Goal: Task Accomplishment & Management: Manage account settings

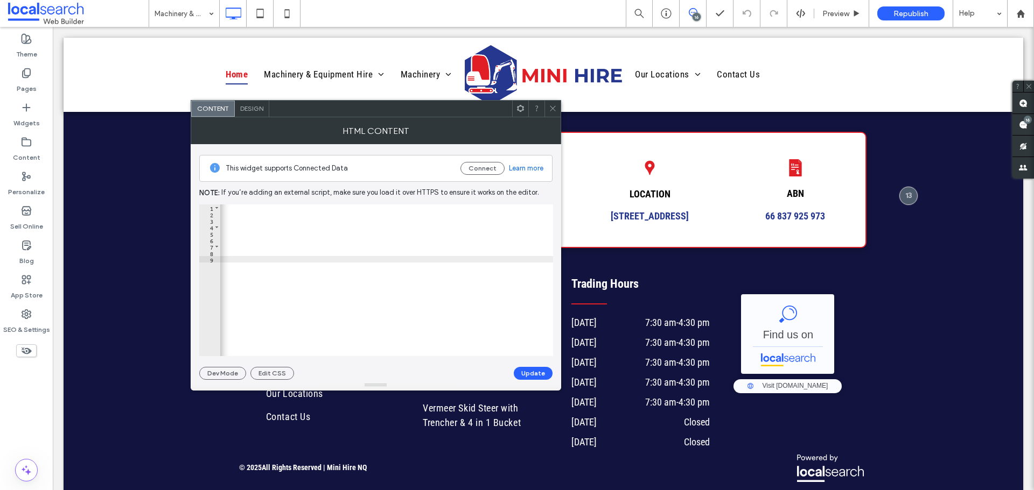
scroll to position [0, 712]
click at [462, 251] on div "< a href = "[URL][DOMAIN_NAME]" target = "_blank" > < img style = "float: left;…" at bounding box center [31, 283] width 1044 height 157
type textarea "**********"
click at [526, 370] on button "Update" at bounding box center [533, 373] width 39 height 13
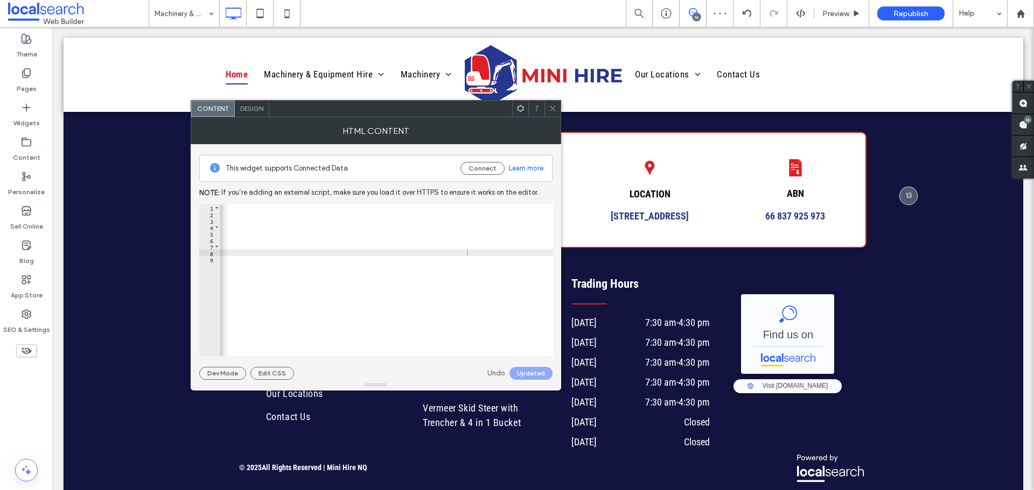
click at [552, 107] on icon at bounding box center [553, 108] width 8 height 8
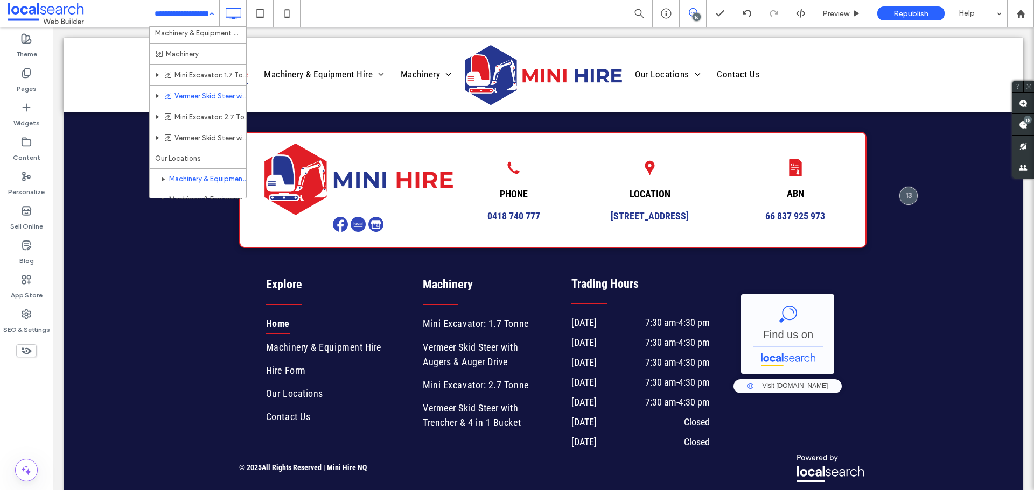
scroll to position [55, 0]
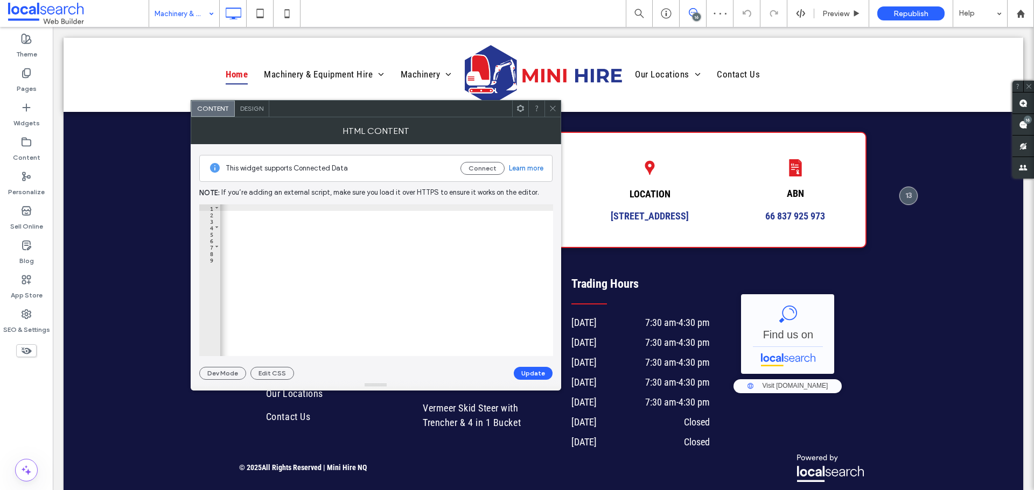
scroll to position [0, 712]
click at [466, 251] on div "< a href = "[URL][DOMAIN_NAME]" target = "_blank" > < img style = "float: left;…" at bounding box center [31, 283] width 1044 height 157
type textarea "**********"
click at [525, 370] on button "Update" at bounding box center [533, 373] width 39 height 13
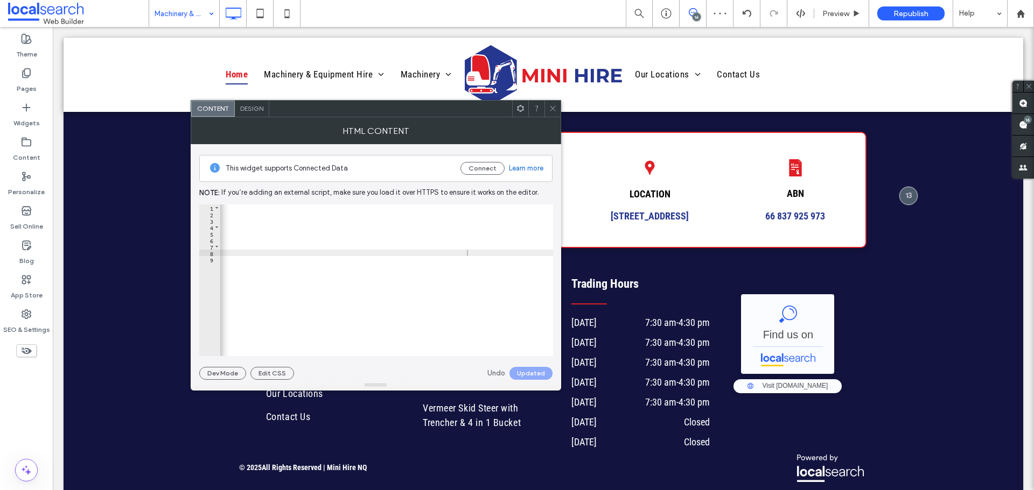
click at [547, 110] on div at bounding box center [552, 109] width 16 height 16
click at [555, 107] on icon at bounding box center [553, 108] width 8 height 8
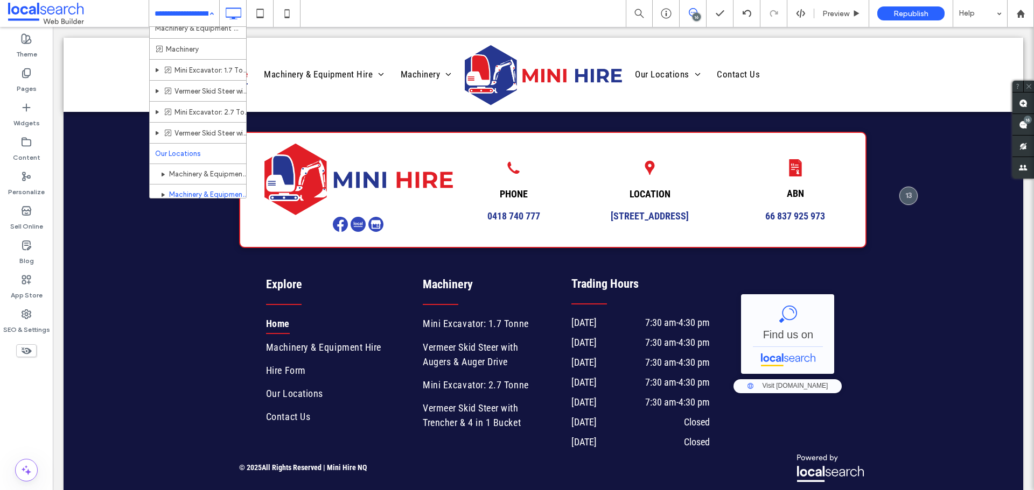
scroll to position [55, 0]
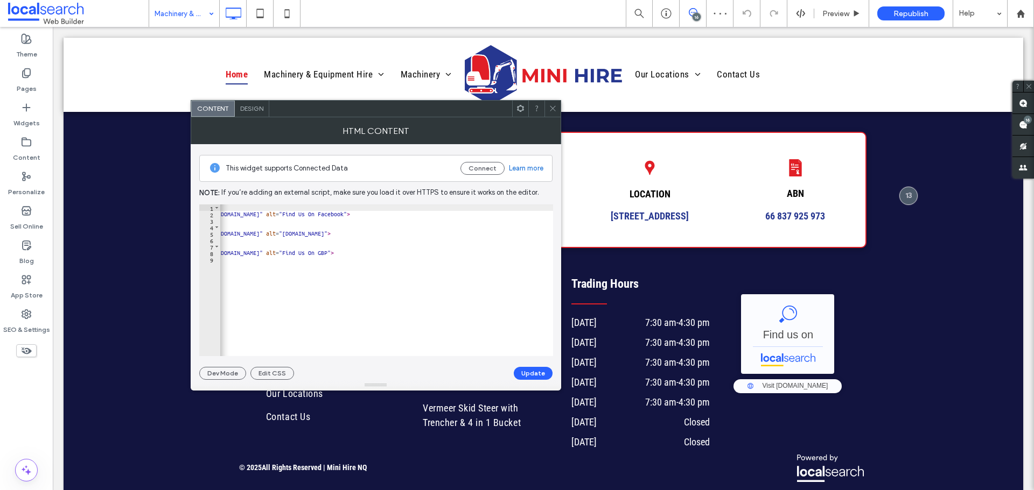
scroll to position [0, 575]
drag, startPoint x: 516, startPoint y: 356, endPoint x: 560, endPoint y: 356, distance: 43.6
click at [560, 356] on div "This widget supports Connected Data Connect Learn more Note: If you’re adding a…" at bounding box center [376, 262] width 370 height 236
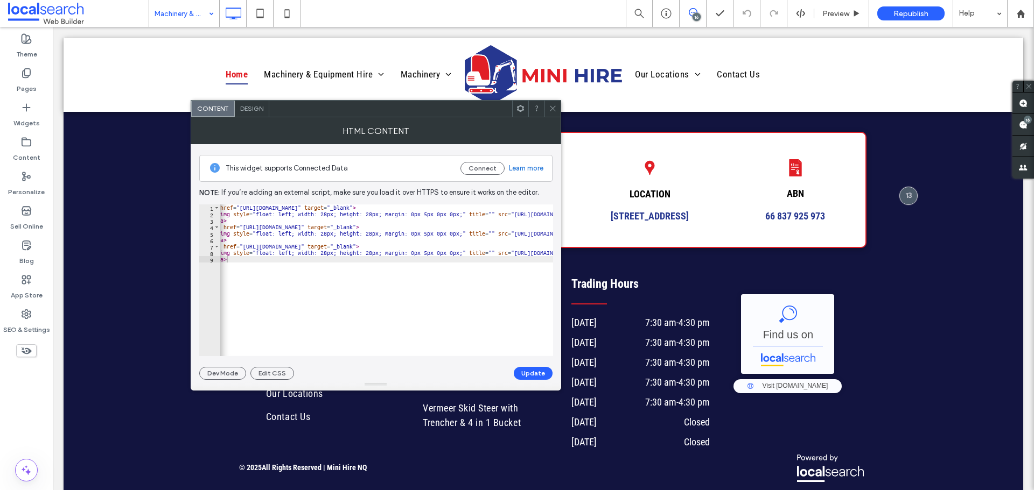
scroll to position [0, 12]
drag, startPoint x: 490, startPoint y: 348, endPoint x: 499, endPoint y: 348, distance: 8.6
click at [499, 348] on div at bounding box center [730, 351] width 1044 height 11
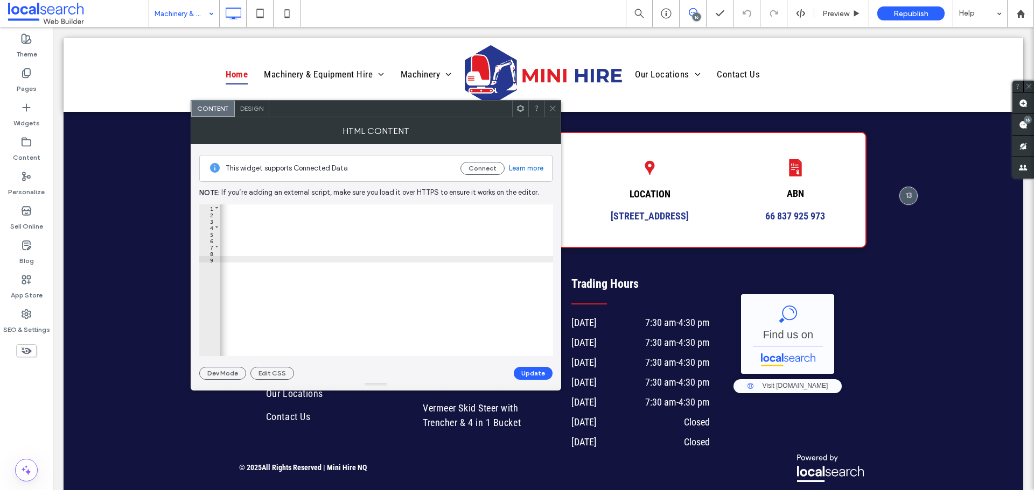
scroll to position [0, 712]
click at [453, 254] on div "< a href = "[URL][DOMAIN_NAME]" target = "_blank" > < img style = "float: left;…" at bounding box center [31, 283] width 1044 height 157
drag, startPoint x: 443, startPoint y: 254, endPoint x: 421, endPoint y: 254, distance: 21.5
click at [421, 254] on div "< a href = "[URL][DOMAIN_NAME]" target = "_blank" > < img style = "float: left;…" at bounding box center [31, 283] width 1044 height 157
click at [432, 256] on div "< a href = "[URL][DOMAIN_NAME]" target = "_blank" > < img style = "float: left;…" at bounding box center [31, 283] width 1044 height 157
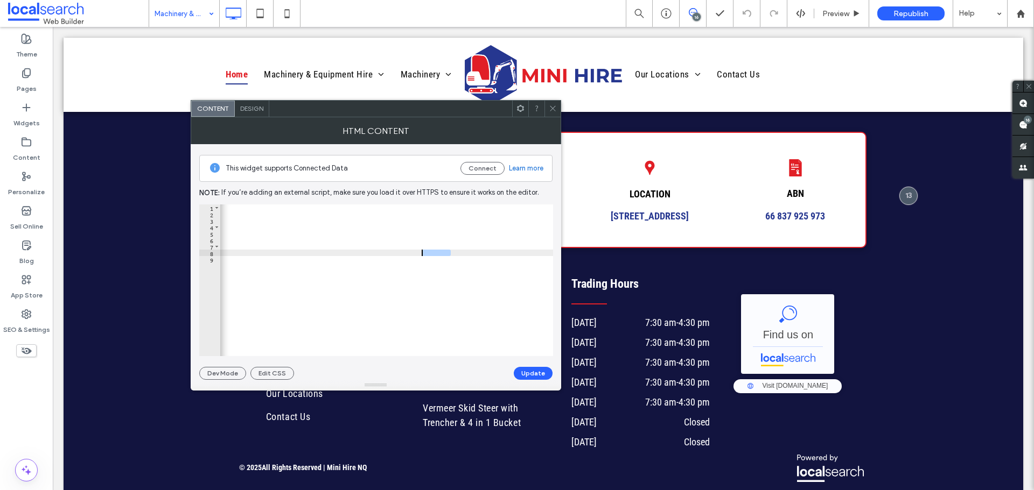
type textarea "****"
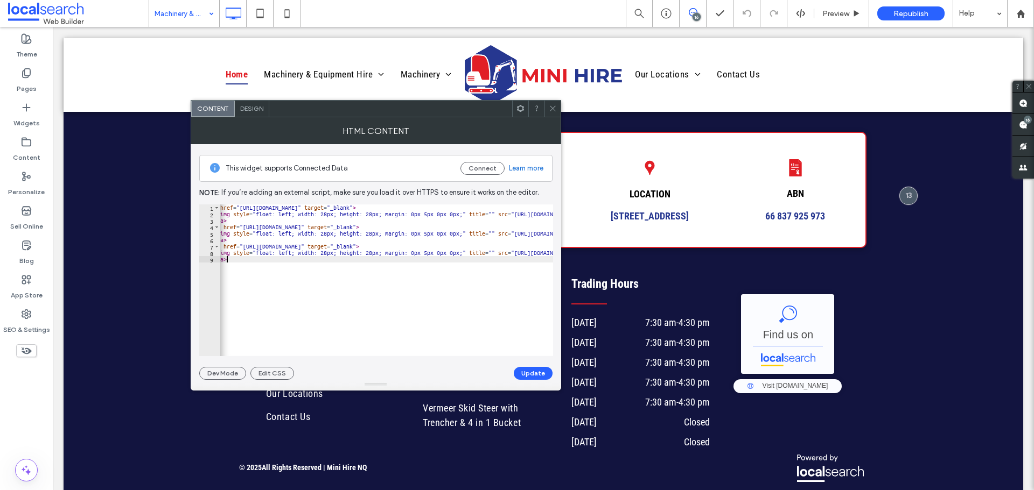
scroll to position [0, 12]
drag, startPoint x: 484, startPoint y: 339, endPoint x: 533, endPoint y: 336, distance: 49.1
click at [533, 336] on div "< a href = "[URL][DOMAIN_NAME]" target = "_blank" > < img style = "float: left;…" at bounding box center [730, 283] width 1044 height 157
click at [537, 370] on button "Update" at bounding box center [533, 373] width 39 height 13
click at [552, 105] on icon at bounding box center [553, 108] width 8 height 8
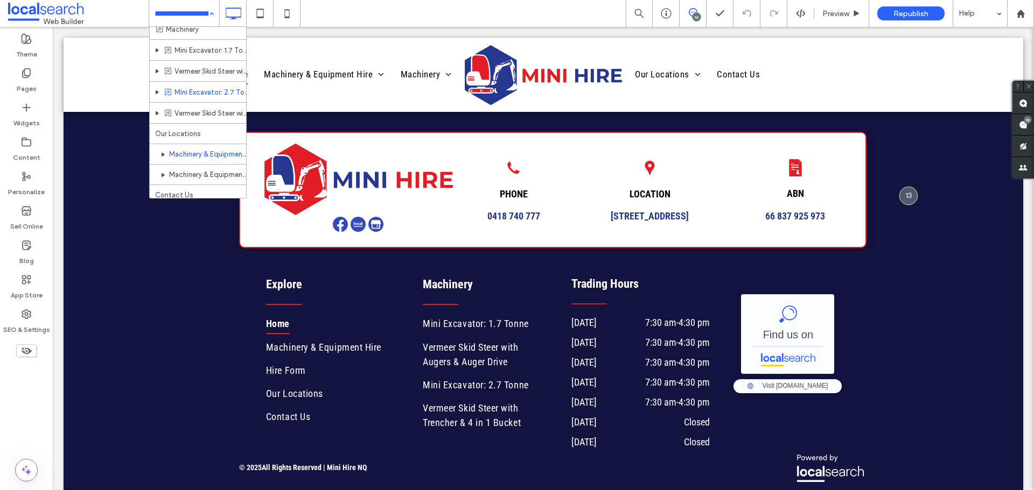
scroll to position [55, 0]
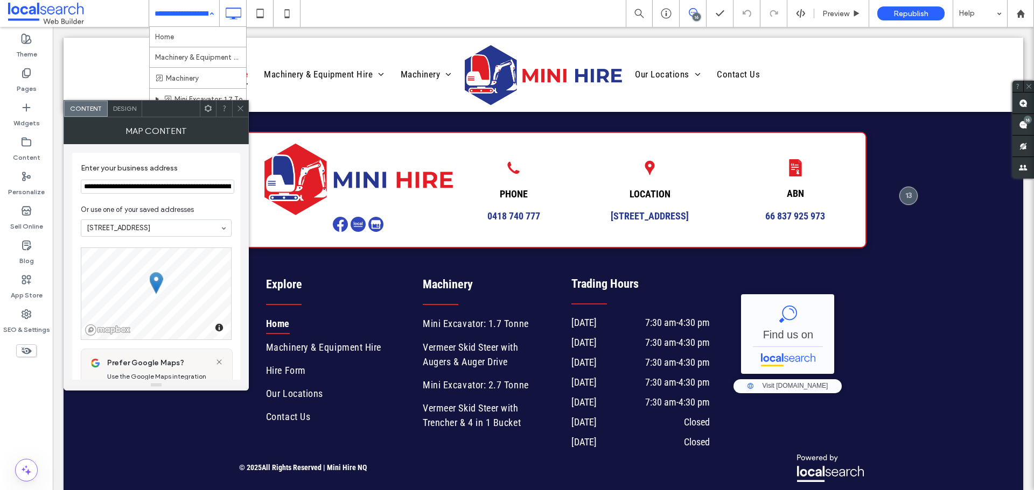
click at [240, 109] on use at bounding box center [239, 108] width 5 height 5
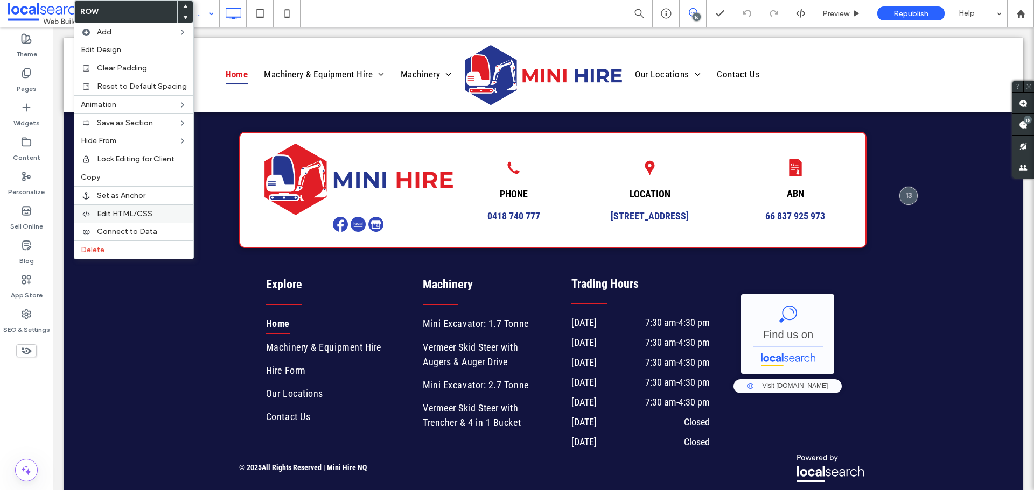
click at [117, 216] on span "Edit HTML/CSS" at bounding box center [124, 213] width 55 height 9
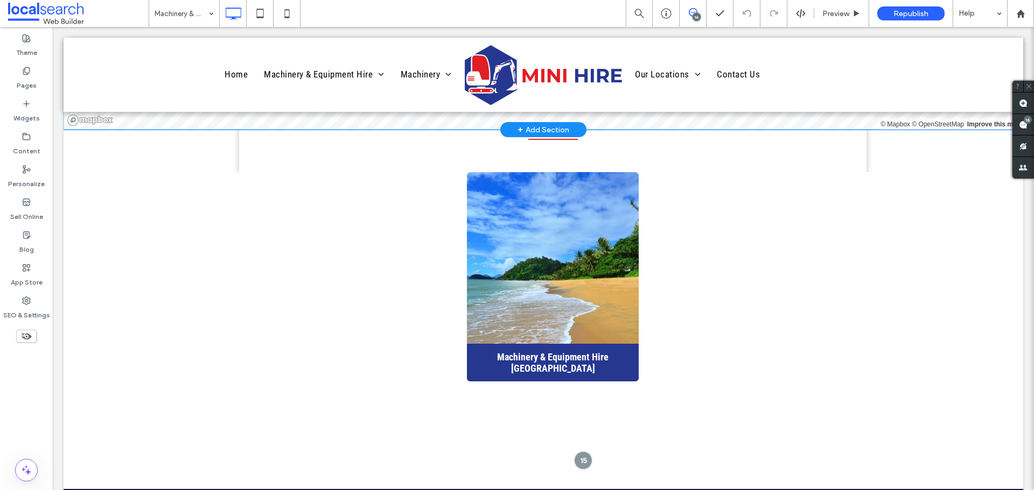
scroll to position [3660, 0]
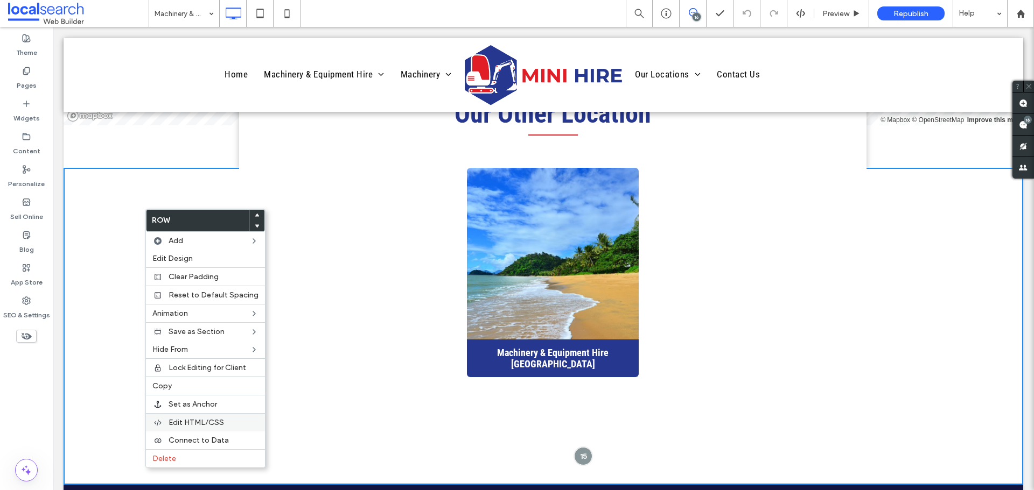
click at [196, 427] on div "Edit HTML/CSS" at bounding box center [205, 422] width 119 height 18
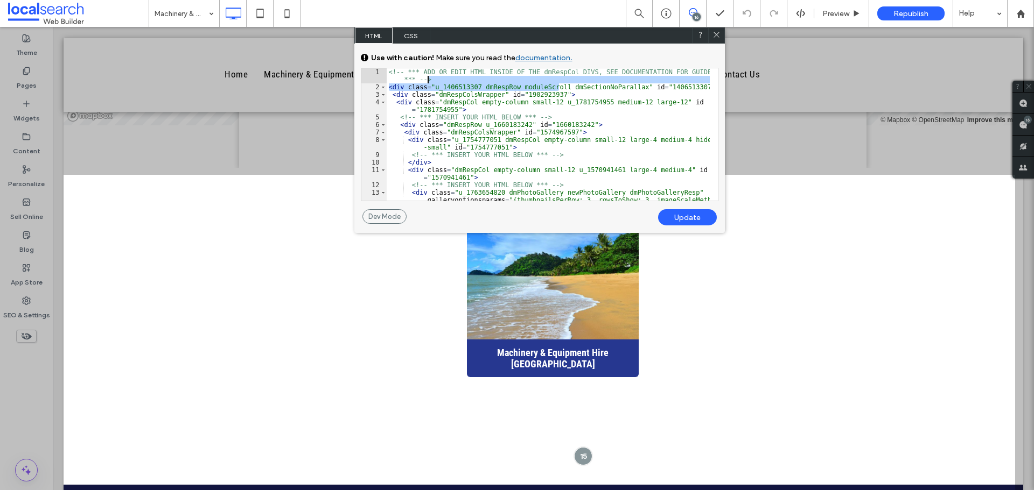
drag, startPoint x: 557, startPoint y: 85, endPoint x: 528, endPoint y: 82, distance: 29.1
click at [531, 82] on div "<!-- *** ADD OR EDIT HTML INSIDE OF THE dmRespCol DIVS, SEE DOCUMENTATION FOR G…" at bounding box center [548, 164] width 323 height 193
drag, startPoint x: 554, startPoint y: 86, endPoint x: 531, endPoint y: 87, distance: 23.2
click at [551, 87] on div "<!-- *** ADD OR EDIT HTML INSIDE OF THE dmRespCol DIVS, SEE DOCUMENTATION FOR G…" at bounding box center [548, 164] width 323 height 193
drag, startPoint x: 531, startPoint y: 87, endPoint x: 517, endPoint y: 87, distance: 14.5
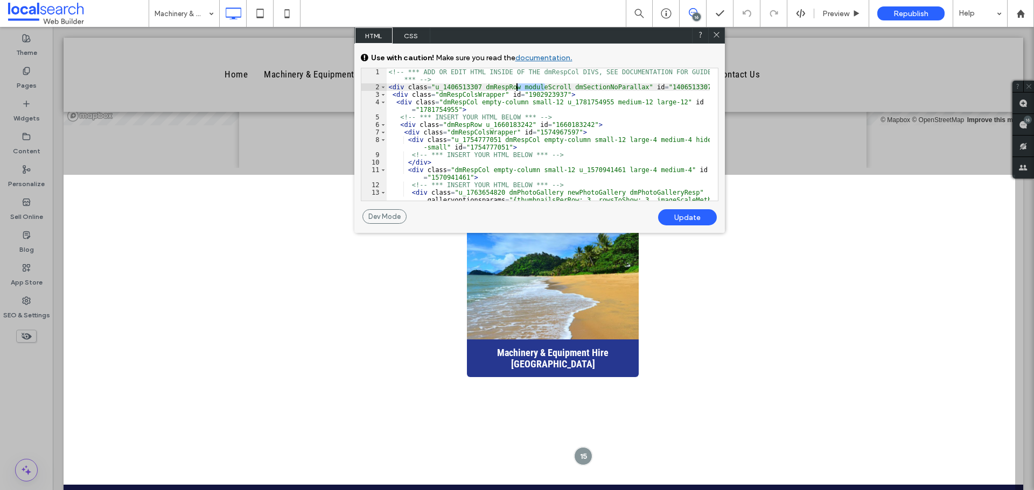
click at [517, 87] on div "<!-- *** ADD OR EDIT HTML INSIDE OF THE dmRespCol DIVS, SEE DOCUMENTATION FOR G…" at bounding box center [548, 164] width 323 height 193
click at [514, 87] on div "<!-- *** ADD OR EDIT HTML INSIDE OF THE dmRespCol DIVS, SEE DOCUMENTATION FOR G…" at bounding box center [548, 164] width 323 height 193
drag, startPoint x: 514, startPoint y: 87, endPoint x: 557, endPoint y: 89, distance: 43.7
click at [557, 89] on div "<!-- *** ADD OR EDIT HTML INSIDE OF THE dmRespCol DIVS, SEE DOCUMENTATION FOR G…" at bounding box center [548, 164] width 323 height 193
click at [671, 211] on div "Update" at bounding box center [687, 217] width 59 height 16
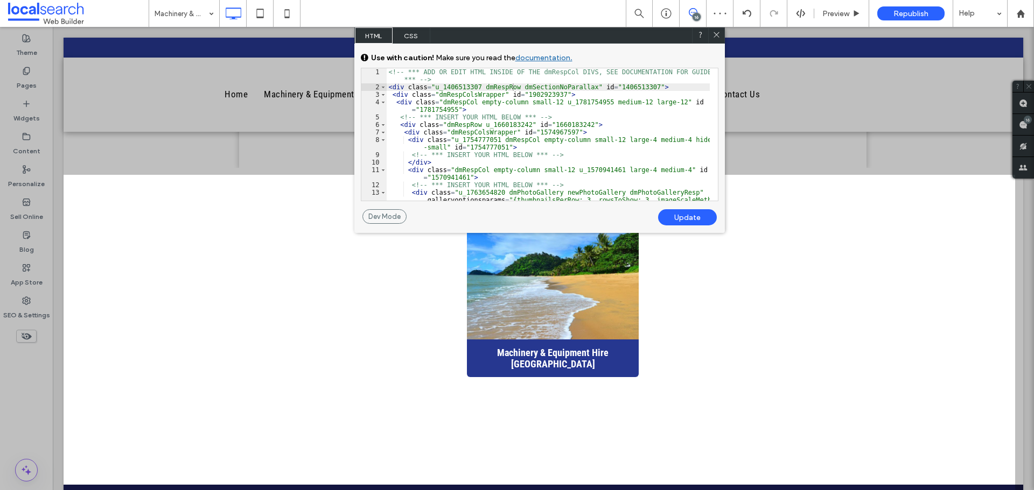
click at [718, 35] on icon at bounding box center [716, 35] width 8 height 8
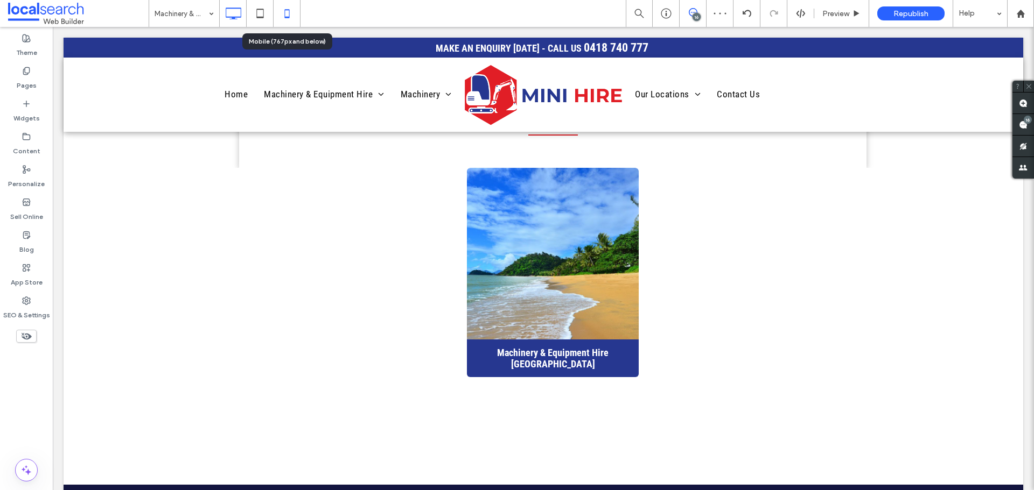
click at [283, 9] on icon at bounding box center [287, 14] width 22 height 22
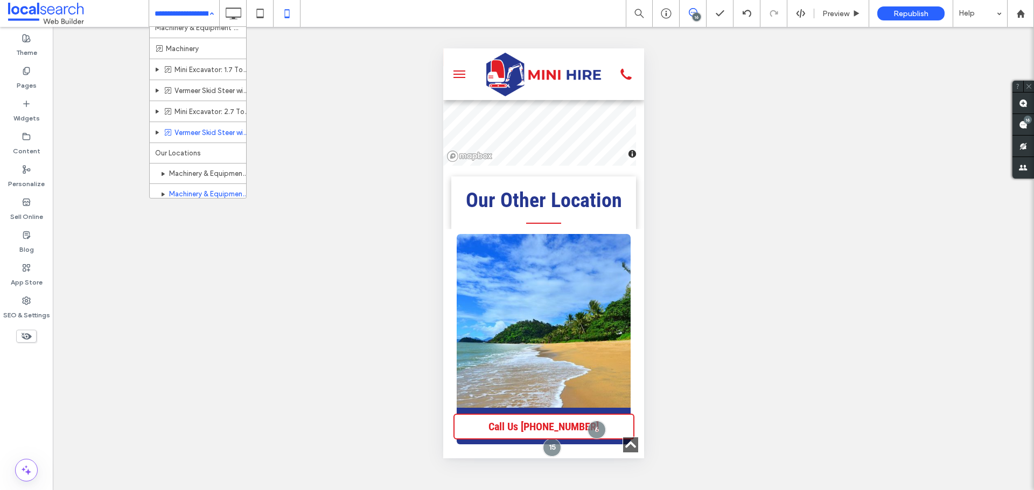
scroll to position [55, 0]
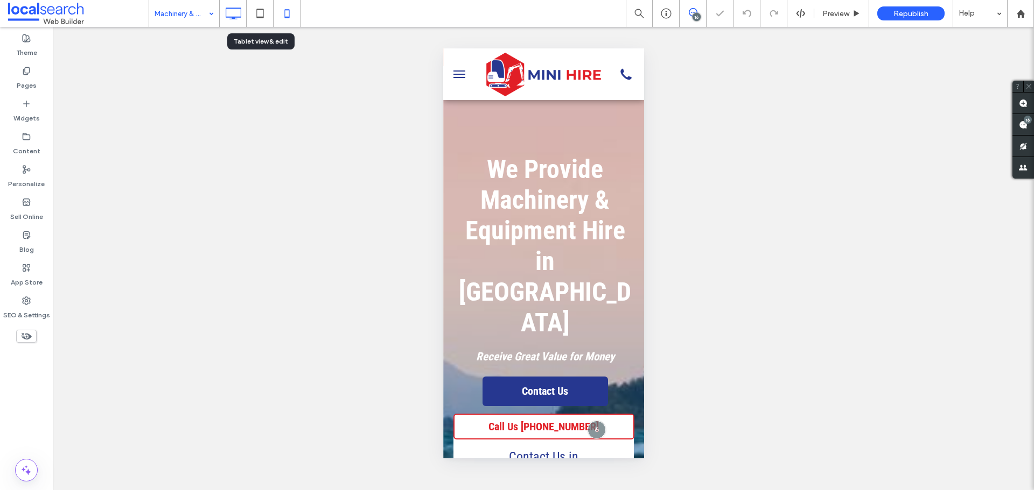
click at [241, 12] on use at bounding box center [234, 14] width 16 height 12
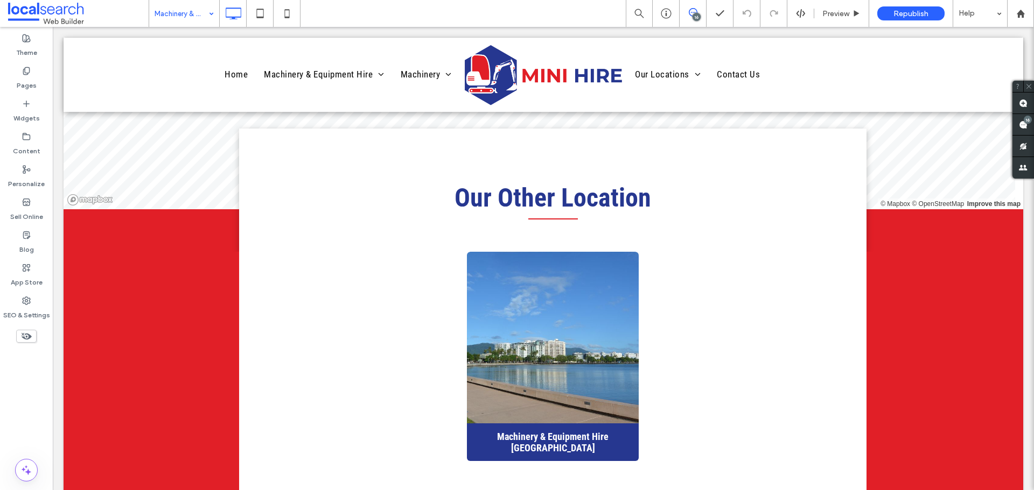
scroll to position [3695, 0]
click at [25, 309] on label "SEO & Settings" at bounding box center [26, 312] width 47 height 15
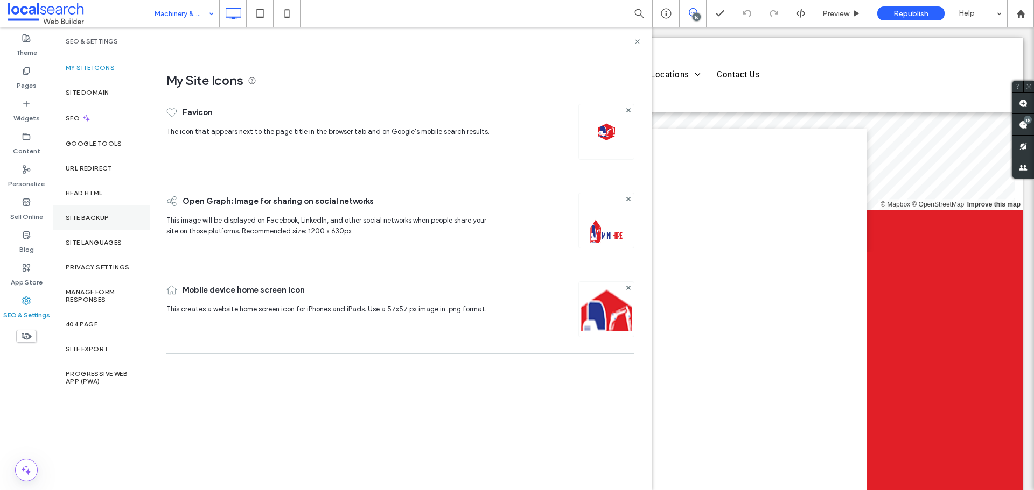
click at [103, 219] on label "Site Backup" at bounding box center [87, 218] width 43 height 8
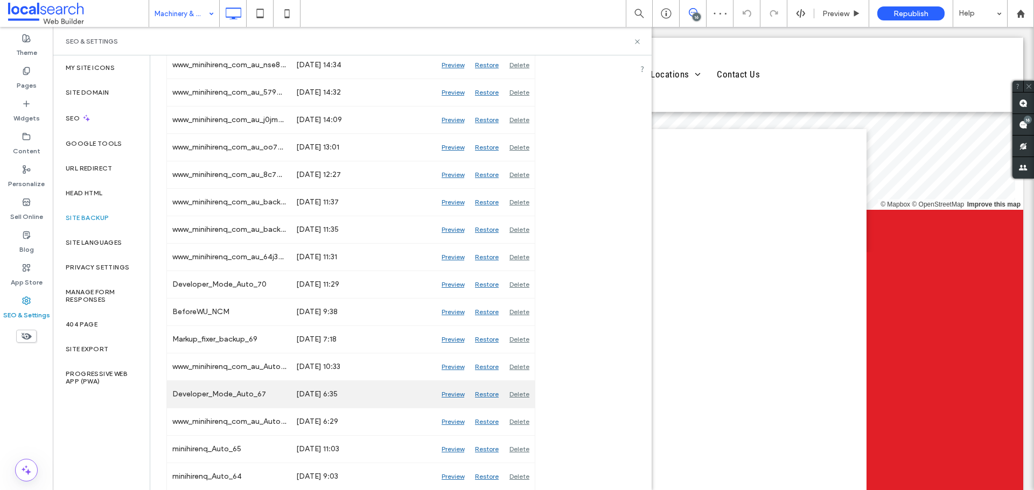
scroll to position [377, 0]
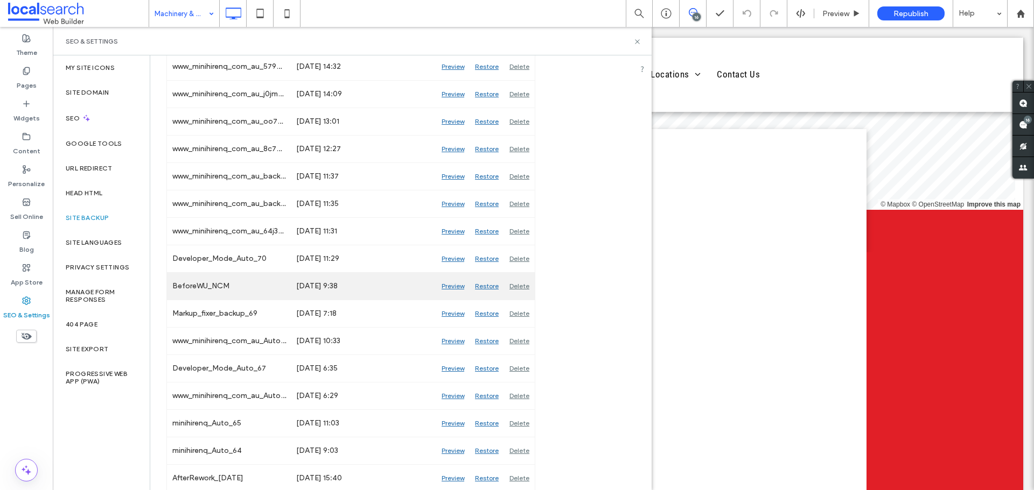
click at [456, 284] on div "Preview" at bounding box center [452, 286] width 33 height 27
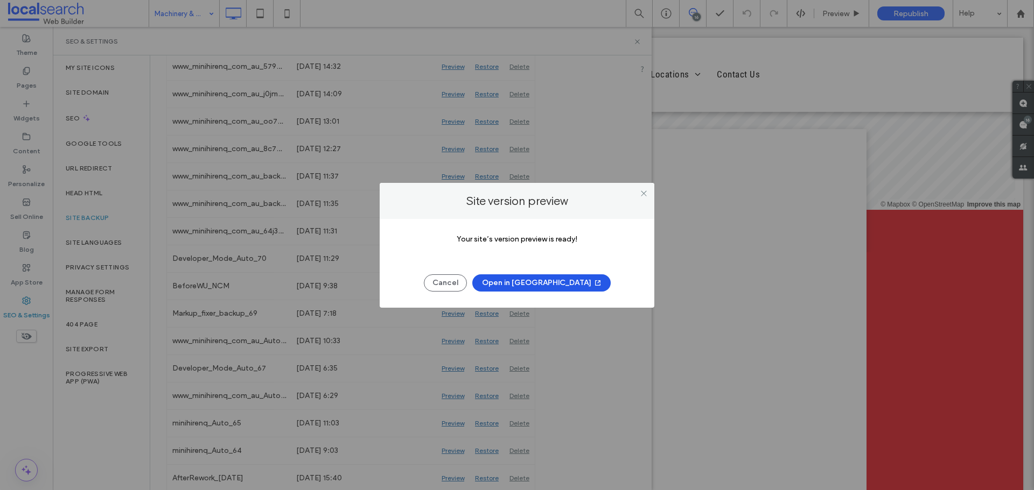
click at [526, 282] on button "Open in New Tab" at bounding box center [541, 283] width 138 height 17
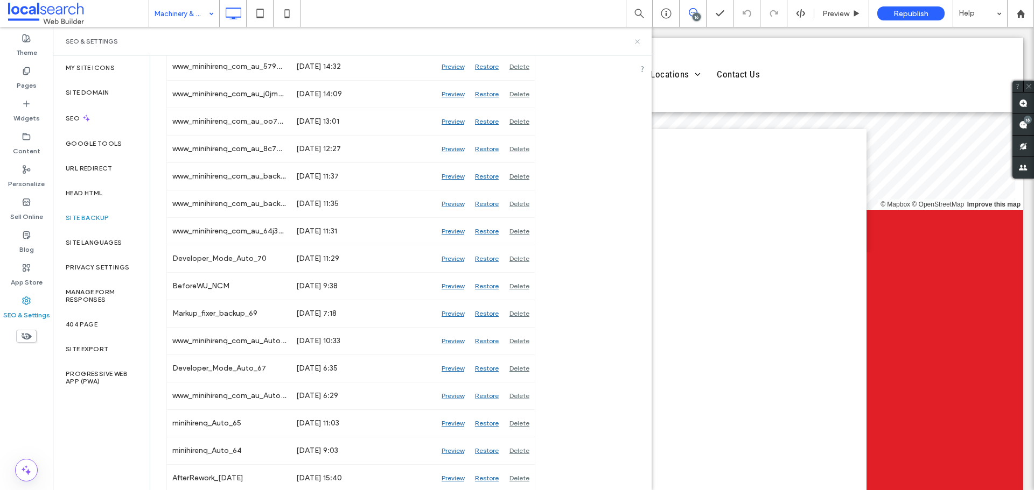
click at [635, 42] on icon at bounding box center [637, 42] width 8 height 8
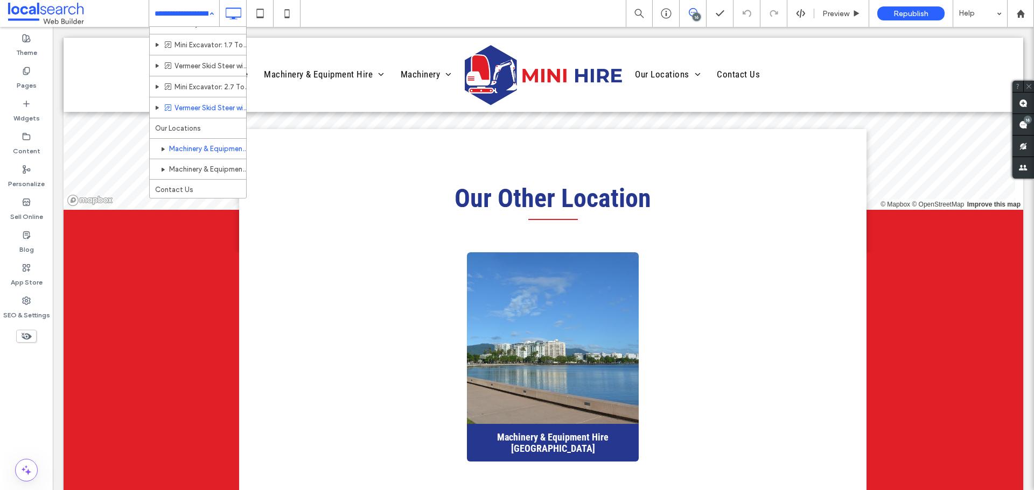
scroll to position [55, 0]
click at [207, 12] on div "Home Machinery & Equipment Hire Machinery Mini Excavator: 1.7 Tonne Vermeer Ski…" at bounding box center [184, 13] width 70 height 27
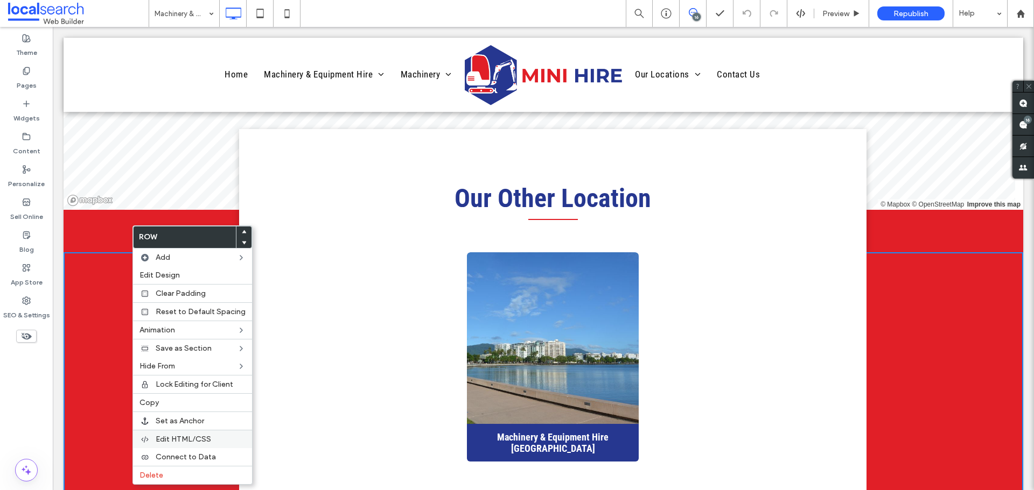
click at [200, 435] on span "Edit HTML/CSS" at bounding box center [183, 439] width 55 height 9
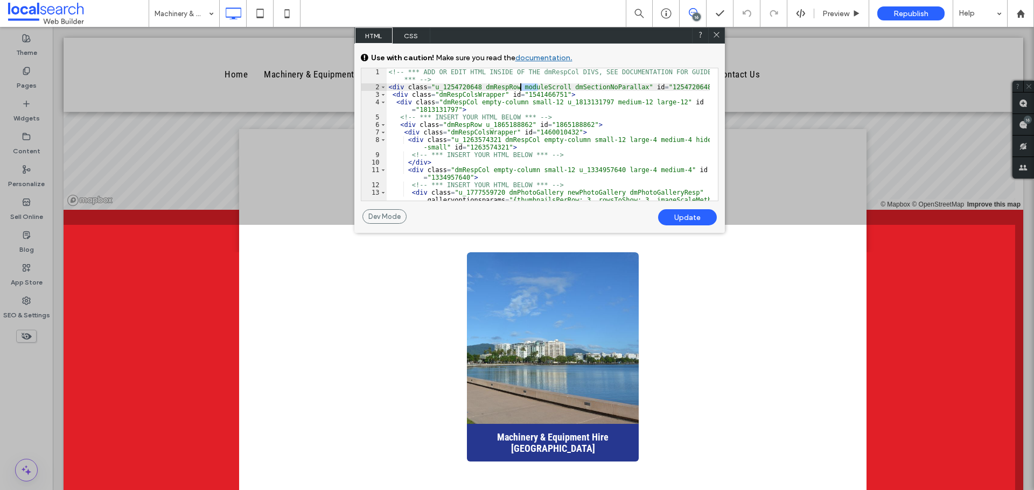
drag, startPoint x: 533, startPoint y: 85, endPoint x: 515, endPoint y: 84, distance: 17.8
click at [518, 84] on div "<!-- *** ADD OR EDIT HTML INSIDE OF THE dmRespCol DIVS, SEE DOCUMENTATION FOR G…" at bounding box center [548, 164] width 323 height 193
click at [516, 84] on div "<!-- *** ADD OR EDIT HTML INSIDE OF THE dmRespCol DIVS, SEE DOCUMENTATION FOR G…" at bounding box center [548, 164] width 323 height 193
click at [515, 84] on div "<!-- *** ADD OR EDIT HTML INSIDE OF THE dmRespCol DIVS, SEE DOCUMENTATION FOR G…" at bounding box center [548, 164] width 323 height 193
drag, startPoint x: 511, startPoint y: 84, endPoint x: 540, endPoint y: 88, distance: 28.9
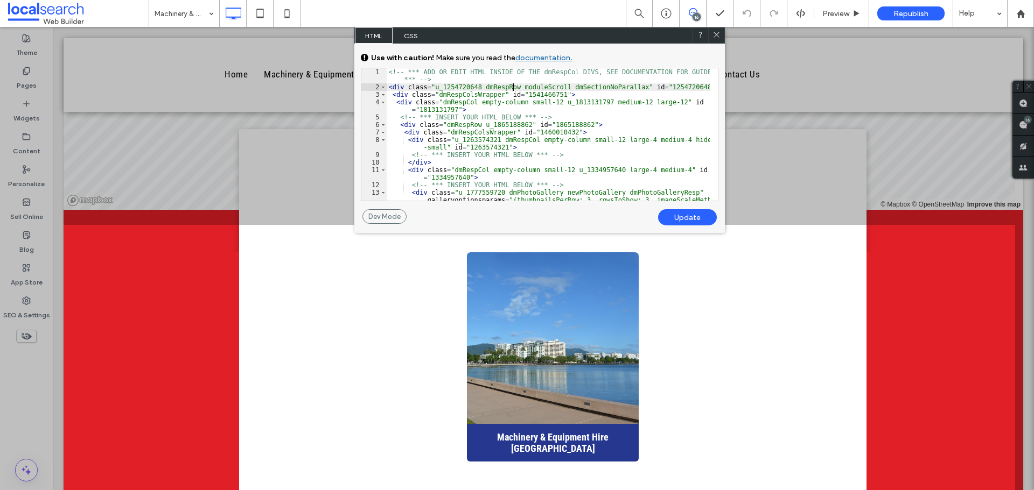
click at [536, 88] on div "<!-- *** ADD OR EDIT HTML INSIDE OF THE dmRespCol DIVS, SEE DOCUMENTATION FOR G…" at bounding box center [548, 164] width 323 height 193
click at [559, 89] on div "<!-- *** ADD OR EDIT HTML INSIDE OF THE dmRespCol DIVS, SEE DOCUMENTATION FOR G…" at bounding box center [548, 164] width 323 height 193
click at [562, 89] on div "<!-- *** ADD OR EDIT HTML INSIDE OF THE dmRespCol DIVS, SEE DOCUMENTATION FOR G…" at bounding box center [548, 134] width 323 height 132
click at [556, 86] on div "<!-- *** ADD OR EDIT HTML INSIDE OF THE dmRespCol DIVS, SEE DOCUMENTATION FOR G…" at bounding box center [548, 164] width 323 height 193
drag, startPoint x: 554, startPoint y: 88, endPoint x: 512, endPoint y: 88, distance: 42.5
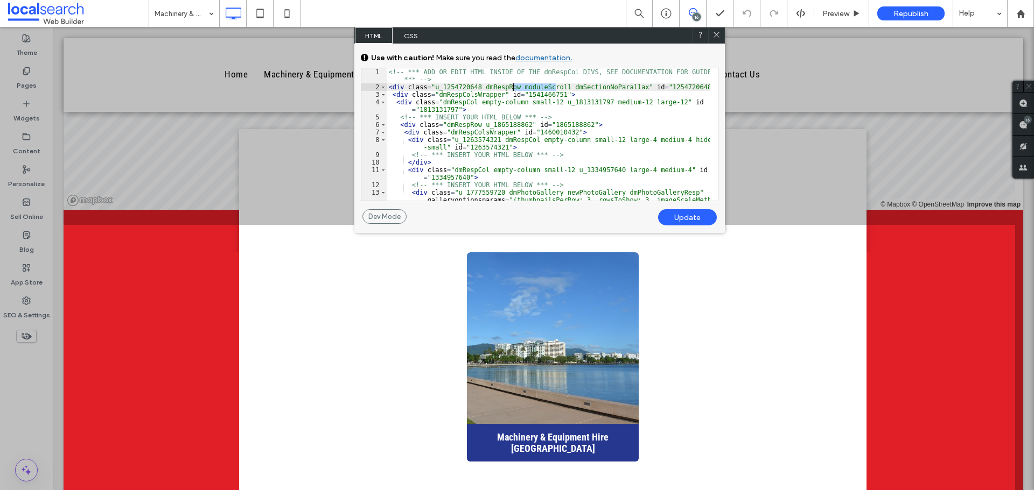
click at [512, 88] on div "<!-- *** ADD OR EDIT HTML INSIDE OF THE dmRespCol DIVS, SEE DOCUMENTATION FOR G…" at bounding box center [548, 164] width 323 height 193
click at [678, 221] on div "Update" at bounding box center [687, 217] width 59 height 16
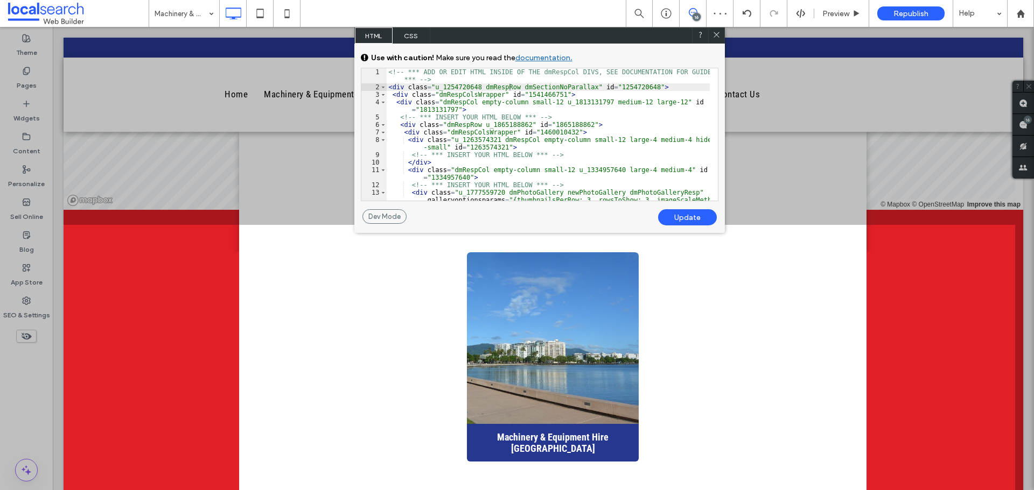
drag, startPoint x: 719, startPoint y: 35, endPoint x: 665, endPoint y: 10, distance: 59.7
click at [719, 35] on icon at bounding box center [716, 35] width 8 height 8
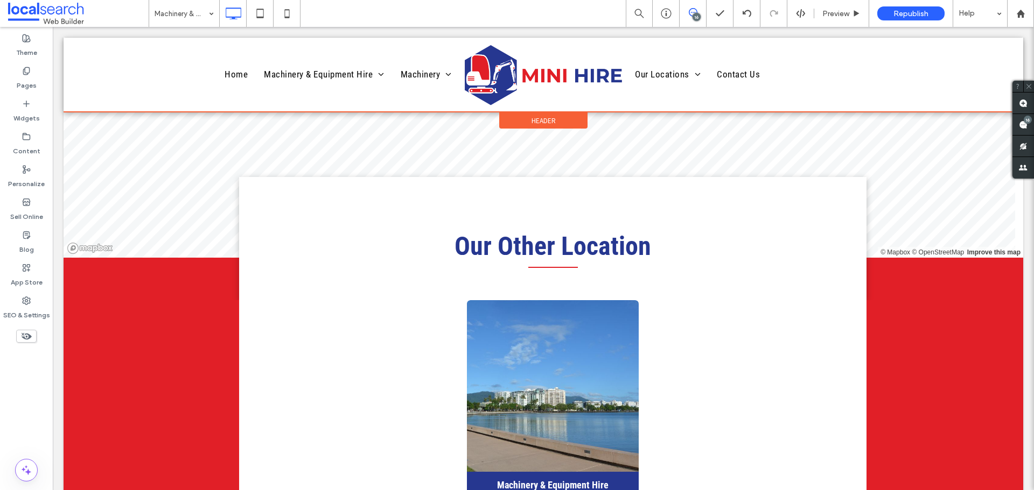
scroll to position [3642, 0]
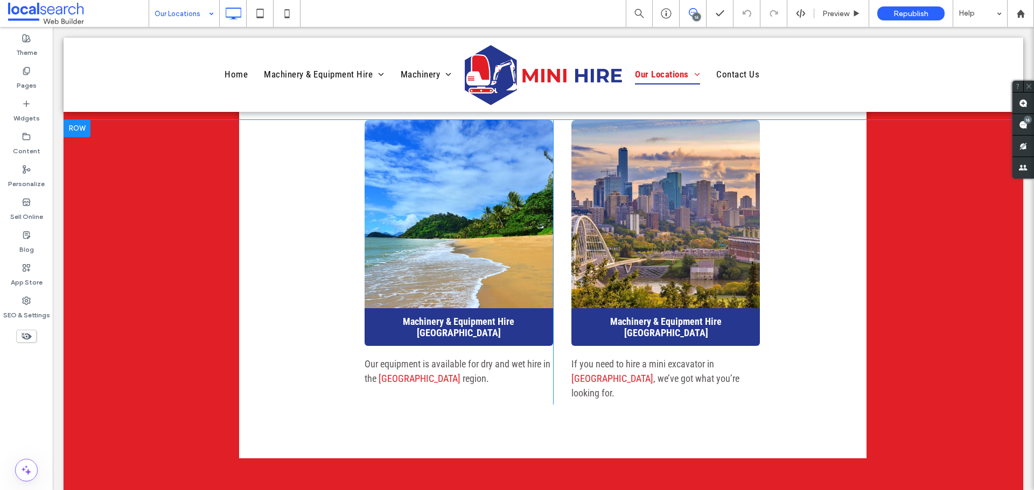
scroll to position [1292, 0]
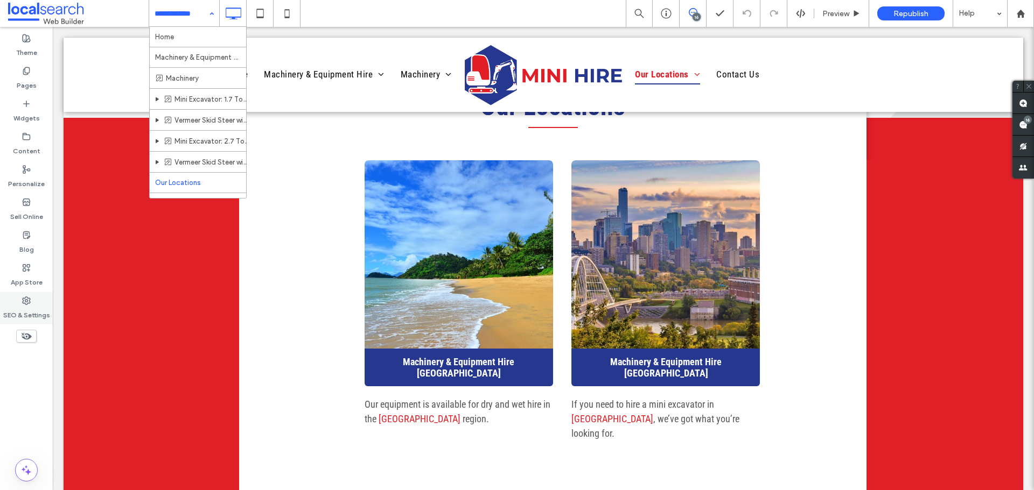
click at [33, 310] on label "SEO & Settings" at bounding box center [26, 312] width 47 height 15
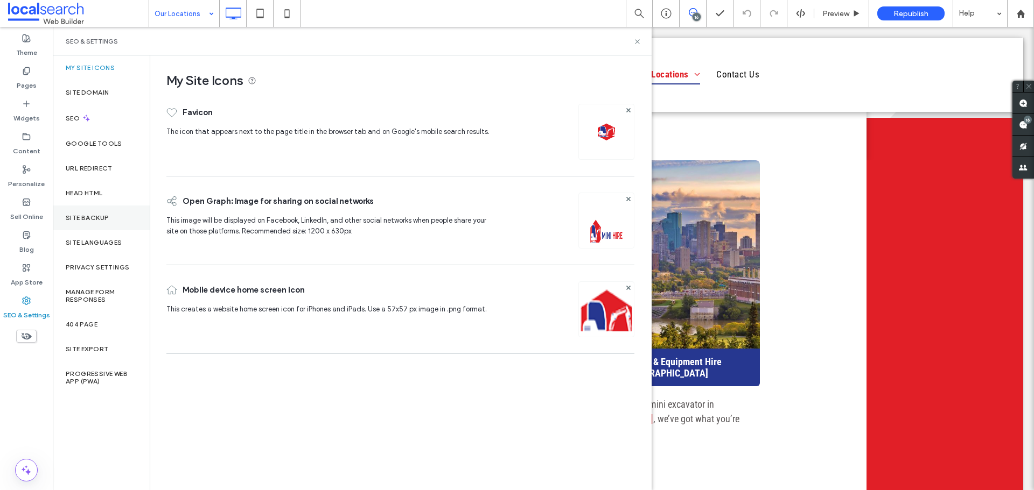
click at [98, 210] on div "Site Backup" at bounding box center [101, 218] width 97 height 25
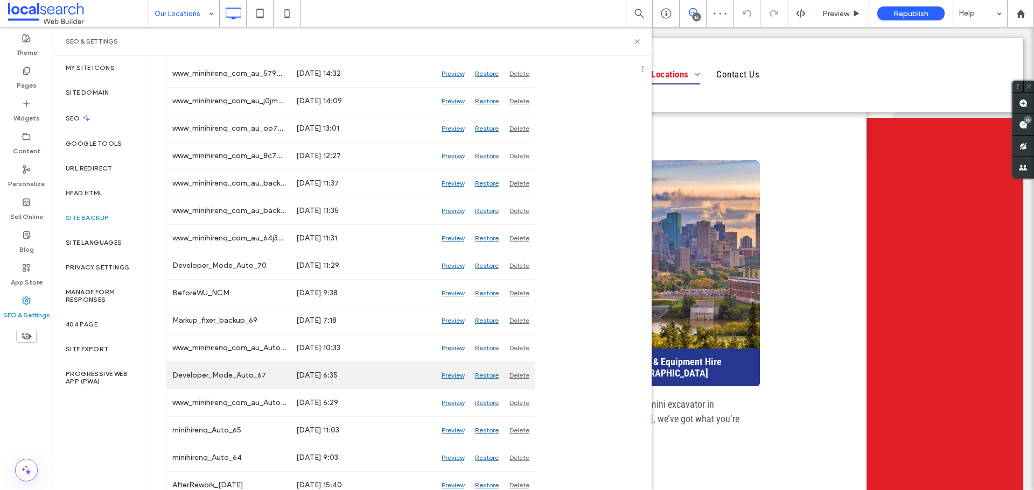
scroll to position [377, 0]
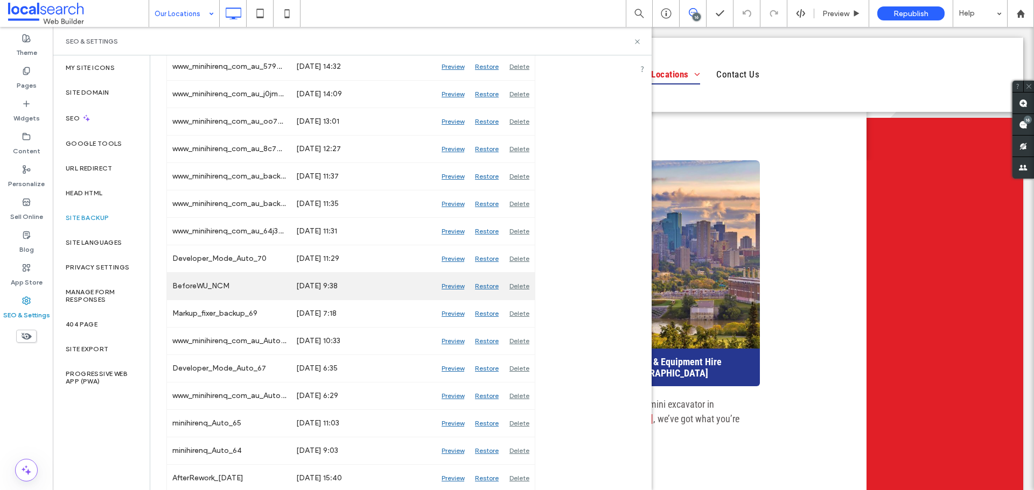
click at [449, 285] on div "Preview" at bounding box center [452, 286] width 33 height 27
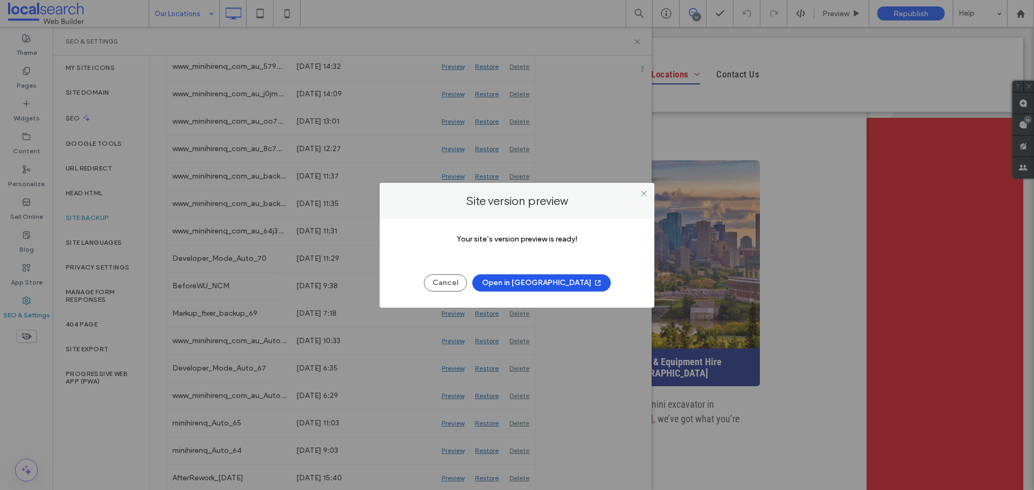
click at [518, 284] on button "Open in New Tab" at bounding box center [541, 283] width 138 height 17
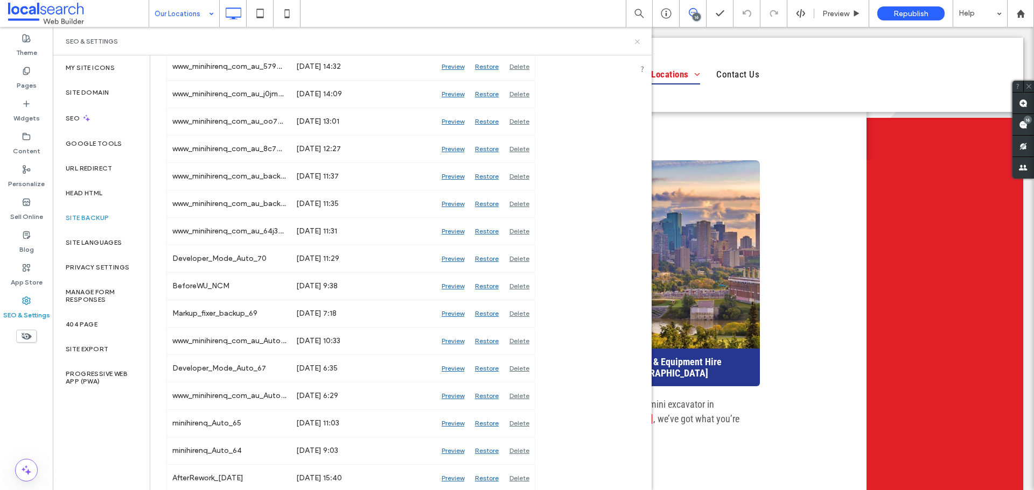
click at [637, 40] on icon at bounding box center [637, 42] width 8 height 8
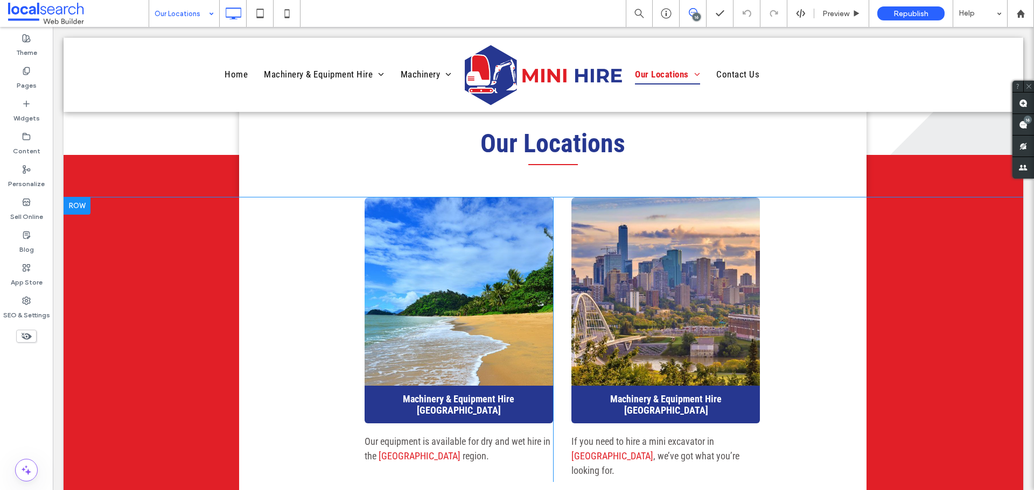
scroll to position [1238, 0]
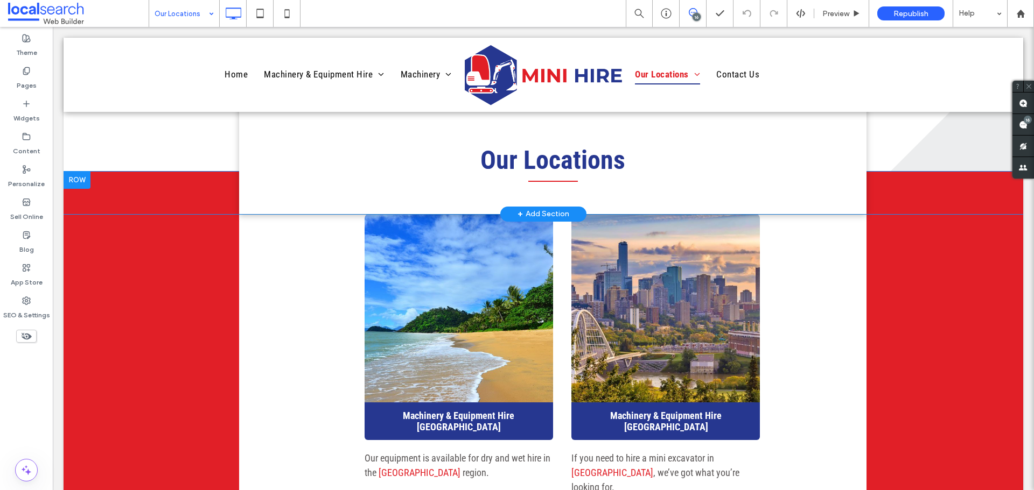
click at [93, 193] on div "Our Locations Click To Paste Row + Add Section" at bounding box center [543, 193] width 959 height 43
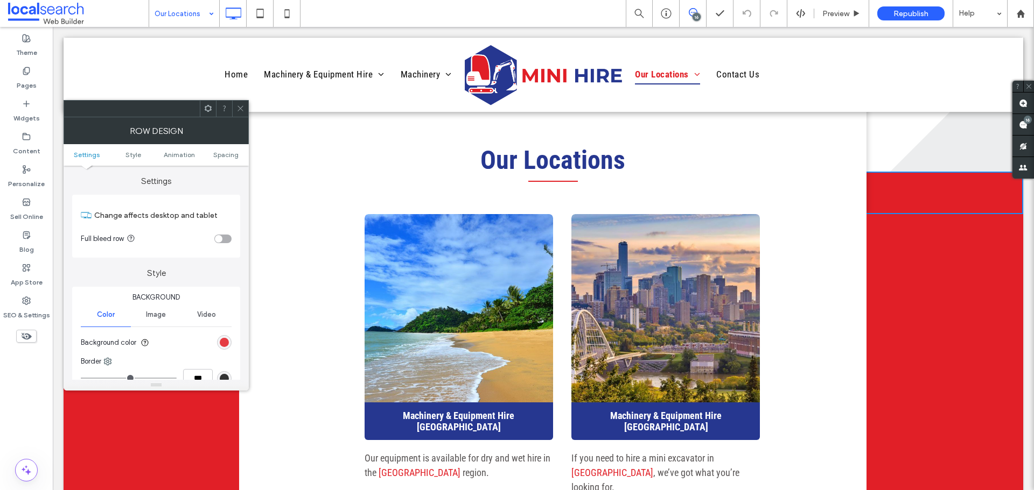
click at [221, 344] on div "rgb(225, 31, 39)" at bounding box center [224, 342] width 9 height 9
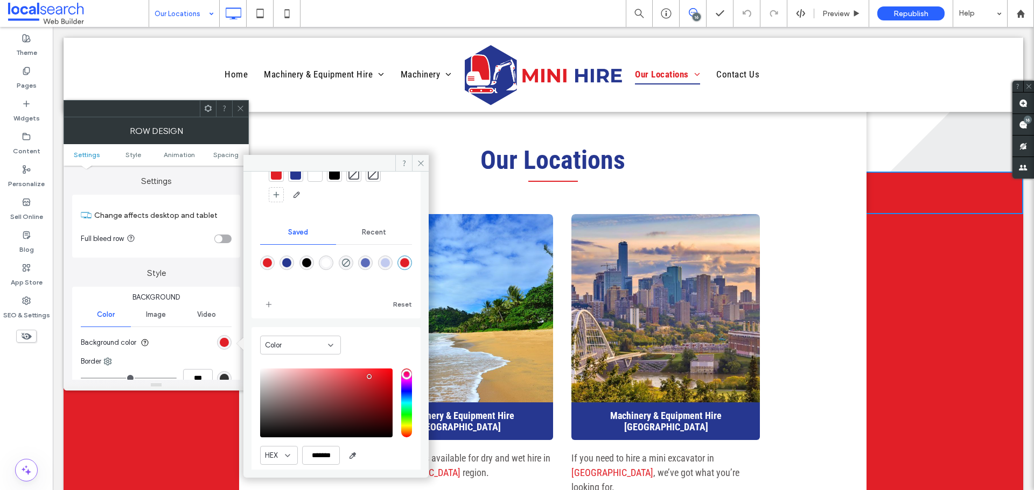
scroll to position [36, 0]
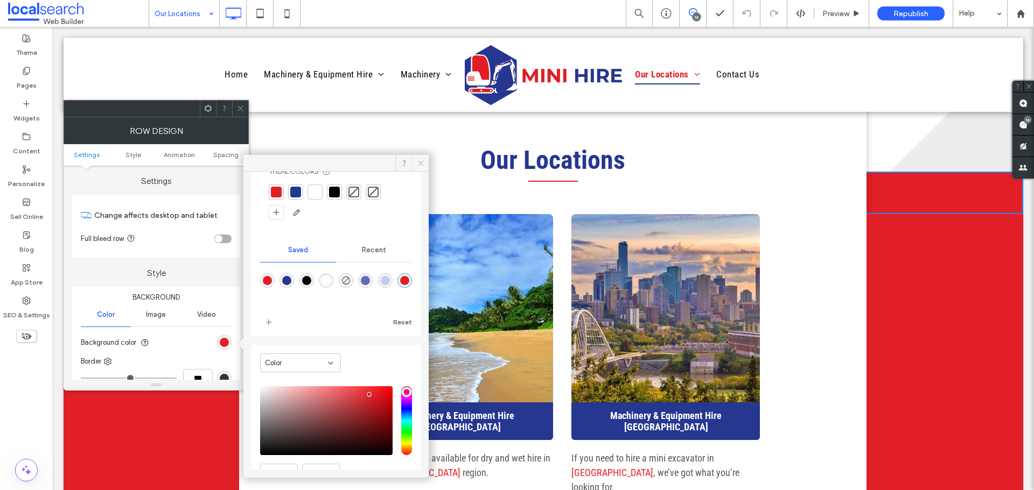
click at [425, 167] on span at bounding box center [420, 163] width 17 height 16
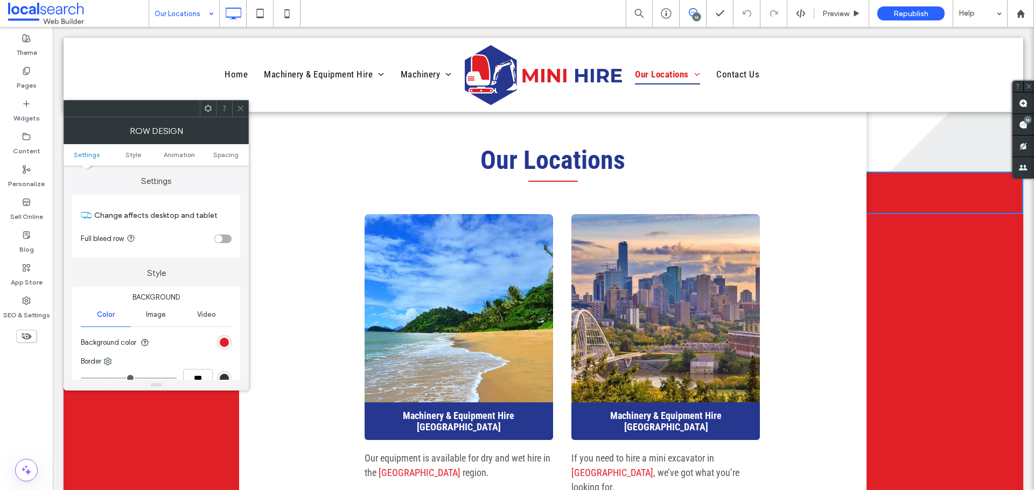
click at [236, 113] on div at bounding box center [240, 109] width 16 height 16
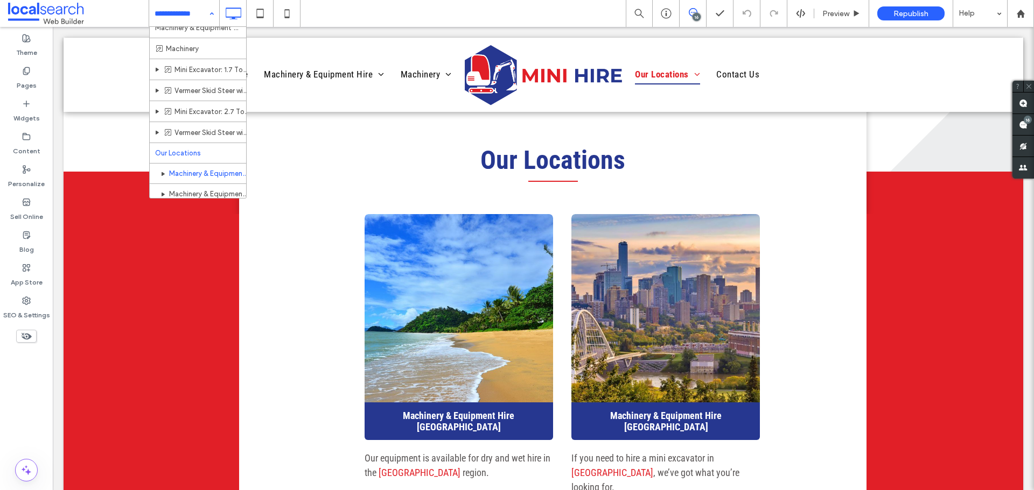
scroll to position [55, 0]
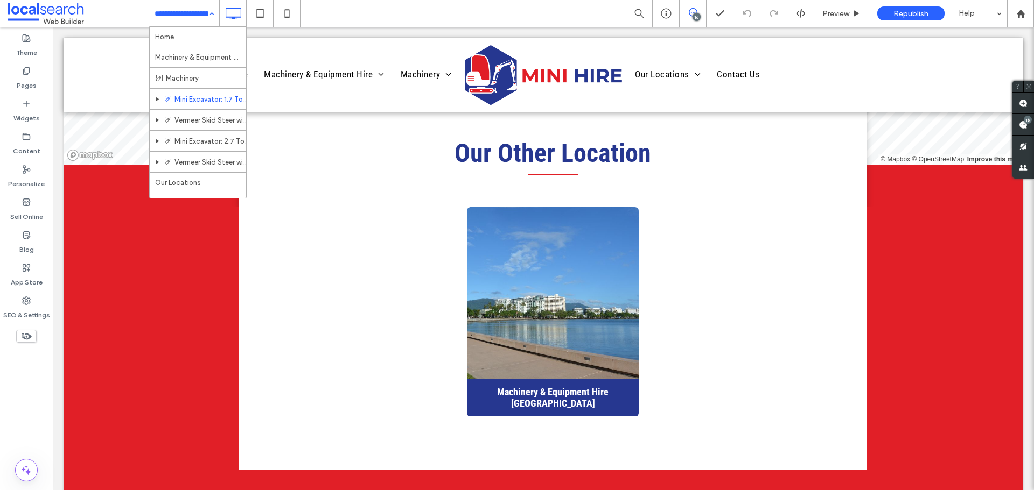
scroll to position [55, 0]
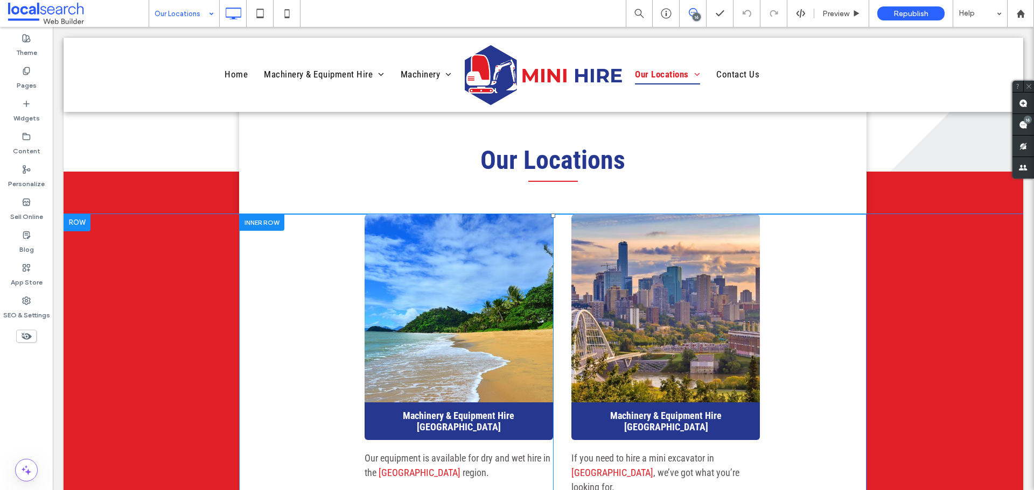
scroll to position [1292, 0]
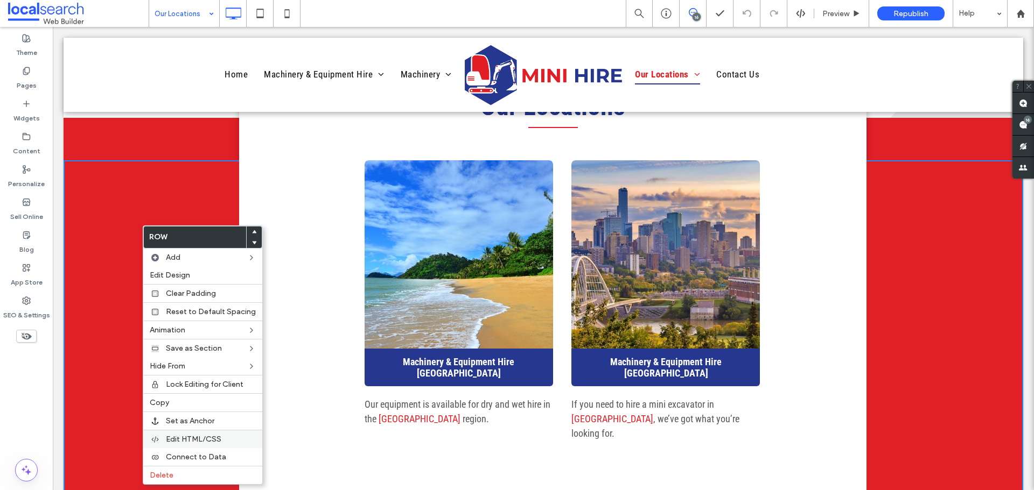
click at [201, 440] on span "Edit HTML/CSS" at bounding box center [193, 439] width 55 height 9
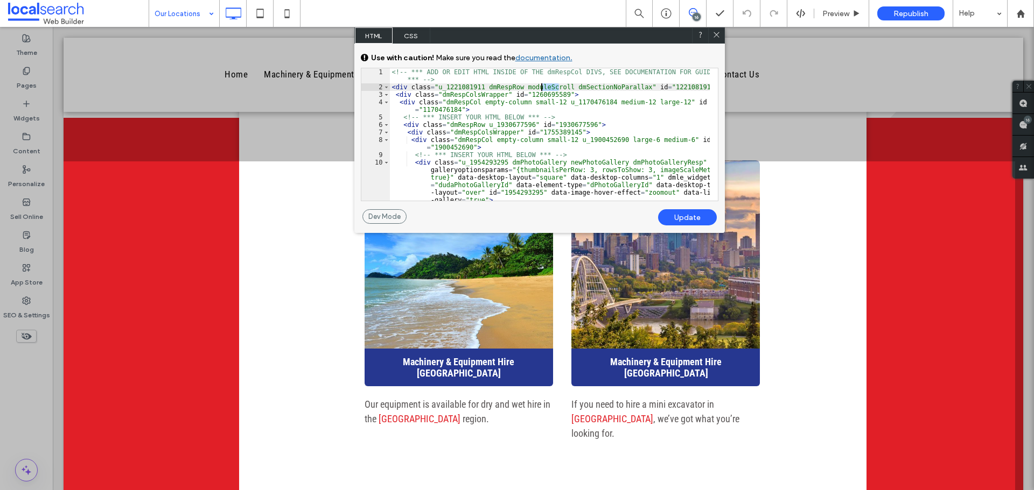
drag, startPoint x: 558, startPoint y: 87, endPoint x: 524, endPoint y: 87, distance: 33.4
click at [537, 87] on div "<!-- *** ADD OR EDIT HTML INSIDE OF THE dmRespCol DIVS, SEE DOCUMENTATION FOR G…" at bounding box center [550, 153] width 320 height 170
drag, startPoint x: 524, startPoint y: 87, endPoint x: 517, endPoint y: 87, distance: 7.5
click at [517, 87] on div "<!-- *** ADD OR EDIT HTML INSIDE OF THE dmRespCol DIVS, SEE DOCUMENTATION FOR G…" at bounding box center [550, 153] width 320 height 170
click at [530, 88] on div "<!-- *** ADD OR EDIT HTML INSIDE OF THE dmRespCol DIVS, SEE DOCUMENTATION FOR G…" at bounding box center [550, 134] width 320 height 132
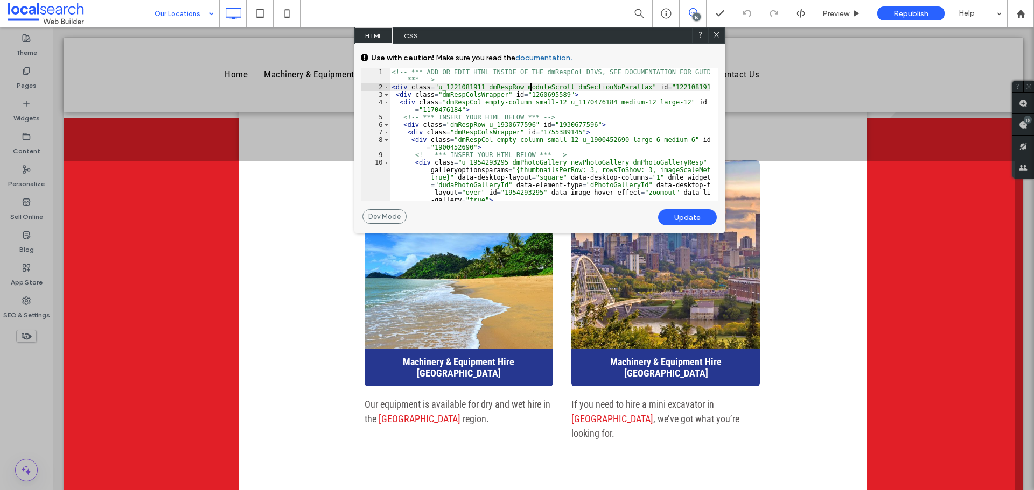
drag, startPoint x: 517, startPoint y: 87, endPoint x: 542, endPoint y: 89, distance: 24.9
click at [536, 89] on div "<!-- *** ADD OR EDIT HTML INSIDE OF THE dmRespCol DIVS, SEE DOCUMENTATION FOR G…" at bounding box center [550, 153] width 320 height 170
click at [681, 216] on div "Update" at bounding box center [687, 217] width 59 height 16
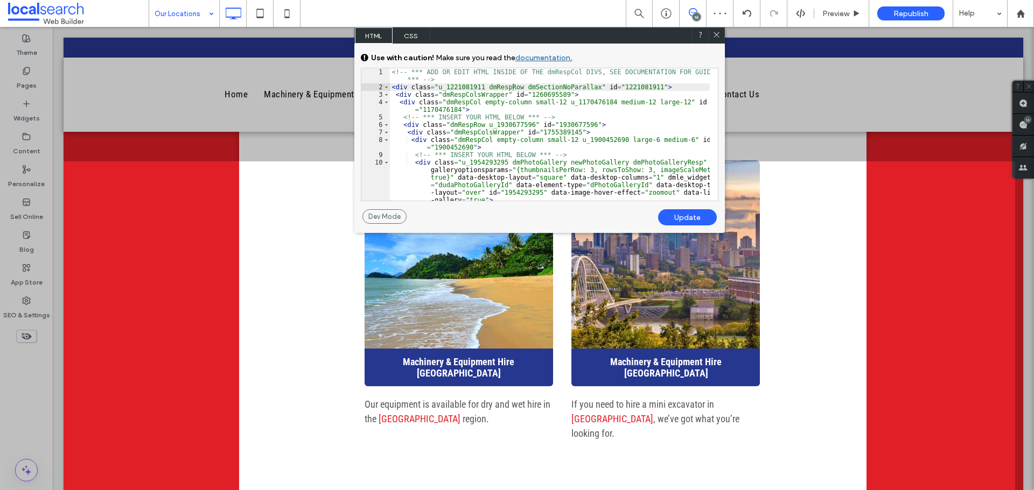
drag, startPoint x: 661, startPoint y: 15, endPoint x: 719, endPoint y: 33, distance: 60.8
click at [719, 33] on icon at bounding box center [716, 35] width 8 height 8
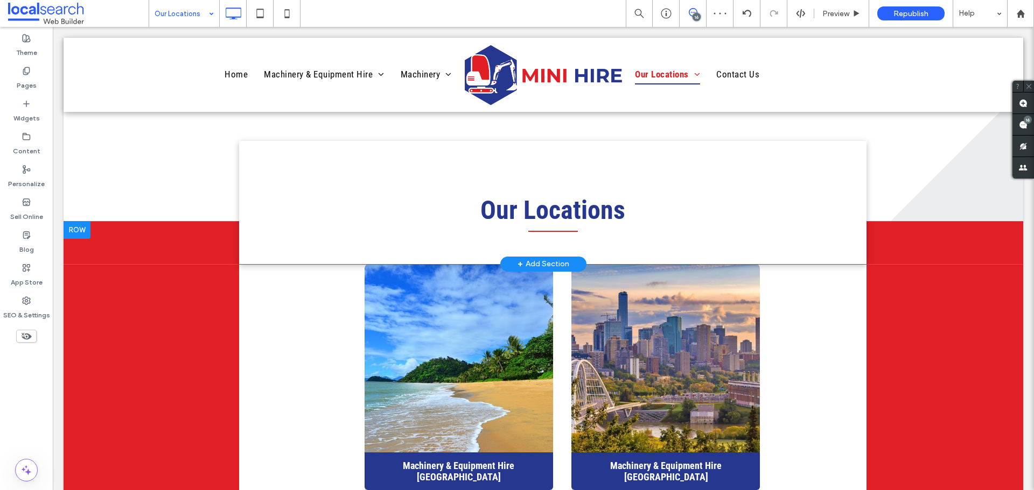
scroll to position [1184, 0]
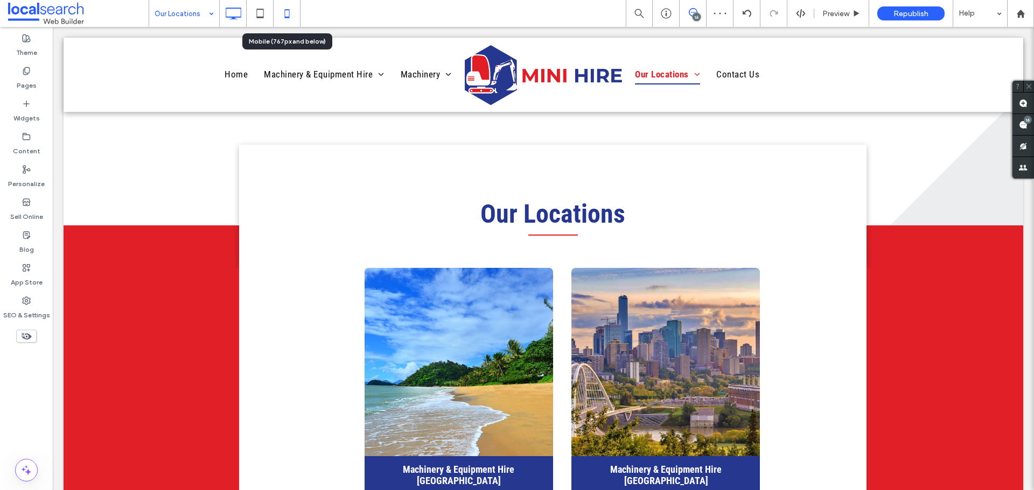
click at [290, 16] on icon at bounding box center [287, 14] width 22 height 22
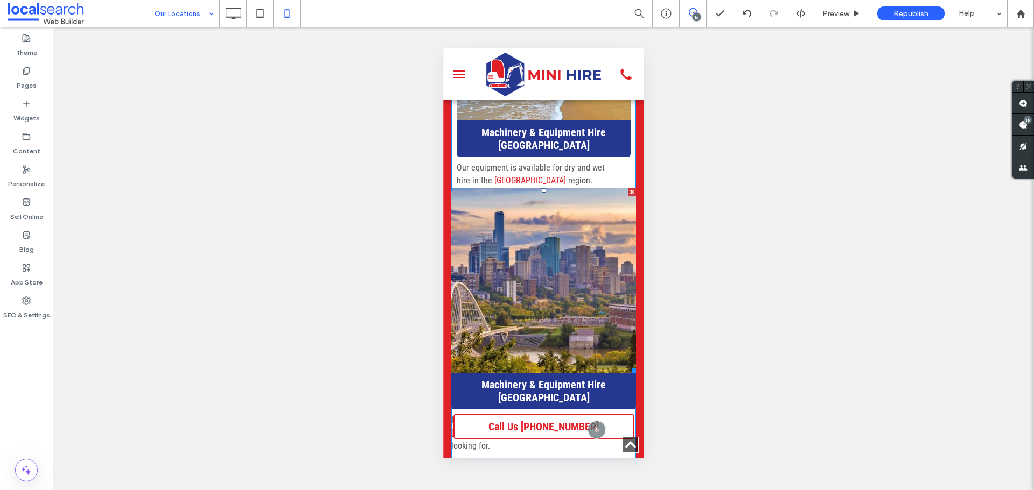
scroll to position [1664, 0]
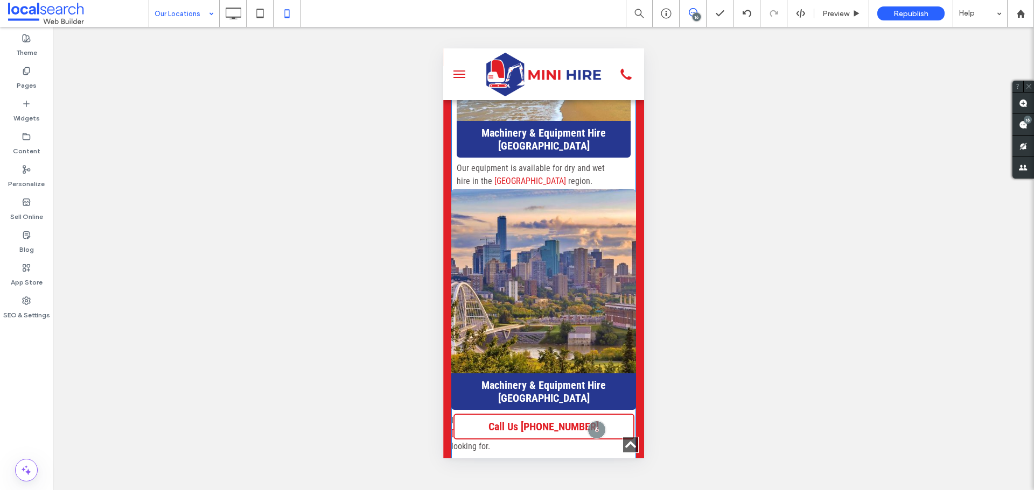
click at [451, 205] on div "Machinery & Equipment Hire Trinity Beach Our equipment is available for dry and…" at bounding box center [543, 203] width 185 height 507
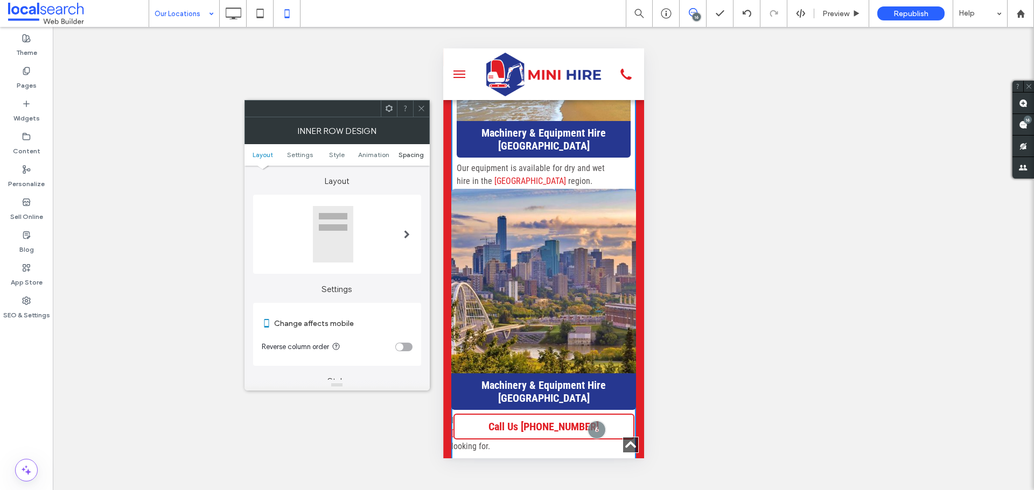
click at [407, 157] on span "Spacing" at bounding box center [410, 155] width 25 height 8
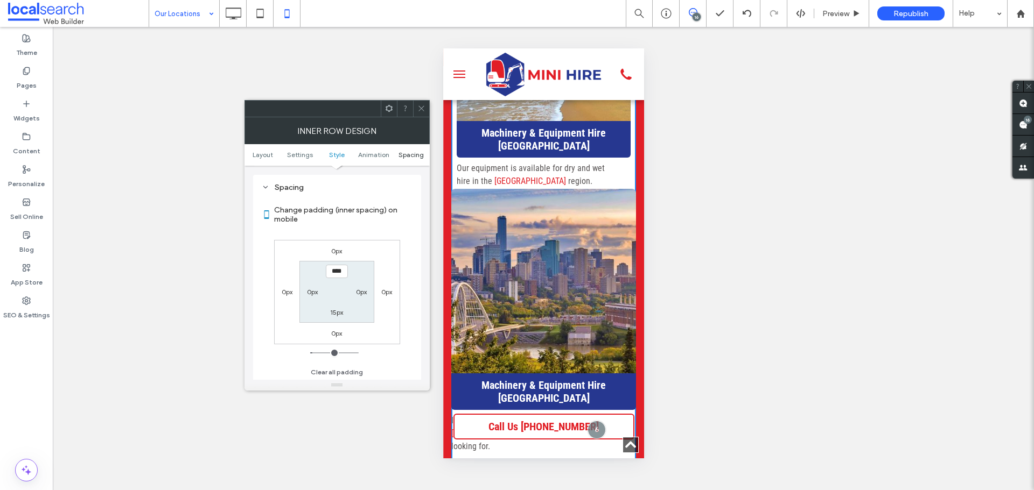
scroll to position [453, 0]
click at [338, 310] on label "15px" at bounding box center [336, 312] width 13 height 8
type input "**"
click at [340, 313] on input "****" at bounding box center [337, 311] width 22 height 13
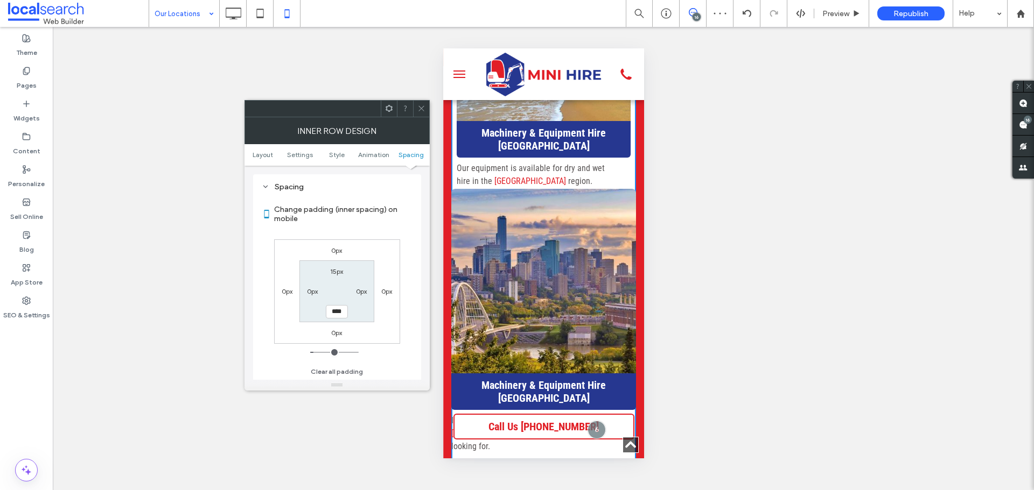
click at [338, 312] on input "****" at bounding box center [337, 311] width 22 height 13
type input "**"
type input "****"
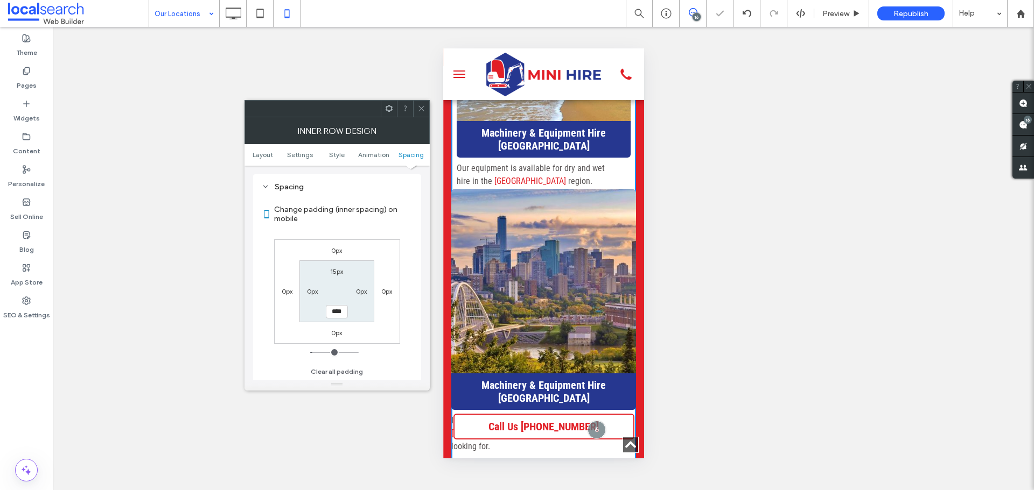
click at [421, 109] on icon at bounding box center [421, 108] width 8 height 8
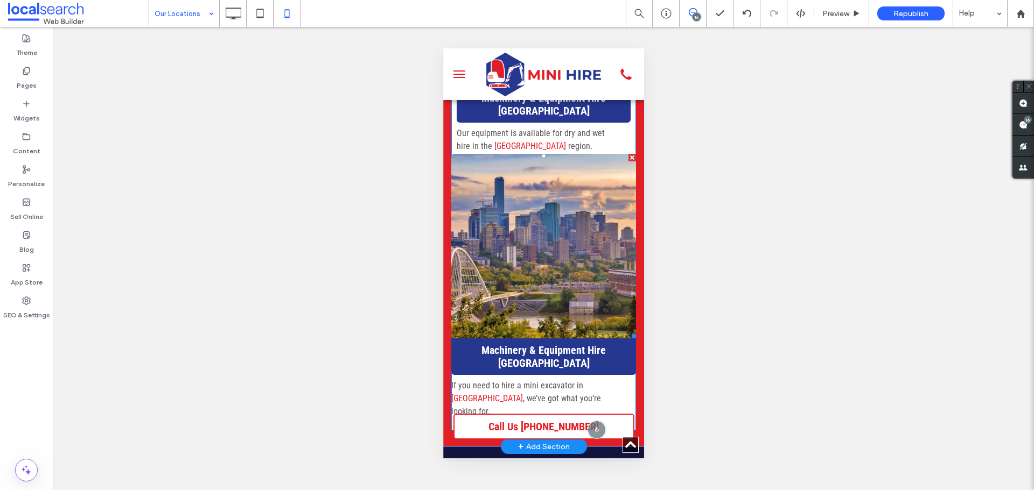
scroll to position [1718, 0]
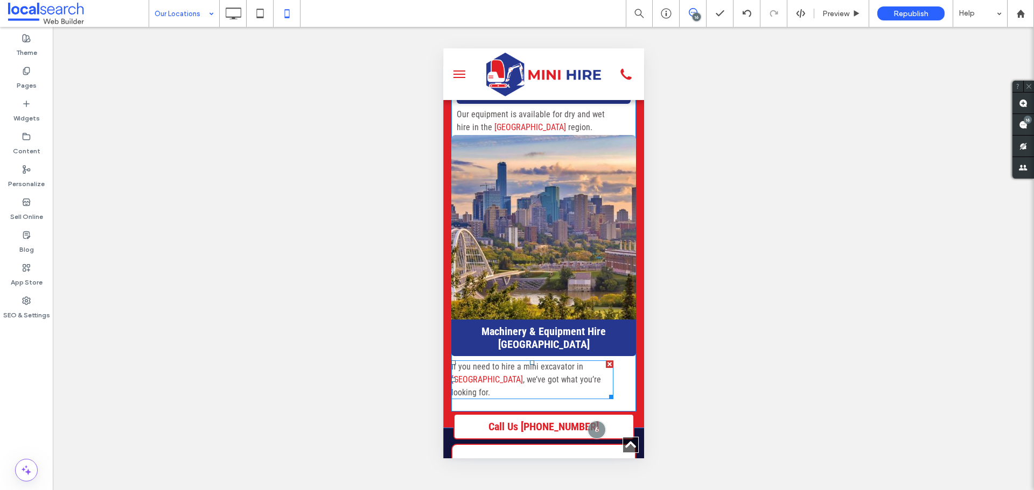
click at [500, 389] on span ", we’ve got what you’re looking for." at bounding box center [526, 386] width 150 height 23
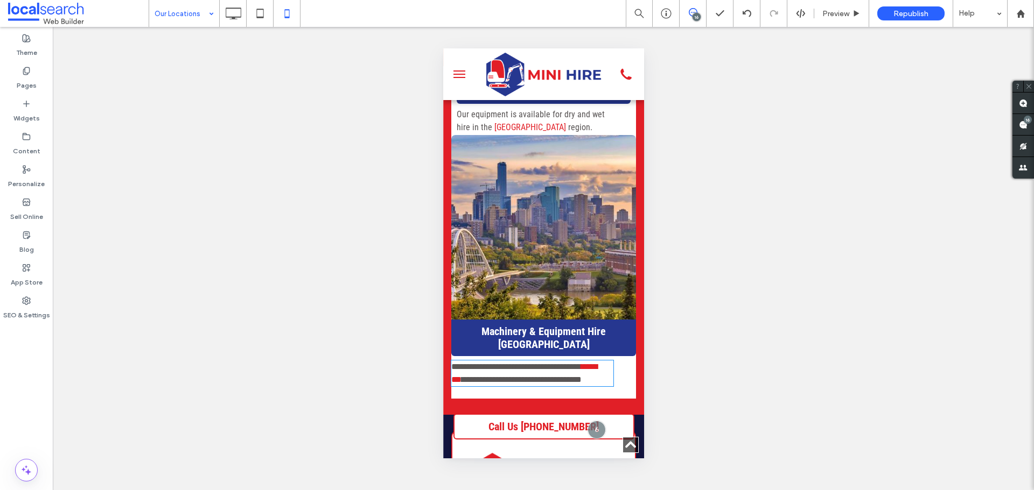
type input "**********"
type input "**"
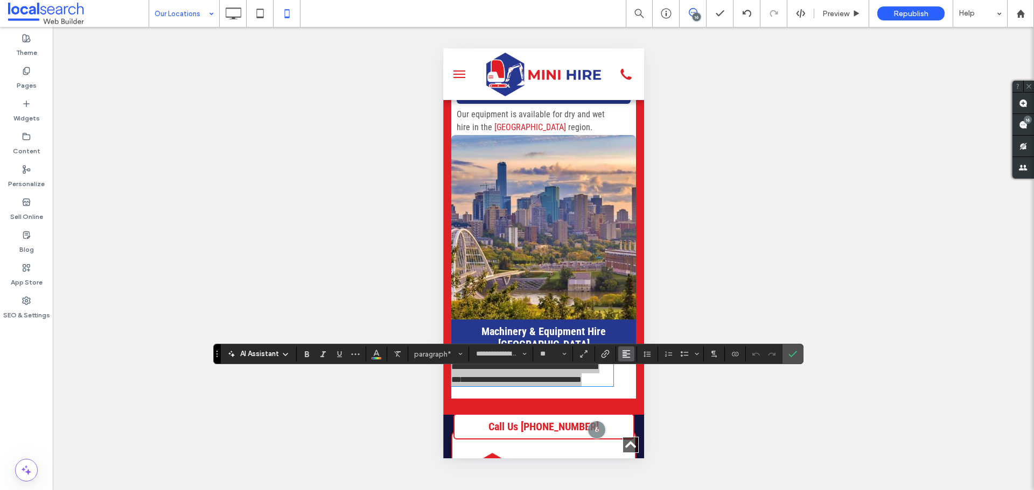
click at [624, 351] on use "Alignment" at bounding box center [626, 354] width 8 height 8
click at [637, 302] on use "ui.textEditor.alignment.center" at bounding box center [634, 306] width 8 height 8
click at [623, 388] on div "**********" at bounding box center [543, 264] width 185 height 252
click at [610, 384] on p "**********" at bounding box center [532, 374] width 162 height 26
click at [619, 384] on div "**********" at bounding box center [543, 264] width 185 height 252
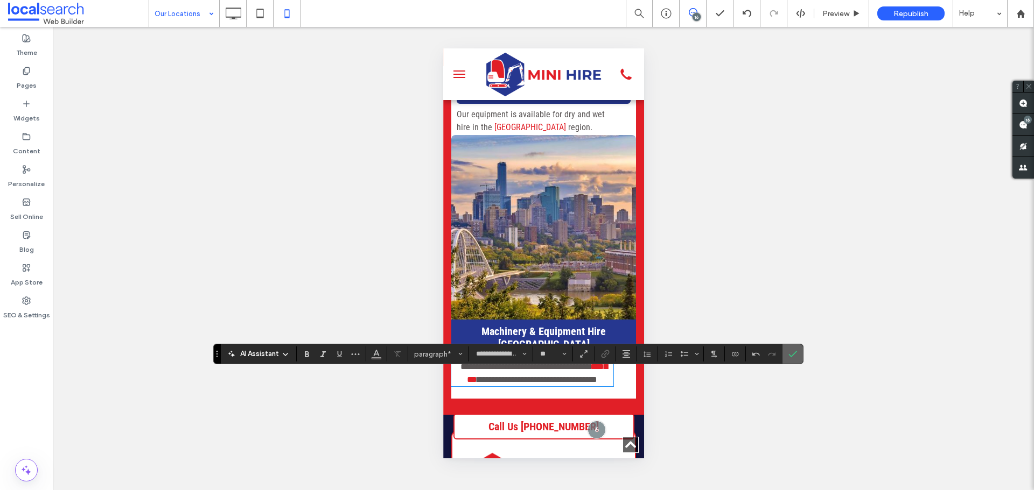
click at [798, 356] on label "Confirm" at bounding box center [792, 354] width 16 height 19
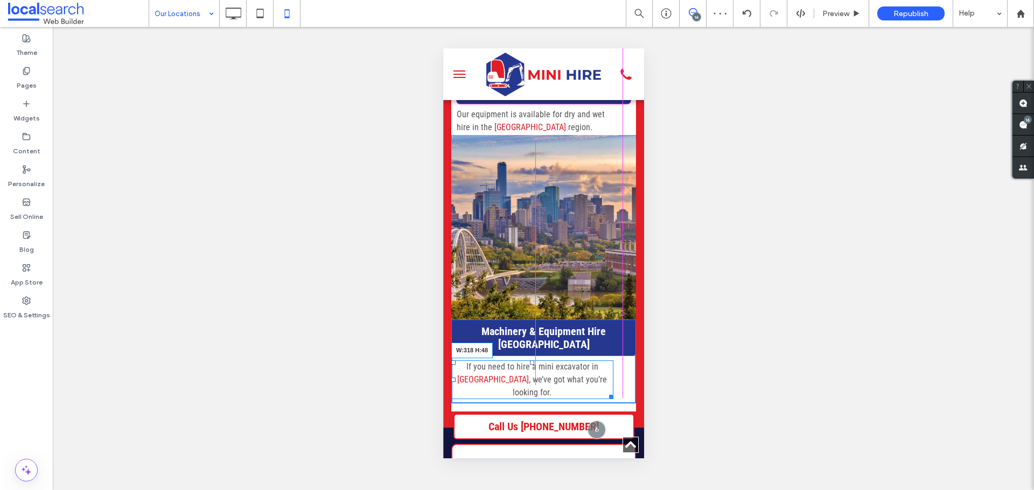
click at [613, 396] on div at bounding box center [609, 395] width 8 height 8
drag, startPoint x: 620, startPoint y: 395, endPoint x: 1069, endPoint y: 444, distance: 451.0
click at [631, 395] on div "Machinery & Equipment Hire Trinity Beach Our equipment is available for dry and…" at bounding box center [542, 158] width 201 height 539
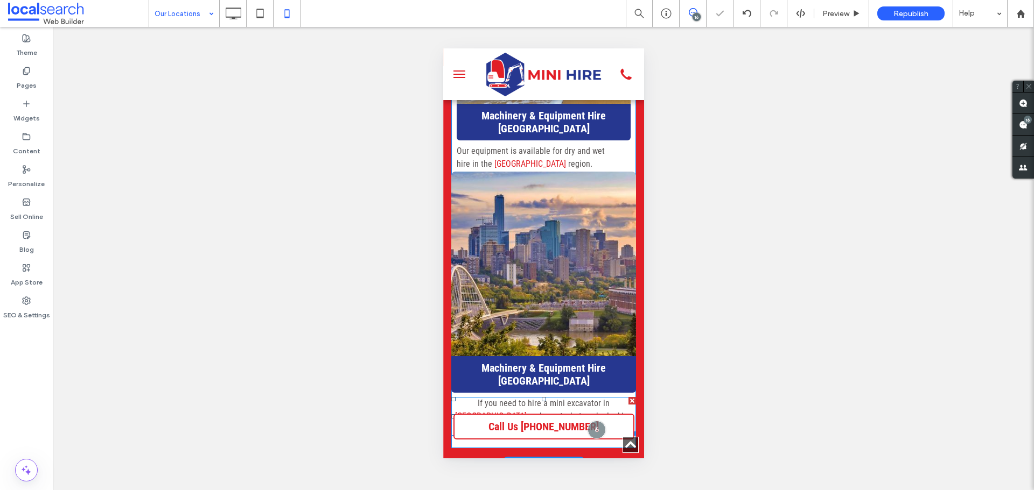
scroll to position [1664, 0]
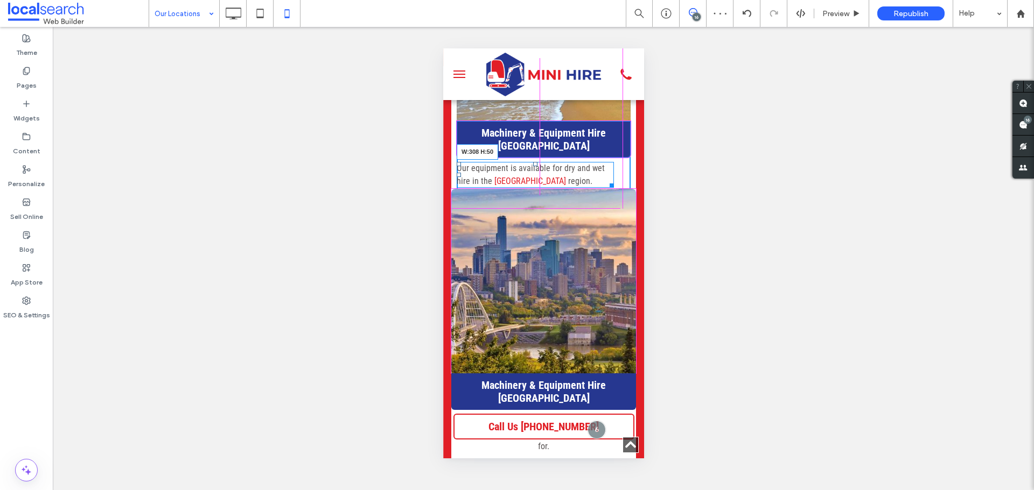
drag, startPoint x: 611, startPoint y: 205, endPoint x: 627, endPoint y: 205, distance: 16.1
click at [627, 205] on div "Machinery & Equipment Hire Trinity Beach Our equipment is available for dry and…" at bounding box center [542, 211] width 201 height 539
click at [469, 188] on p "Our equipment is available for dry and wet hire in the Trinity Beach region." at bounding box center [543, 175] width 174 height 26
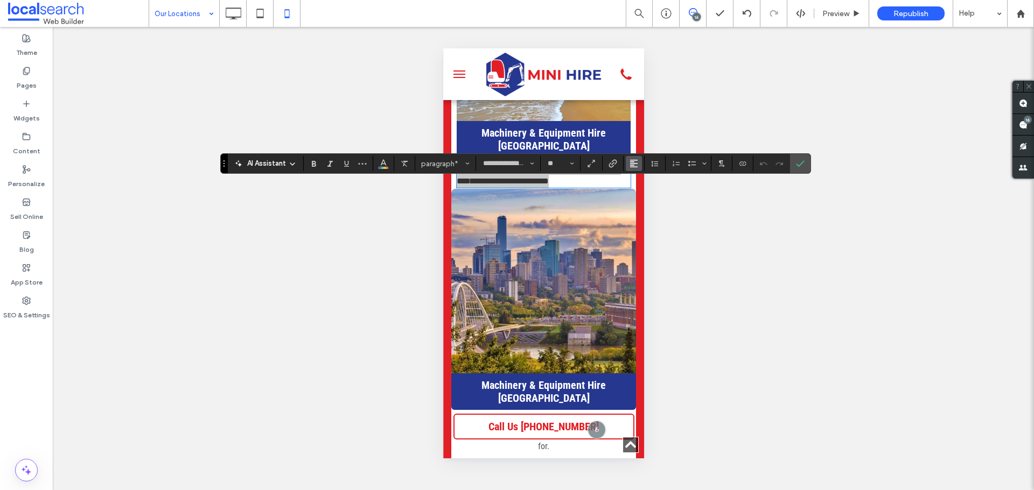
click at [634, 162] on use "Alignment" at bounding box center [634, 164] width 8 height 8
click at [640, 194] on icon "ui.textEditor.alignment.center" at bounding box center [641, 197] width 9 height 9
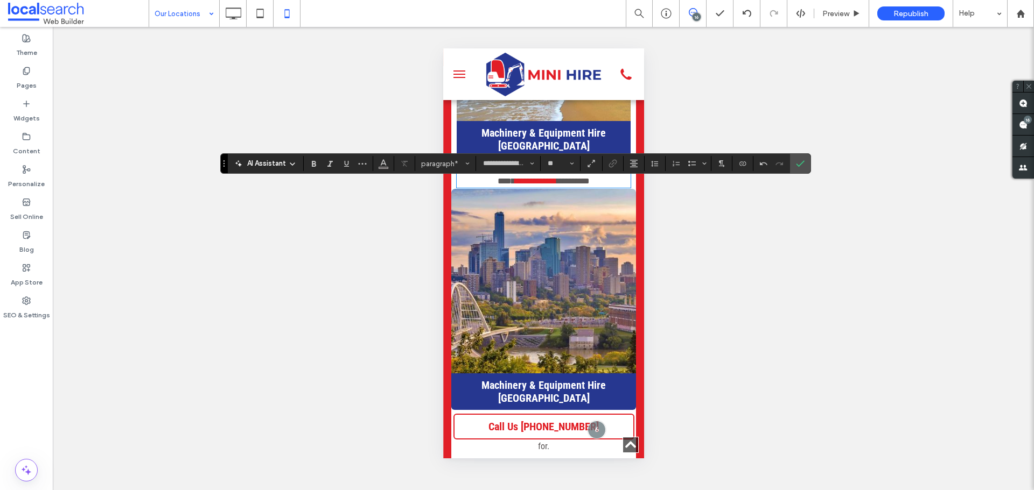
click at [452, 213] on link at bounding box center [543, 282] width 196 height 196
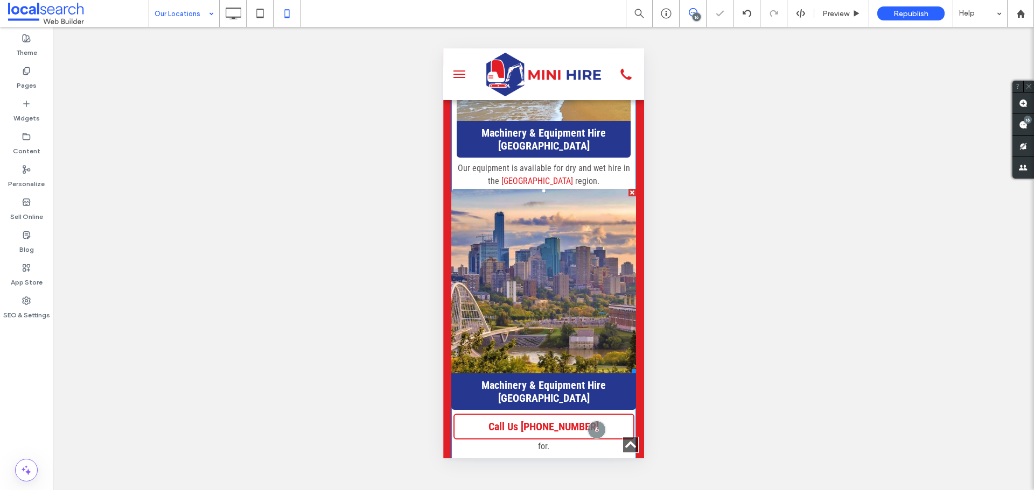
click at [452, 213] on link at bounding box center [543, 282] width 196 height 196
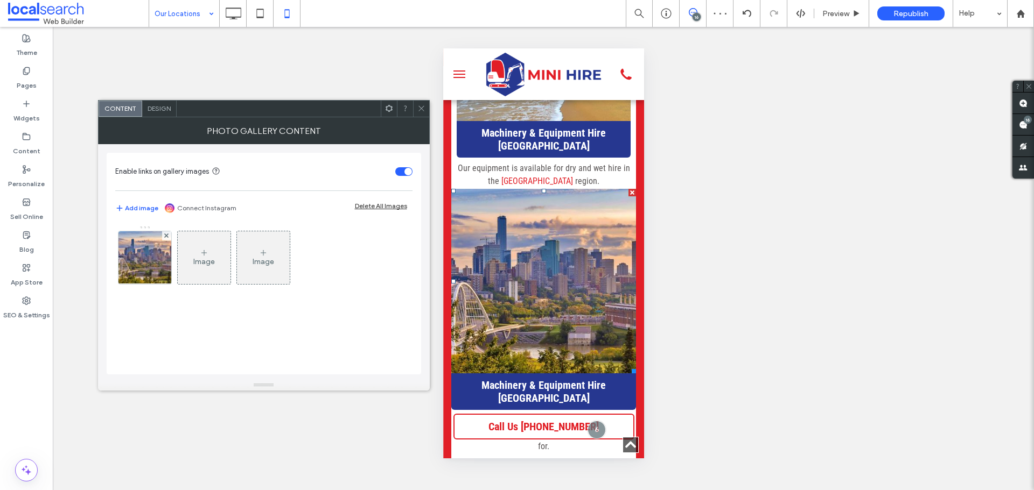
drag, startPoint x: 421, startPoint y: 108, endPoint x: 427, endPoint y: 125, distance: 17.9
click at [421, 108] on icon at bounding box center [421, 108] width 8 height 8
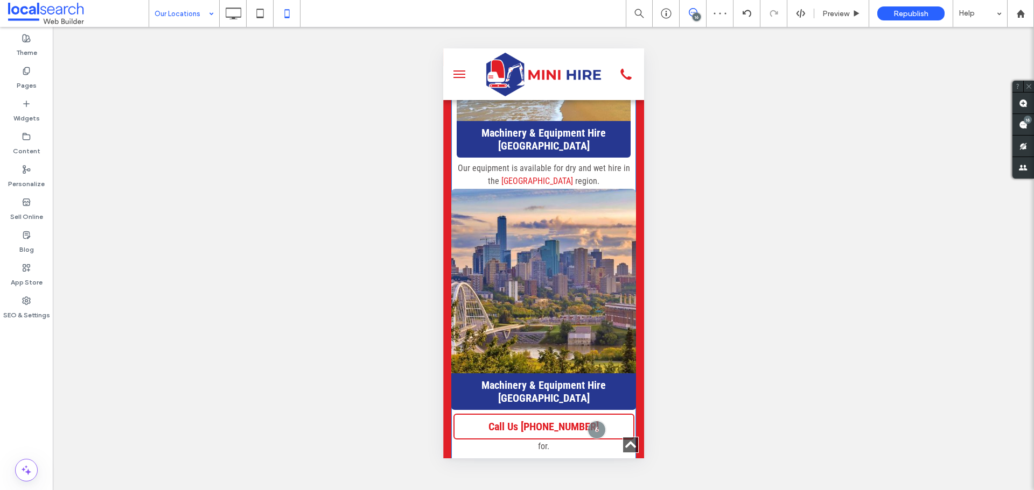
click at [453, 207] on div "Machinery & Equipment Hire Trinity Beach Our equipment is available for dry and…" at bounding box center [543, 203] width 185 height 507
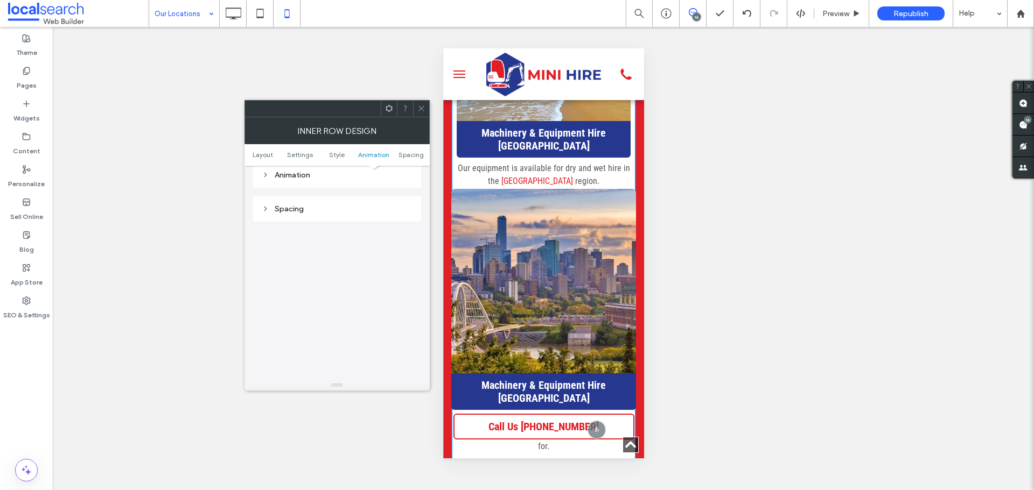
scroll to position [453, 0]
click at [338, 185] on div "Spacing" at bounding box center [337, 186] width 151 height 9
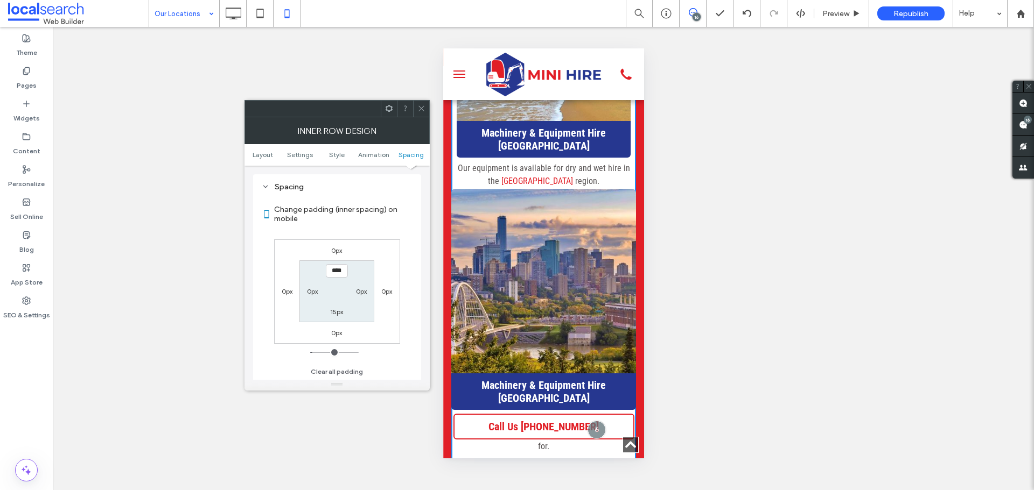
click at [425, 109] on div at bounding box center [421, 109] width 16 height 16
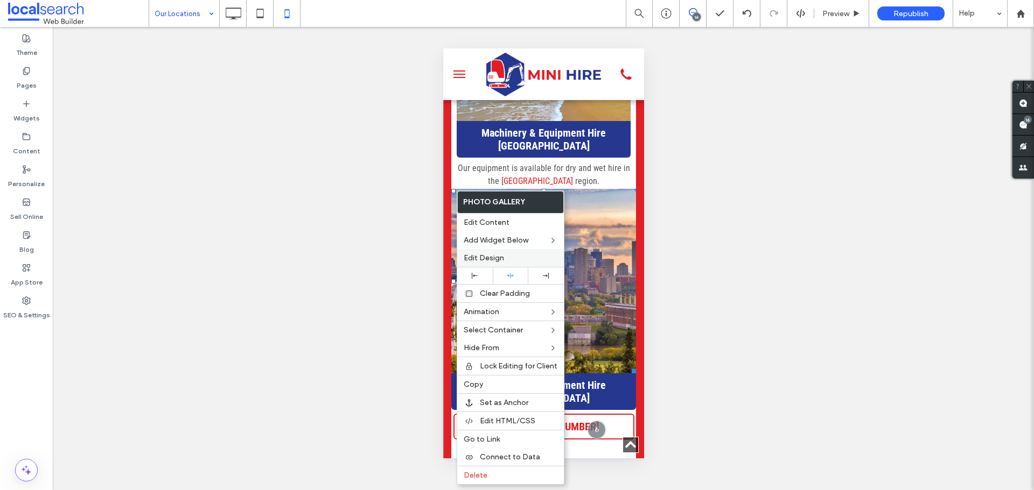
click at [496, 254] on span "Edit Design" at bounding box center [483, 258] width 40 height 9
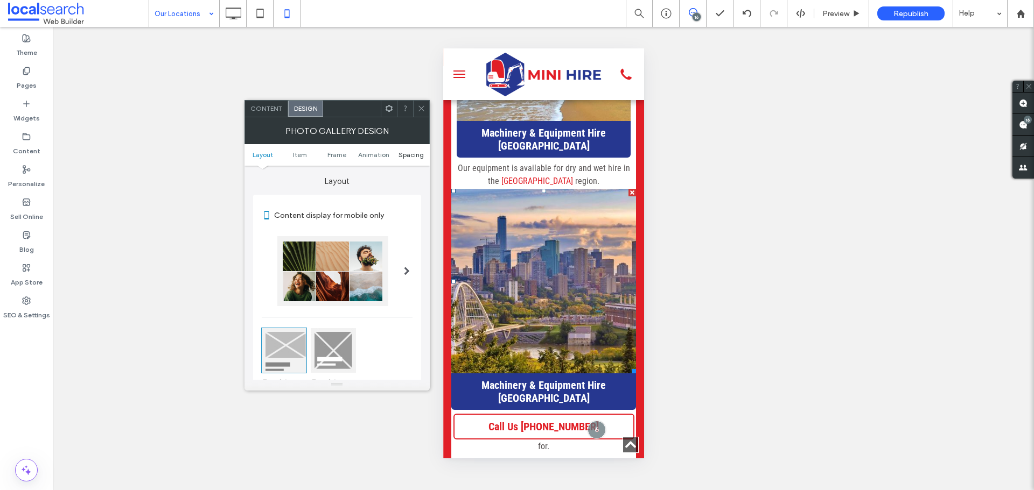
click at [416, 154] on span "Spacing" at bounding box center [410, 155] width 25 height 8
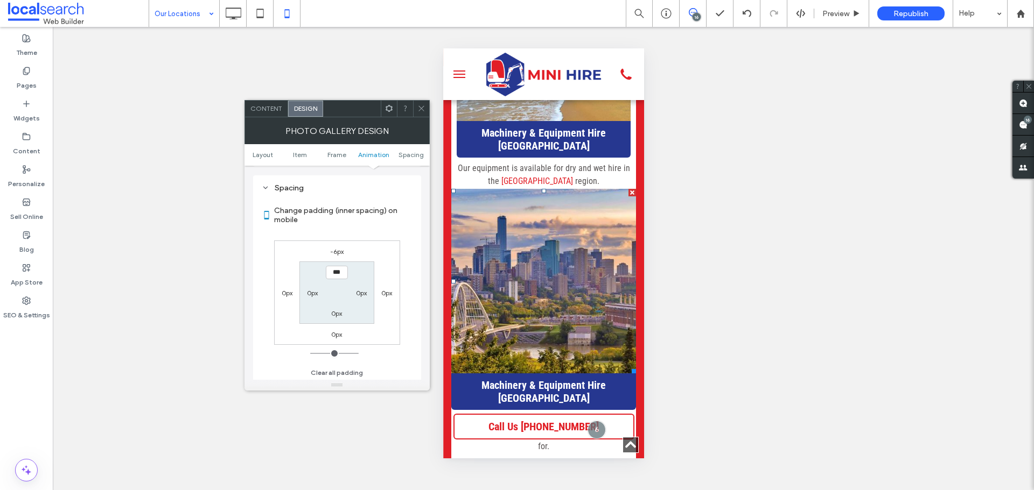
scroll to position [542, 0]
click at [338, 253] on label "-6px" at bounding box center [336, 251] width 13 height 8
type input "*"
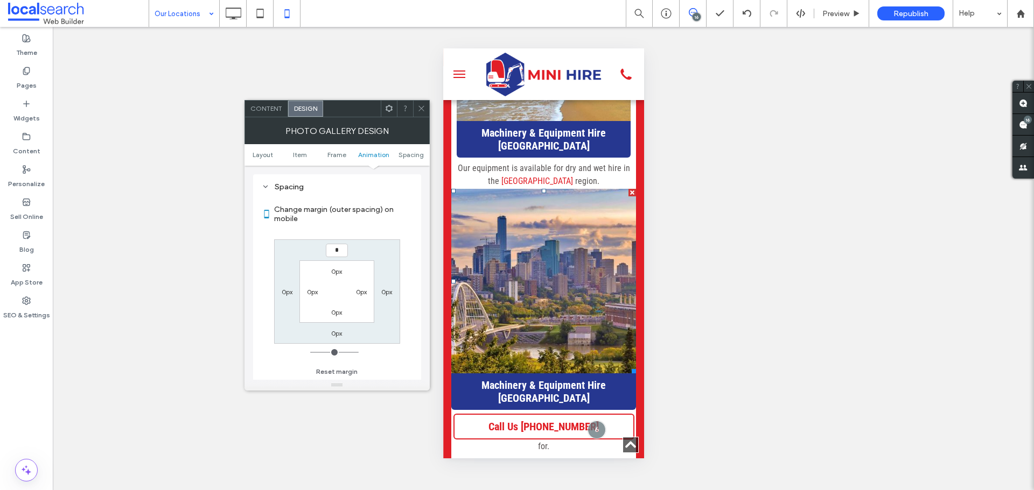
type input "*"
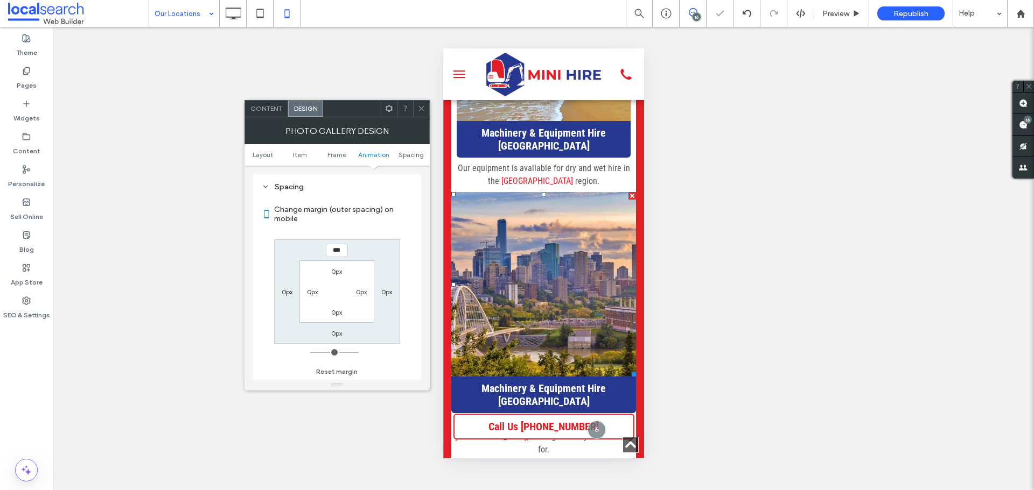
click at [338, 253] on input "***" at bounding box center [337, 250] width 22 height 13
type input "**"
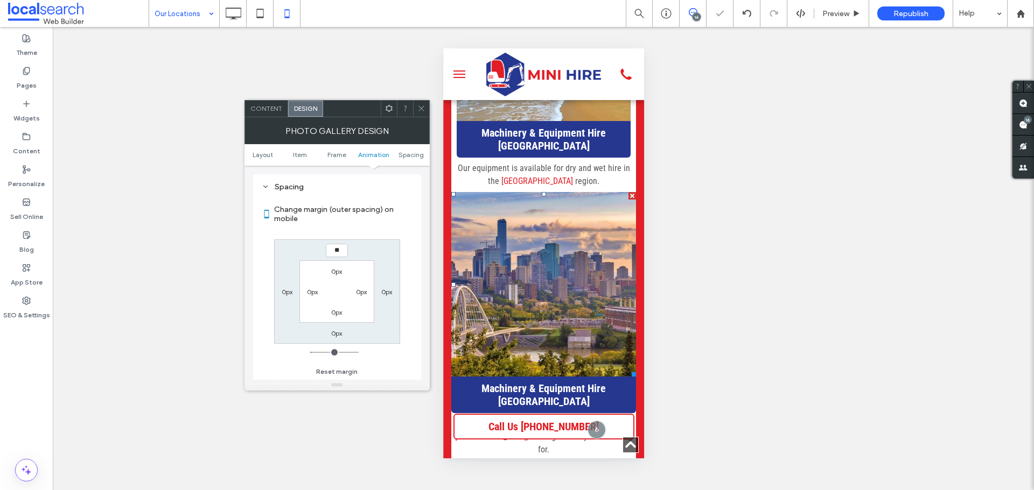
type input "****"
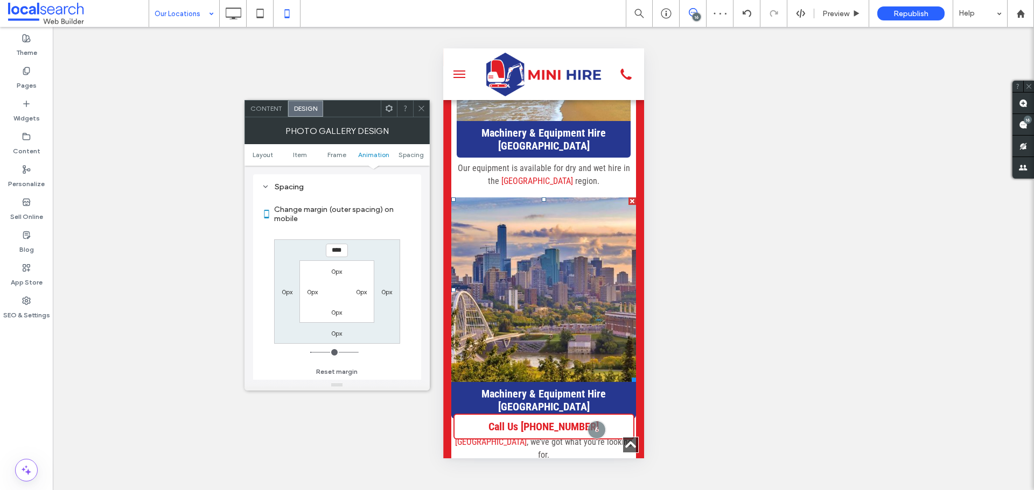
click at [418, 114] on span at bounding box center [421, 109] width 8 height 16
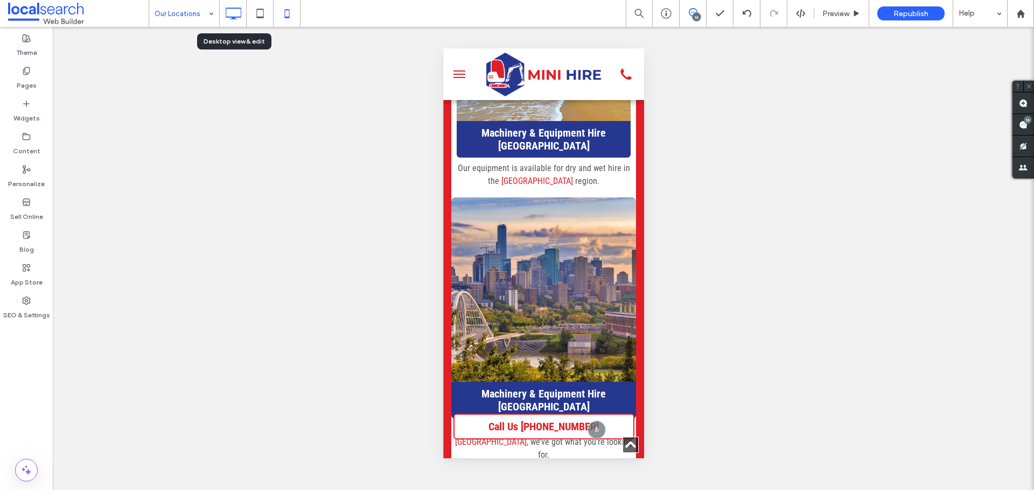
click at [234, 14] on icon at bounding box center [233, 14] width 22 height 22
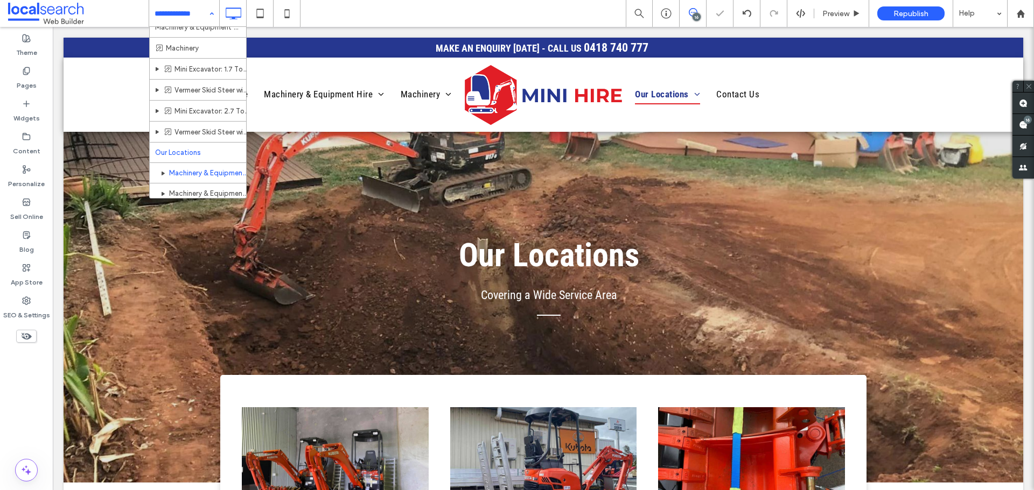
scroll to position [55, 0]
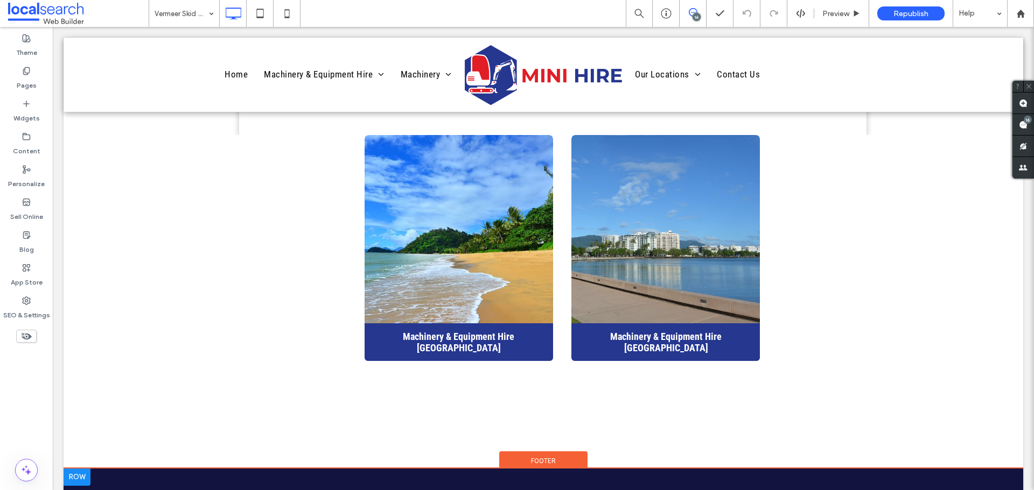
scroll to position [1884, 0]
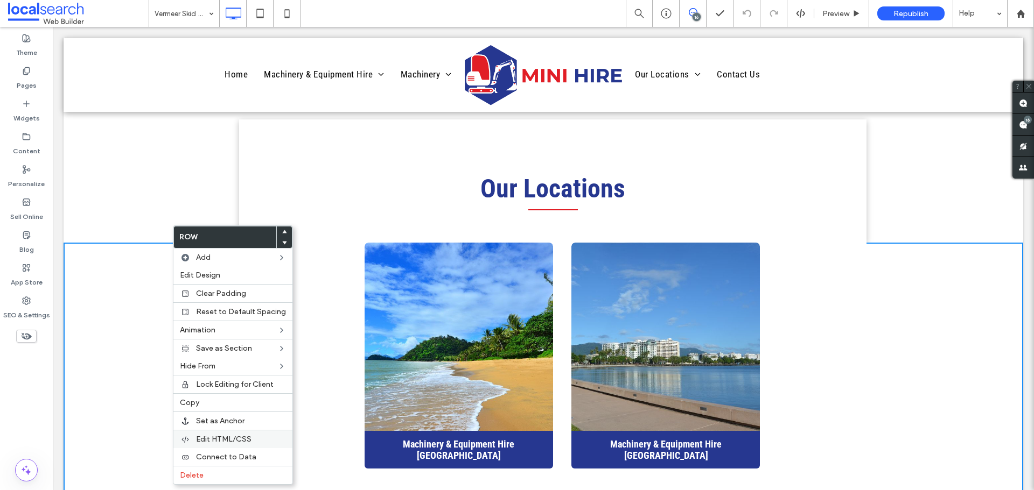
click at [234, 439] on span "Edit HTML/CSS" at bounding box center [223, 439] width 55 height 9
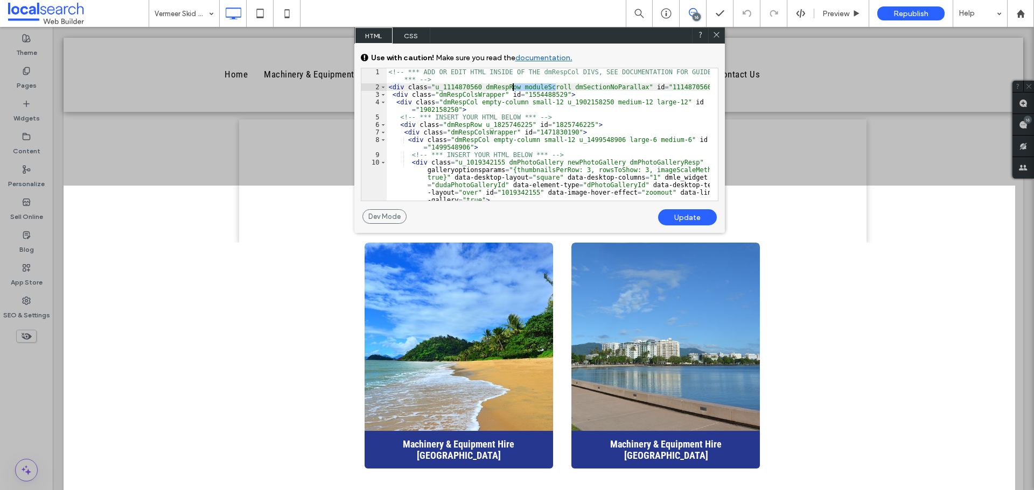
drag, startPoint x: 556, startPoint y: 87, endPoint x: 512, endPoint y: 87, distance: 43.1
click at [512, 87] on div "<!-- *** ADD OR EDIT HTML INSIDE OF THE dmRespCol DIVS, SEE DOCUMENTATION FOR G…" at bounding box center [548, 153] width 323 height 170
click at [684, 216] on div "Update" at bounding box center [687, 217] width 59 height 16
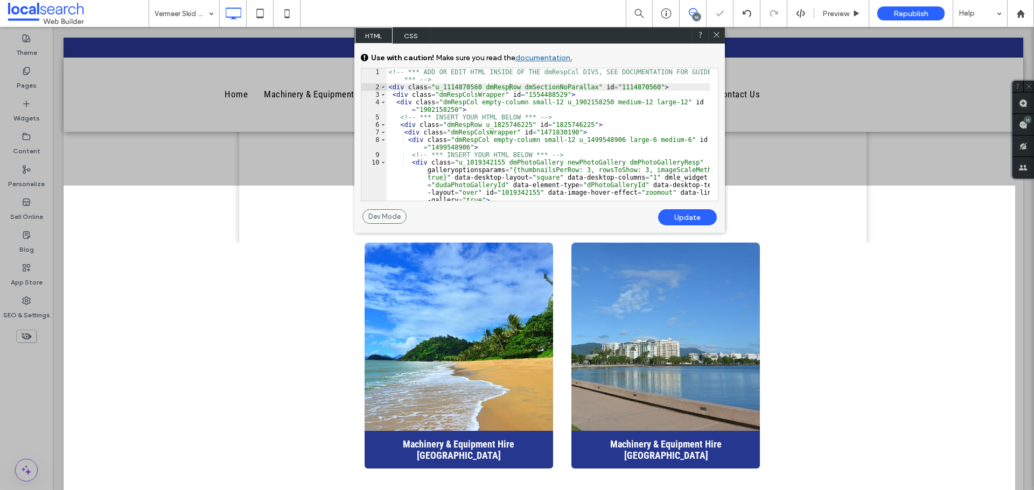
drag, startPoint x: 718, startPoint y: 34, endPoint x: 338, endPoint y: 175, distance: 405.6
click at [718, 34] on icon at bounding box center [716, 35] width 8 height 8
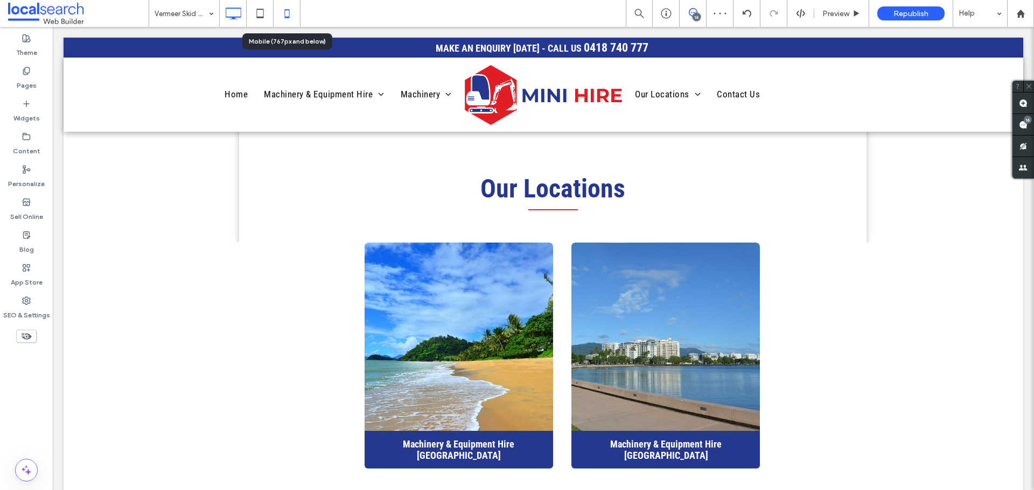
click at [291, 17] on icon at bounding box center [287, 14] width 22 height 22
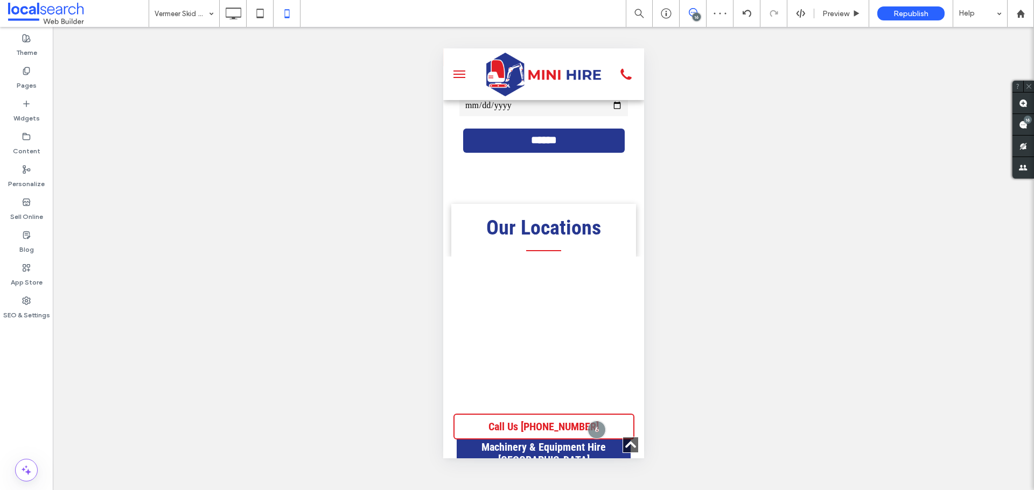
scroll to position [2280, 0]
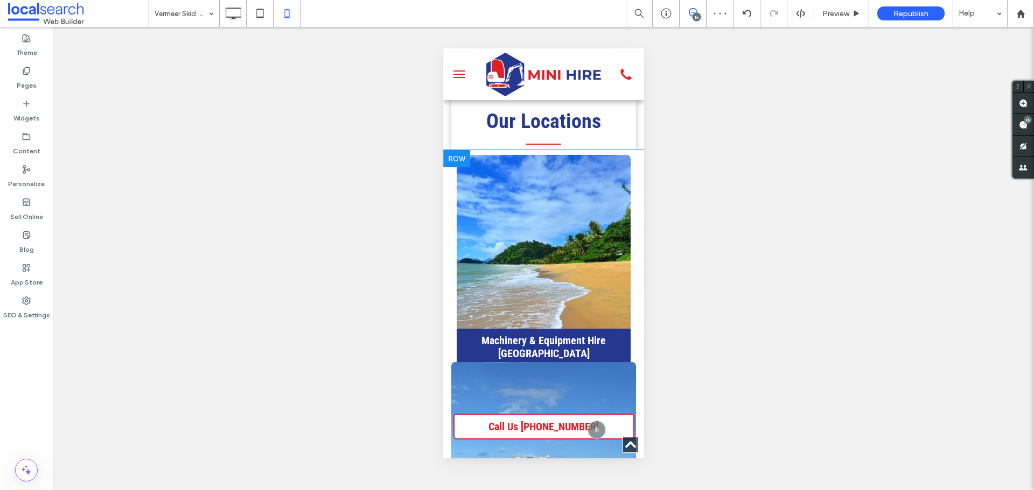
click at [630, 319] on div "Machinery & Equipment Hire Trinity Beach Click To Paste Machinery & Equipment H…" at bounding box center [542, 379] width 201 height 458
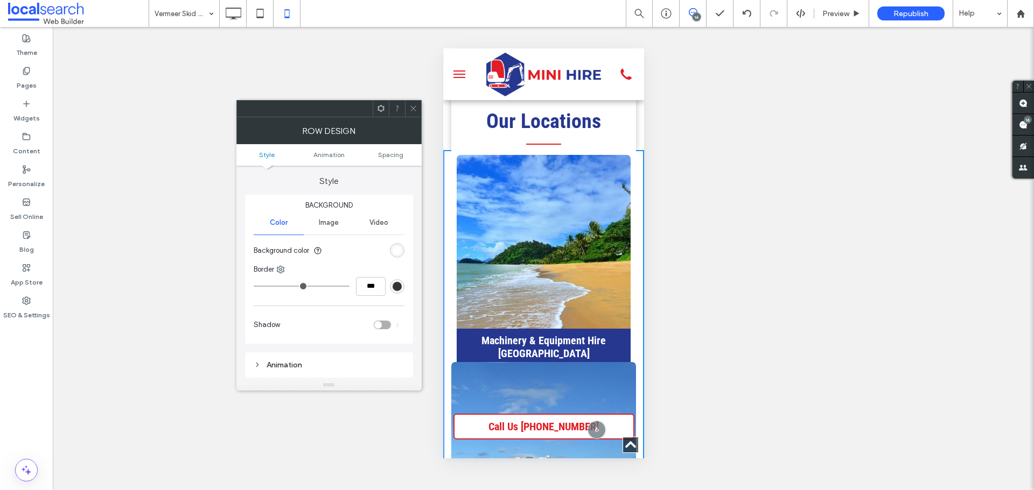
click at [630, 322] on div "Machinery & Equipment Hire Trinity Beach Click To Paste Machinery & Equipment H…" at bounding box center [542, 379] width 201 height 458
click at [418, 111] on div at bounding box center [413, 109] width 16 height 16
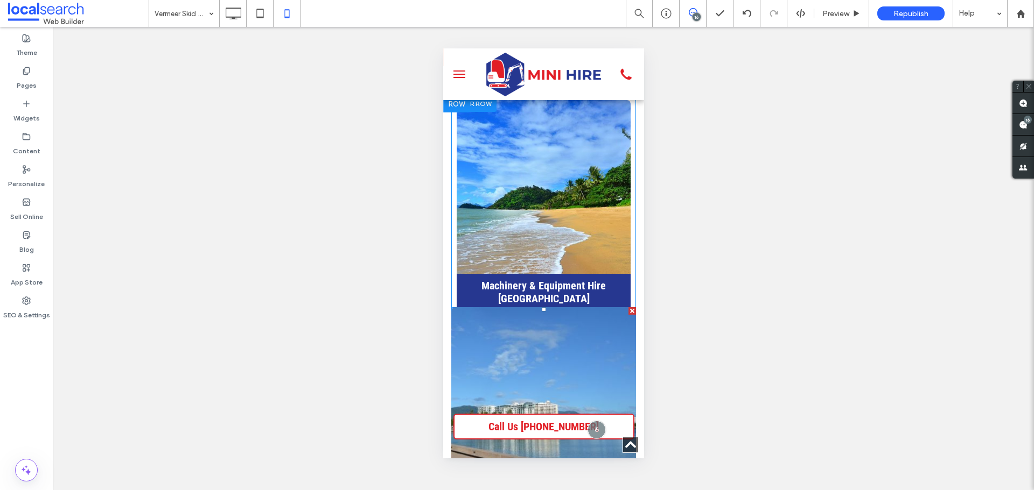
scroll to position [2334, 0]
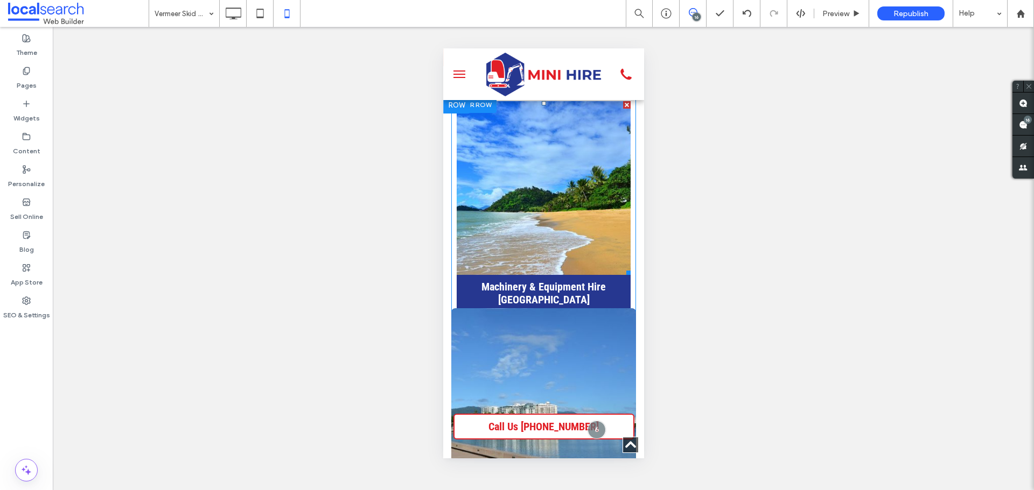
click at [462, 184] on link at bounding box center [543, 188] width 184 height 184
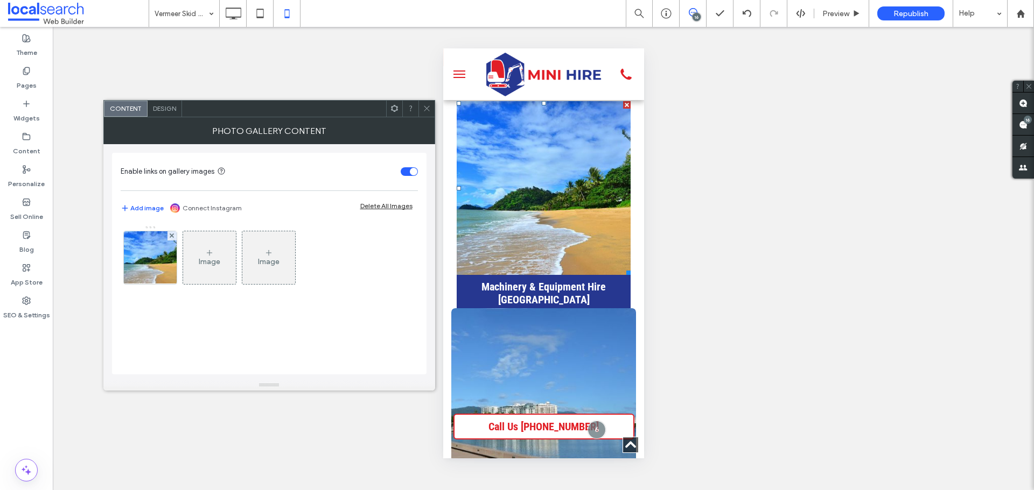
click at [168, 105] on span "Design" at bounding box center [164, 108] width 23 height 8
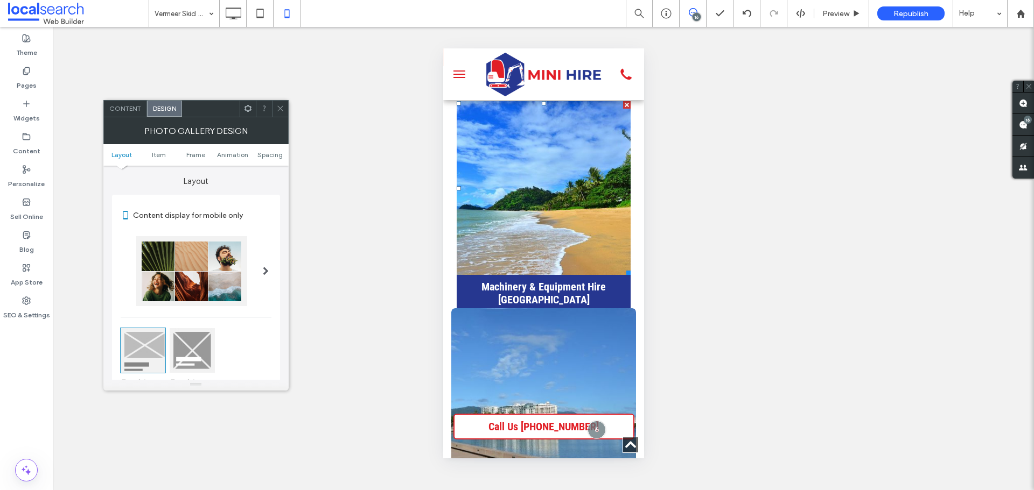
click at [272, 165] on ul "Layout Item Frame Animation Spacing" at bounding box center [195, 155] width 185 height 22
click at [270, 154] on span "Spacing" at bounding box center [269, 155] width 25 height 8
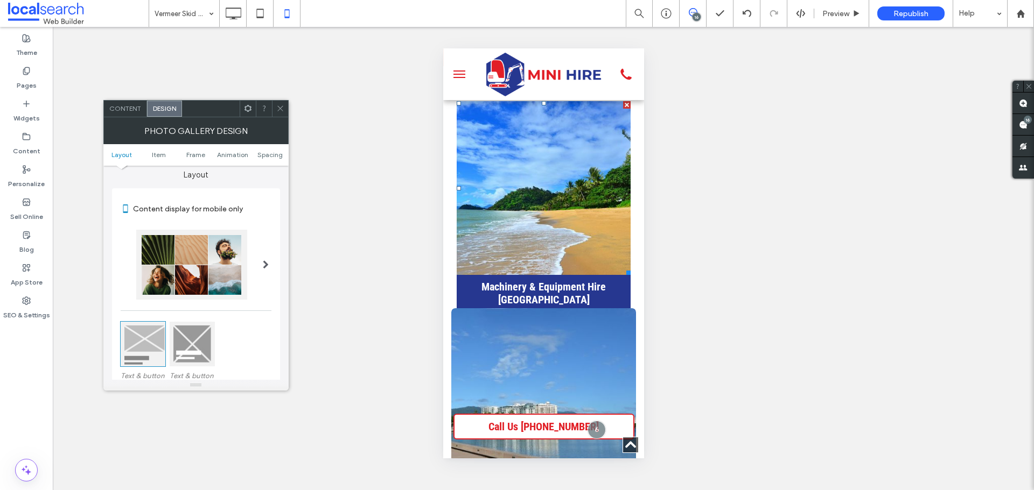
scroll to position [3, 0]
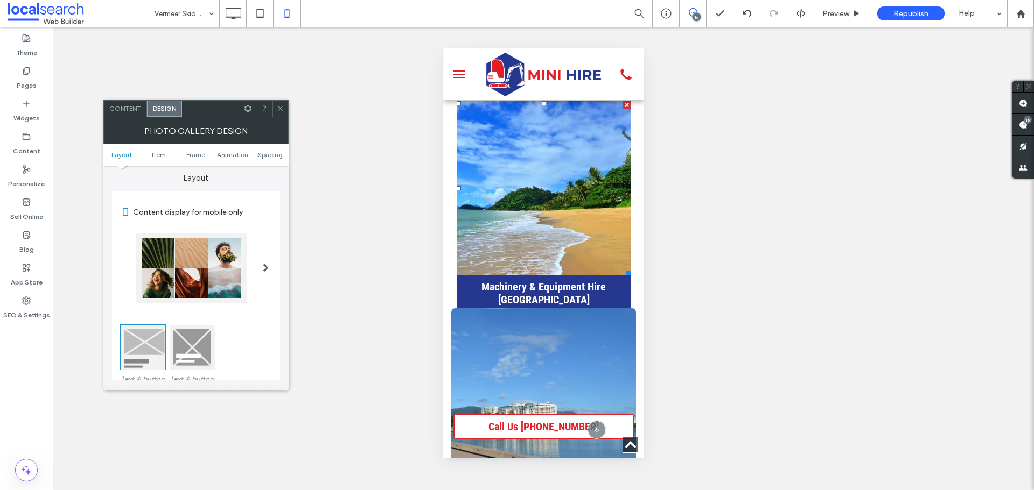
click at [280, 113] on span at bounding box center [280, 109] width 8 height 16
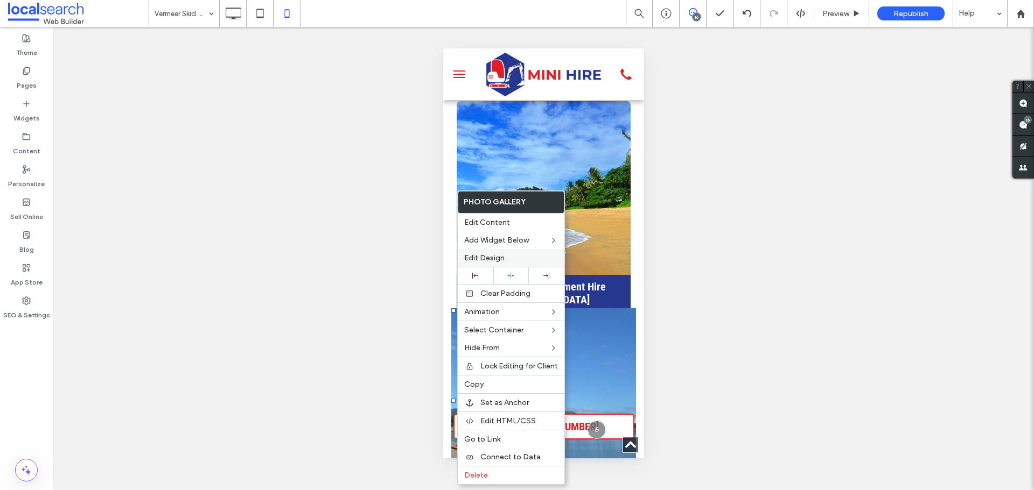
click at [468, 256] on span "Edit Design" at bounding box center [484, 258] width 40 height 9
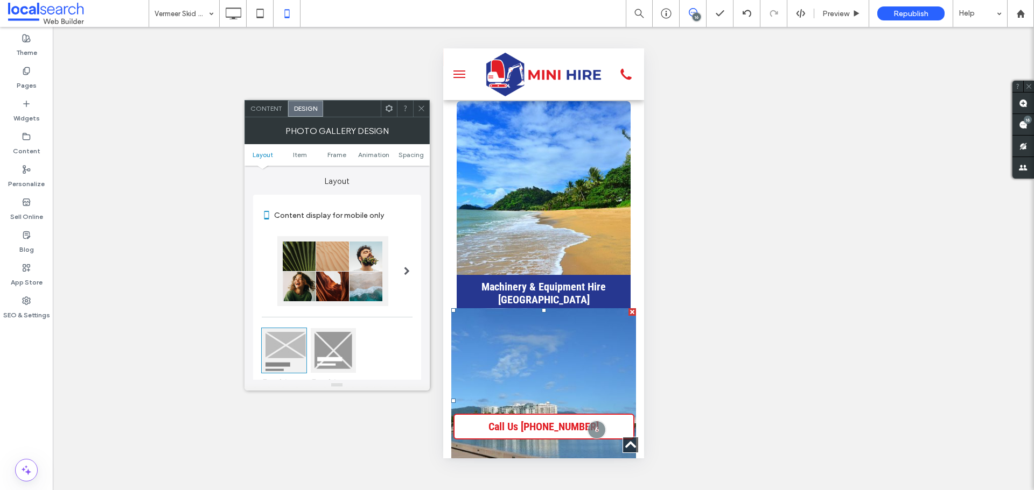
click at [404, 160] on ul "Layout Item Frame Animation Spacing" at bounding box center [336, 155] width 185 height 22
click at [407, 156] on span "Spacing" at bounding box center [410, 155] width 25 height 8
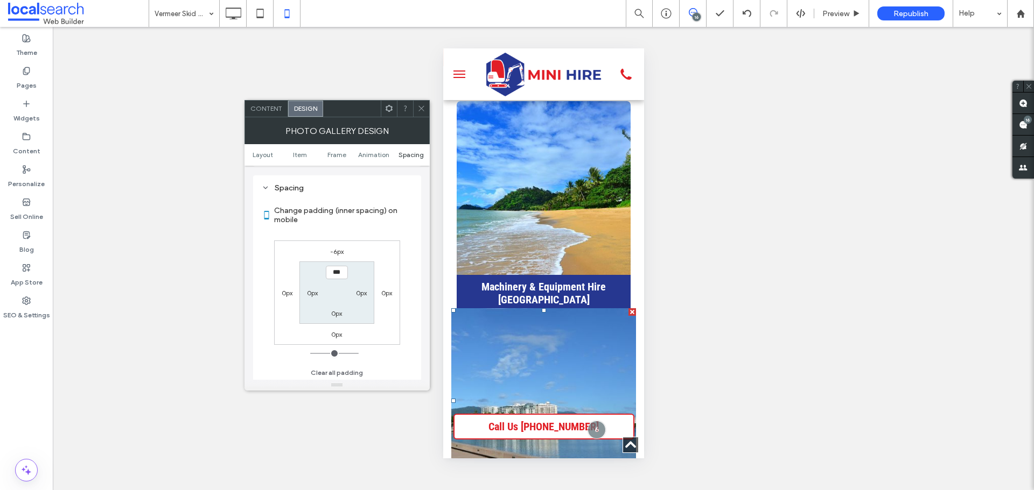
scroll to position [542, 0]
click at [424, 108] on icon at bounding box center [421, 108] width 8 height 8
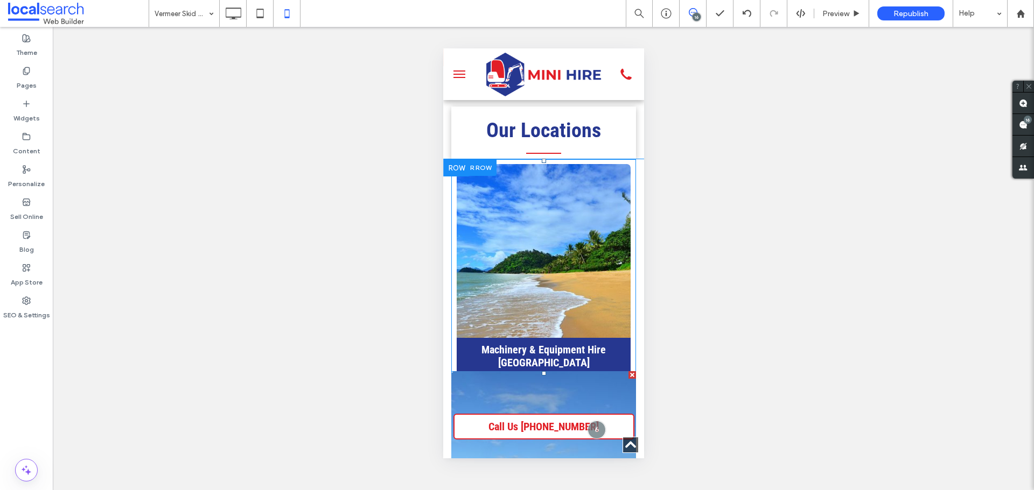
scroll to position [2172, 0]
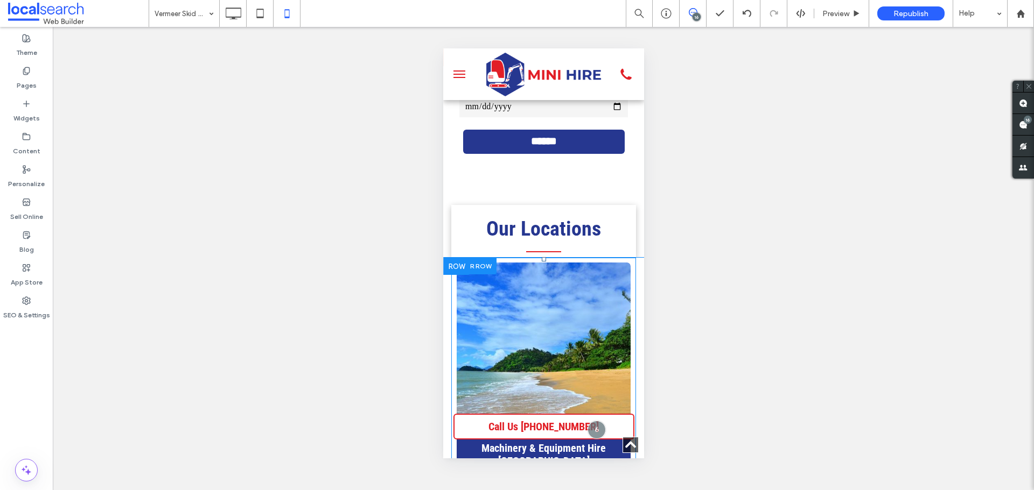
click at [622, 266] on div "Machinery & Equipment Hire Trinity Beach Click To Paste Machinery & Equipment H…" at bounding box center [543, 478] width 185 height 425
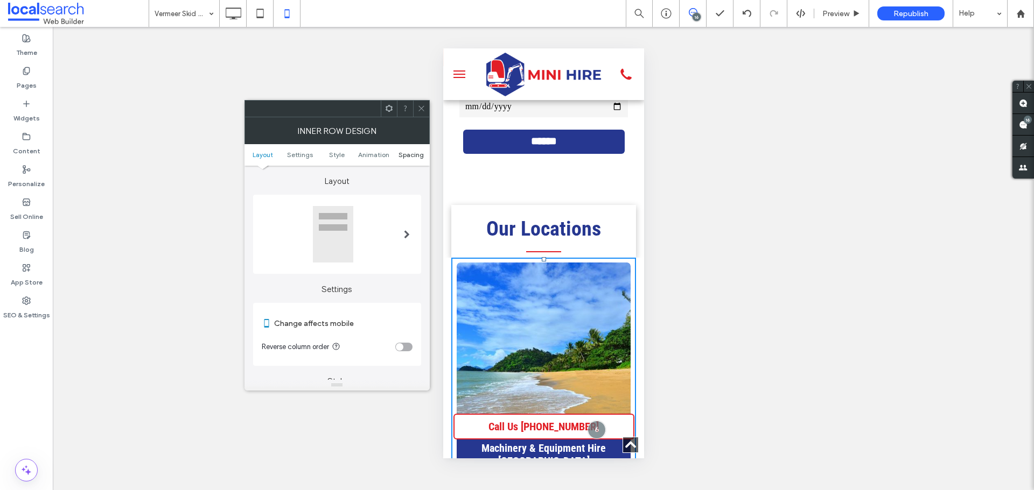
click at [398, 154] on span "Spacing" at bounding box center [410, 155] width 25 height 8
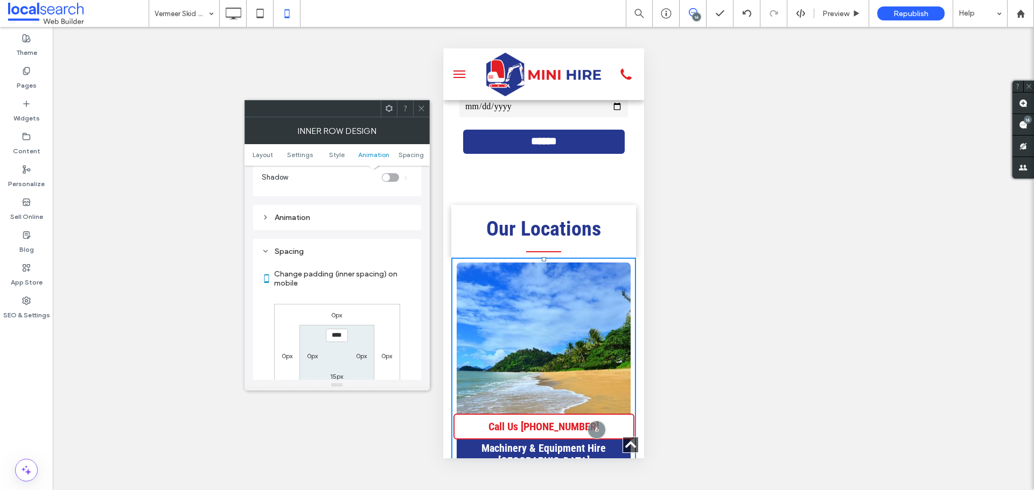
scroll to position [453, 0]
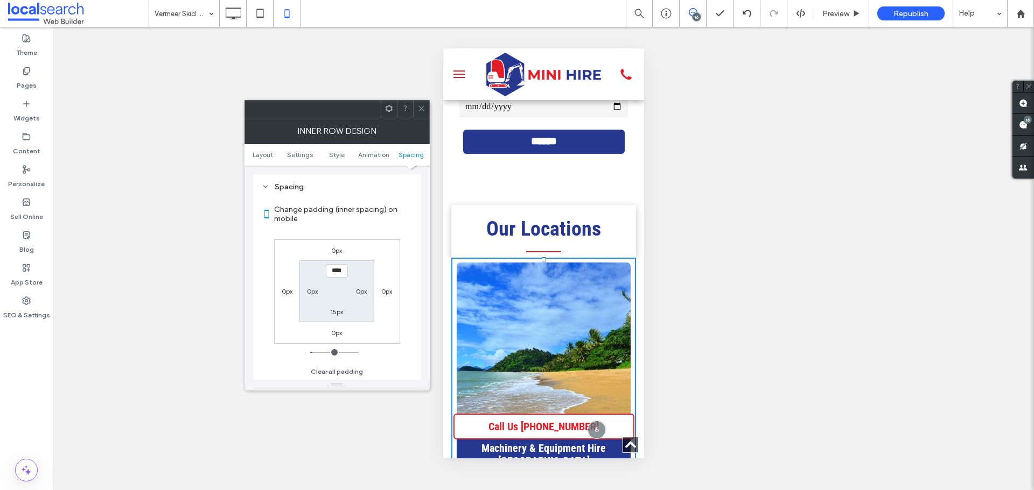
click at [419, 102] on span at bounding box center [421, 109] width 8 height 16
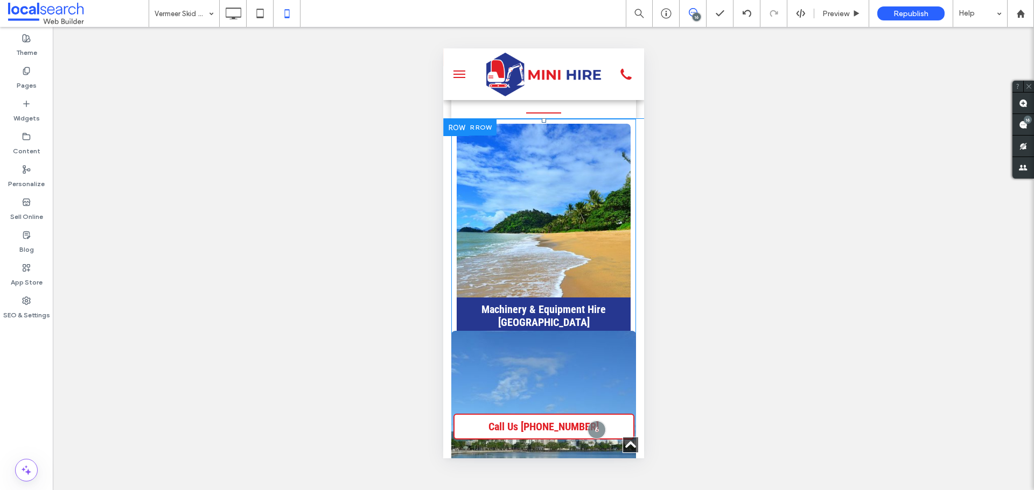
scroll to position [2280, 0]
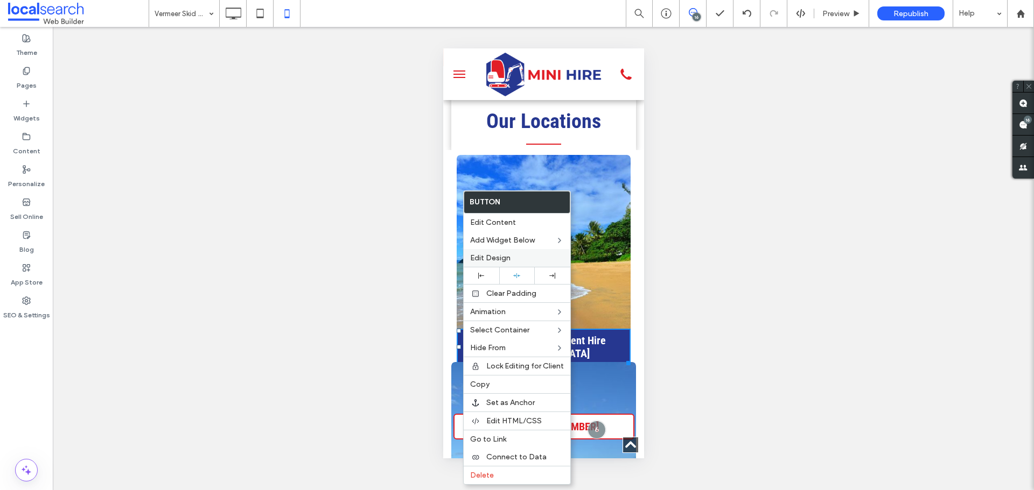
click at [489, 259] on span "Edit Design" at bounding box center [490, 258] width 40 height 9
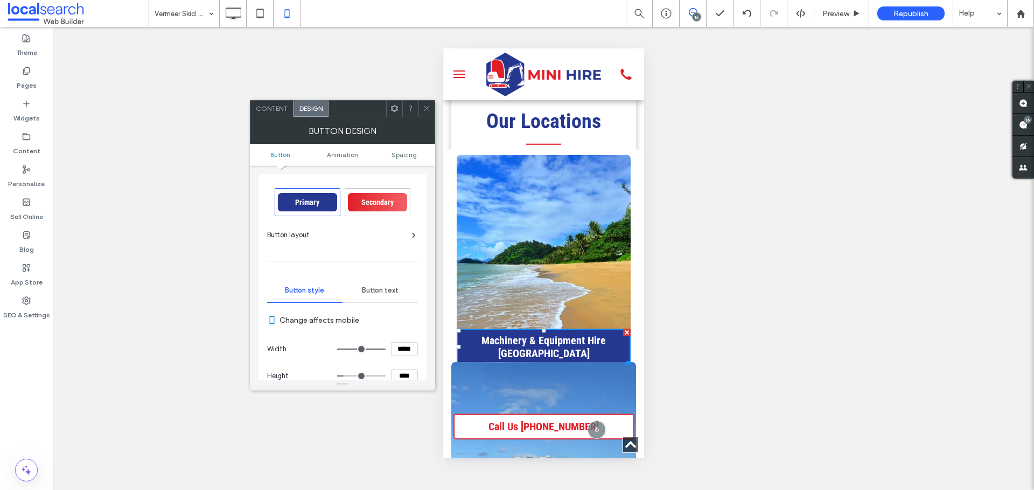
click at [416, 149] on ul "Button Animation Spacing" at bounding box center [342, 155] width 185 height 22
click at [412, 146] on ul "Button Animation Spacing" at bounding box center [342, 155] width 185 height 22
click at [410, 154] on span "Spacing" at bounding box center [403, 155] width 25 height 8
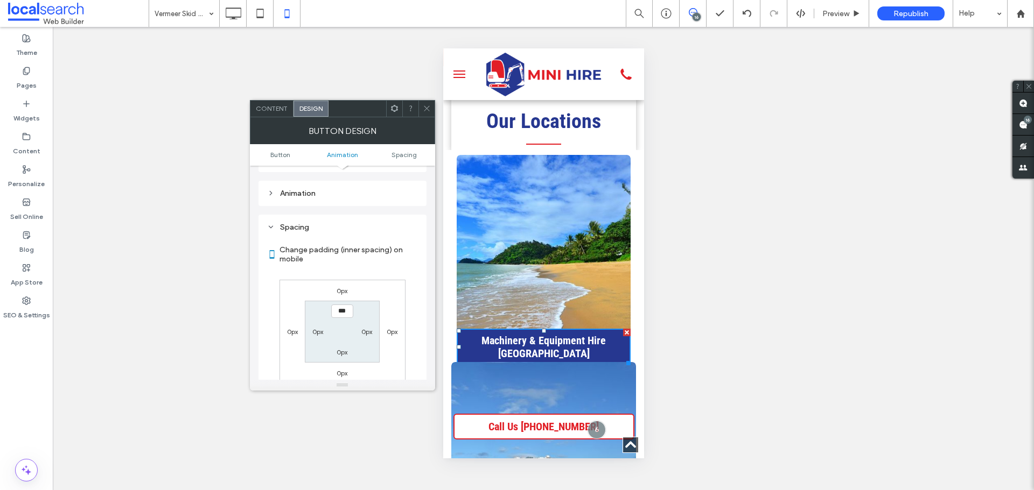
scroll to position [505, 0]
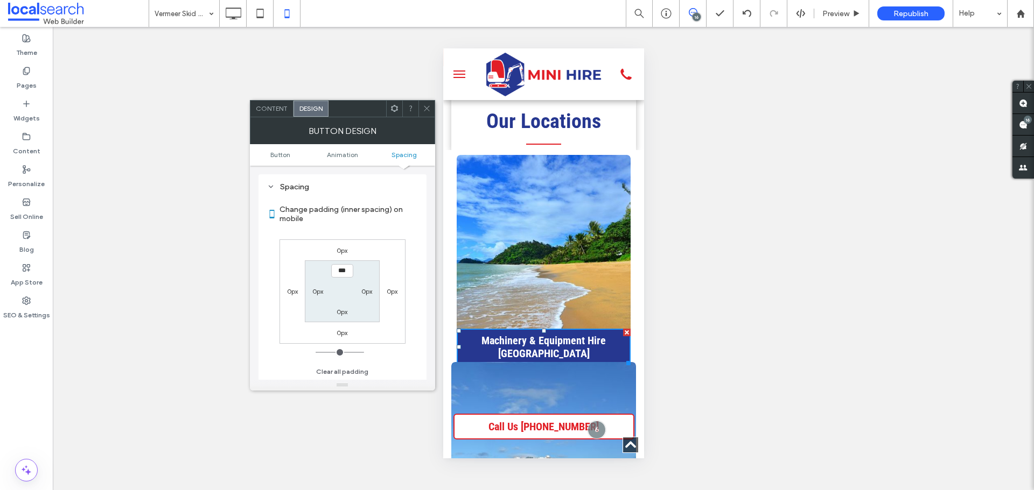
click at [426, 110] on icon at bounding box center [427, 108] width 8 height 8
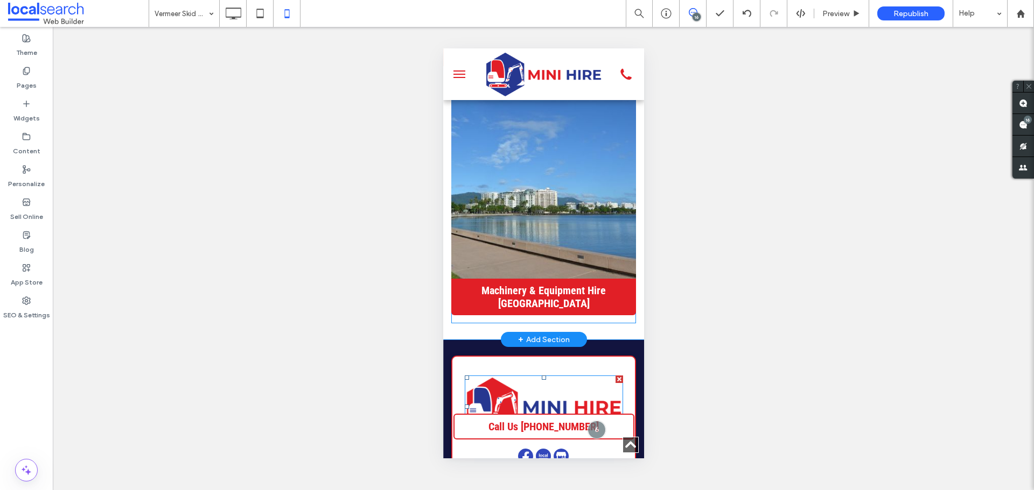
scroll to position [2549, 0]
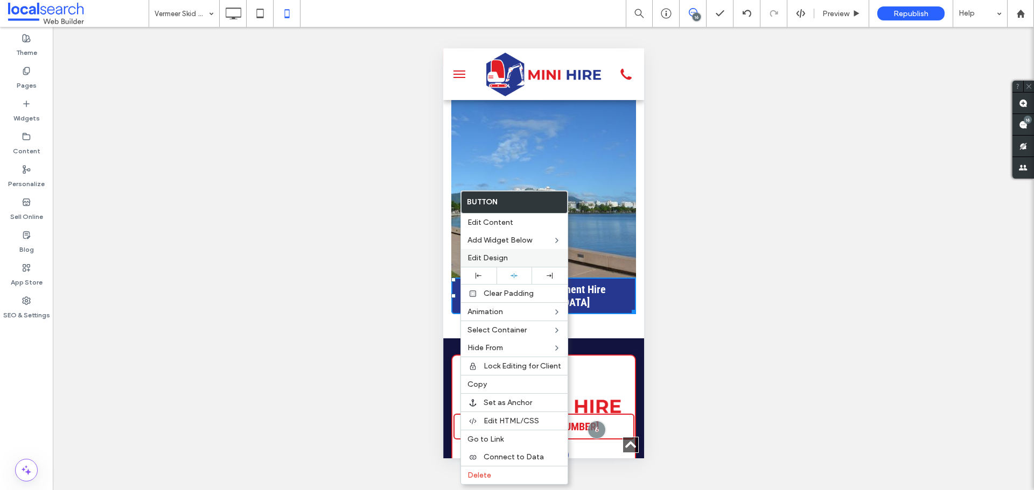
click at [482, 260] on span "Edit Design" at bounding box center [487, 258] width 40 height 9
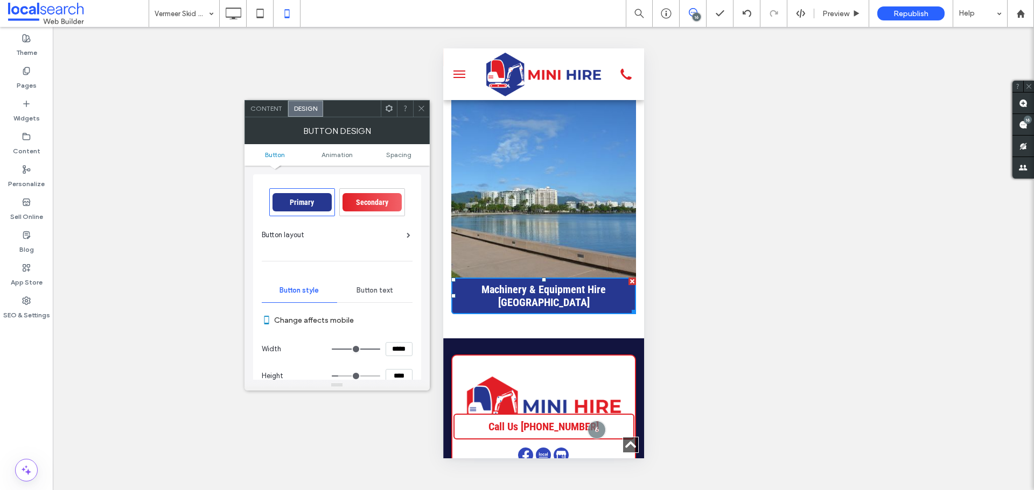
click at [390, 349] on input "*****" at bounding box center [398, 349] width 27 height 14
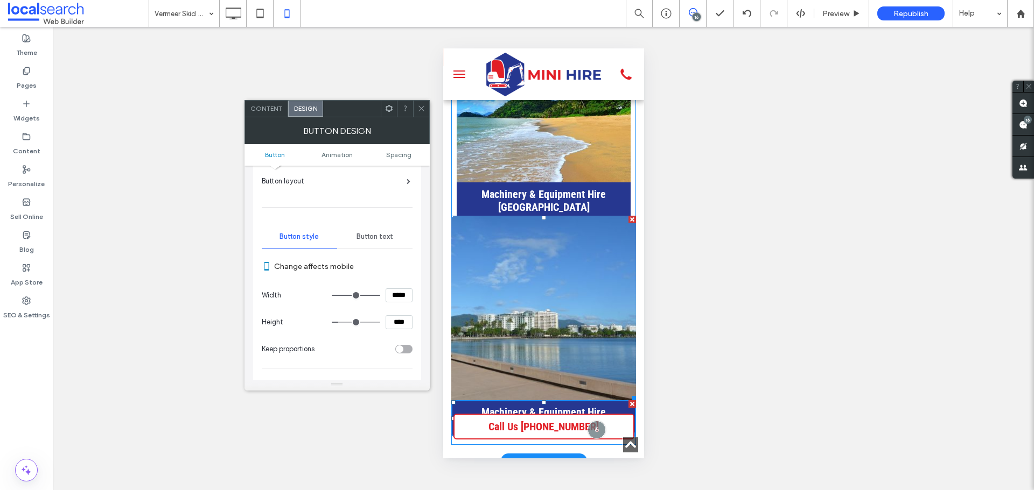
scroll to position [2387, 0]
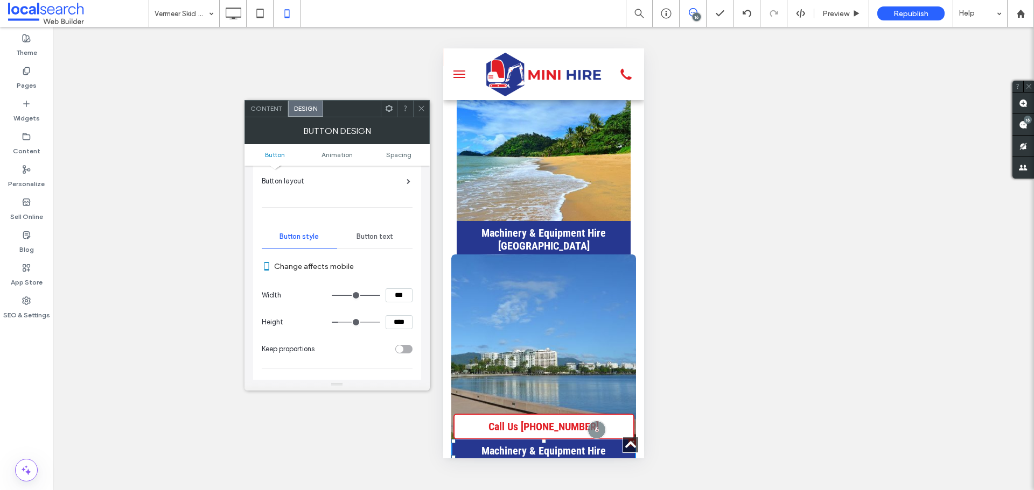
type input "*****"
type input "***"
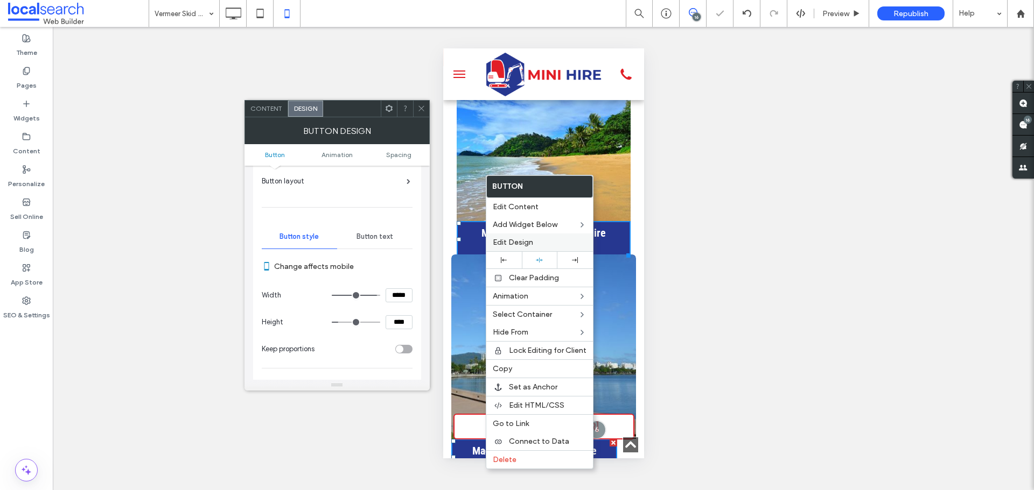
click at [513, 244] on span "Edit Design" at bounding box center [513, 242] width 40 height 9
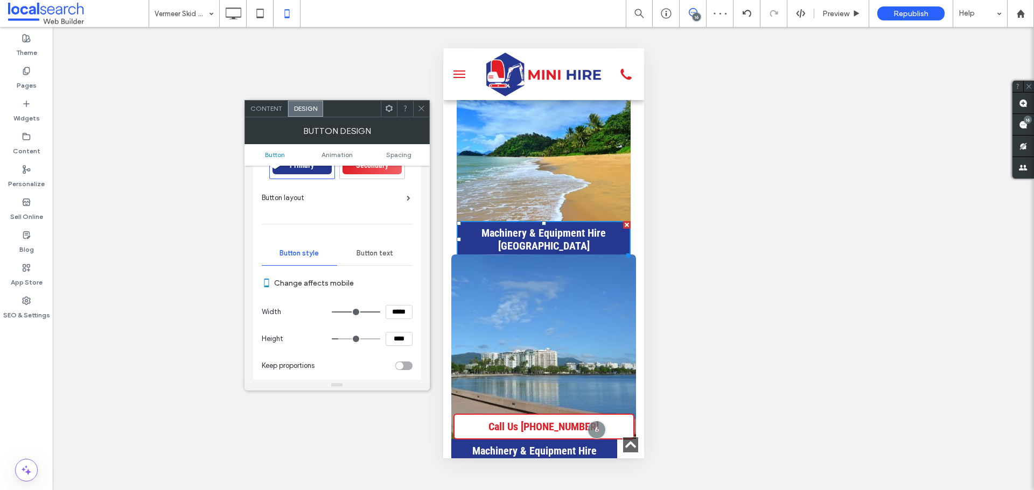
scroll to position [54, 0]
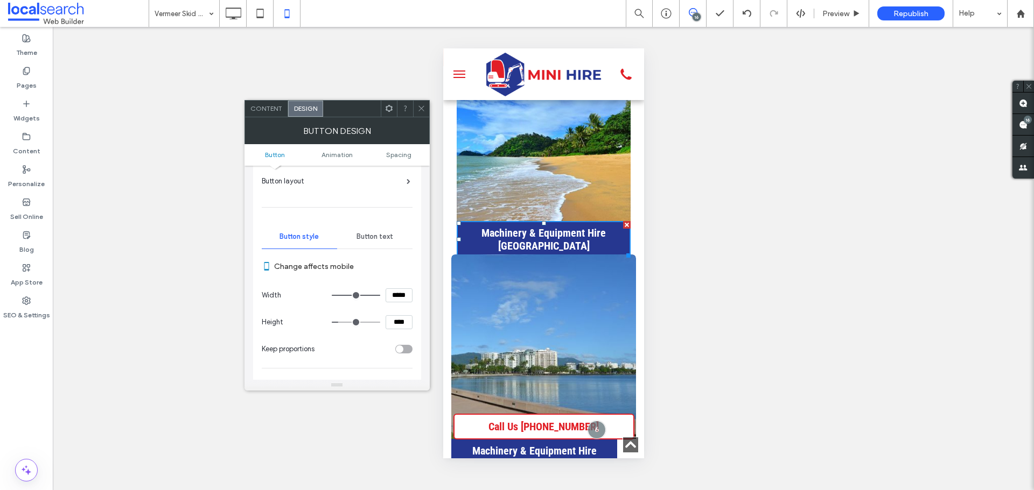
click at [421, 115] on span at bounding box center [421, 109] width 8 height 16
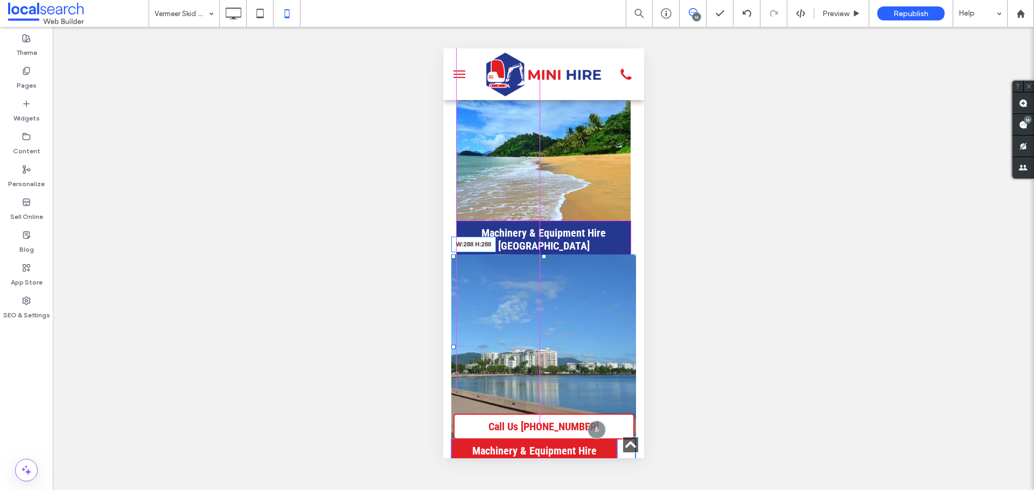
drag, startPoint x: 622, startPoint y: 360, endPoint x: 1059, endPoint y: 407, distance: 439.6
click at [614, 360] on div "W:288 H:288 Machinery & Equipment Hire Edmonton Click To Paste" at bounding box center [543, 367] width 185 height 218
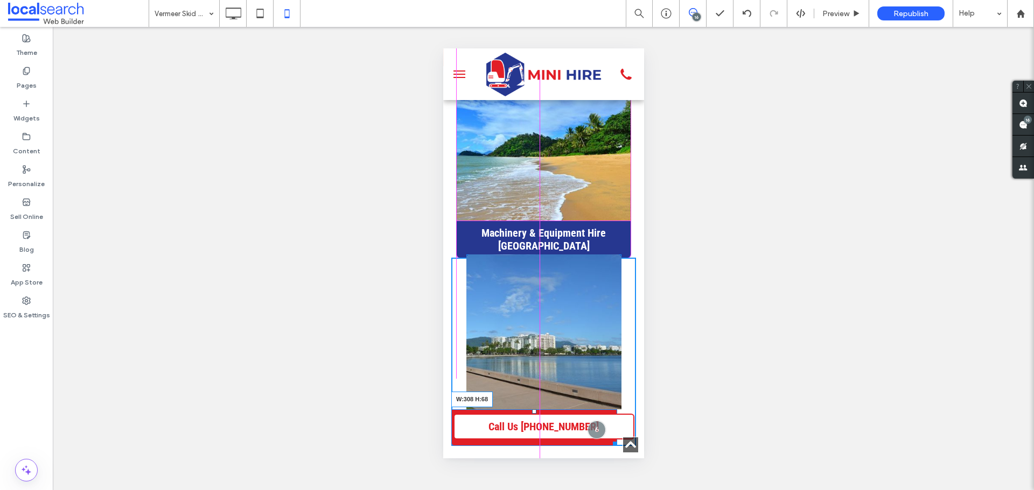
click at [615, 438] on div at bounding box center [612, 442] width 8 height 8
drag, startPoint x: 620, startPoint y: 375, endPoint x: 1060, endPoint y: 414, distance: 441.5
click at [618, 438] on div at bounding box center [622, 442] width 8 height 8
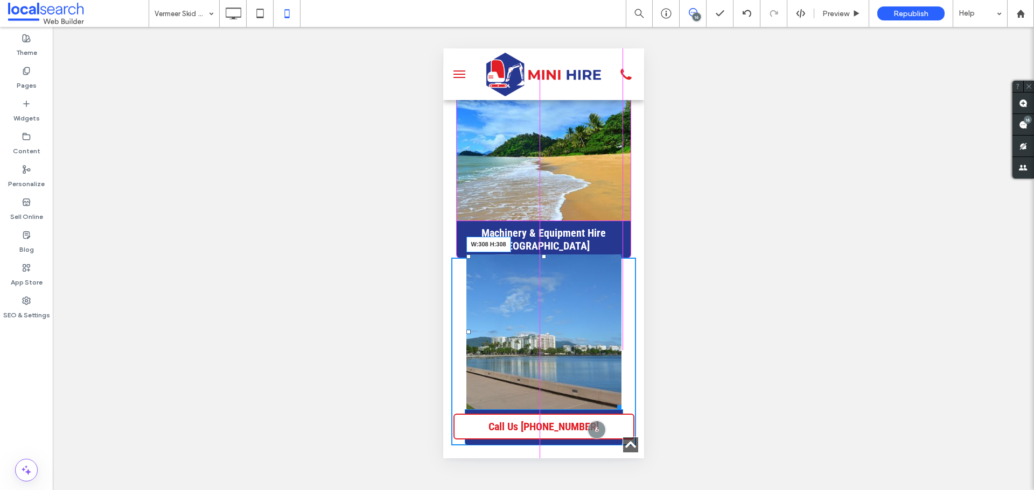
drag, startPoint x: 615, startPoint y: 338, endPoint x: 623, endPoint y: 338, distance: 8.1
click at [623, 338] on div "W:308 H:308 Machinery & Equipment Hire Edmonton Click To Paste" at bounding box center [543, 352] width 185 height 188
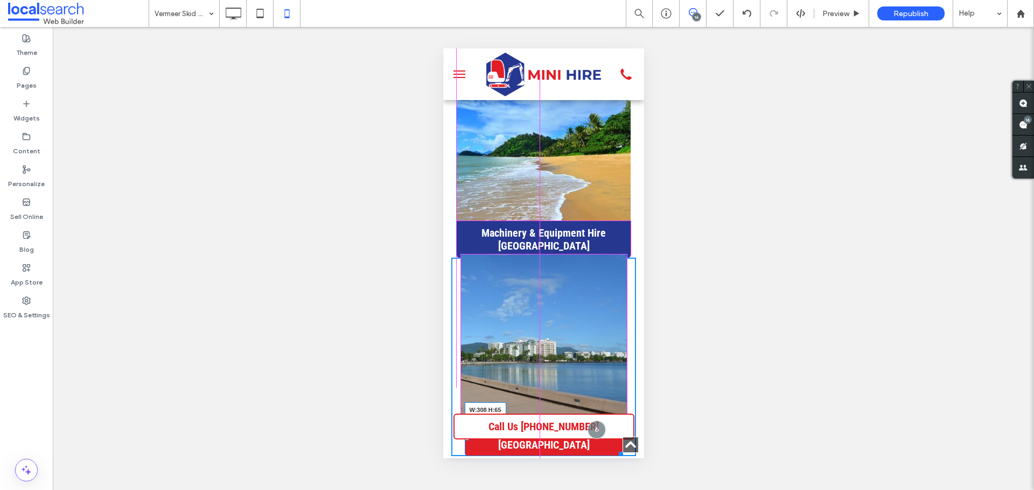
drag, startPoint x: 613, startPoint y: 384, endPoint x: 619, endPoint y: 383, distance: 6.0
click at [619, 448] on div at bounding box center [618, 452] width 8 height 8
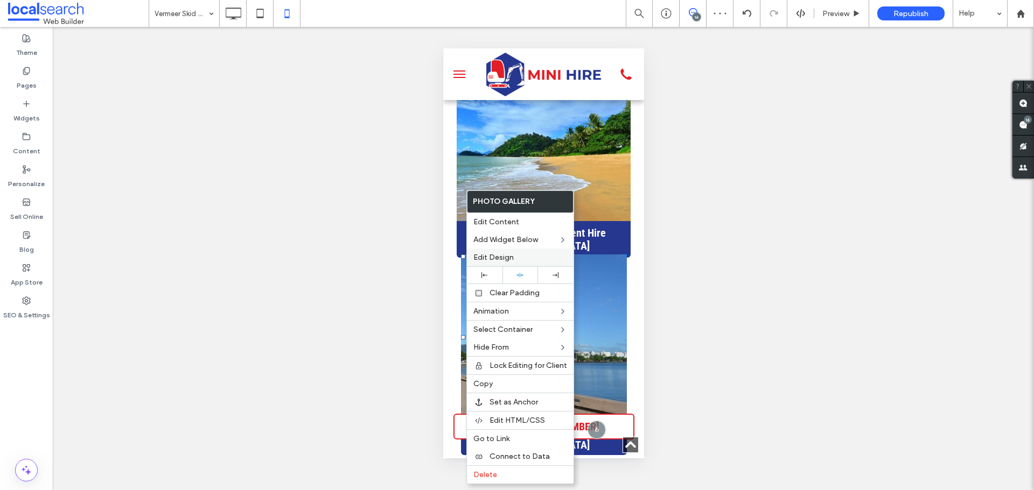
click at [493, 258] on span "Edit Design" at bounding box center [493, 257] width 40 height 9
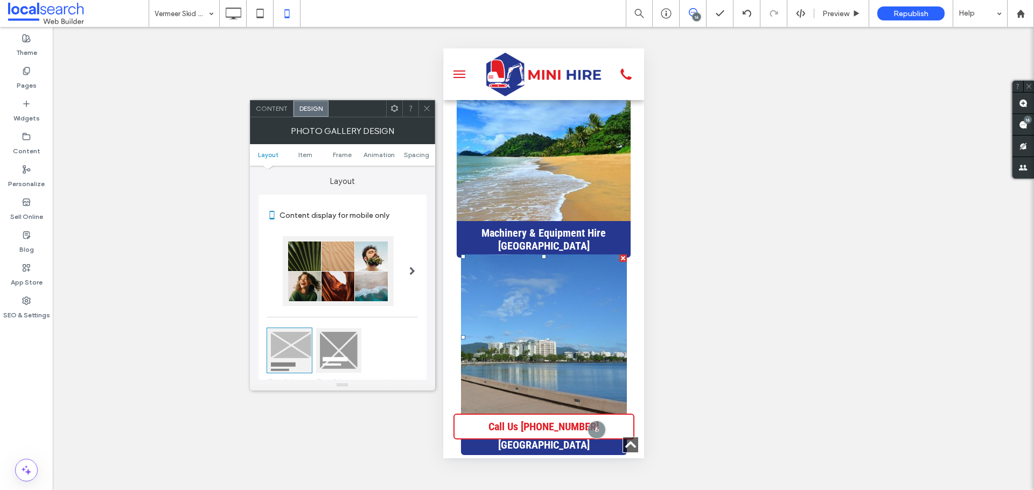
click at [412, 145] on ul "Layout Item Frame Animation Spacing" at bounding box center [342, 155] width 185 height 22
click at [412, 152] on span "Spacing" at bounding box center [416, 155] width 25 height 8
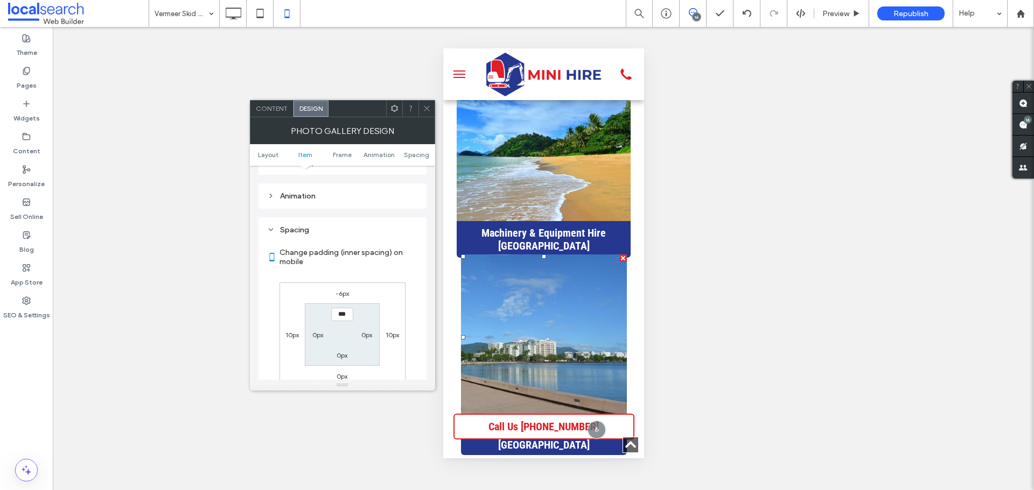
scroll to position [542, 0]
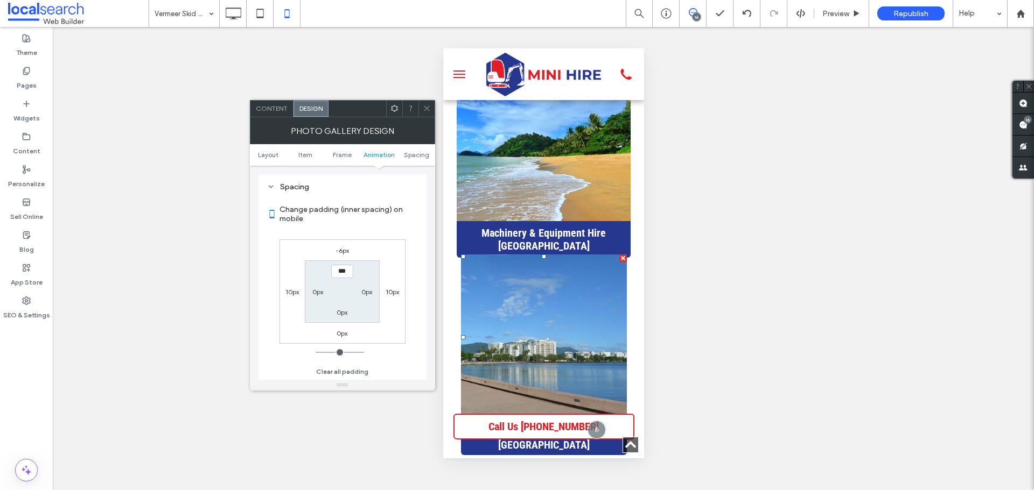
click at [343, 250] on label "-6px" at bounding box center [341, 251] width 13 height 8
type input "*"
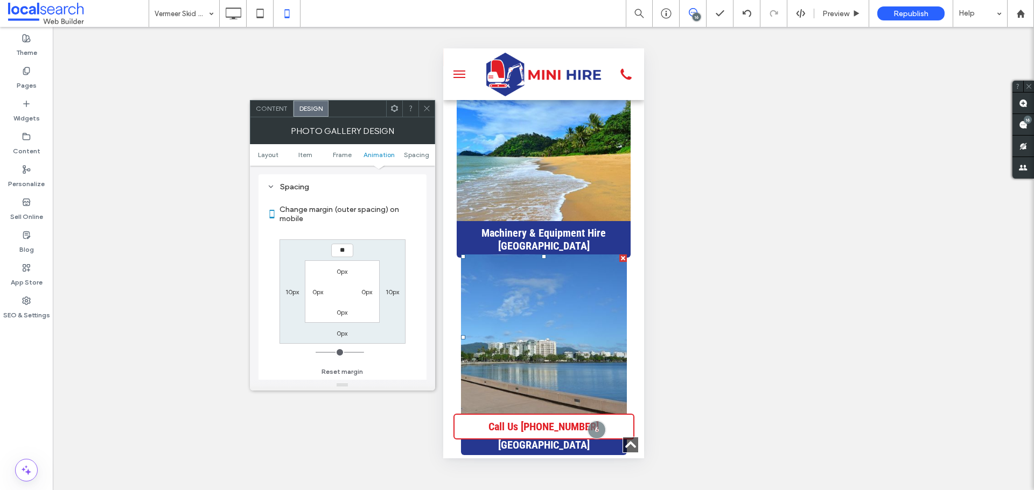
type input "**"
type input "****"
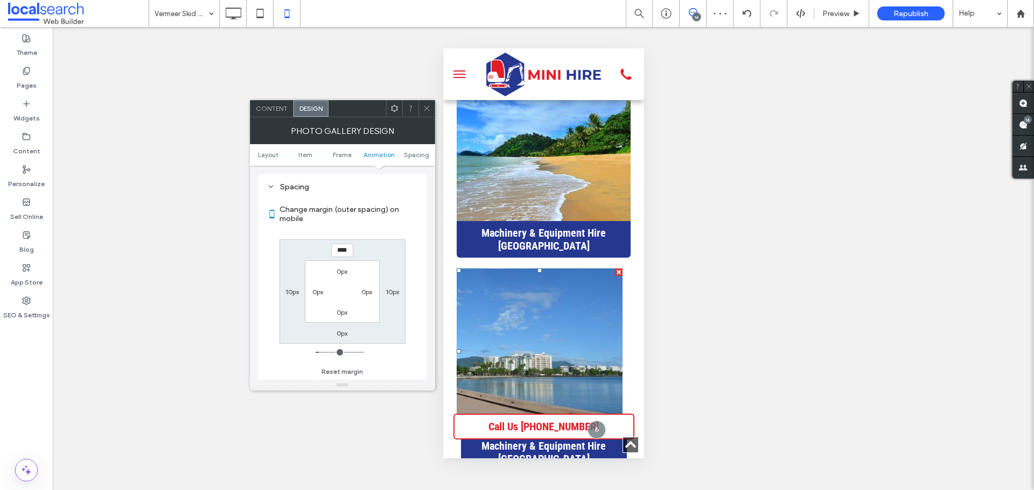
click at [425, 108] on icon at bounding box center [427, 108] width 8 height 8
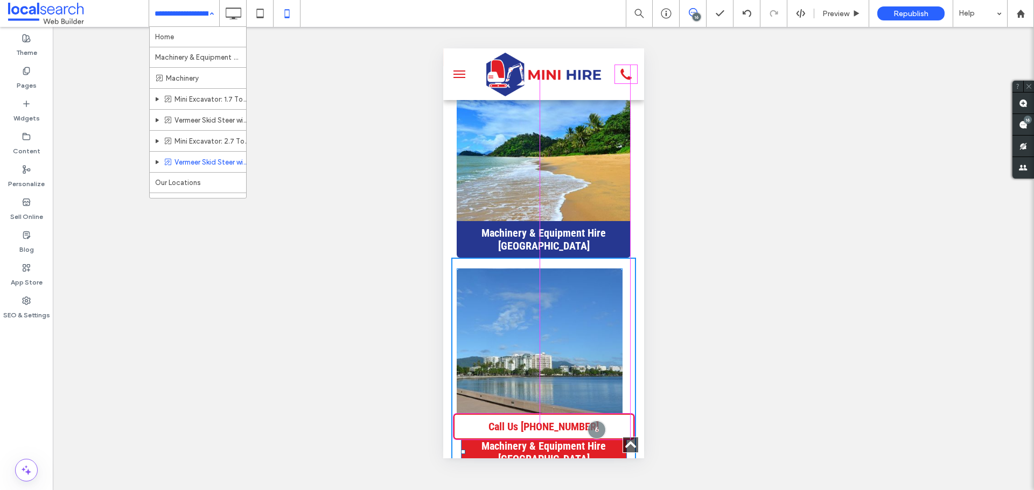
drag, startPoint x: 620, startPoint y: 399, endPoint x: 628, endPoint y: 399, distance: 7.6
click at [628, 399] on div "Machinery & Equipment Hire Trinity Beach Click To Paste Machinery & Equipment H…" at bounding box center [542, 268] width 201 height 451
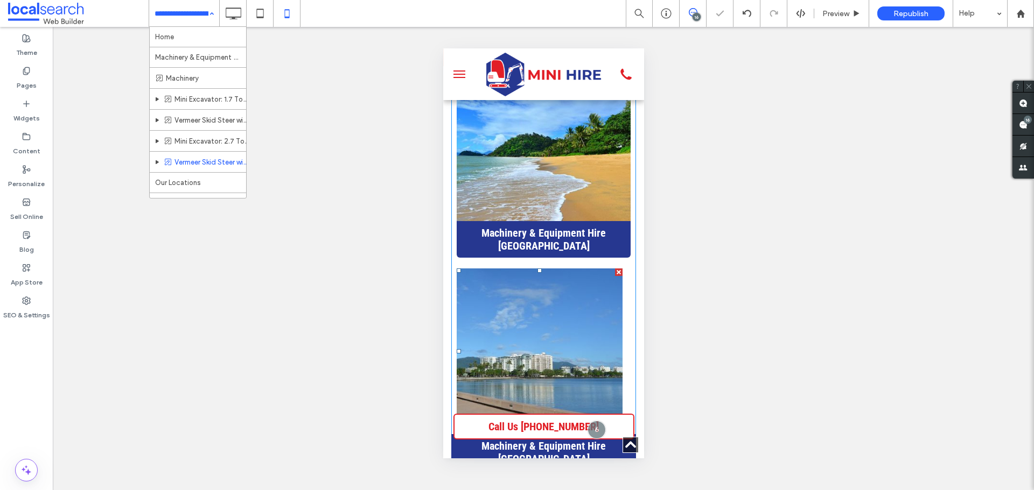
click at [613, 341] on link at bounding box center [538, 351] width 175 height 175
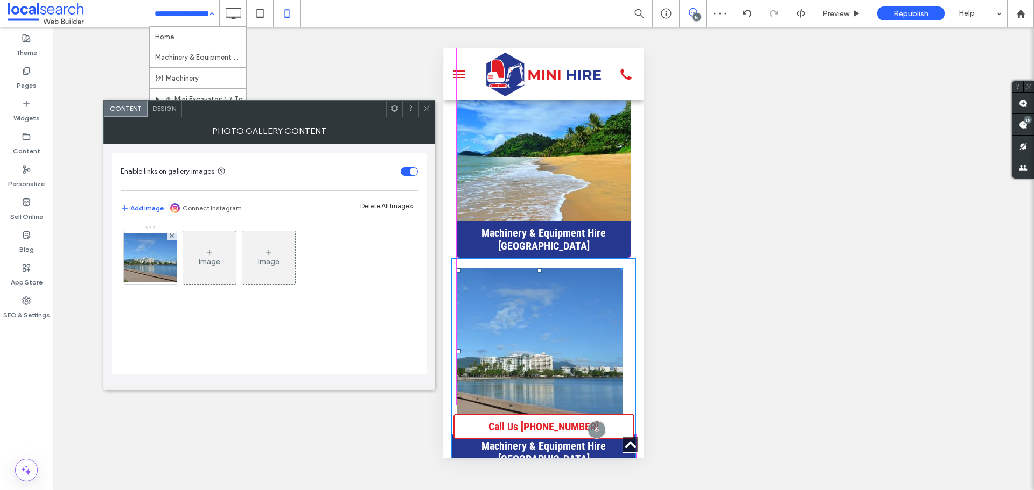
click at [622, 366] on div "W:328 H:328" at bounding box center [539, 352] width 166 height 166
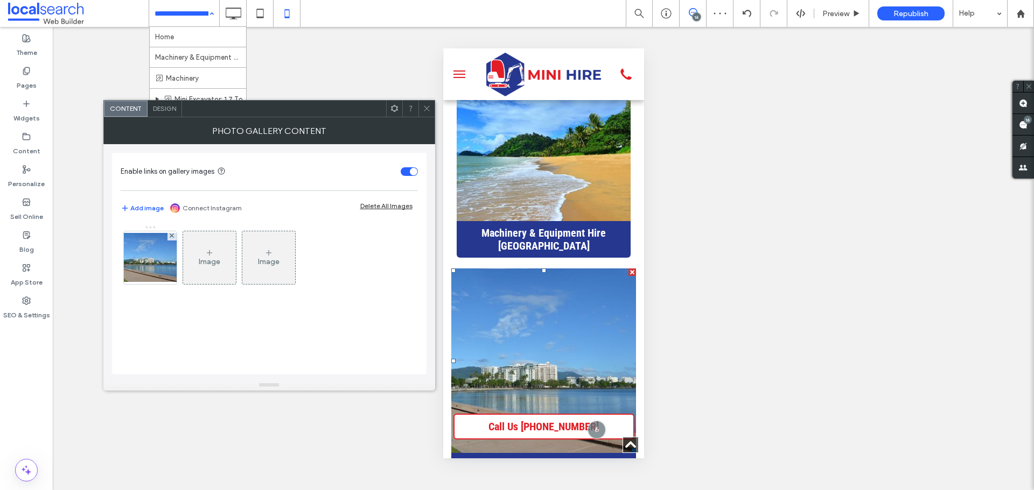
click at [426, 103] on span at bounding box center [427, 109] width 8 height 16
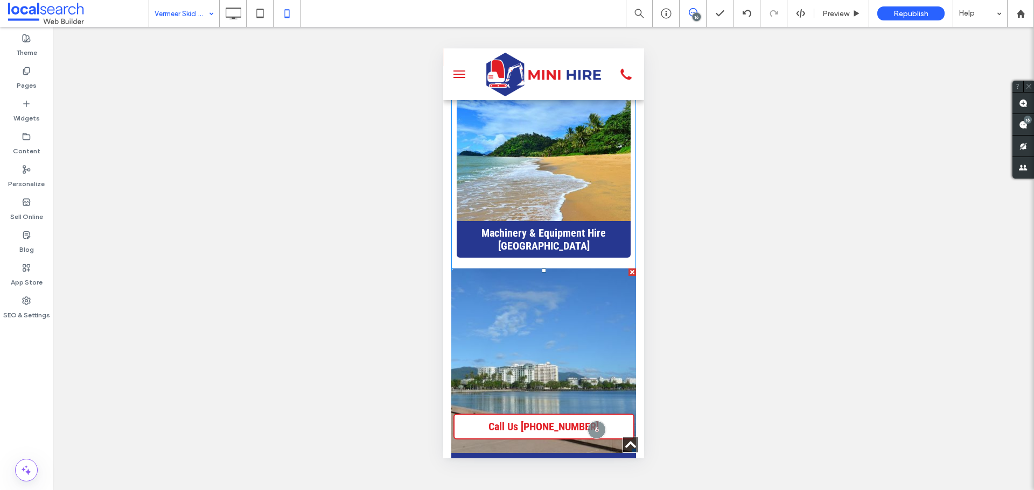
scroll to position [2280, 0]
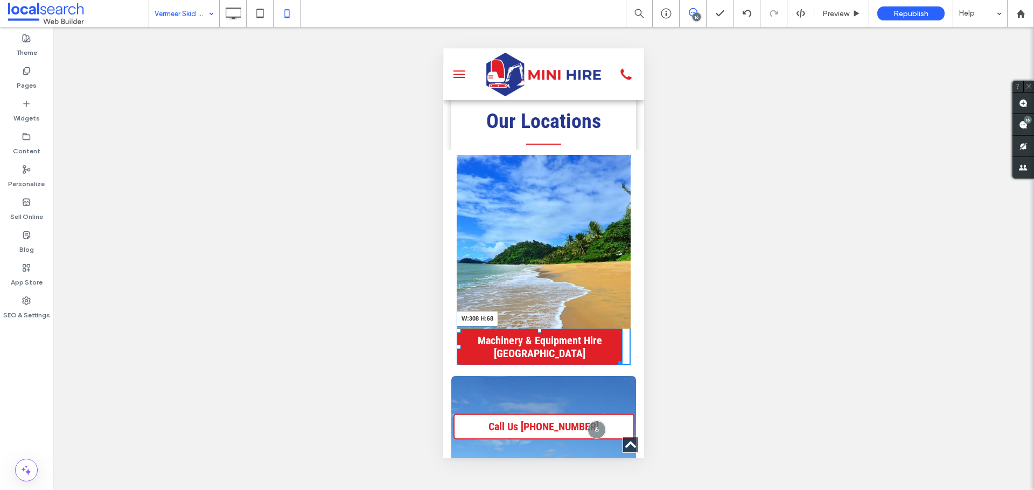
click at [626, 294] on div "Machinery & Equipment Hire Trinity Beach W:308 H:68 Click To Paste Machinery & …" at bounding box center [543, 377] width 185 height 438
drag, startPoint x: 619, startPoint y: 296, endPoint x: 1067, endPoint y: 336, distance: 450.3
click at [624, 296] on div "Machinery & Equipment Hire Trinity Beach W:308 H:68 Click To Paste Machinery & …" at bounding box center [543, 377] width 185 height 438
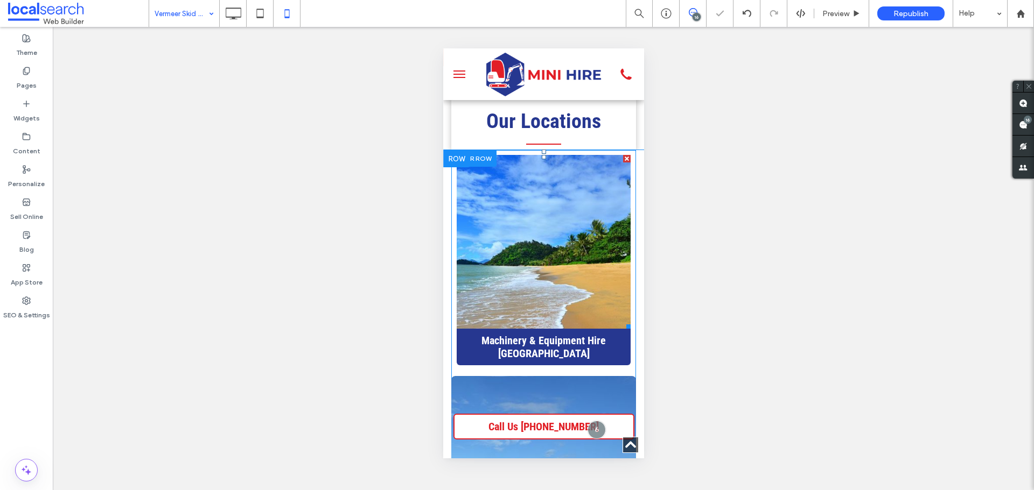
click at [614, 251] on link at bounding box center [543, 242] width 184 height 184
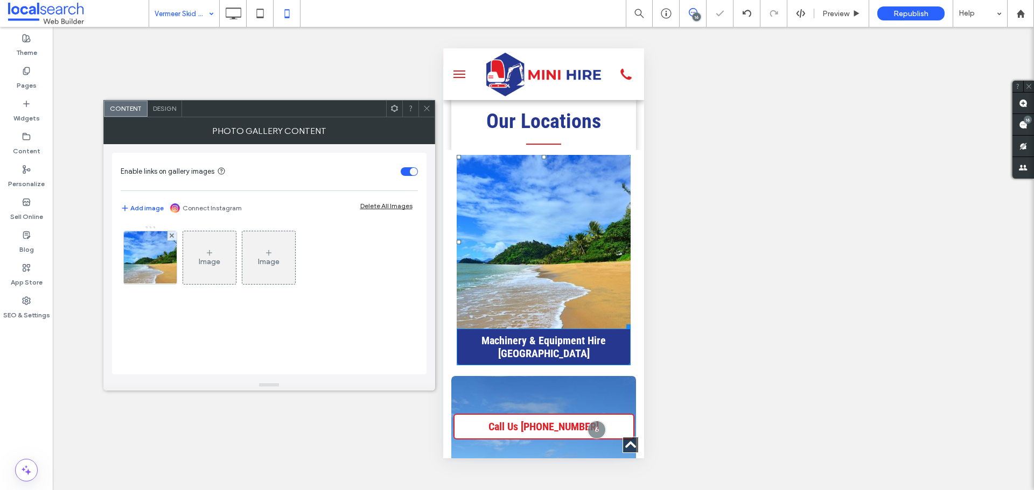
drag, startPoint x: 620, startPoint y: 258, endPoint x: 1055, endPoint y: 300, distance: 436.4
click at [625, 258] on div "W:308 H:308 Machinery & Equipment Hire Trinity Beach Click To Paste Machinery &…" at bounding box center [543, 377] width 185 height 438
click at [423, 109] on icon at bounding box center [427, 108] width 8 height 8
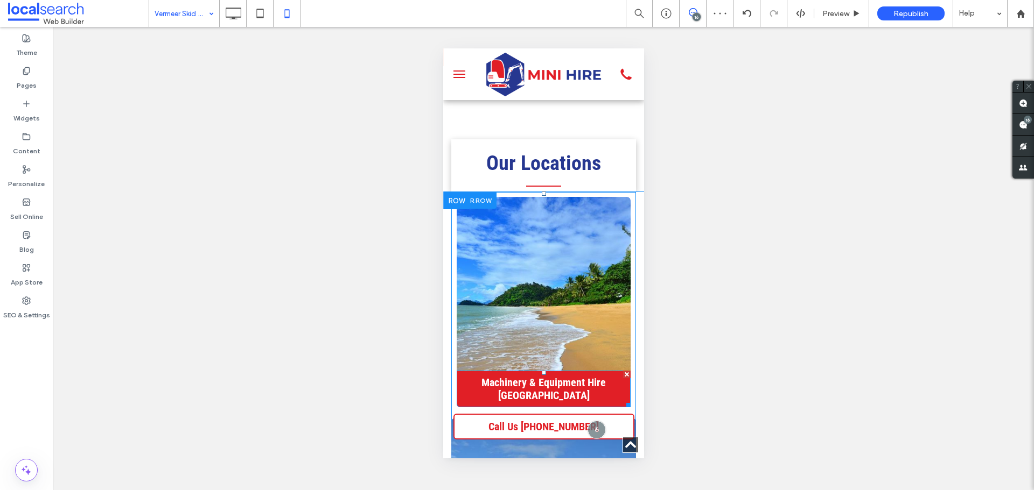
scroll to position [2226, 0]
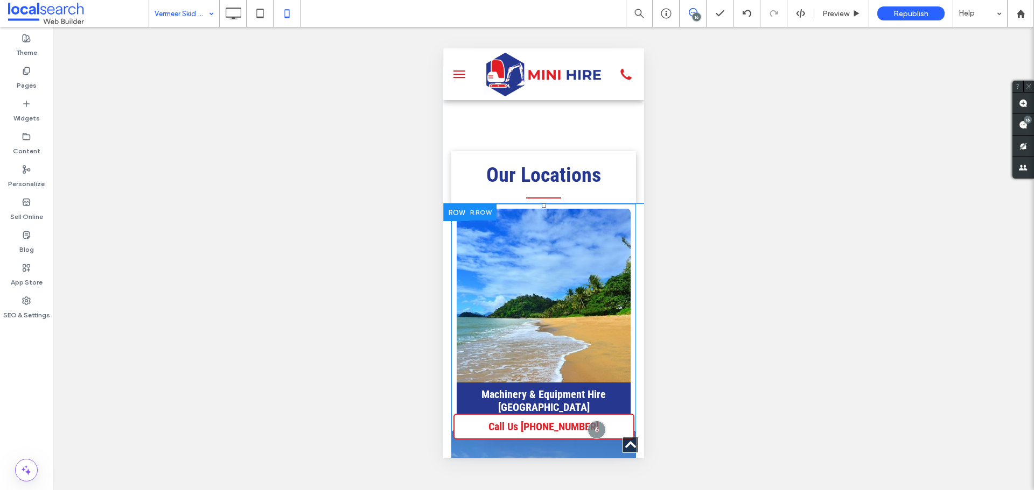
click at [485, 204] on div at bounding box center [473, 212] width 45 height 17
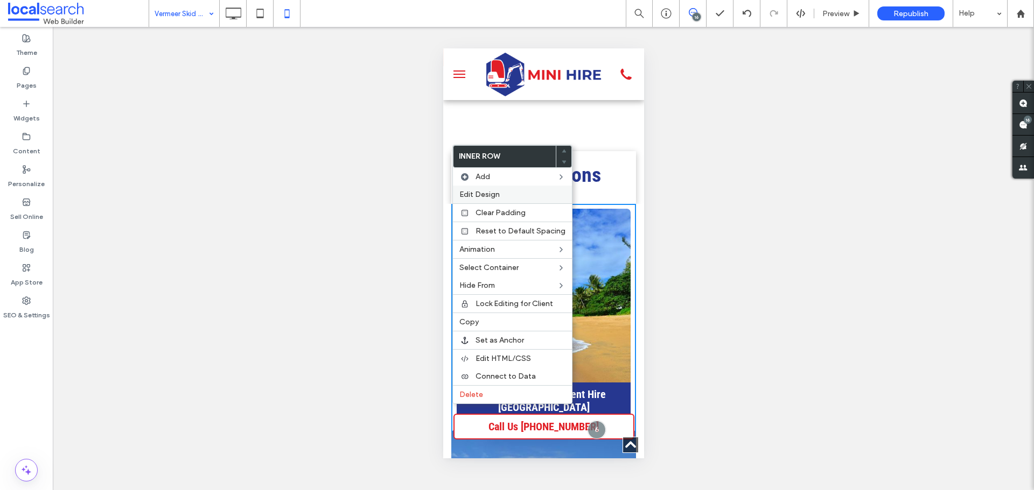
click at [490, 187] on div "Edit Design" at bounding box center [512, 195] width 119 height 18
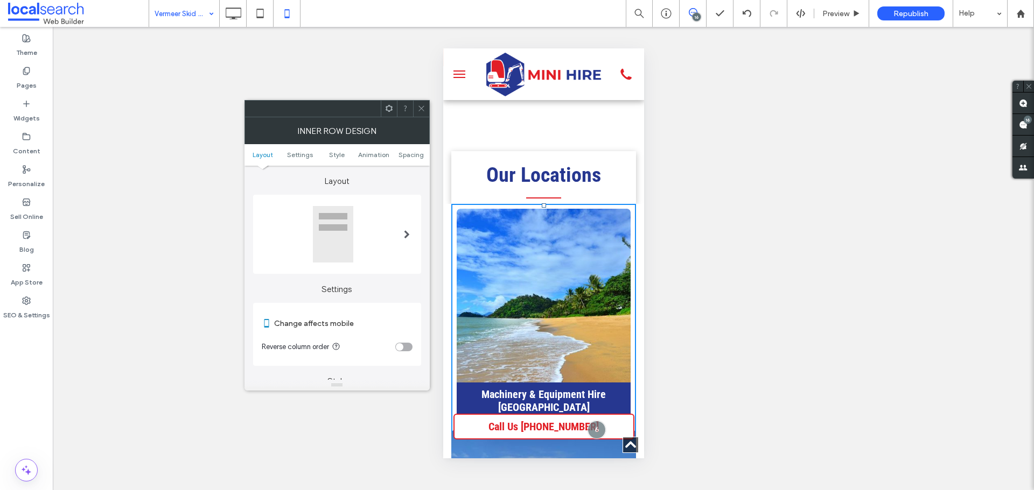
click at [399, 150] on ul "Layout Settings Style Animation Spacing" at bounding box center [336, 155] width 185 height 22
click at [399, 151] on span "Spacing" at bounding box center [410, 155] width 25 height 8
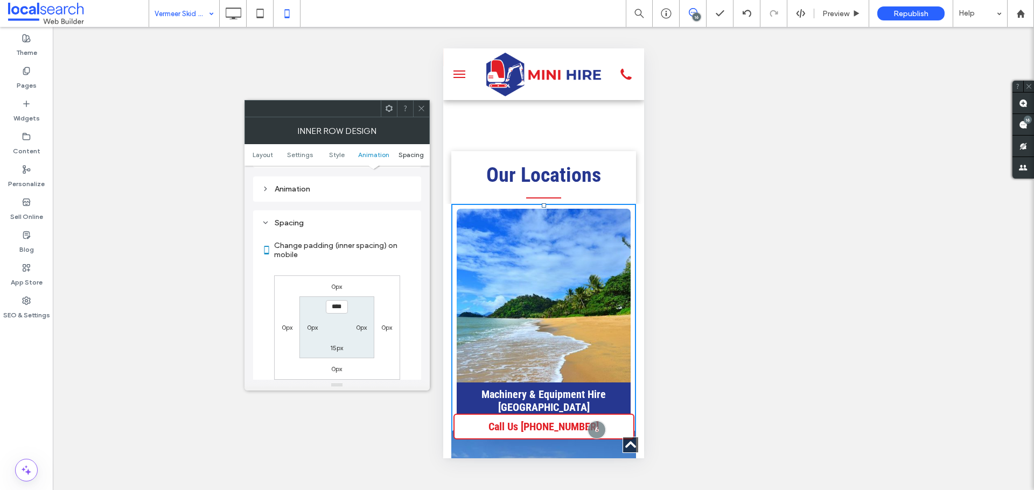
scroll to position [453, 0]
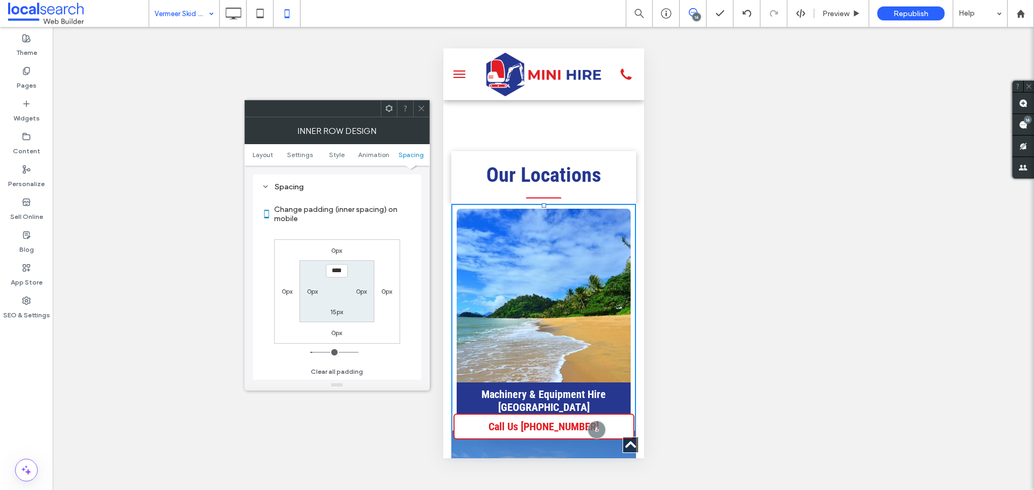
click at [421, 117] on div "Inner Row Design" at bounding box center [336, 130] width 185 height 27
click at [420, 108] on use at bounding box center [420, 108] width 5 height 5
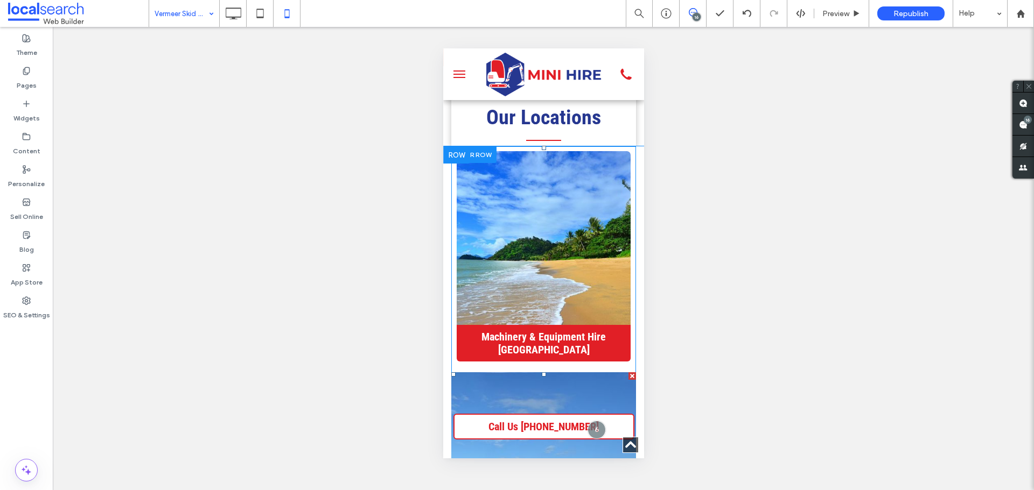
scroll to position [2280, 0]
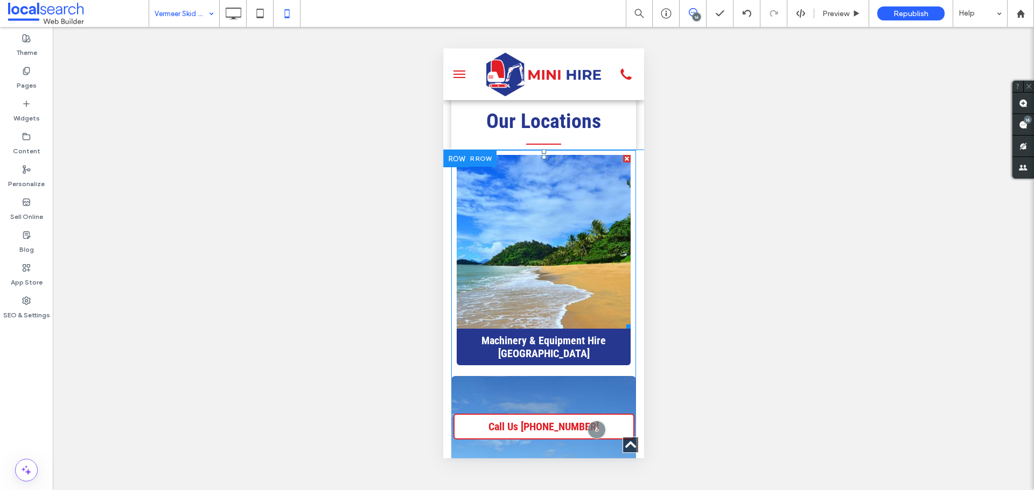
click at [570, 243] on link at bounding box center [543, 242] width 184 height 184
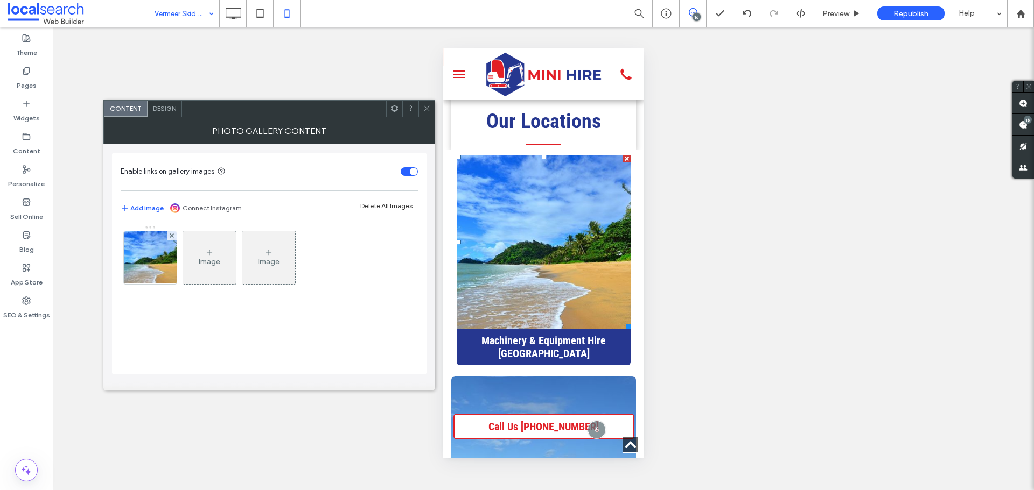
click at [157, 107] on span "Design" at bounding box center [164, 108] width 23 height 8
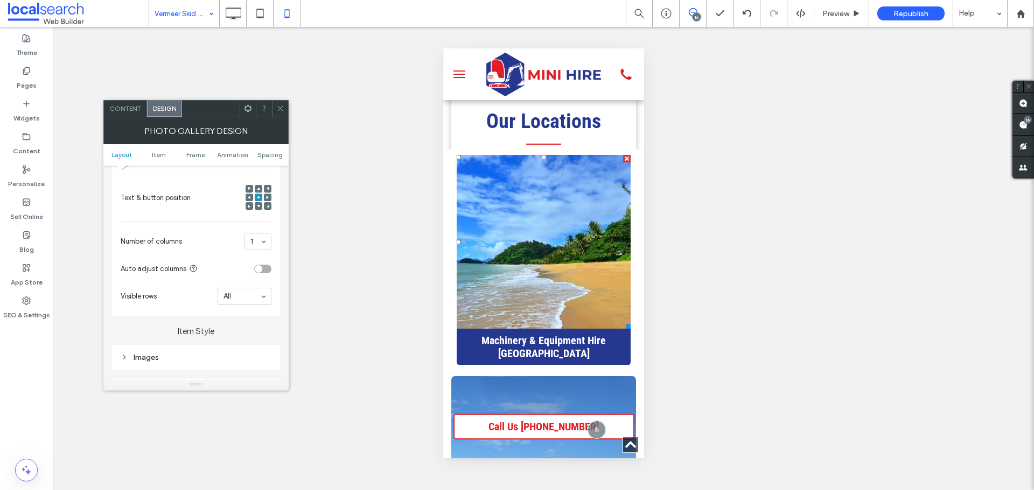
scroll to position [323, 0]
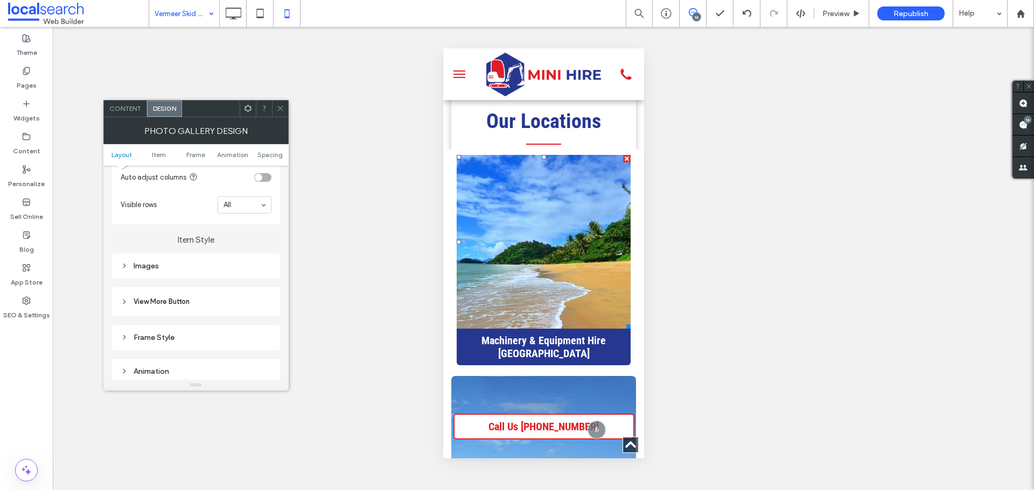
click at [187, 259] on div "Images" at bounding box center [196, 266] width 151 height 15
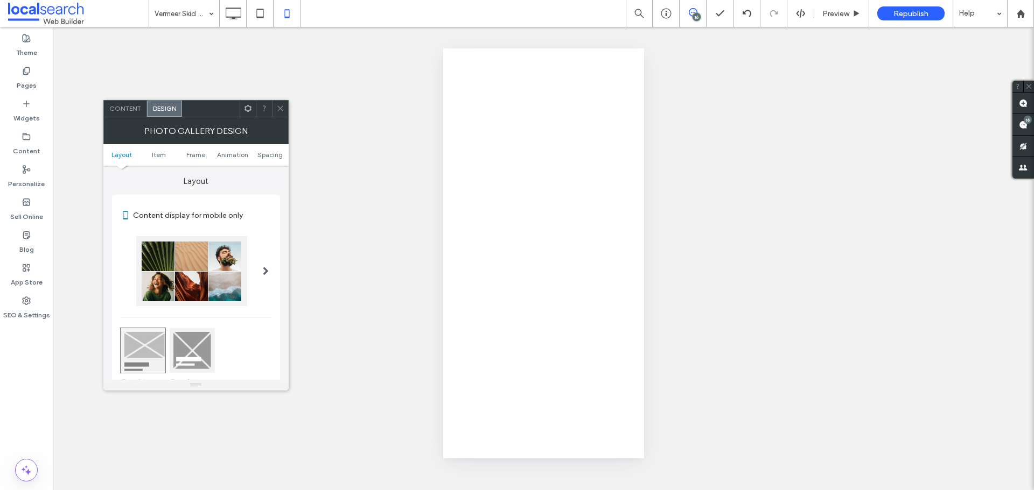
click at [278, 108] on icon at bounding box center [280, 108] width 8 height 8
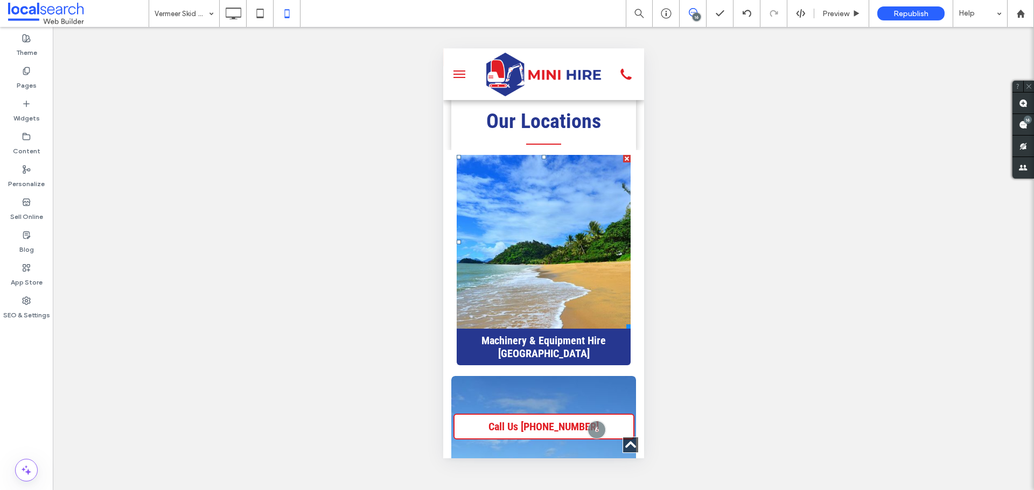
scroll to position [2280, 0]
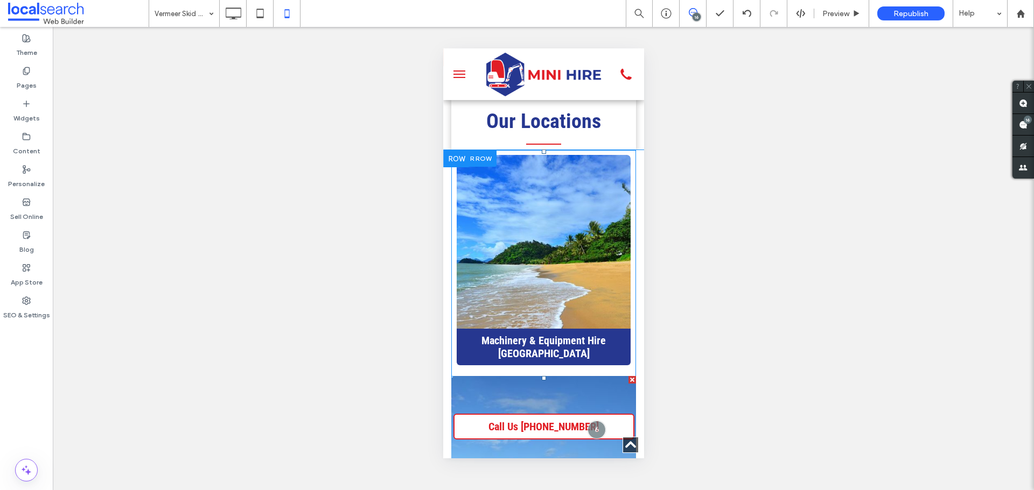
click at [602, 371] on link at bounding box center [543, 469] width 196 height 196
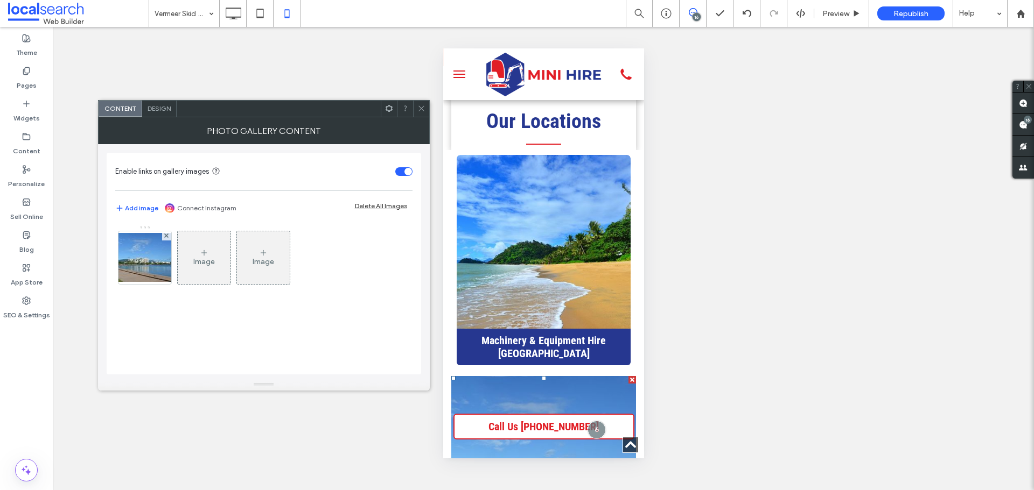
click at [158, 108] on span "Design" at bounding box center [158, 108] width 23 height 8
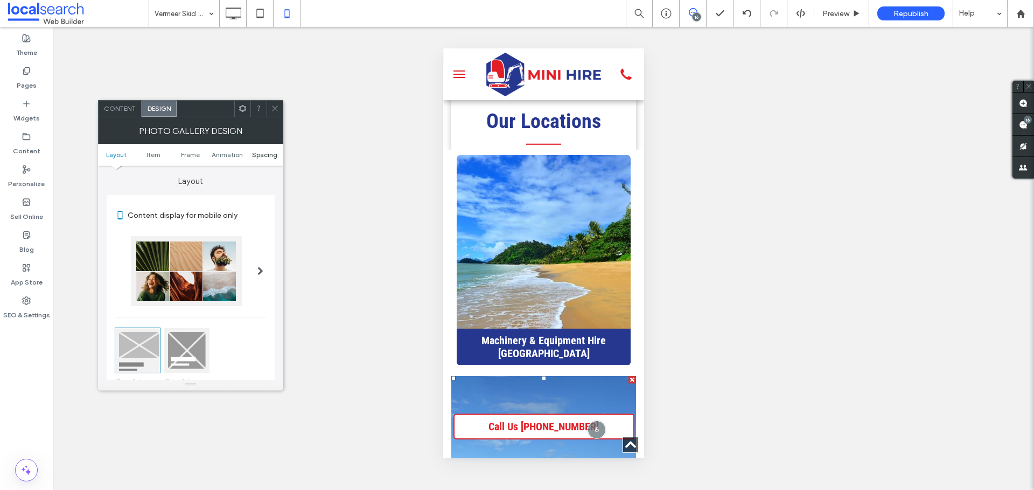
click at [265, 156] on span "Spacing" at bounding box center [264, 155] width 25 height 8
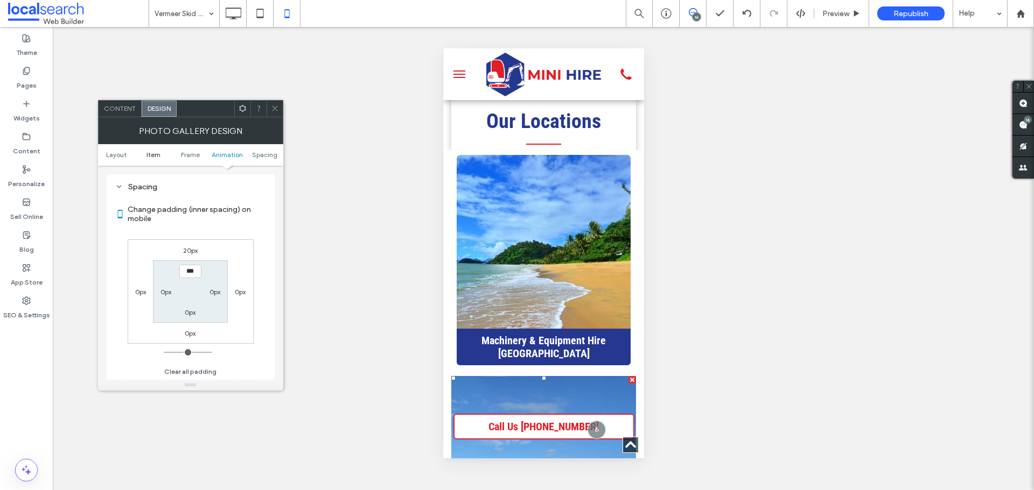
click at [147, 152] on span "Item" at bounding box center [153, 155] width 14 height 8
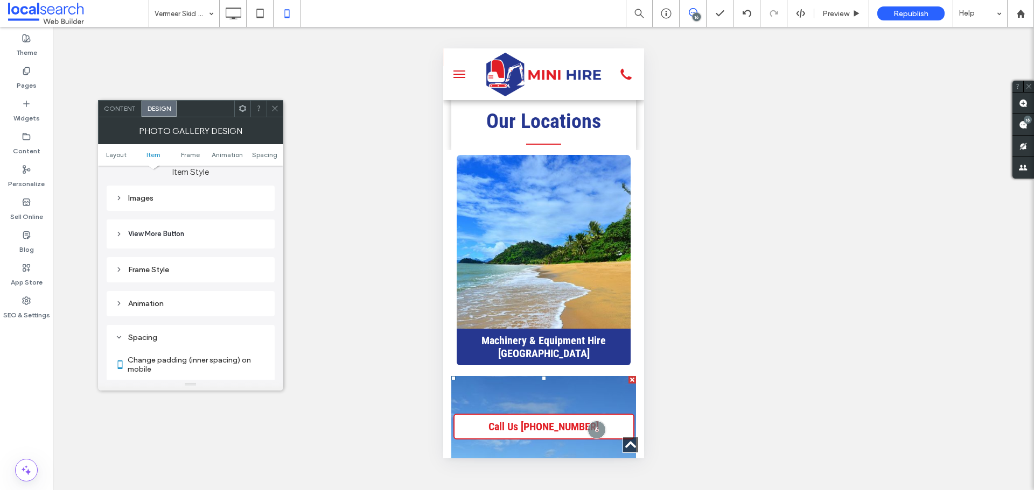
scroll to position [382, 0]
click at [173, 219] on div "Images" at bounding box center [191, 207] width 168 height 25
click at [177, 209] on div "Images" at bounding box center [190, 207] width 151 height 9
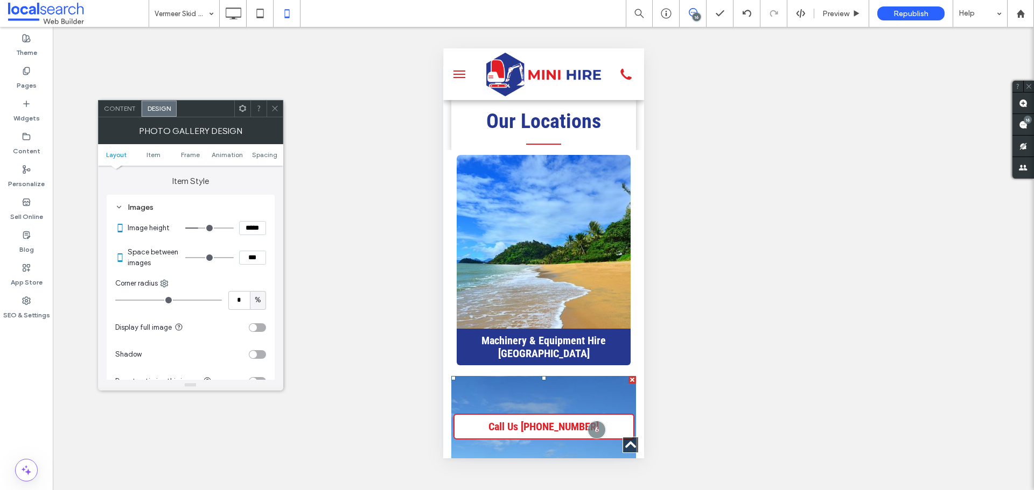
click at [256, 229] on input "*****" at bounding box center [252, 228] width 27 height 14
click at [255, 231] on input "*****" at bounding box center [252, 228] width 27 height 14
type input "*****"
type input "***"
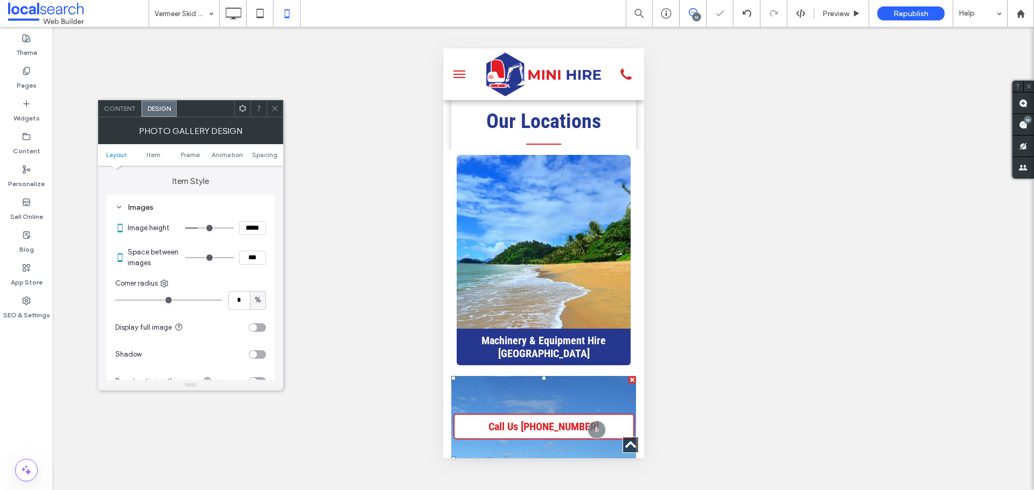
click at [273, 111] on icon at bounding box center [275, 108] width 8 height 8
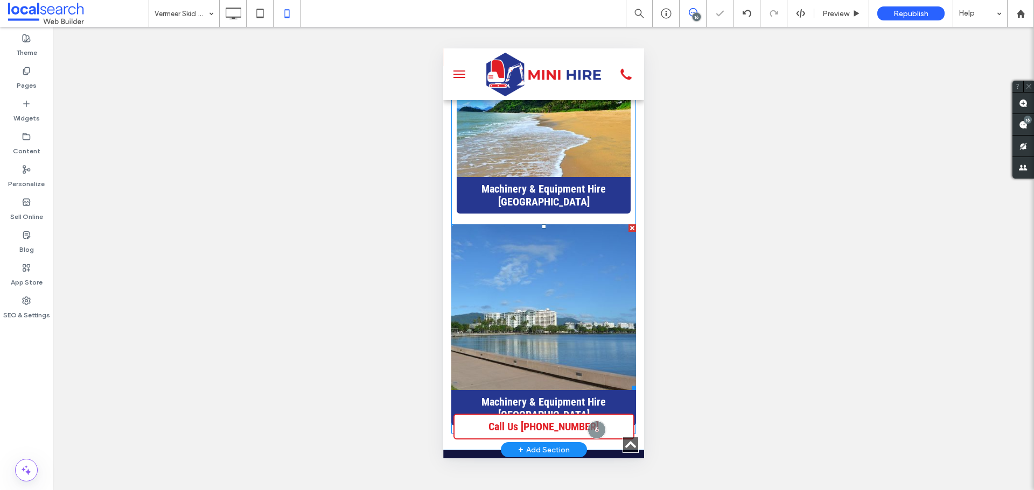
scroll to position [2441, 0]
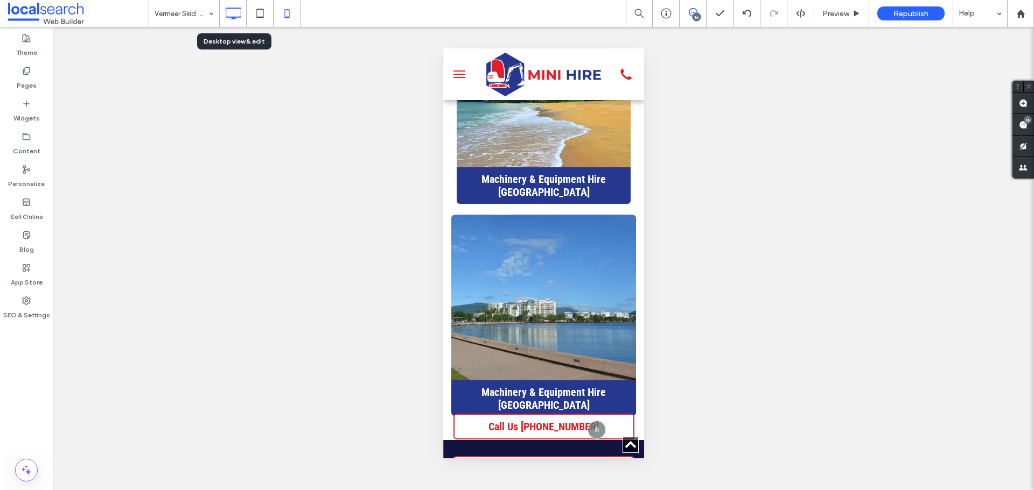
click at [243, 20] on icon at bounding box center [233, 14] width 22 height 22
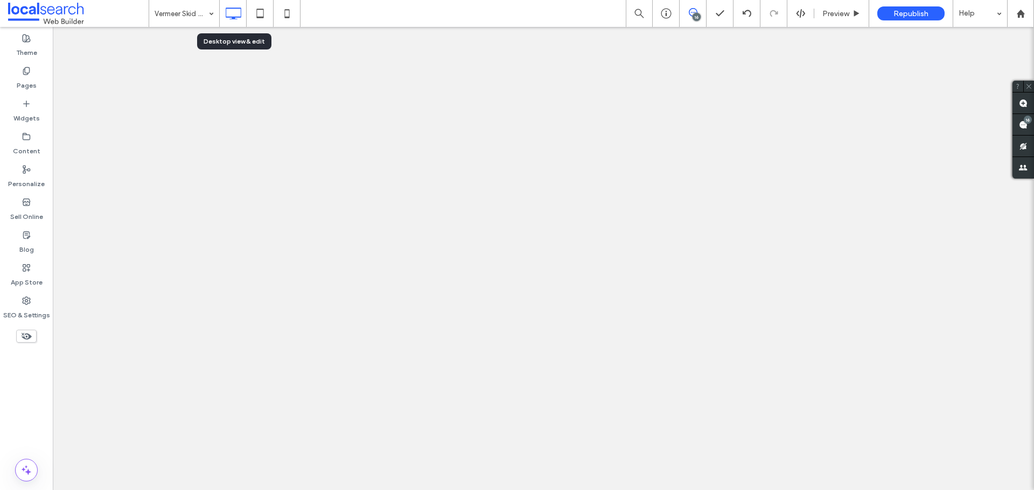
scroll to position [0, 0]
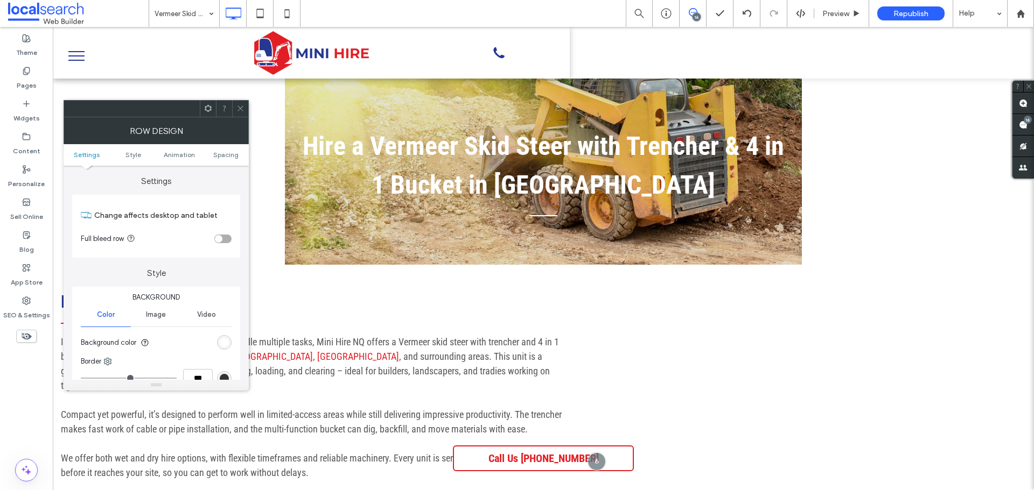
click at [224, 340] on div "rgb(255, 255, 255)" at bounding box center [224, 342] width 9 height 9
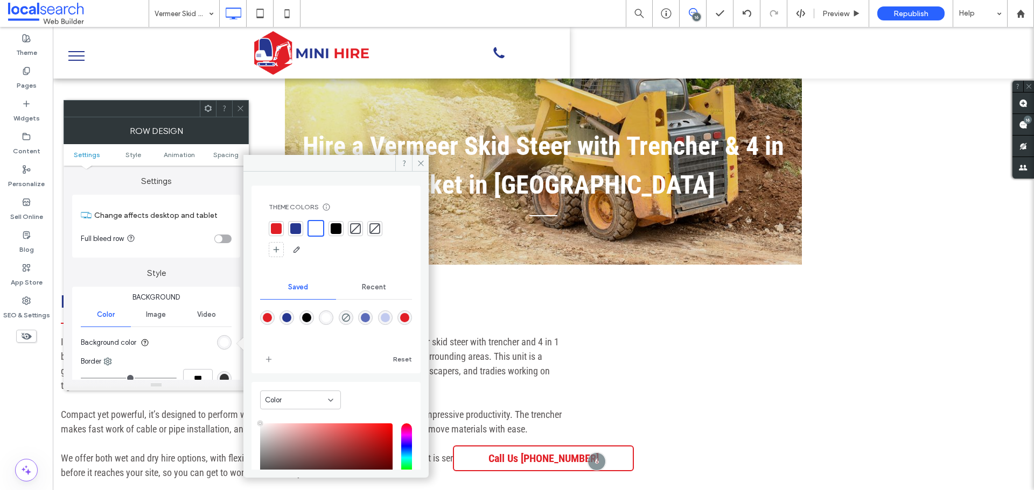
click at [278, 224] on div at bounding box center [276, 228] width 11 height 11
drag, startPoint x: 411, startPoint y: 164, endPoint x: 398, endPoint y: 158, distance: 14.7
click at [411, 164] on span at bounding box center [403, 163] width 17 height 16
click at [236, 108] on icon at bounding box center [240, 108] width 8 height 8
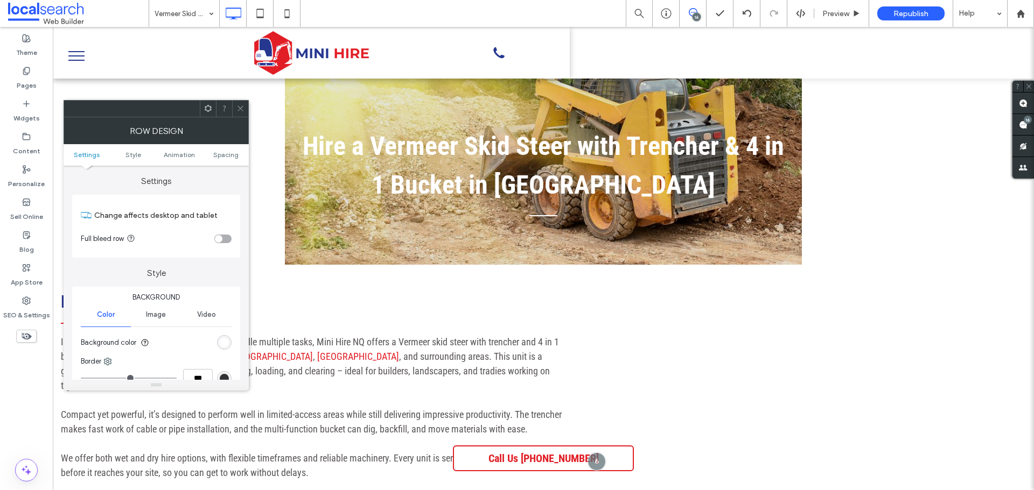
click at [225, 341] on div "rgb(255, 255, 255)" at bounding box center [224, 342] width 9 height 9
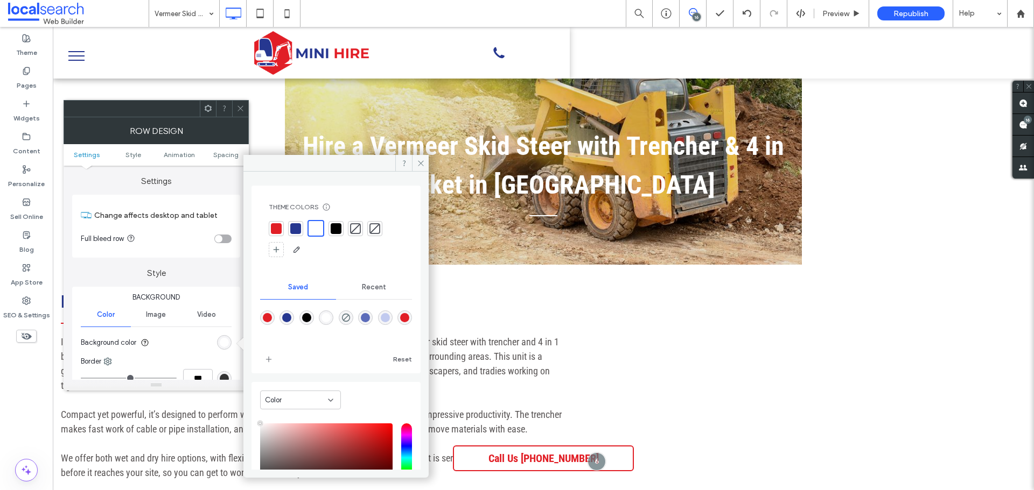
click at [279, 227] on div at bounding box center [276, 228] width 11 height 11
click at [418, 167] on icon at bounding box center [421, 163] width 8 height 8
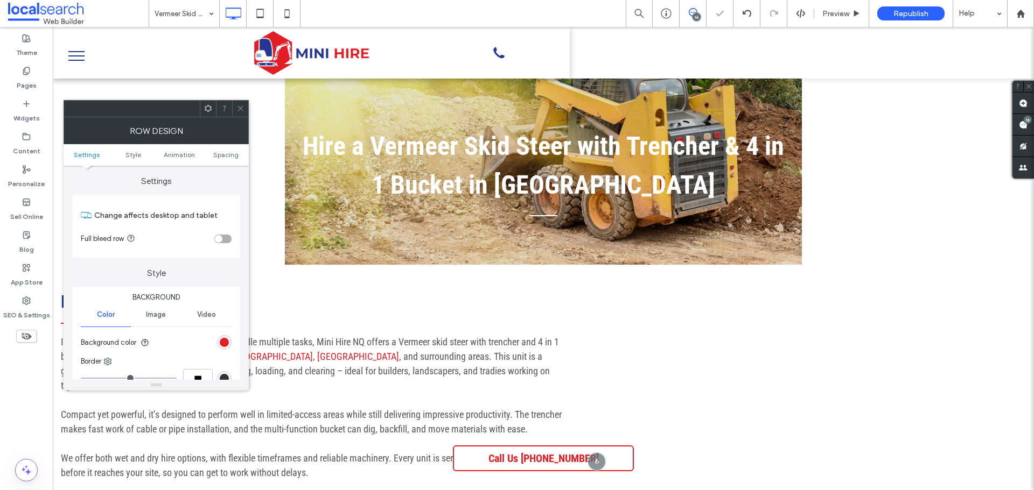
click at [237, 111] on icon at bounding box center [240, 108] width 8 height 8
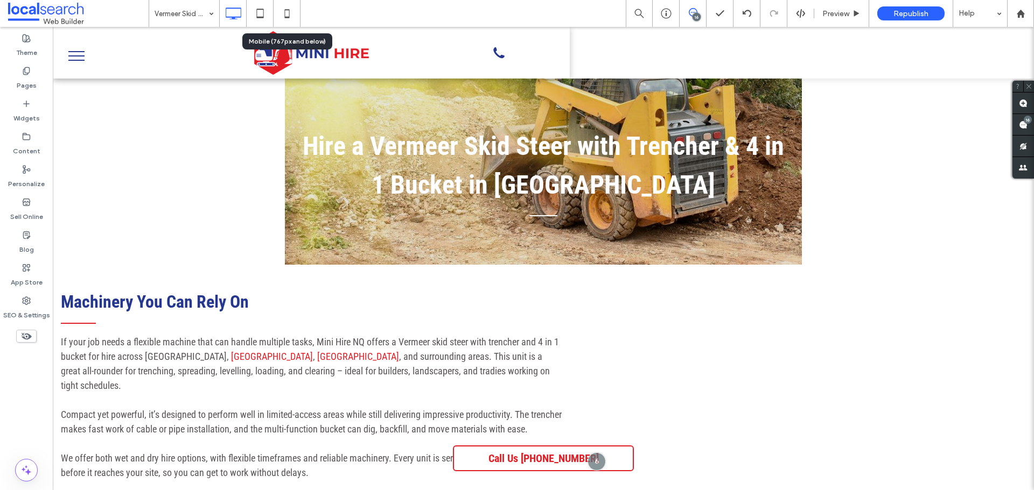
drag, startPoint x: 285, startPoint y: 15, endPoint x: 338, endPoint y: 77, distance: 81.7
click at [285, 15] on use at bounding box center [286, 13] width 5 height 9
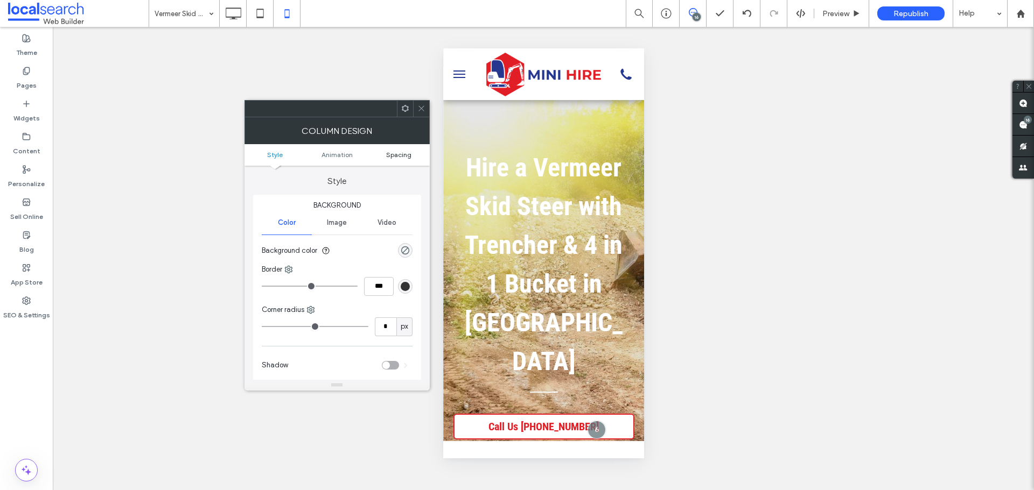
click at [400, 156] on span "Spacing" at bounding box center [398, 155] width 25 height 8
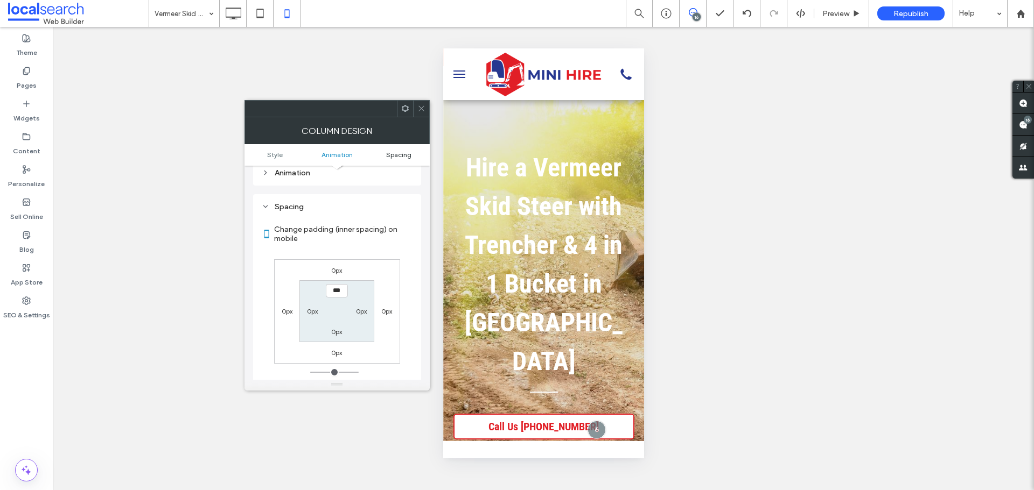
scroll to position [252, 0]
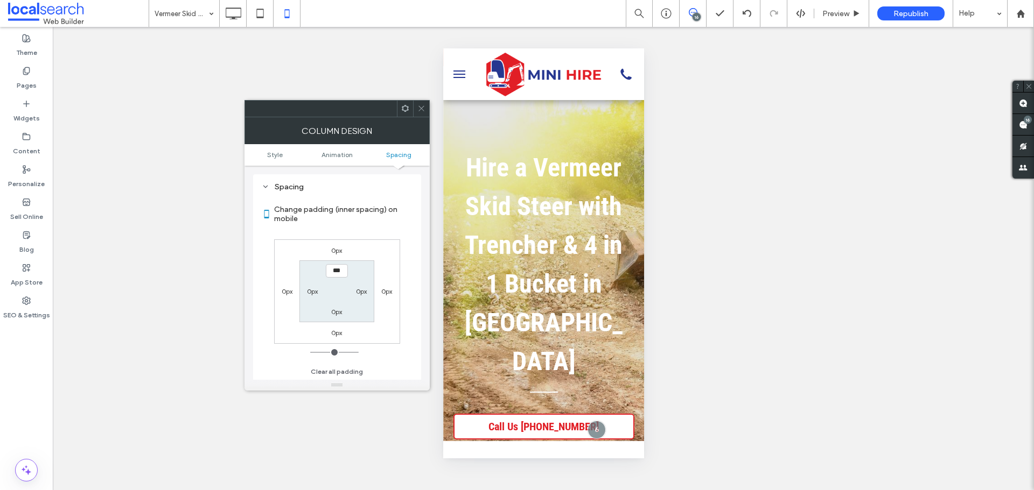
click at [417, 112] on icon at bounding box center [421, 108] width 8 height 8
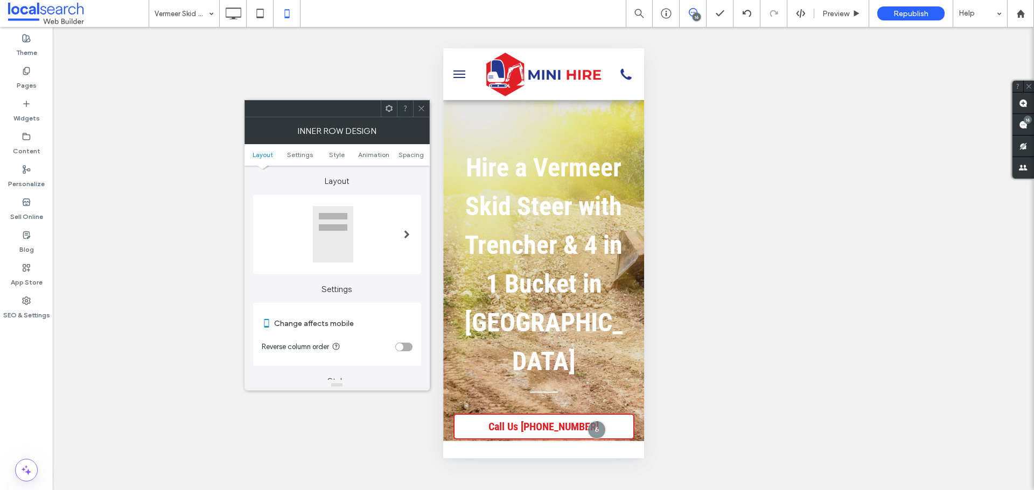
click at [421, 100] on div at bounding box center [336, 108] width 185 height 17
click at [427, 117] on div "Inner Row Design" at bounding box center [336, 130] width 185 height 27
click at [418, 109] on icon at bounding box center [421, 108] width 8 height 8
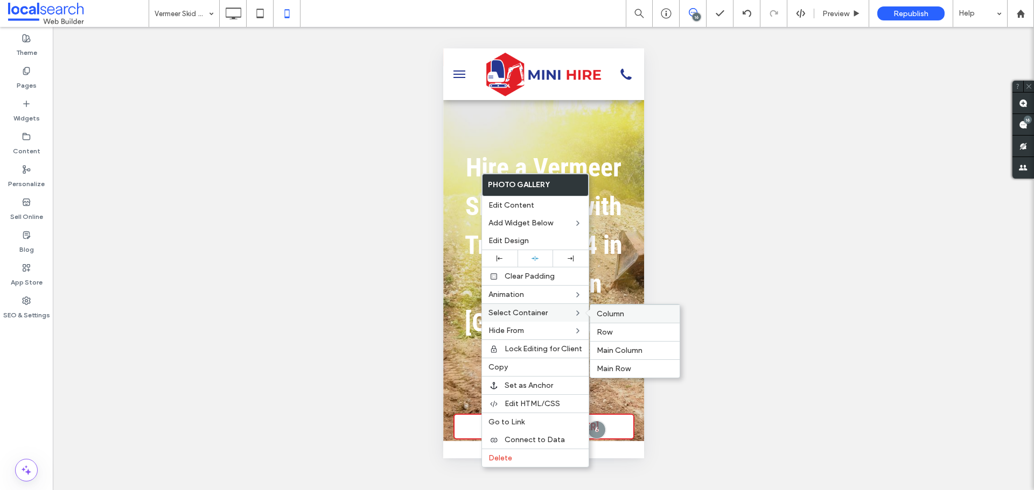
click at [612, 315] on span "Column" at bounding box center [609, 314] width 27 height 9
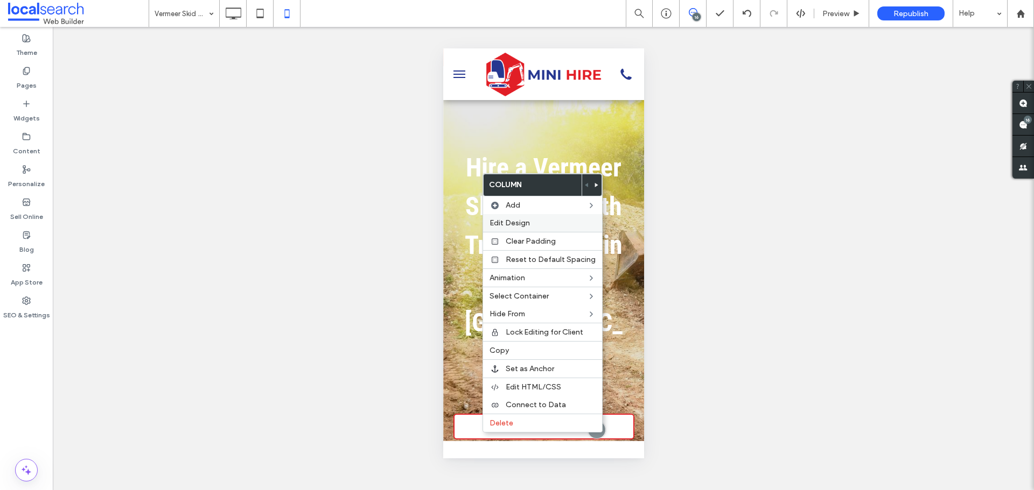
click at [504, 222] on span "Edit Design" at bounding box center [509, 223] width 40 height 9
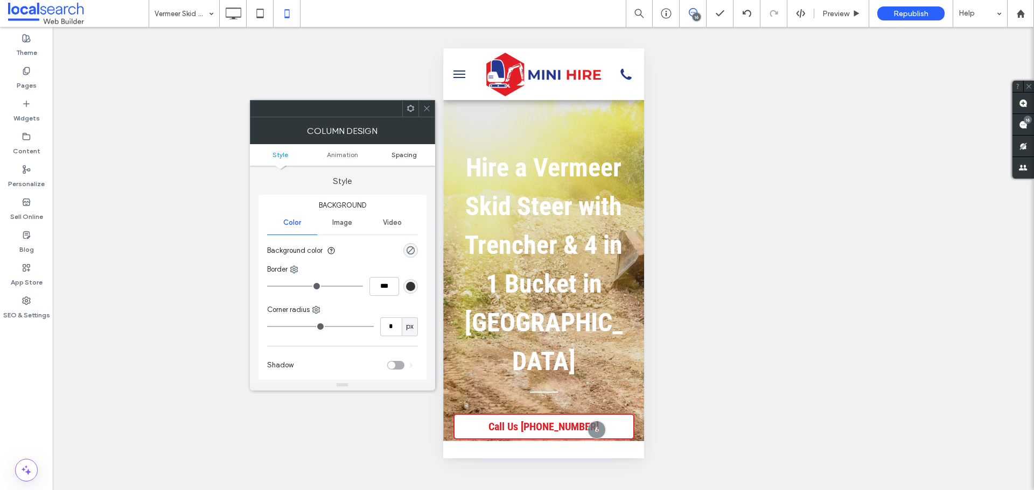
click at [411, 158] on span "Spacing" at bounding box center [403, 155] width 25 height 8
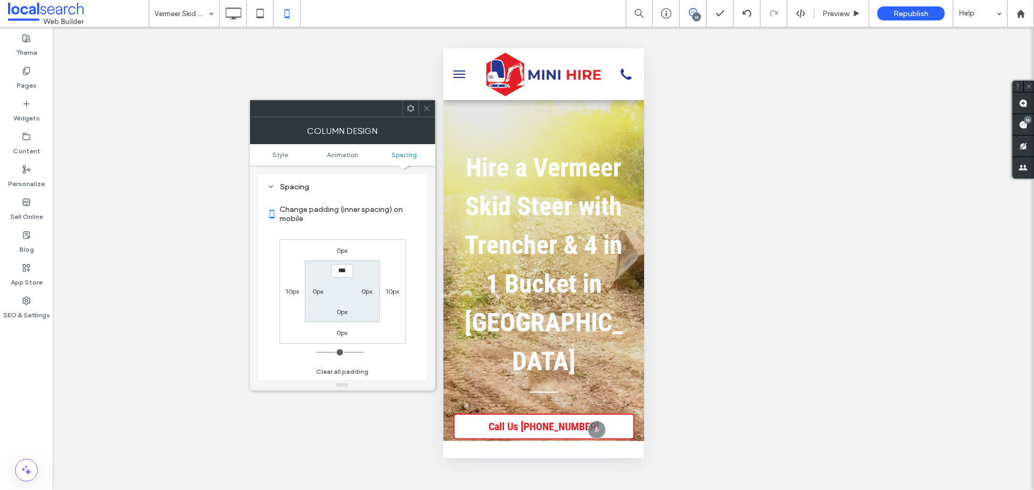
click at [295, 292] on label "10px" at bounding box center [291, 291] width 13 height 8
type input "**"
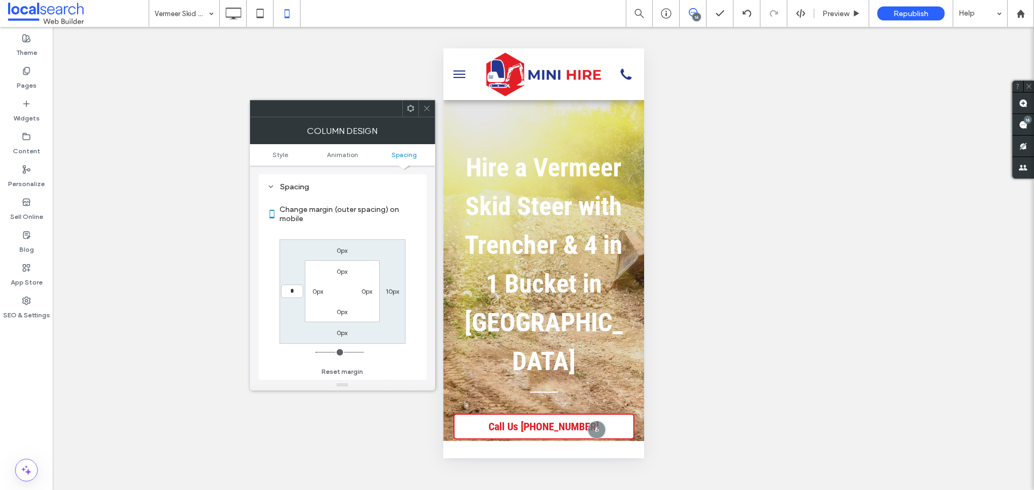
type input "*"
type input "***"
click at [396, 289] on label "10px" at bounding box center [391, 291] width 13 height 8
type input "**"
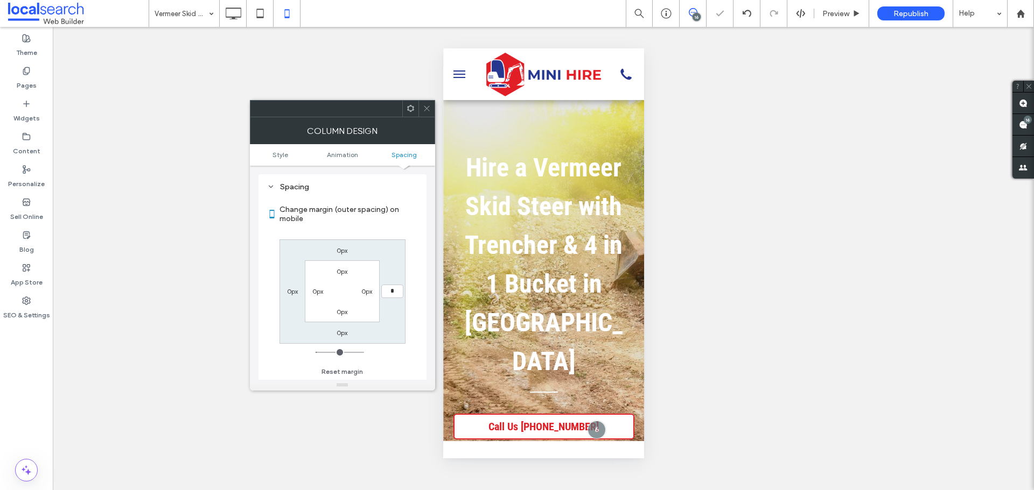
type input "*"
type input "***"
click at [423, 104] on span at bounding box center [427, 109] width 8 height 16
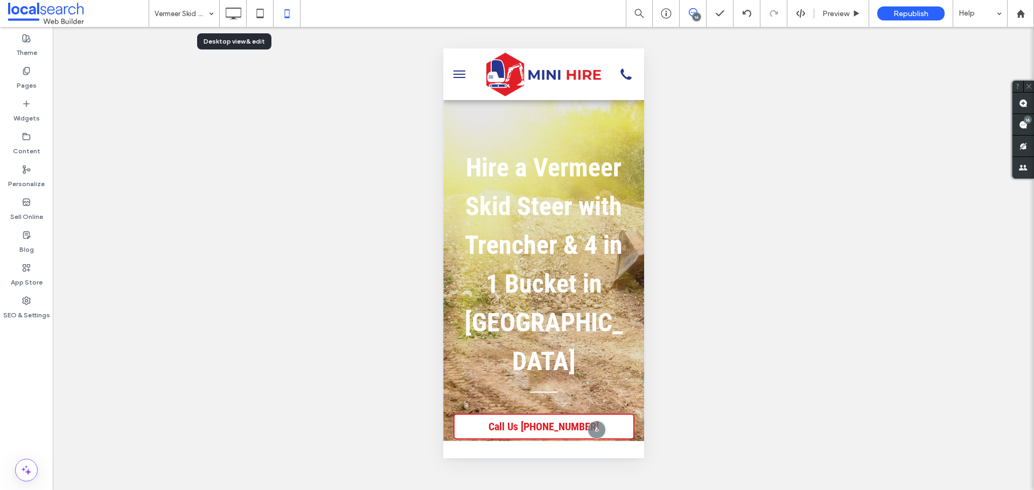
click at [232, 11] on icon at bounding box center [233, 14] width 22 height 22
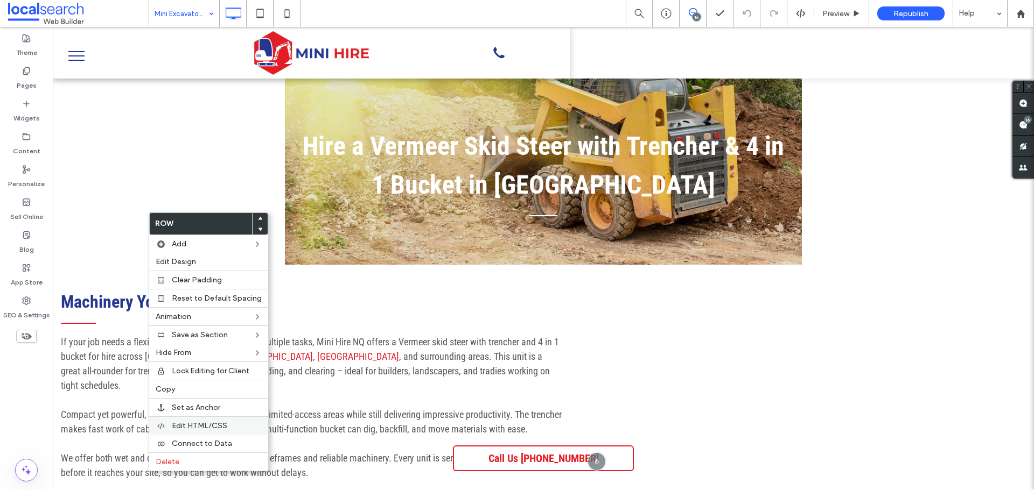
click at [195, 424] on span "Edit HTML/CSS" at bounding box center [199, 425] width 55 height 9
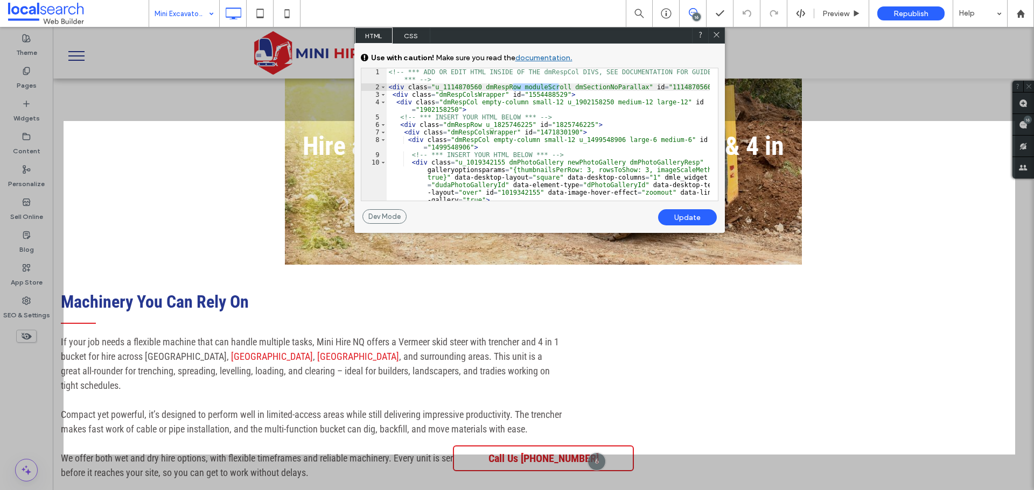
drag, startPoint x: 512, startPoint y: 87, endPoint x: 558, endPoint y: 87, distance: 45.2
click at [558, 87] on div "<!-- *** ADD OR EDIT HTML INSIDE OF THE dmRespCol DIVS, SEE DOCUMENTATION FOR G…" at bounding box center [548, 153] width 323 height 170
click at [690, 217] on div "Update" at bounding box center [687, 217] width 59 height 16
click at [715, 33] on icon at bounding box center [716, 35] width 8 height 8
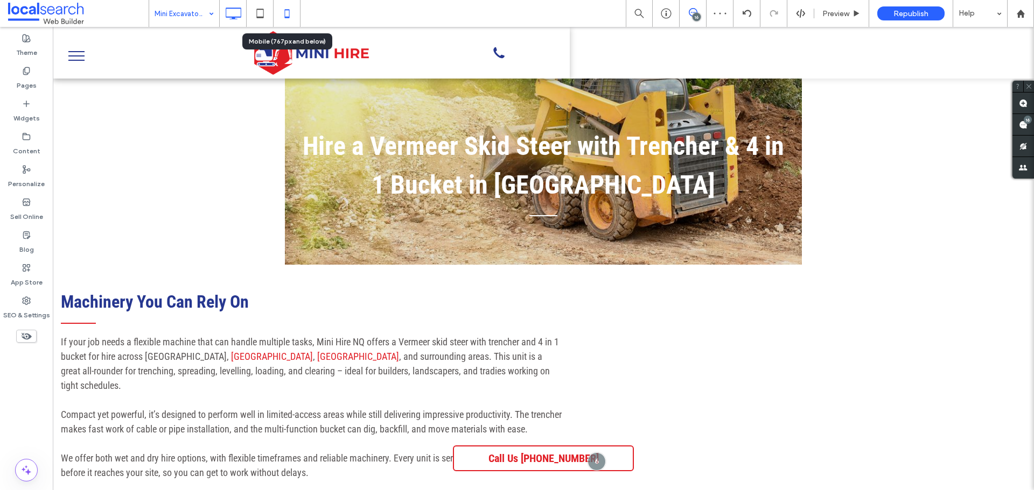
click at [286, 15] on icon at bounding box center [287, 14] width 22 height 22
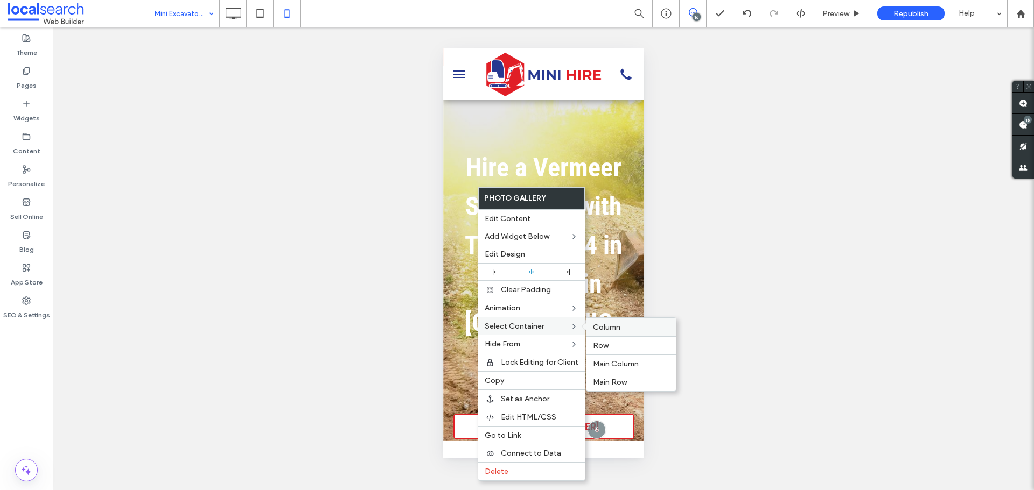
click at [611, 324] on span "Column" at bounding box center [606, 327] width 27 height 9
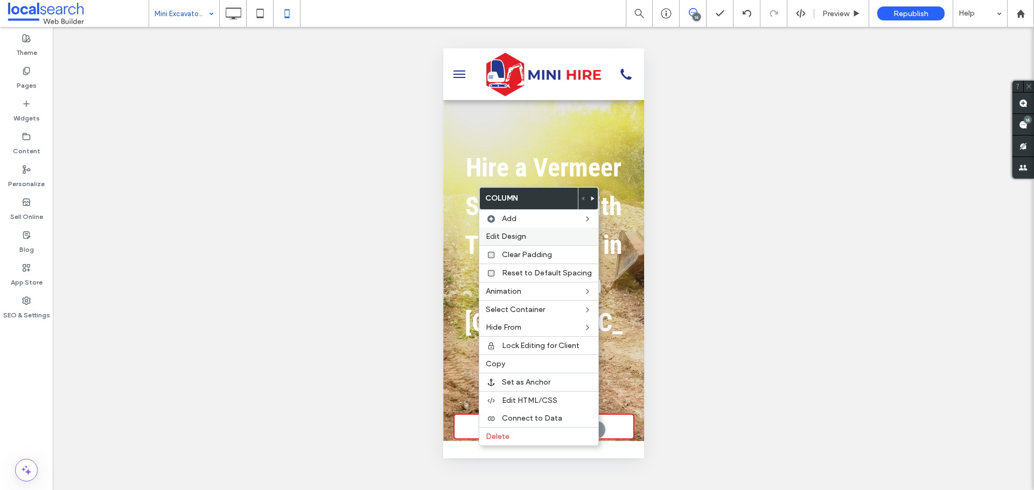
click at [510, 235] on span "Edit Design" at bounding box center [506, 236] width 40 height 9
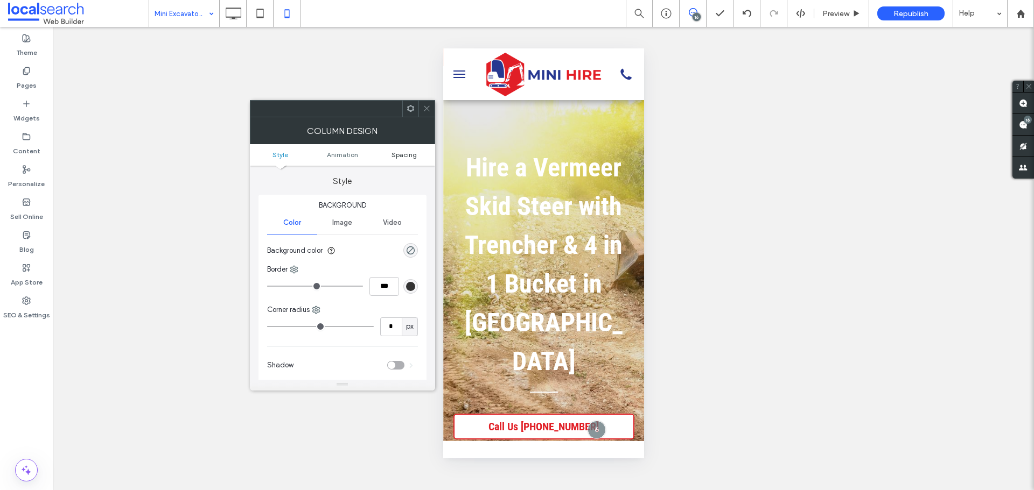
click at [398, 152] on span "Spacing" at bounding box center [403, 155] width 25 height 8
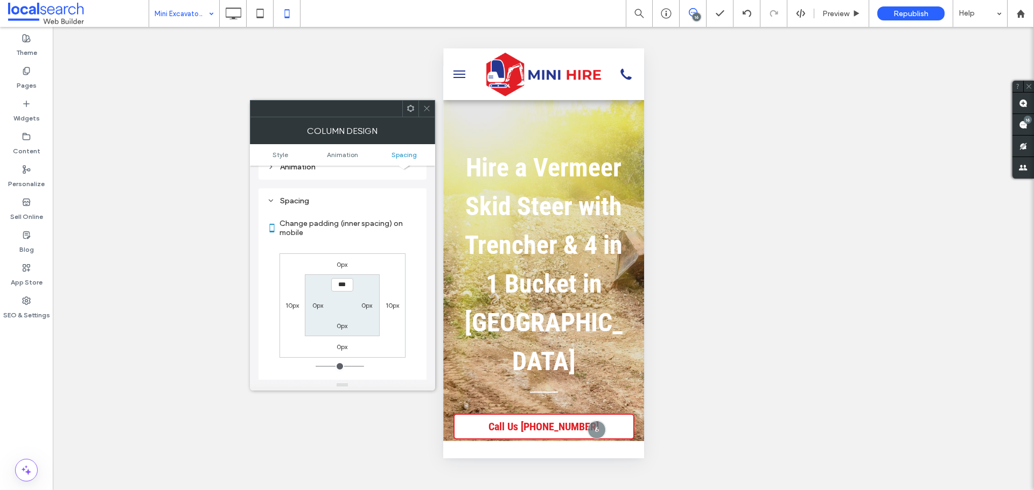
scroll to position [252, 0]
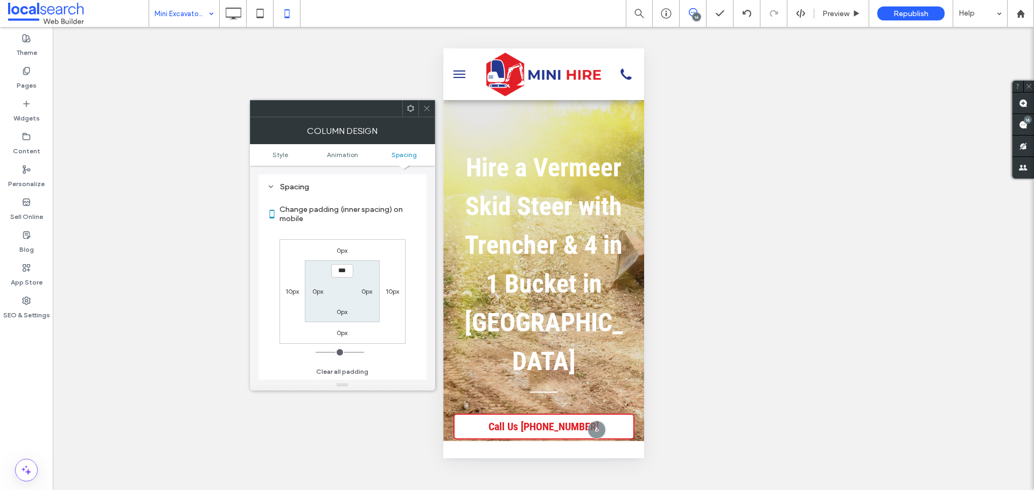
click at [289, 295] on label "10px" at bounding box center [291, 291] width 13 height 8
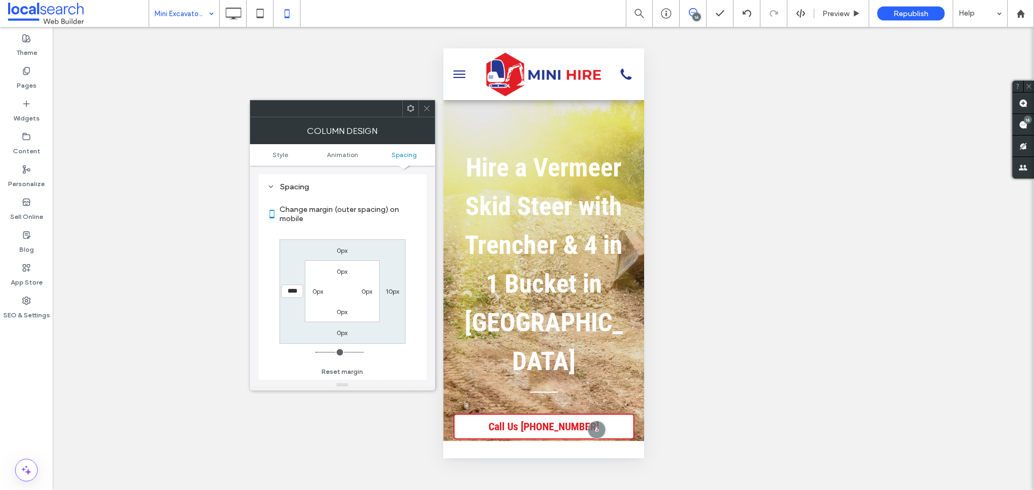
type input "**"
type input "*"
type input "***"
click at [392, 292] on label "10px" at bounding box center [391, 291] width 13 height 8
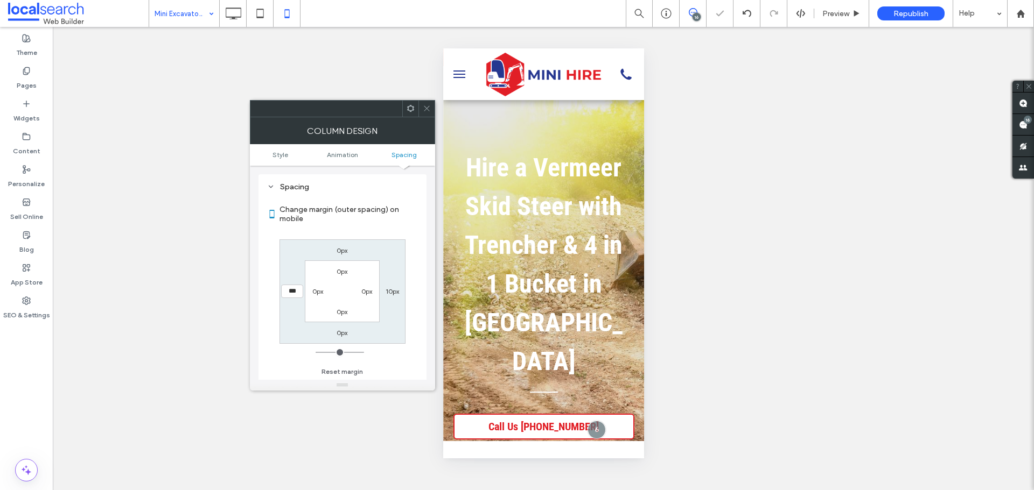
type input "**"
type input "*"
type input "***"
click at [428, 106] on icon at bounding box center [427, 108] width 8 height 8
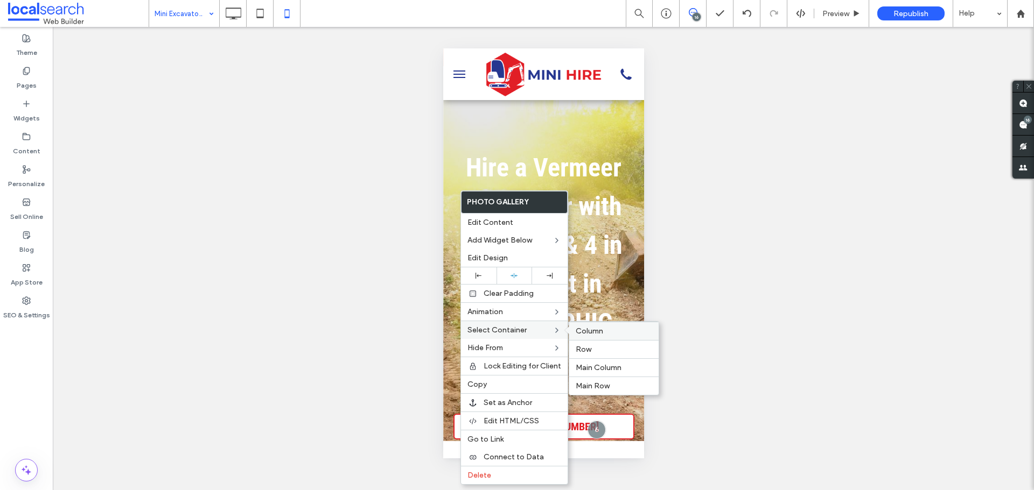
click at [582, 331] on span "Column" at bounding box center [588, 331] width 27 height 9
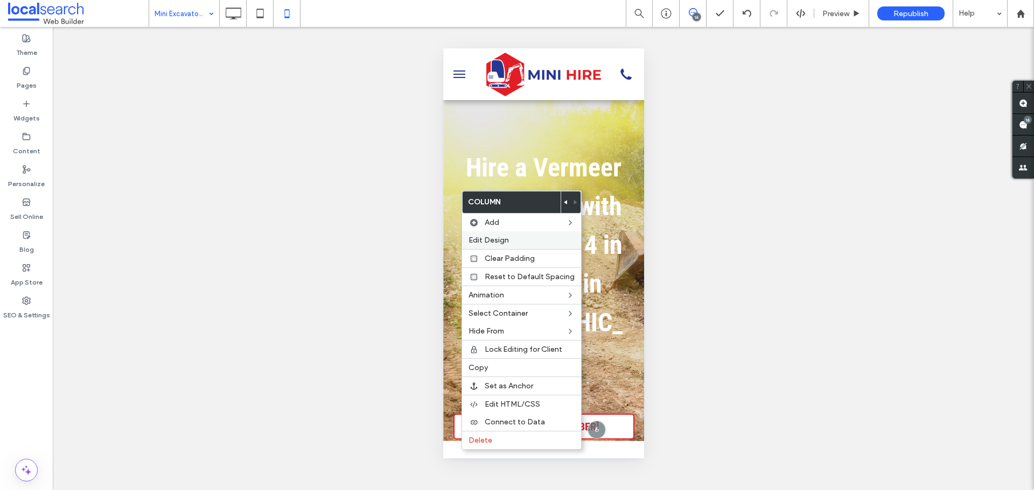
click at [516, 236] on label "Edit Design" at bounding box center [521, 240] width 106 height 9
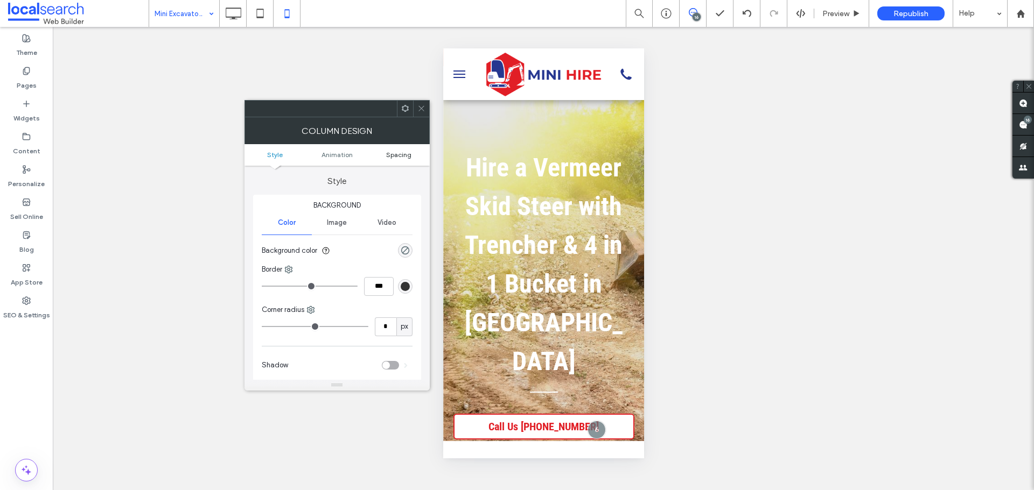
click at [406, 153] on span "Spacing" at bounding box center [398, 155] width 25 height 8
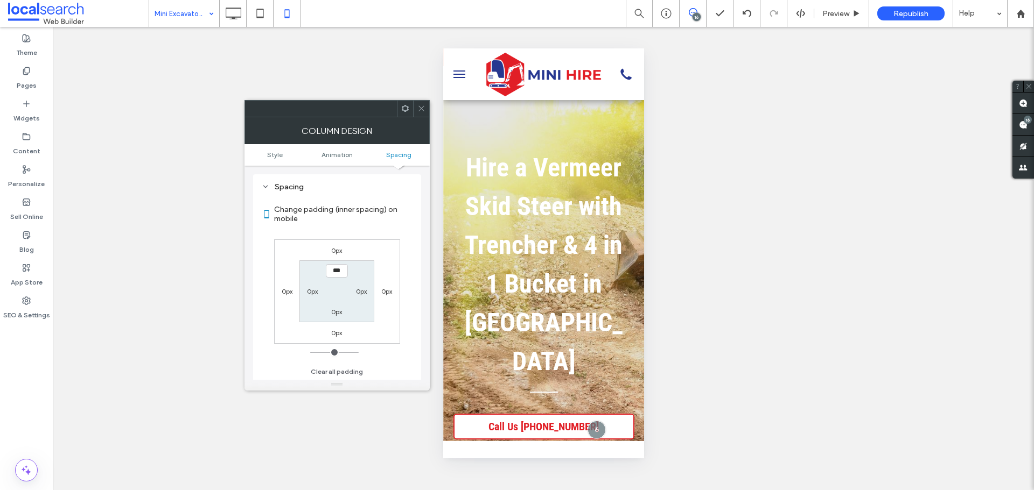
click at [336, 250] on label "0px" at bounding box center [336, 251] width 11 height 8
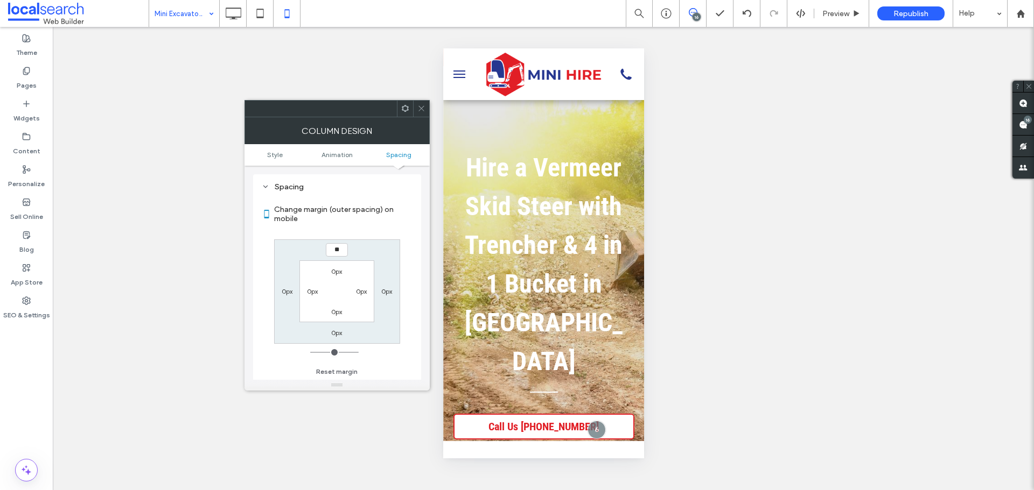
type input "**"
click at [334, 252] on input "****" at bounding box center [337, 249] width 22 height 13
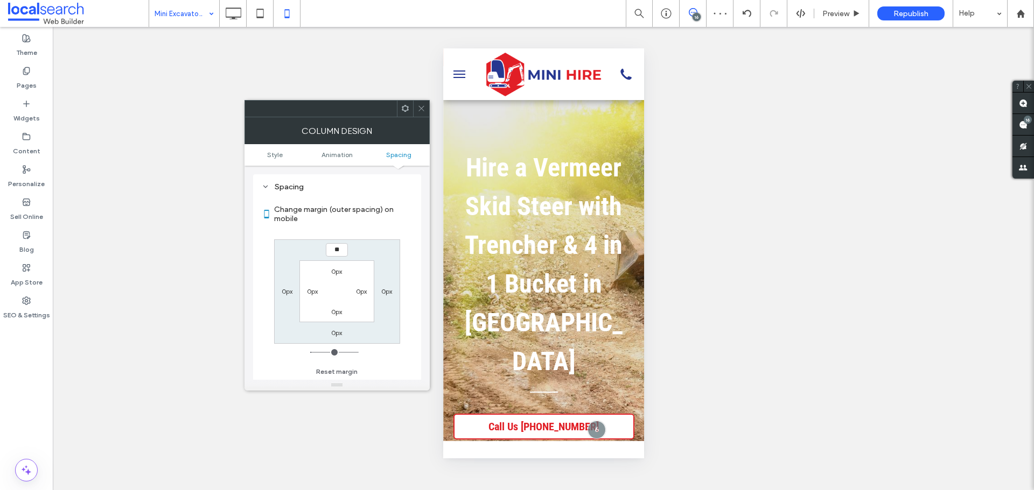
type input "**"
type input "****"
drag, startPoint x: 423, startPoint y: 104, endPoint x: 423, endPoint y: 136, distance: 31.2
click at [423, 106] on icon at bounding box center [421, 108] width 8 height 8
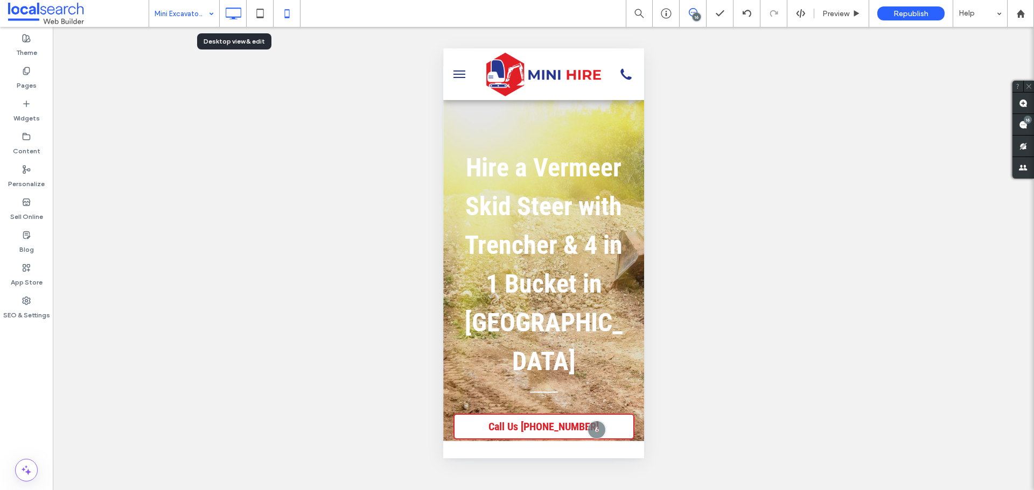
click at [241, 20] on icon at bounding box center [233, 14] width 22 height 22
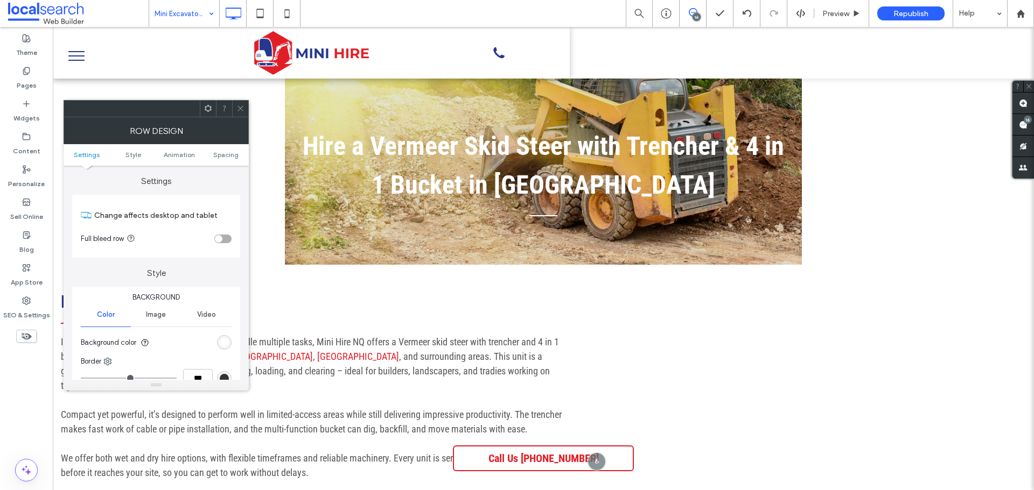
click at [226, 341] on div "rgb(255, 255, 255)" at bounding box center [224, 342] width 9 height 9
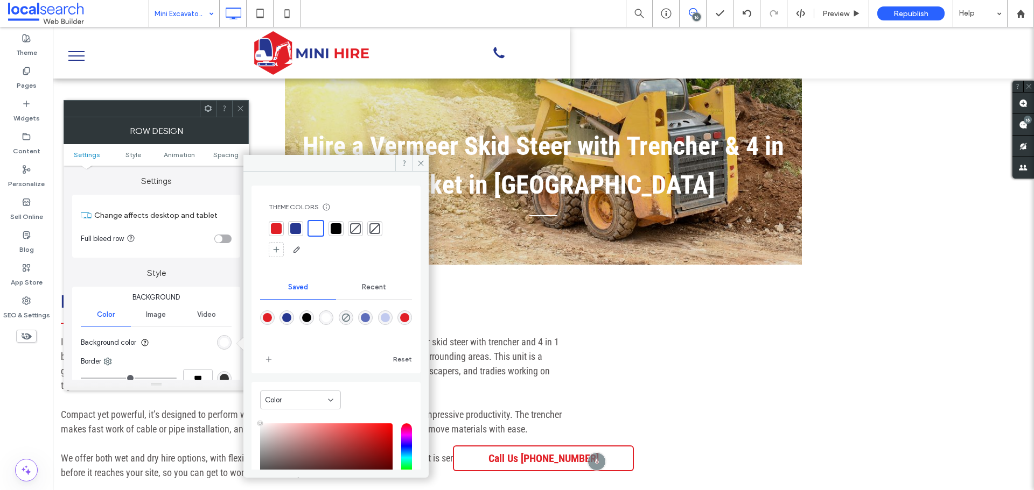
click at [276, 234] on div at bounding box center [276, 228] width 15 height 15
click at [418, 162] on icon at bounding box center [421, 163] width 8 height 8
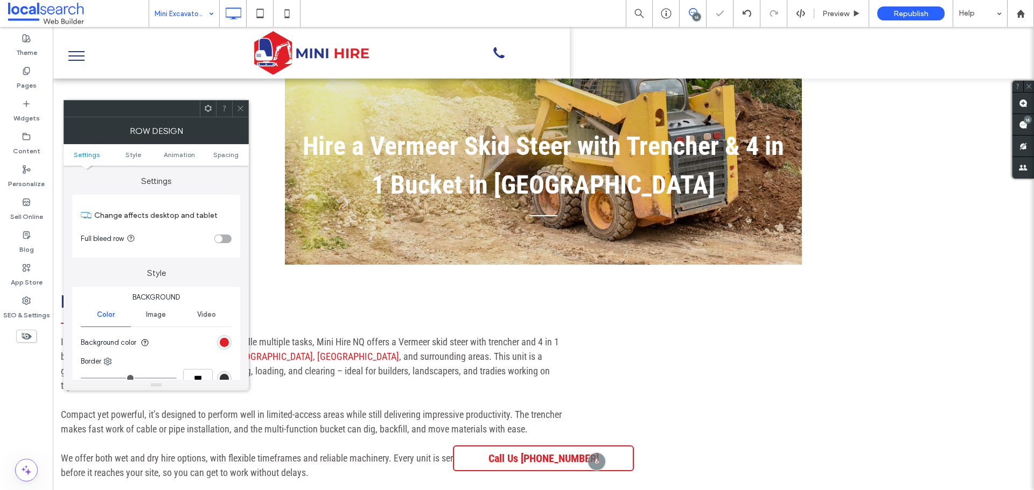
click at [245, 113] on div at bounding box center [240, 109] width 16 height 16
click at [225, 336] on div "rgb(255, 255, 255)" at bounding box center [224, 342] width 15 height 15
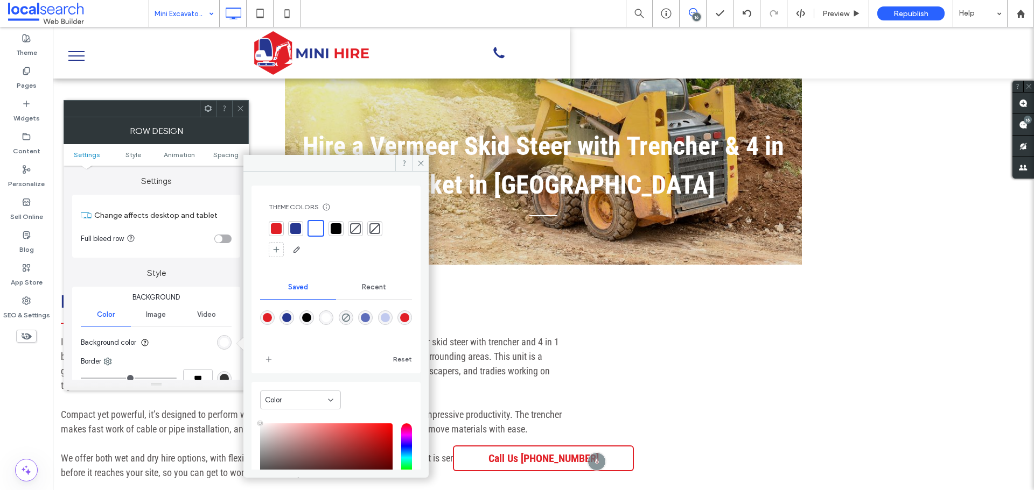
click at [271, 229] on div at bounding box center [276, 228] width 11 height 11
click at [421, 167] on icon at bounding box center [421, 163] width 8 height 8
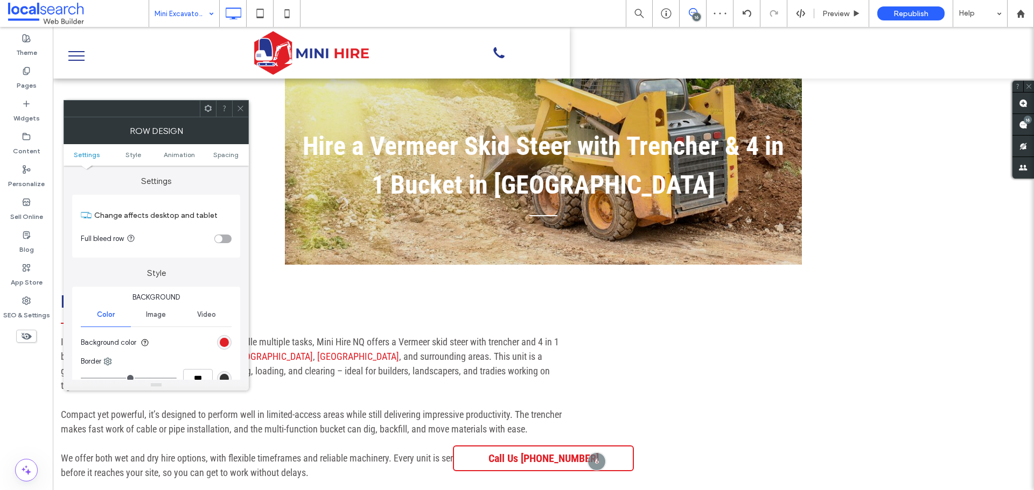
click at [238, 113] on span at bounding box center [240, 109] width 8 height 16
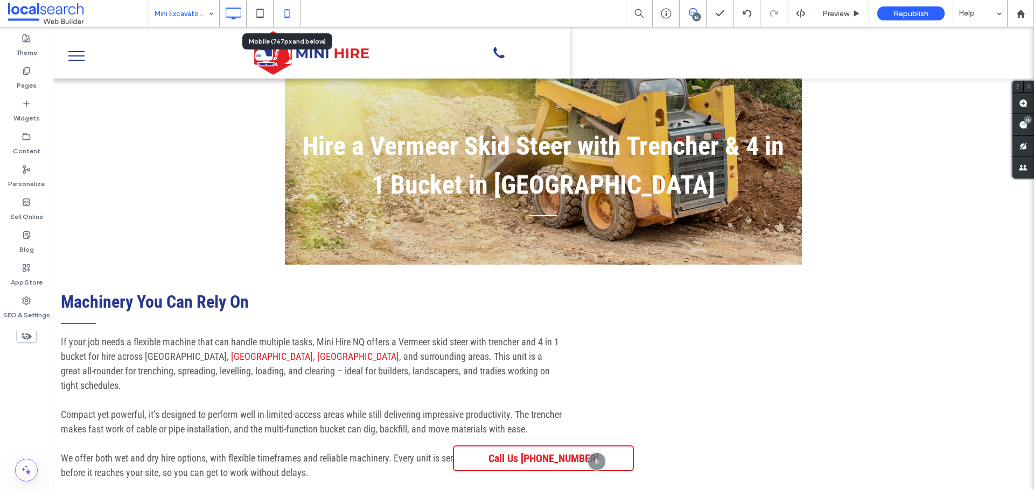
click at [292, 18] on icon at bounding box center [287, 14] width 22 height 22
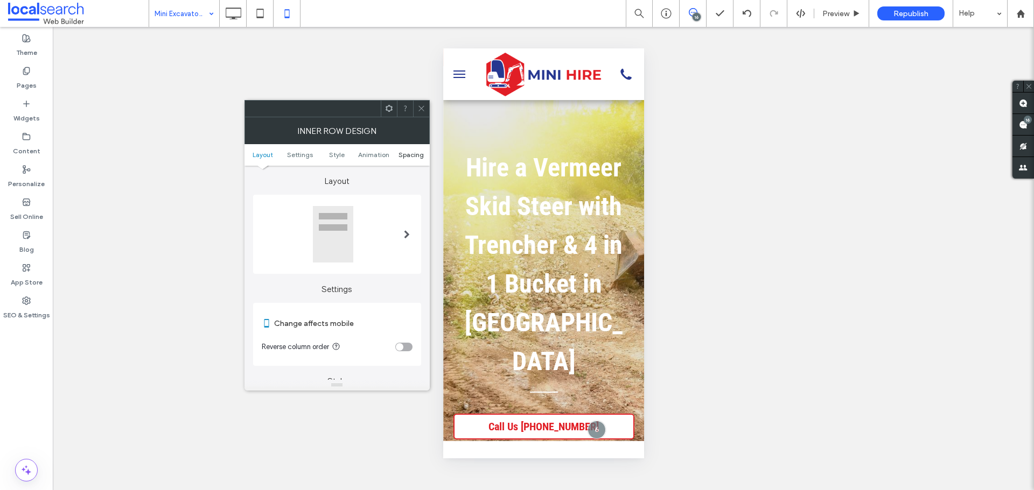
click at [408, 152] on span "Spacing" at bounding box center [410, 155] width 25 height 8
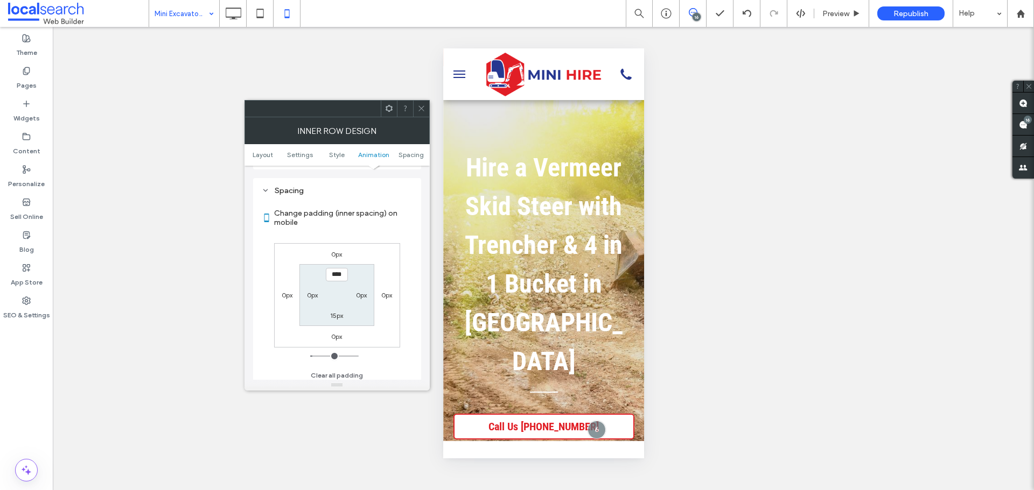
scroll to position [453, 0]
click at [341, 310] on label "15px" at bounding box center [336, 312] width 13 height 8
type input "*****"
type input "***"
type input "*****"
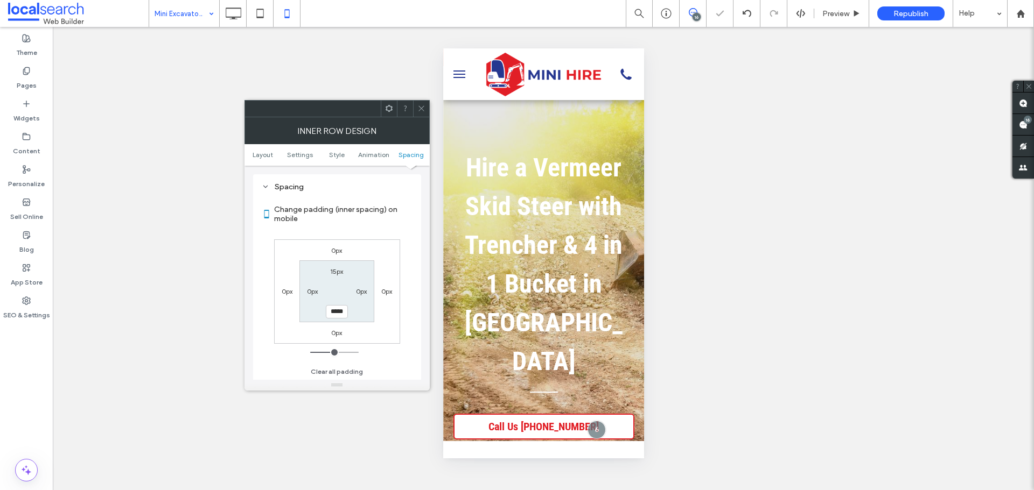
click at [340, 308] on input "*****" at bounding box center [337, 311] width 22 height 13
click at [338, 312] on input "*****" at bounding box center [337, 311] width 22 height 13
type input "*"
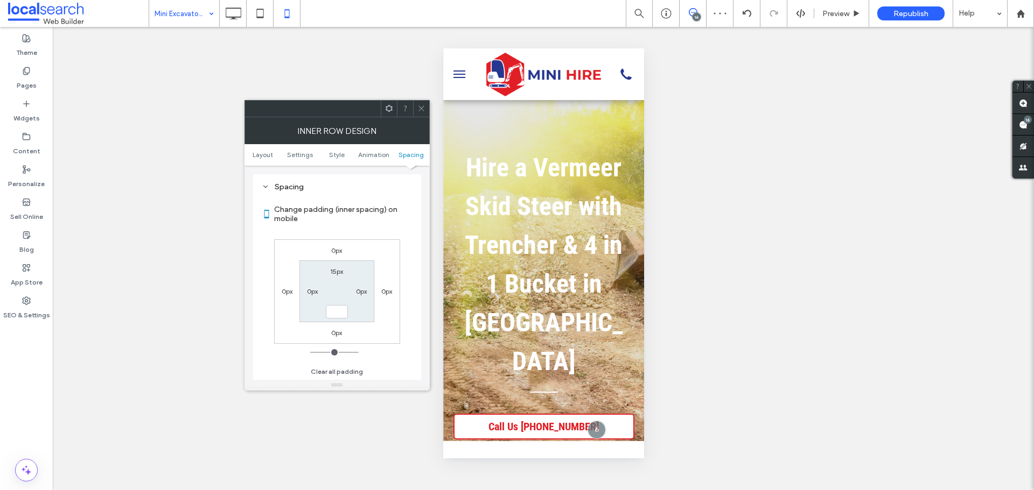
type input "***"
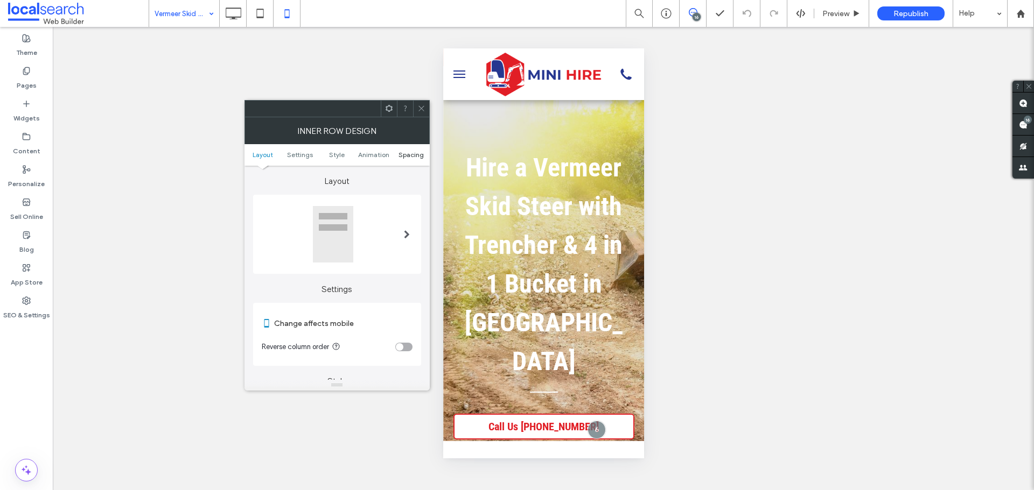
click at [411, 153] on span "Spacing" at bounding box center [410, 155] width 25 height 8
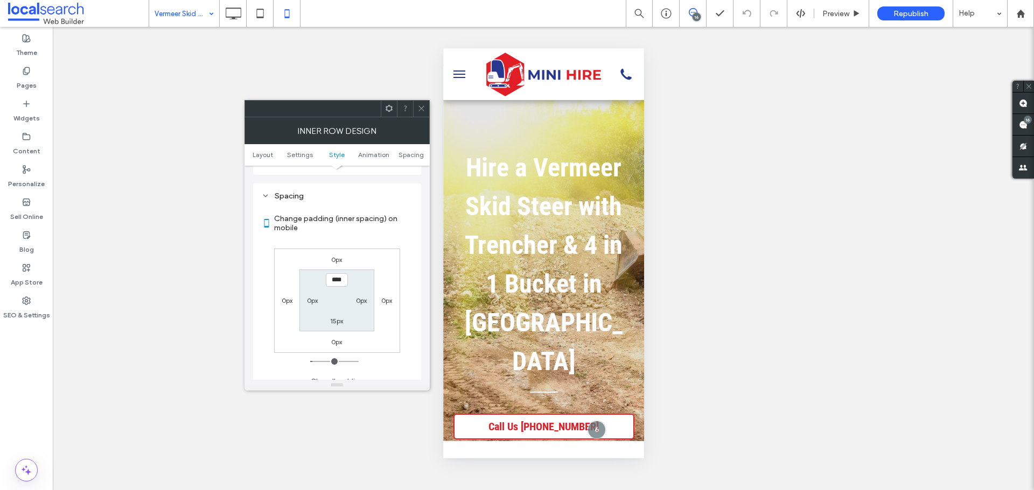
scroll to position [453, 0]
click at [335, 312] on label "15px" at bounding box center [336, 312] width 13 height 8
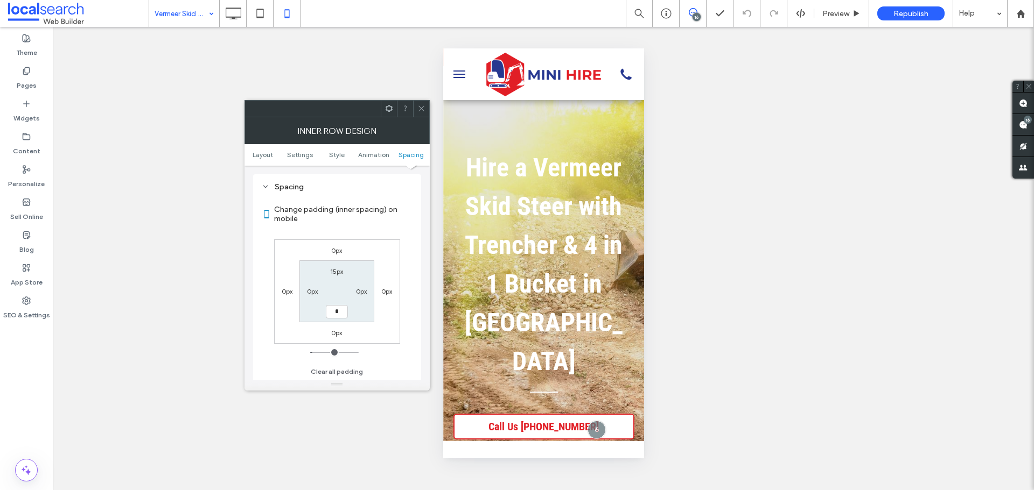
type input "*"
type input "***"
click at [420, 106] on icon at bounding box center [421, 108] width 8 height 8
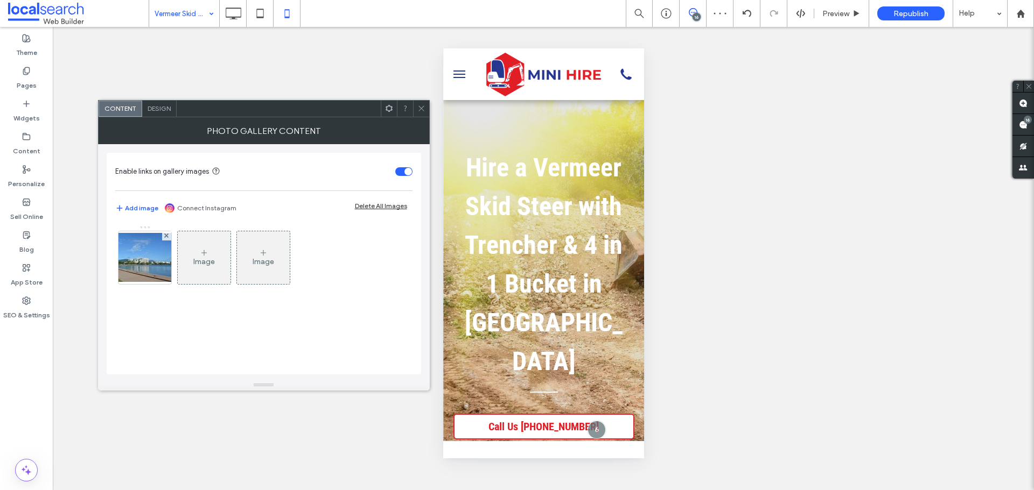
click at [166, 108] on span "Design" at bounding box center [158, 108] width 23 height 8
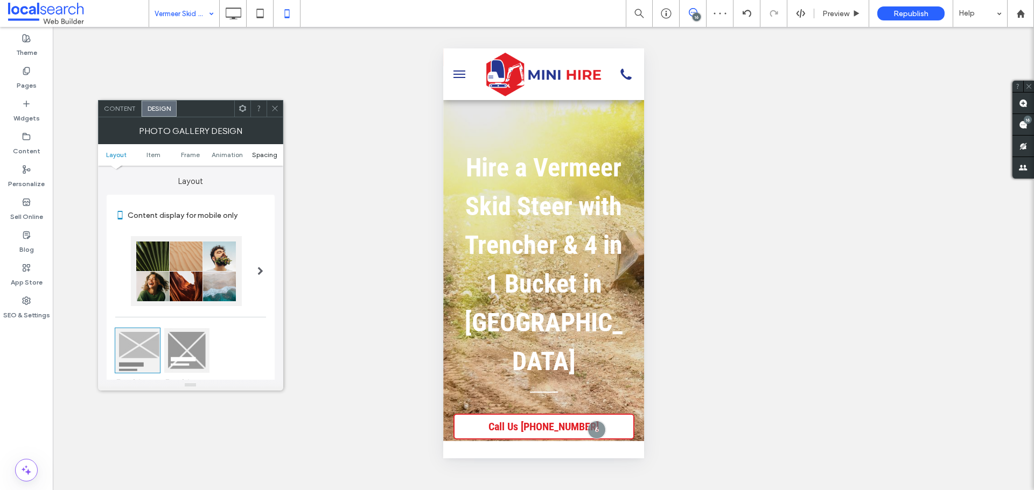
click at [264, 152] on span "Spacing" at bounding box center [264, 155] width 25 height 8
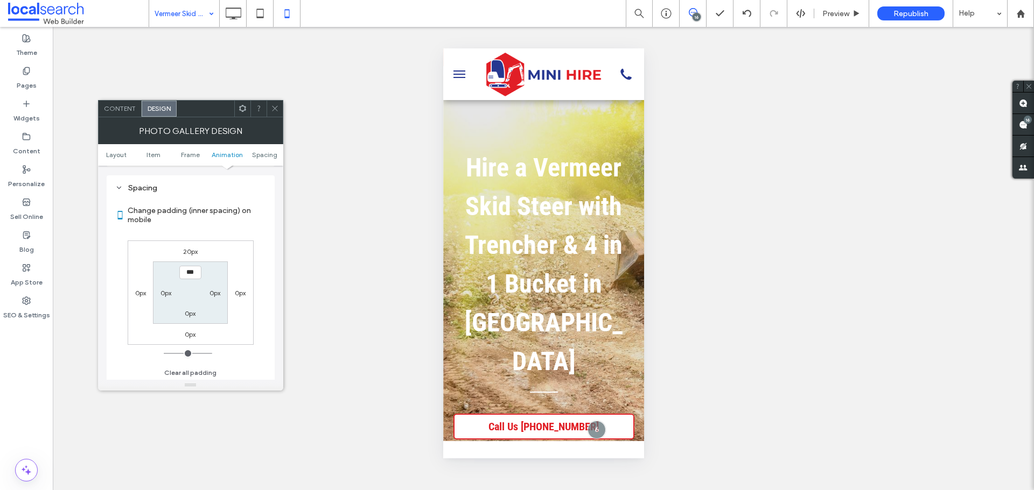
scroll to position [542, 0]
click at [192, 251] on label "20px" at bounding box center [190, 251] width 15 height 8
type input "**"
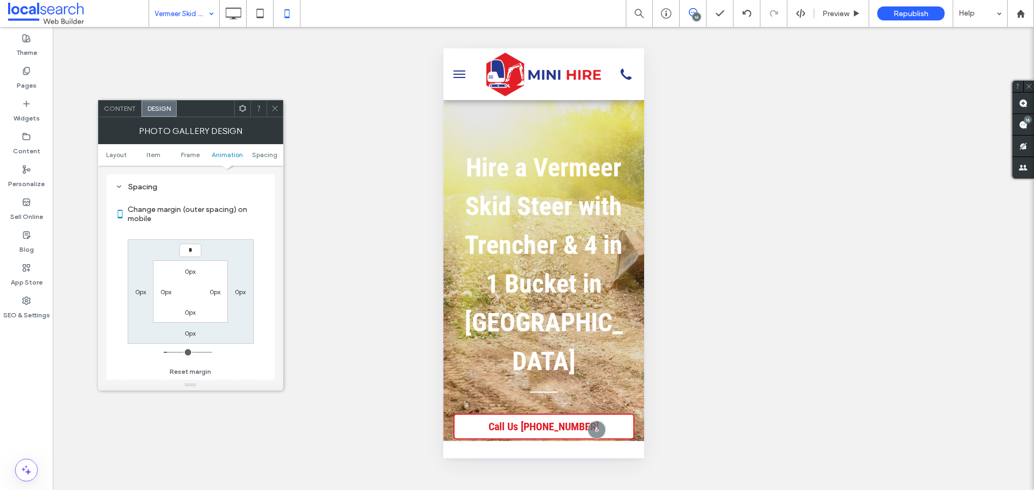
type input "*"
type input "***"
click at [276, 107] on use at bounding box center [274, 108] width 5 height 5
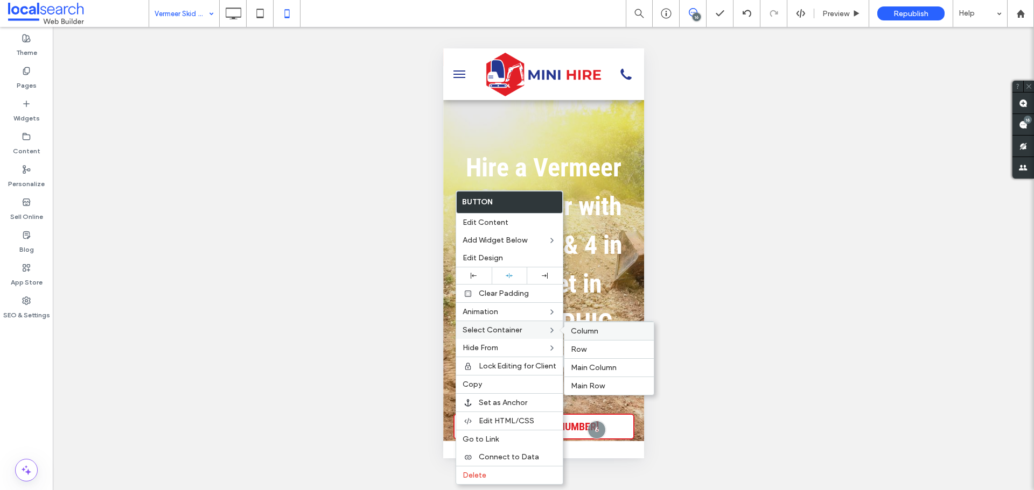
click at [570, 326] on div "Column" at bounding box center [608, 331] width 89 height 18
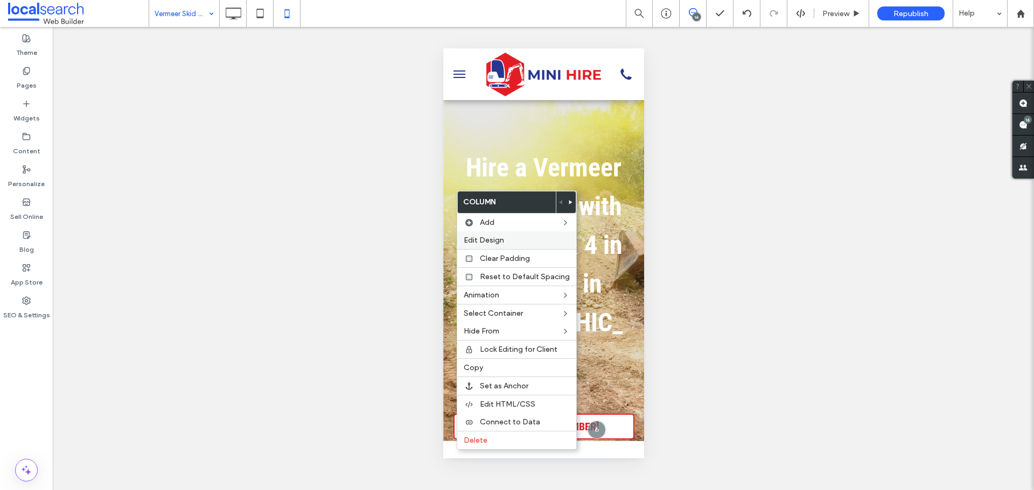
click at [514, 241] on label "Edit Design" at bounding box center [516, 240] width 106 height 9
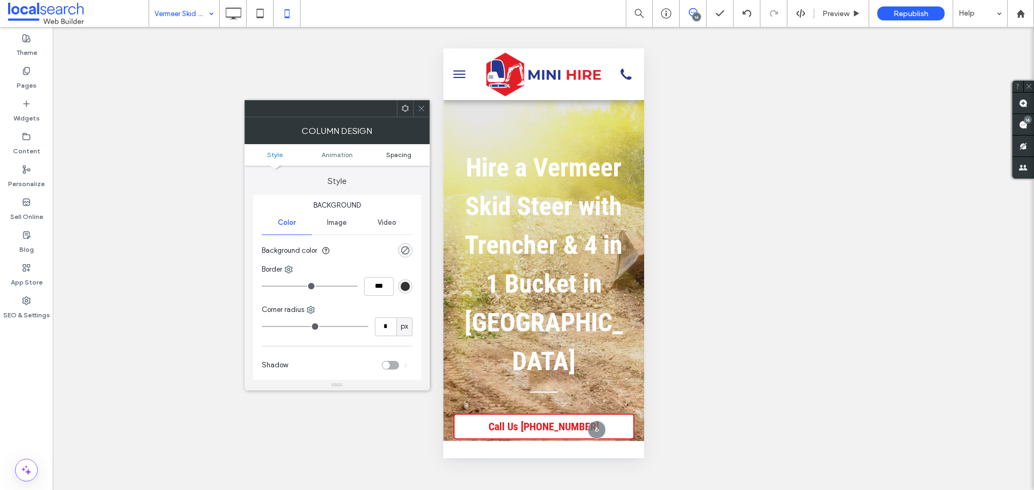
click at [400, 157] on span "Spacing" at bounding box center [398, 155] width 25 height 8
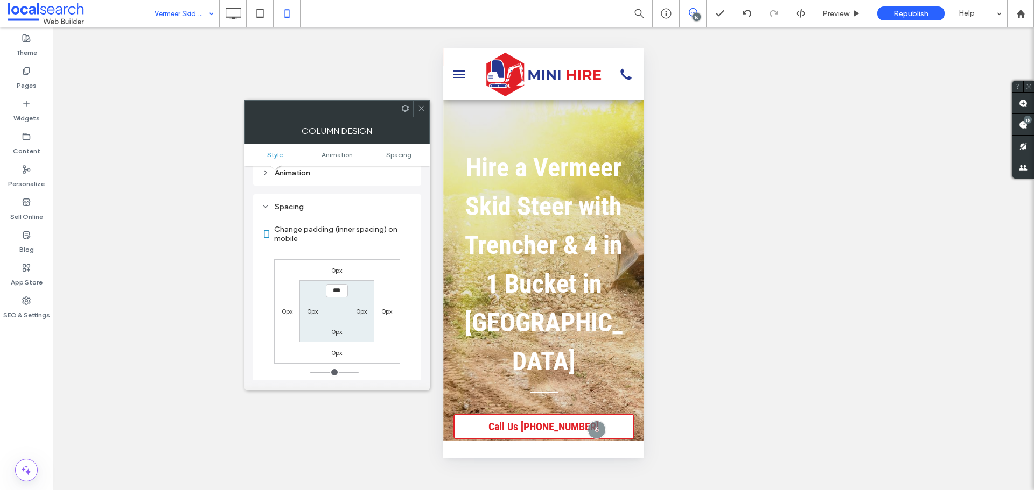
scroll to position [252, 0]
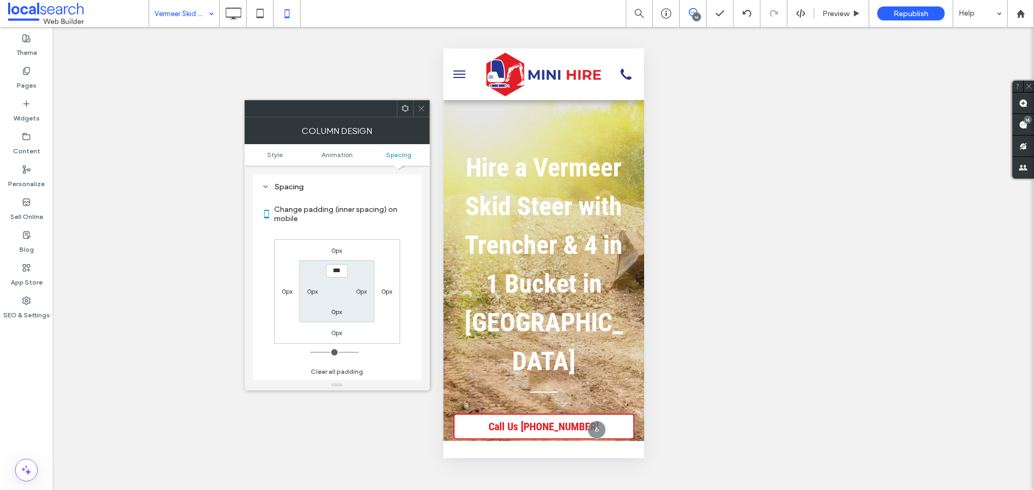
click at [325, 247] on div "0px" at bounding box center [336, 250] width 25 height 11
click at [342, 333] on label "0px" at bounding box center [336, 333] width 11 height 8
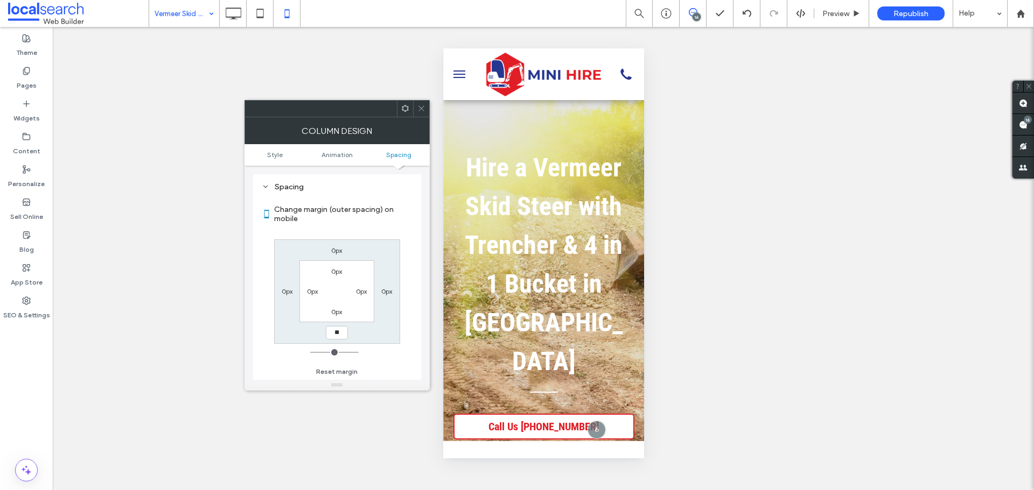
type input "**"
type input "****"
click at [421, 114] on span at bounding box center [421, 109] width 8 height 16
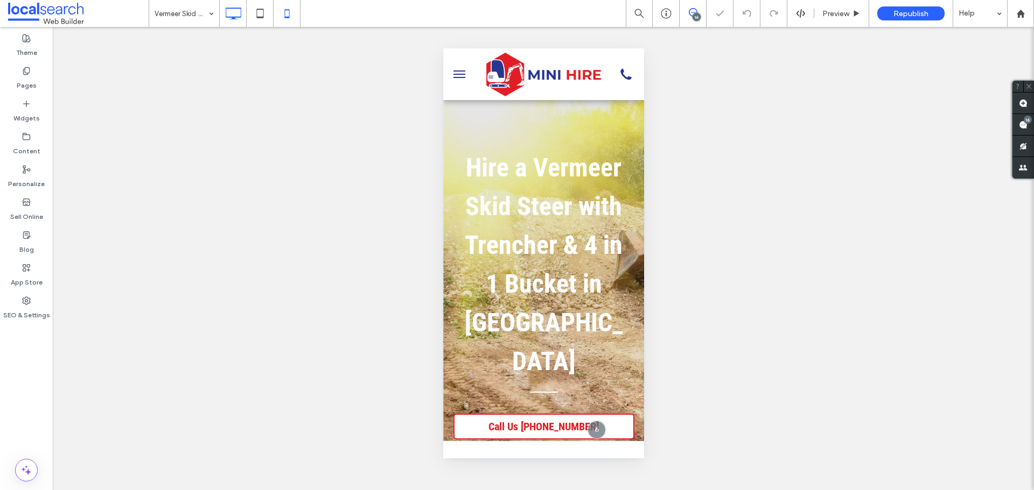
click at [222, 12] on icon at bounding box center [233, 14] width 22 height 22
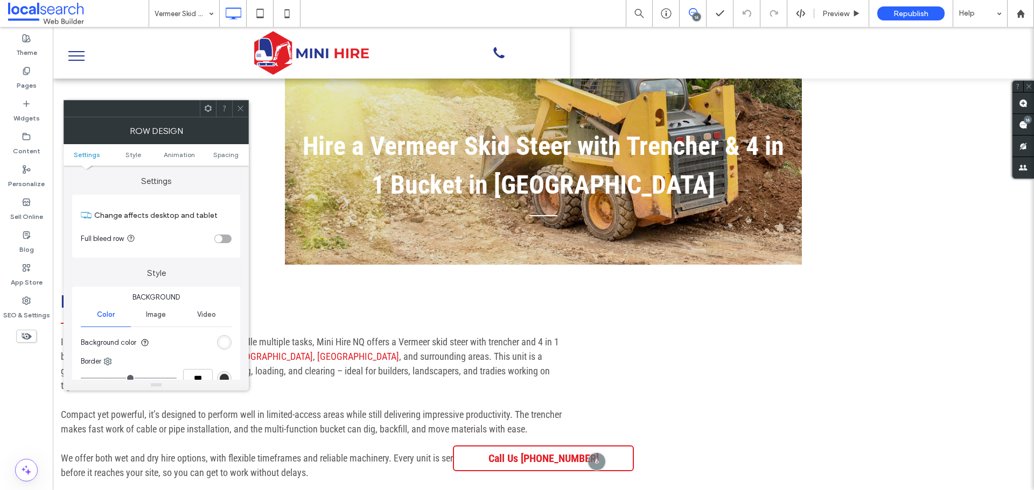
click at [223, 342] on div "rgb(255, 255, 255)" at bounding box center [224, 342] width 9 height 9
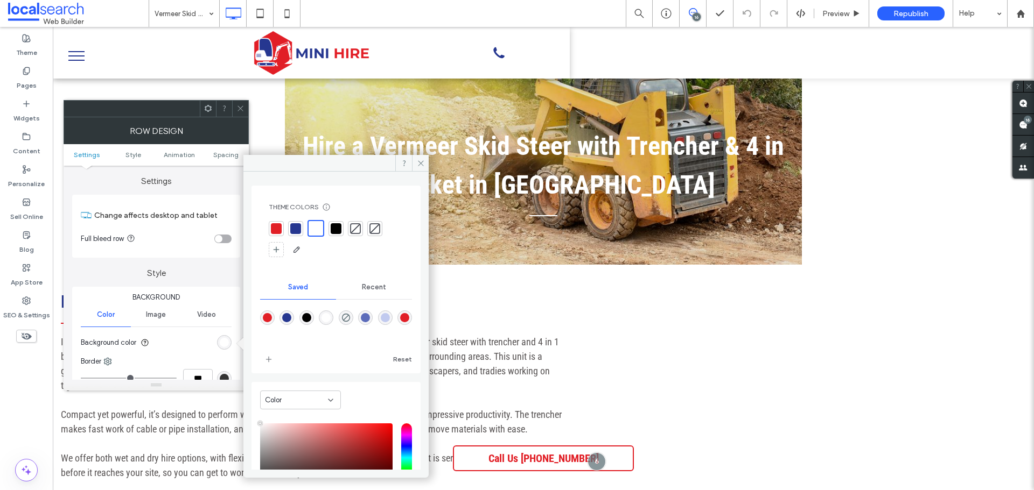
click at [276, 230] on div at bounding box center [276, 228] width 11 height 11
click at [244, 109] on icon at bounding box center [240, 108] width 8 height 8
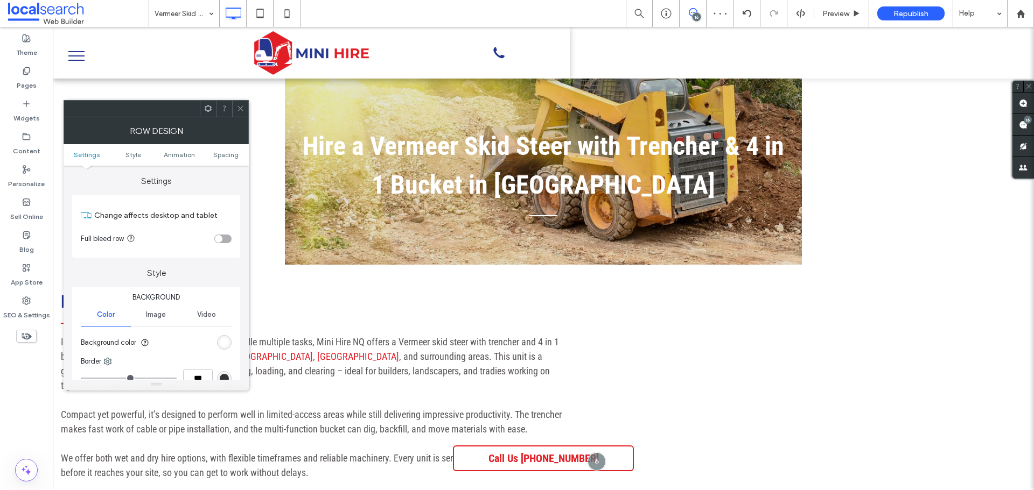
click at [226, 347] on div "rgb(255, 255, 255)" at bounding box center [224, 342] width 15 height 15
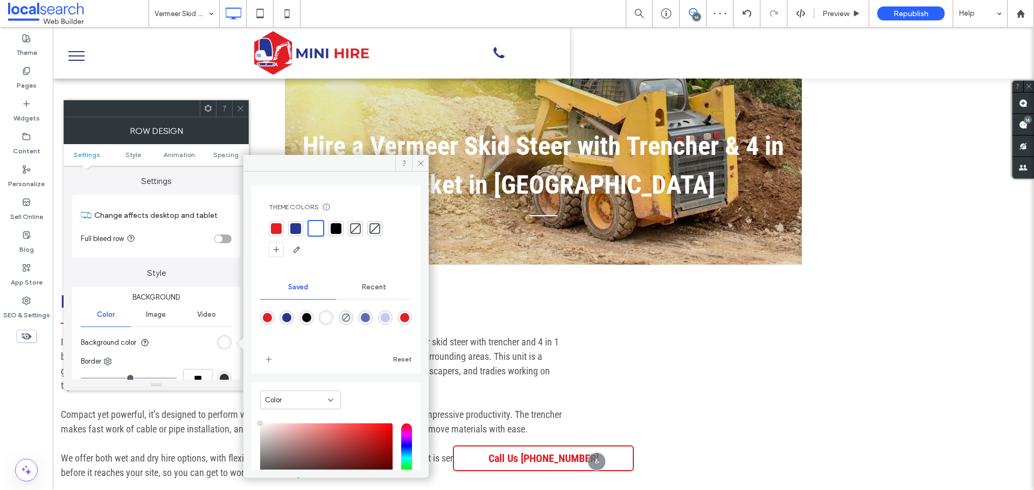
click at [268, 317] on div "rgba(225,31,38,1)" at bounding box center [267, 317] width 9 height 9
type input "*******"
click at [418, 163] on icon at bounding box center [421, 163] width 8 height 8
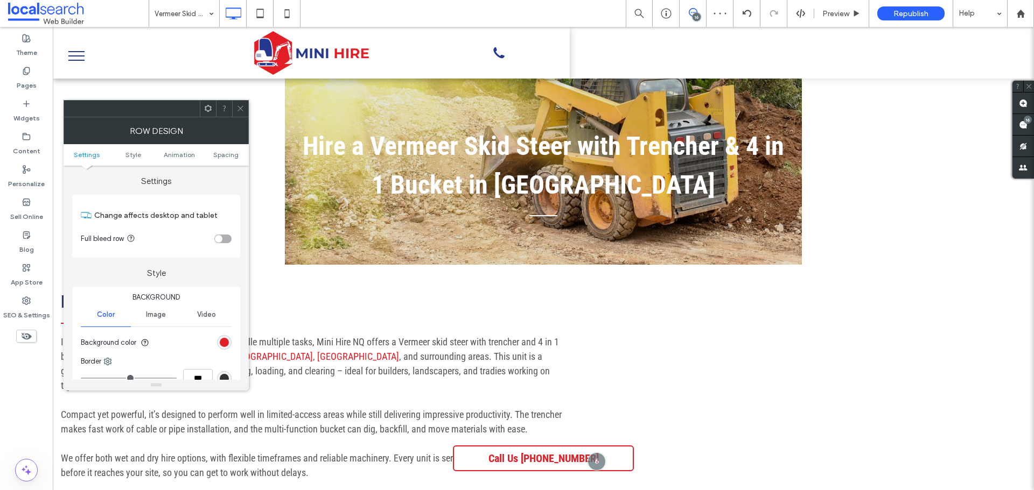
click at [238, 108] on icon at bounding box center [240, 108] width 8 height 8
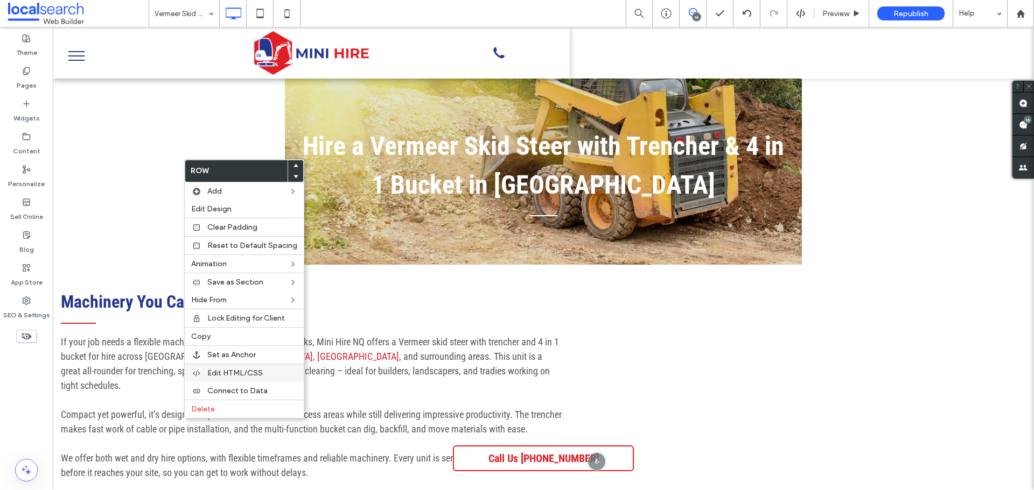
click at [242, 369] on span "Edit HTML/CSS" at bounding box center [234, 373] width 55 height 9
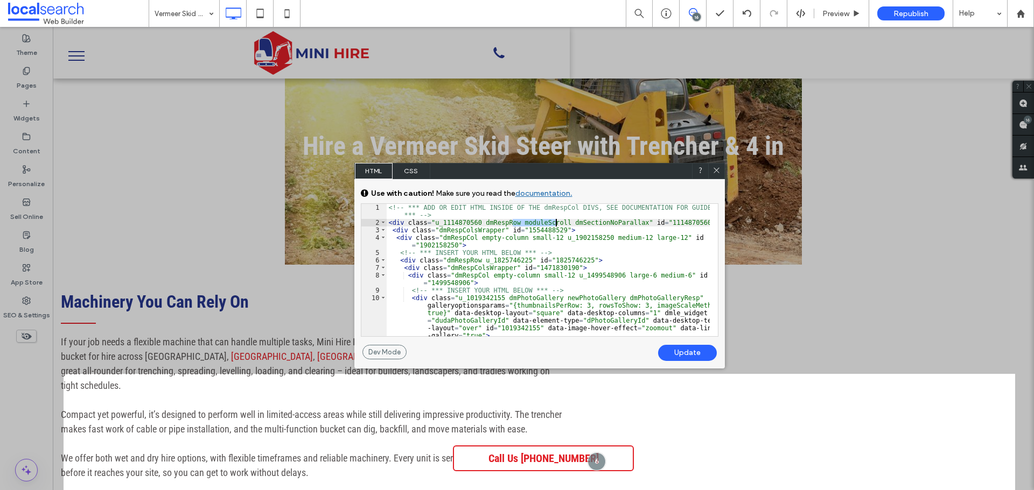
drag, startPoint x: 511, startPoint y: 221, endPoint x: 557, endPoint y: 224, distance: 45.3
click at [557, 224] on div "<!-- *** ADD OR EDIT HTML INSIDE OF THE dmRespCol DIVS, SEE DOCUMENTATION FOR G…" at bounding box center [548, 289] width 323 height 170
click at [686, 352] on div "Update" at bounding box center [687, 353] width 59 height 16
click at [720, 170] on div "No Alt Text (title tag missing)." at bounding box center [716, 171] width 16 height 16
click at [715, 170] on icon at bounding box center [716, 170] width 8 height 8
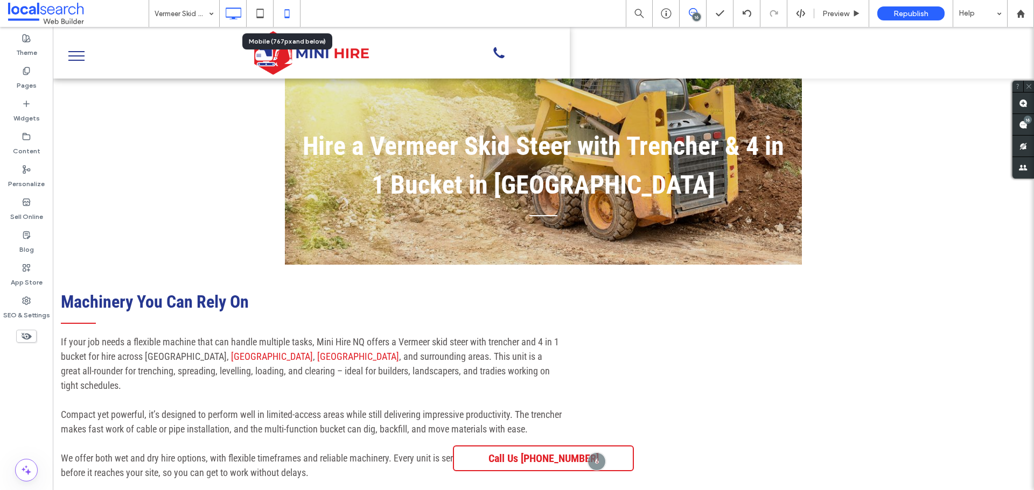
click at [283, 18] on icon at bounding box center [287, 14] width 22 height 22
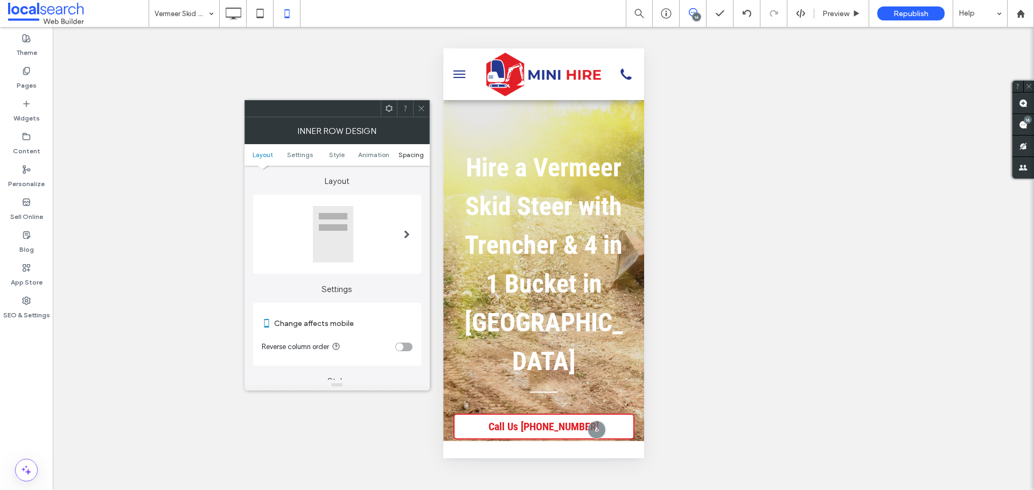
click at [402, 151] on span "Spacing" at bounding box center [410, 155] width 25 height 8
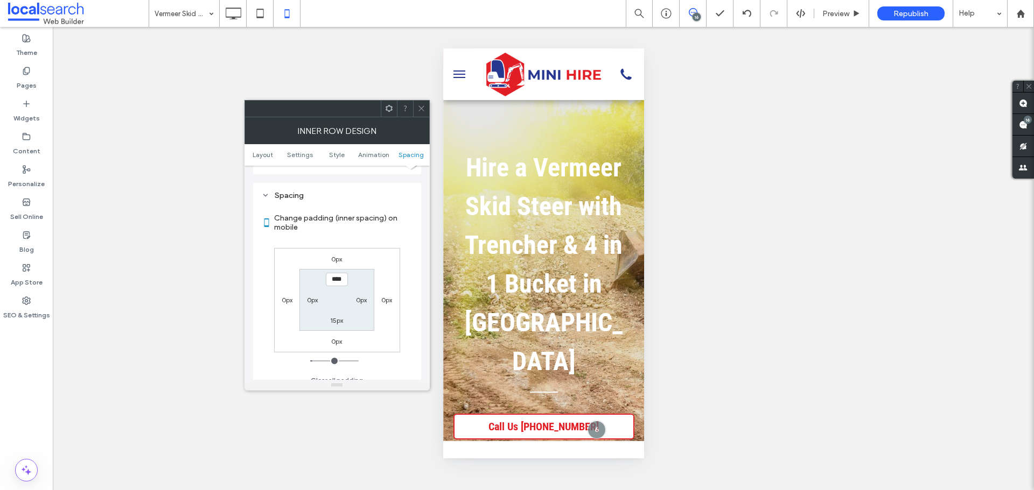
scroll to position [453, 0]
click at [339, 310] on label "15px" at bounding box center [336, 312] width 13 height 8
type input "*"
type input "***"
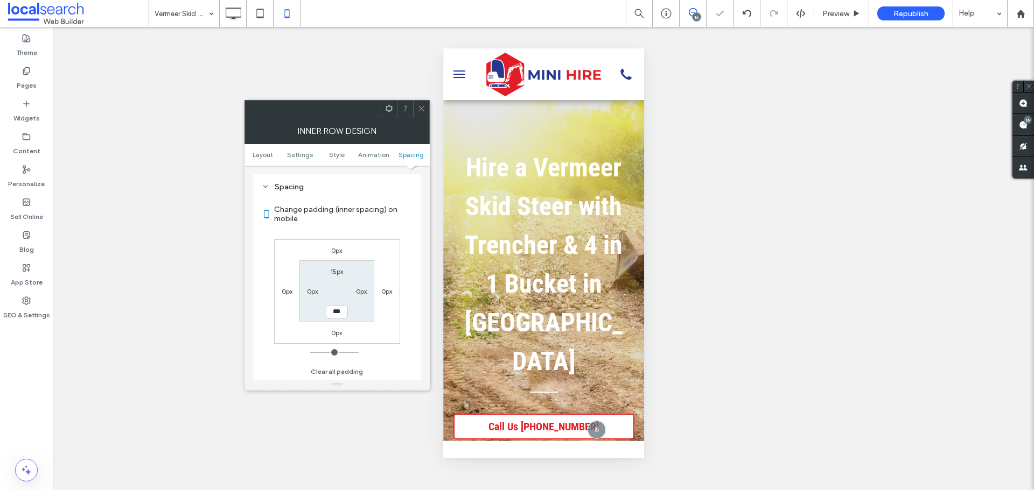
click at [422, 110] on icon at bounding box center [421, 108] width 8 height 8
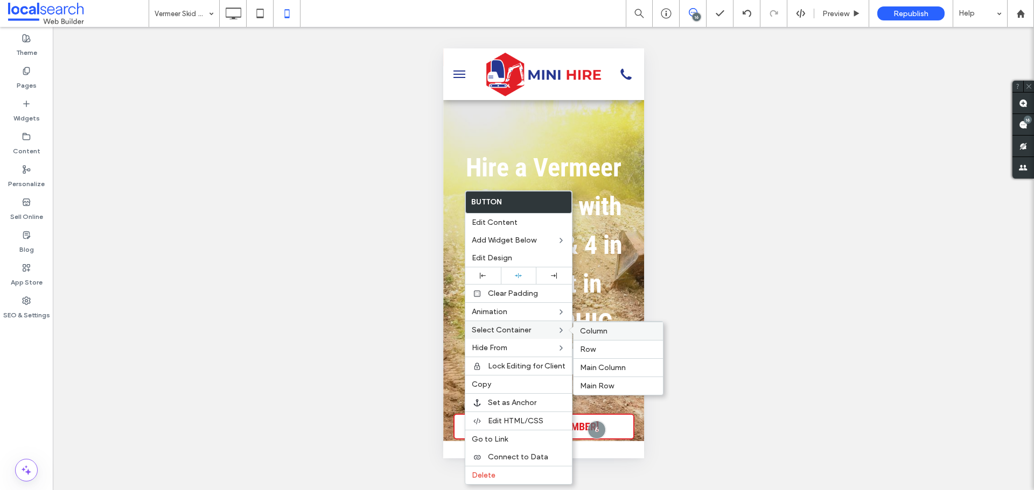
click at [602, 332] on span "Column" at bounding box center [593, 331] width 27 height 9
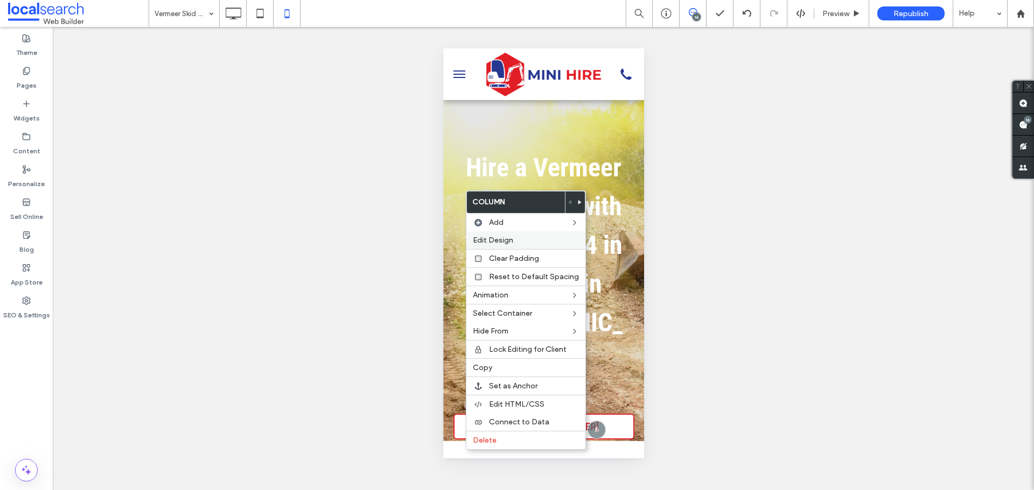
click at [513, 244] on label "Edit Design" at bounding box center [526, 240] width 106 height 9
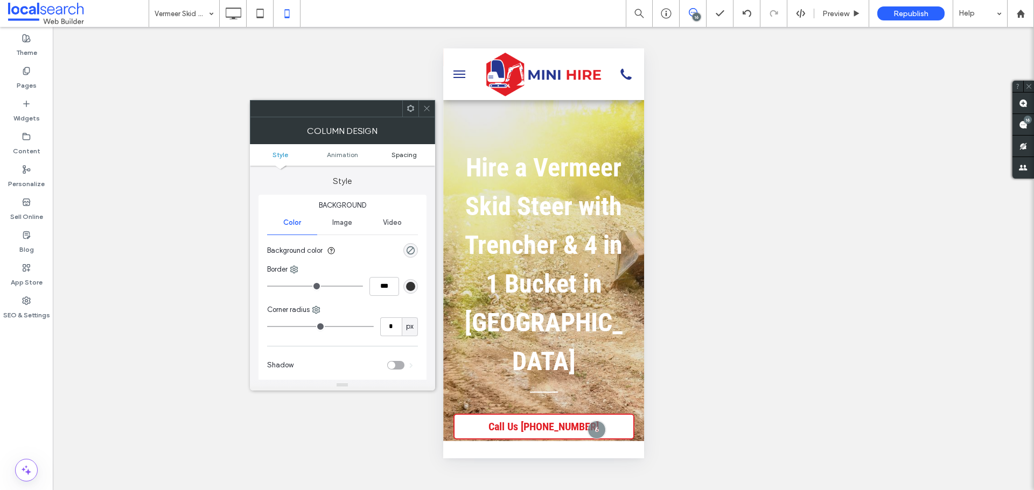
click at [412, 151] on span "Spacing" at bounding box center [403, 155] width 25 height 8
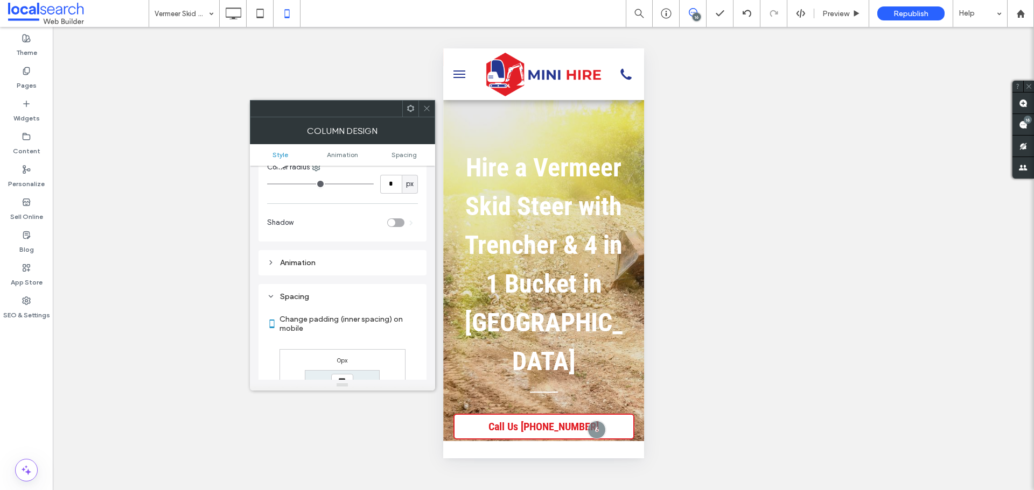
scroll to position [252, 0]
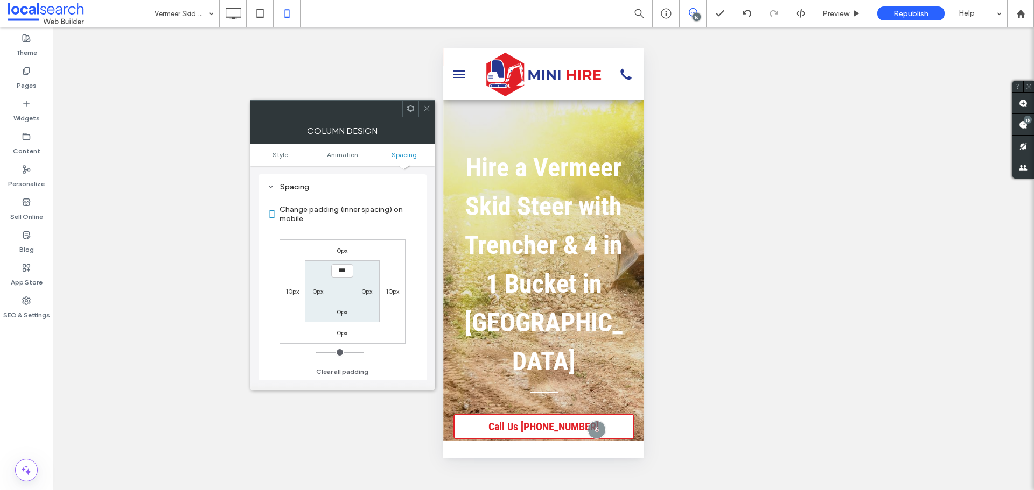
click at [289, 291] on label "10px" at bounding box center [291, 291] width 13 height 8
type input "**"
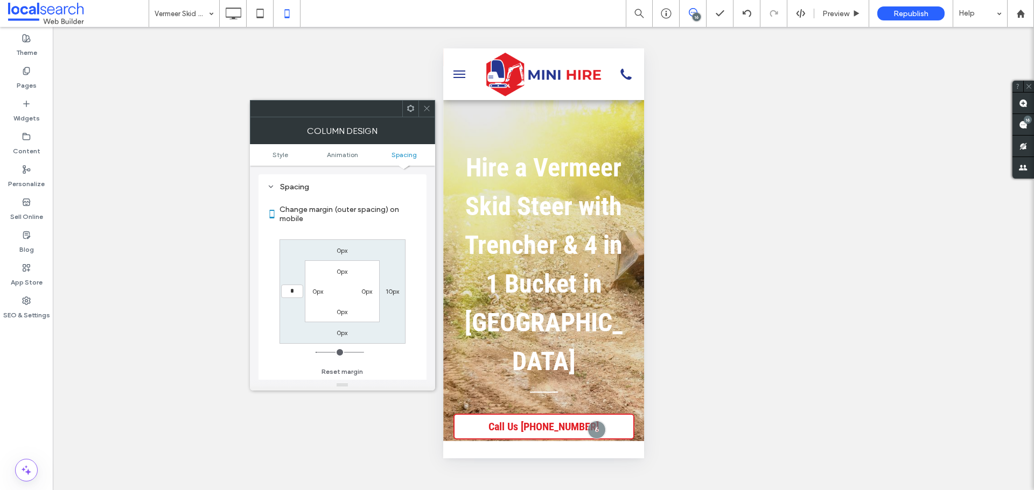
type input "*"
type input "***"
click at [391, 292] on label "10px" at bounding box center [391, 291] width 13 height 8
type input "**"
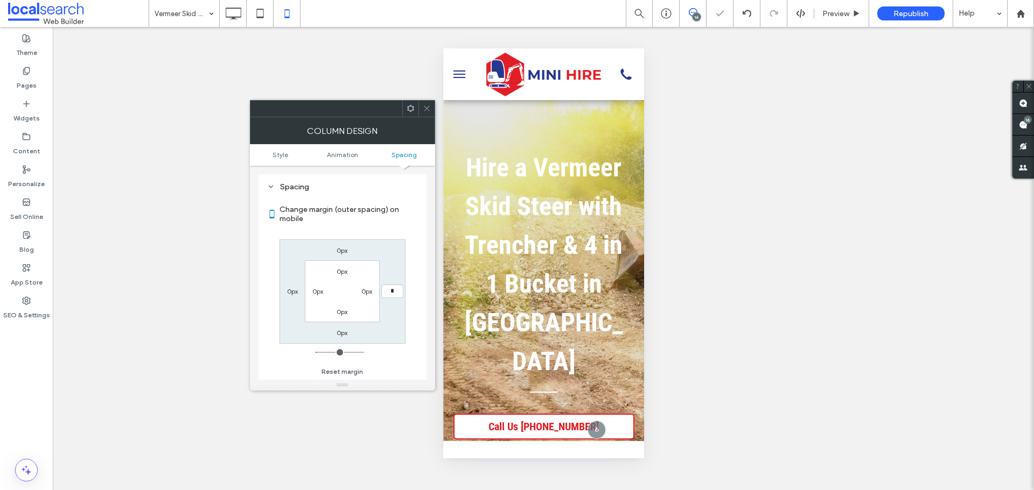
type input "*"
type input "***"
click at [340, 328] on div "0px" at bounding box center [341, 332] width 11 height 11
click at [340, 335] on label "0px" at bounding box center [341, 333] width 11 height 8
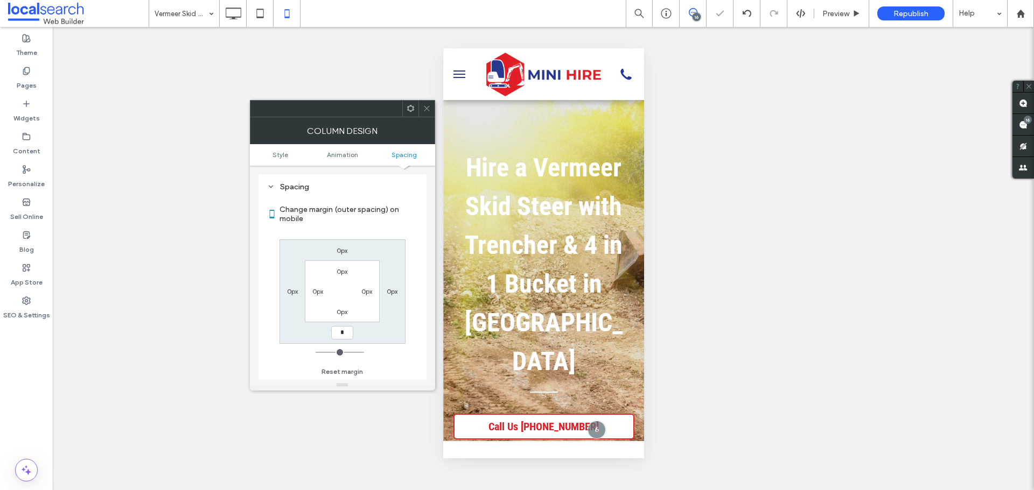
click at [340, 335] on input "*" at bounding box center [342, 332] width 22 height 13
type input "**"
type input "****"
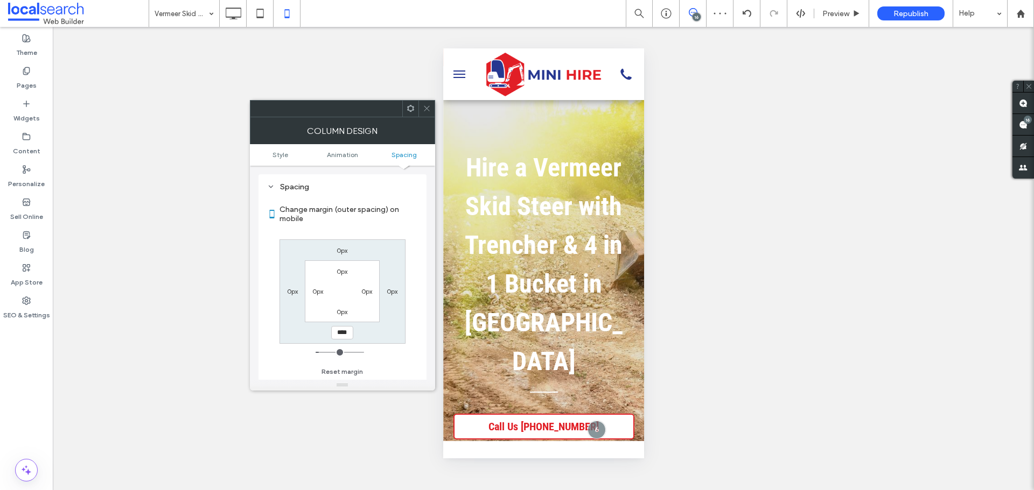
click at [432, 116] on div at bounding box center [426, 109] width 16 height 16
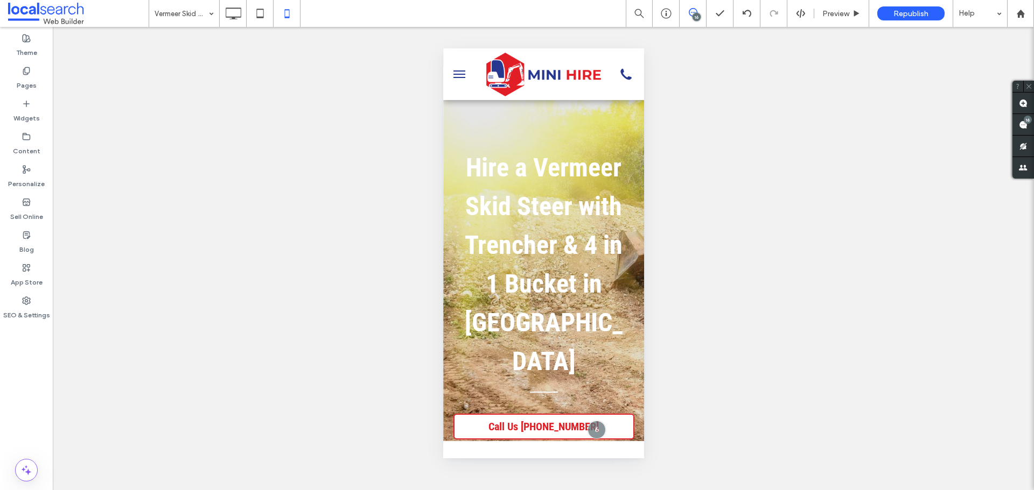
click at [203, 27] on div "Unhide? Yes Unhide? Yes Unhide? Yes Unhide? Yes Unhide? Yes Unhide? Yes Unhide?…" at bounding box center [543, 258] width 981 height 463
click at [242, 19] on icon at bounding box center [233, 14] width 22 height 22
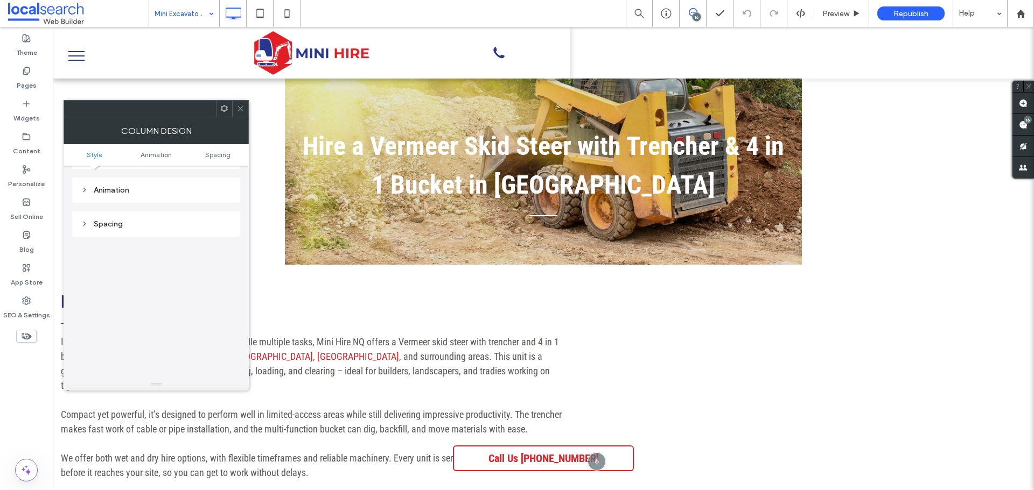
scroll to position [54, 0]
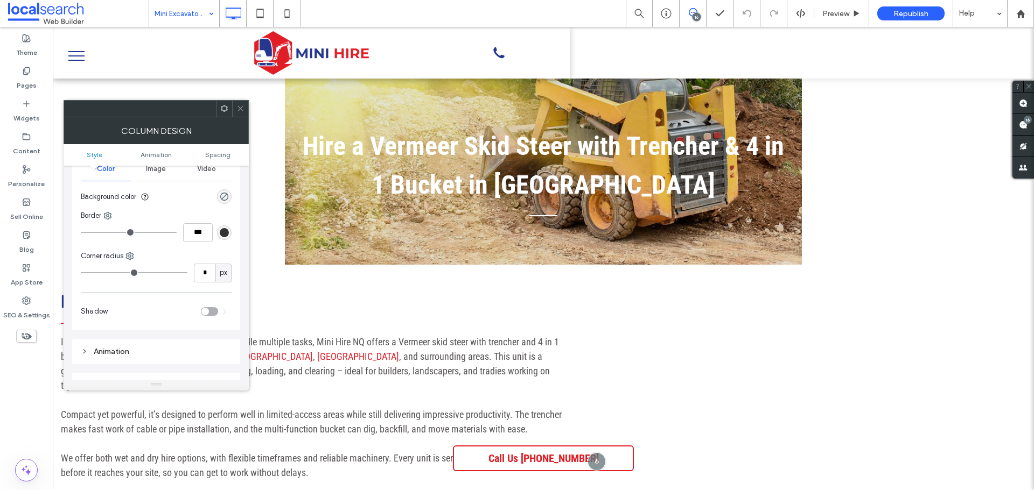
click at [240, 116] on span at bounding box center [240, 109] width 8 height 16
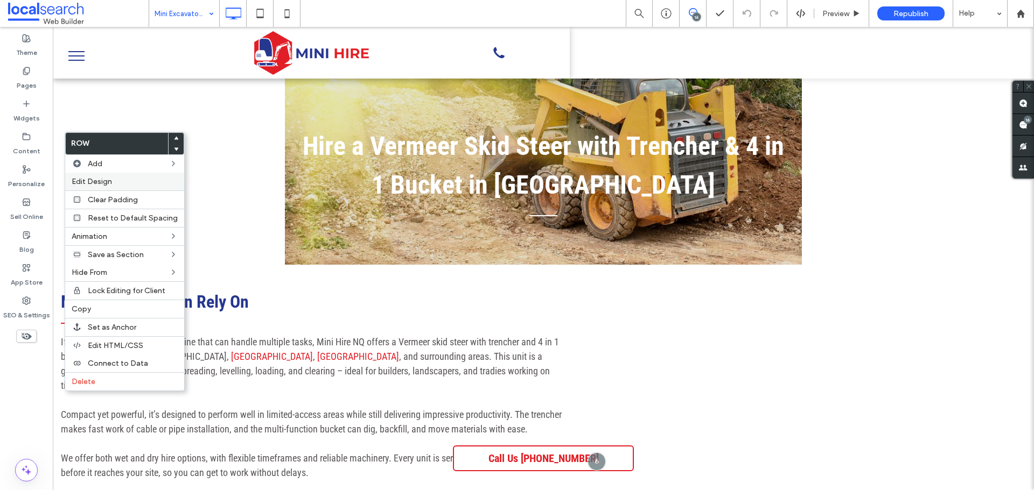
click at [96, 182] on span "Edit Design" at bounding box center [92, 181] width 40 height 9
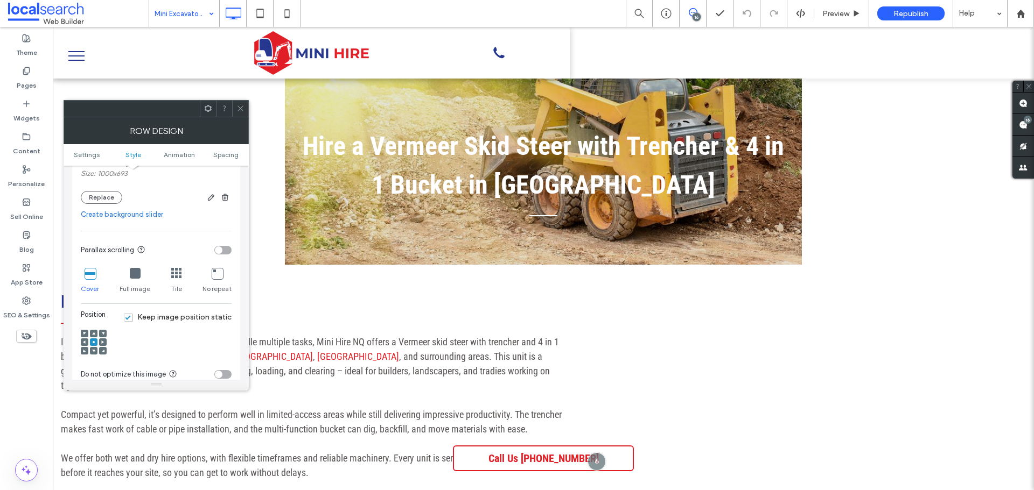
scroll to position [431, 0]
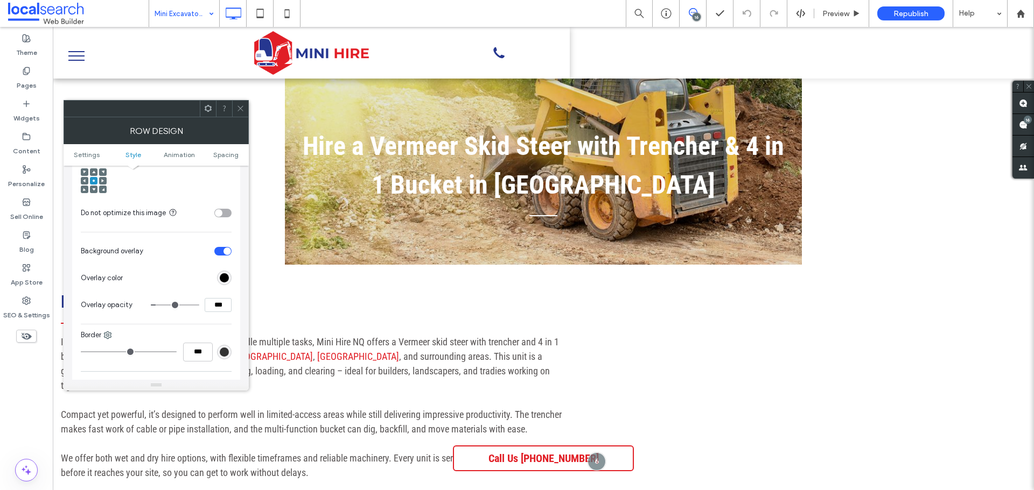
click at [238, 106] on icon at bounding box center [240, 108] width 8 height 8
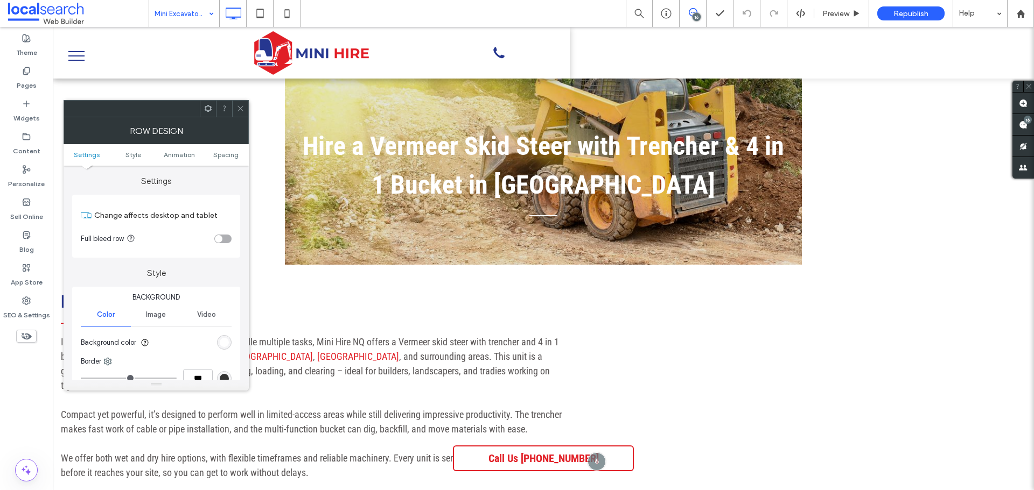
click at [230, 337] on section "Background color" at bounding box center [156, 342] width 151 height 27
click at [228, 340] on div "rgb(255, 255, 255)" at bounding box center [224, 342] width 9 height 9
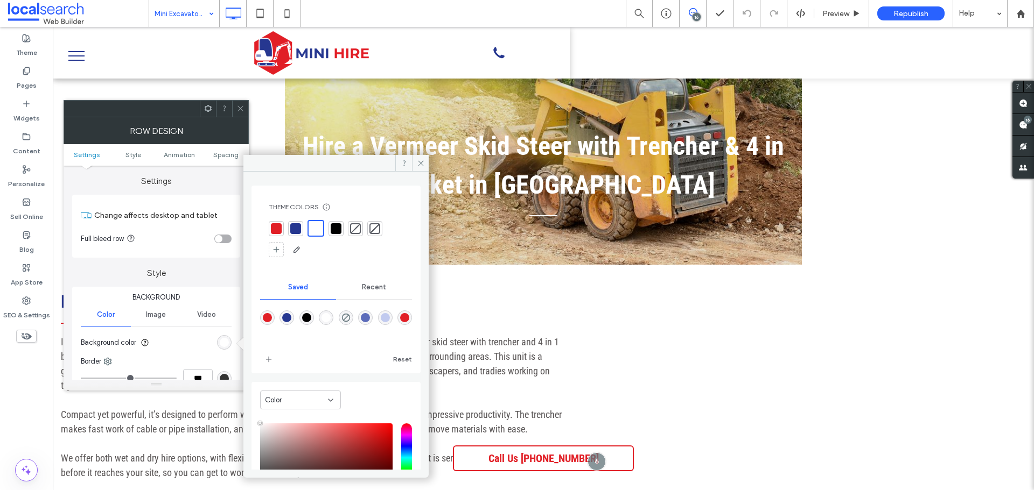
click at [275, 229] on div at bounding box center [276, 228] width 11 height 11
click at [425, 168] on span at bounding box center [420, 163] width 17 height 16
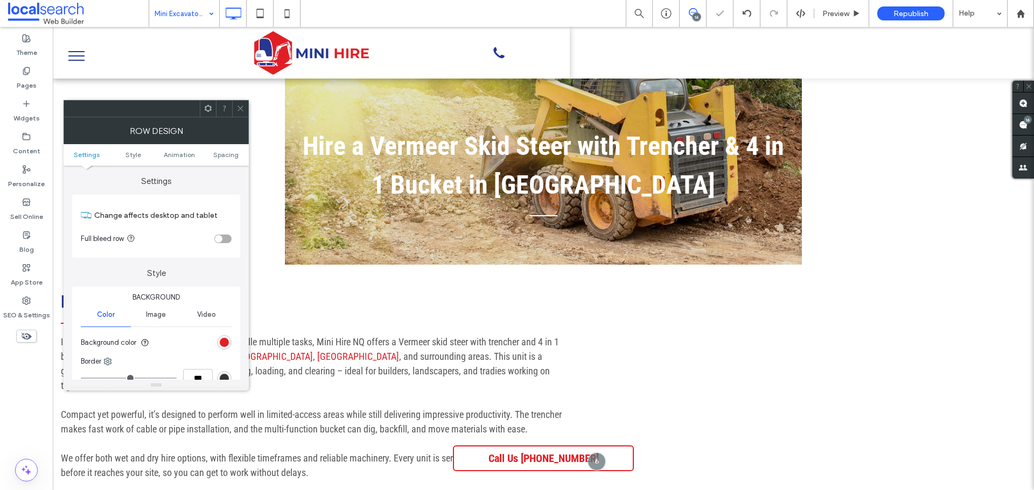
click at [236, 108] on div at bounding box center [240, 109] width 16 height 16
click at [146, 314] on span "Image" at bounding box center [156, 315] width 20 height 9
click at [107, 322] on div "Color" at bounding box center [106, 315] width 50 height 24
click at [224, 341] on div "rgb(255, 255, 255)" at bounding box center [224, 342] width 9 height 9
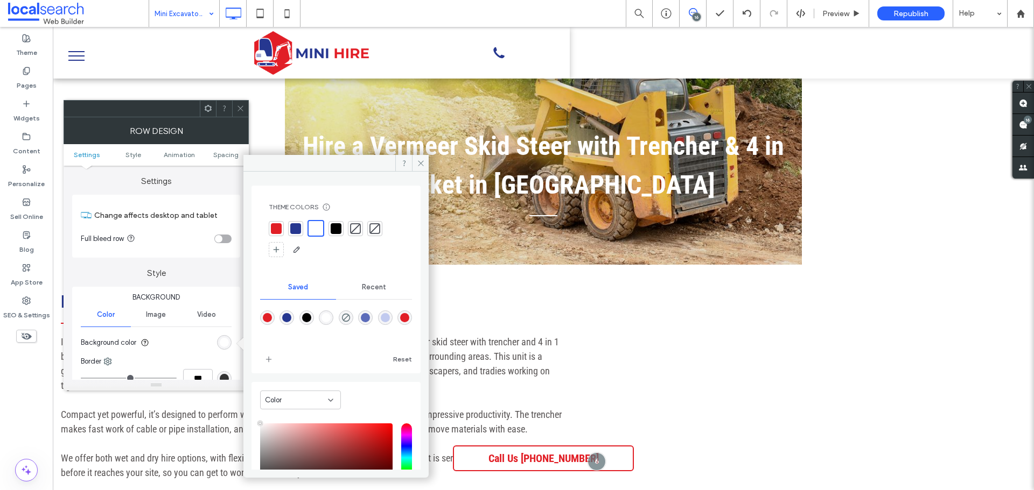
click at [275, 231] on div at bounding box center [276, 228] width 11 height 11
click at [243, 103] on span at bounding box center [240, 109] width 8 height 16
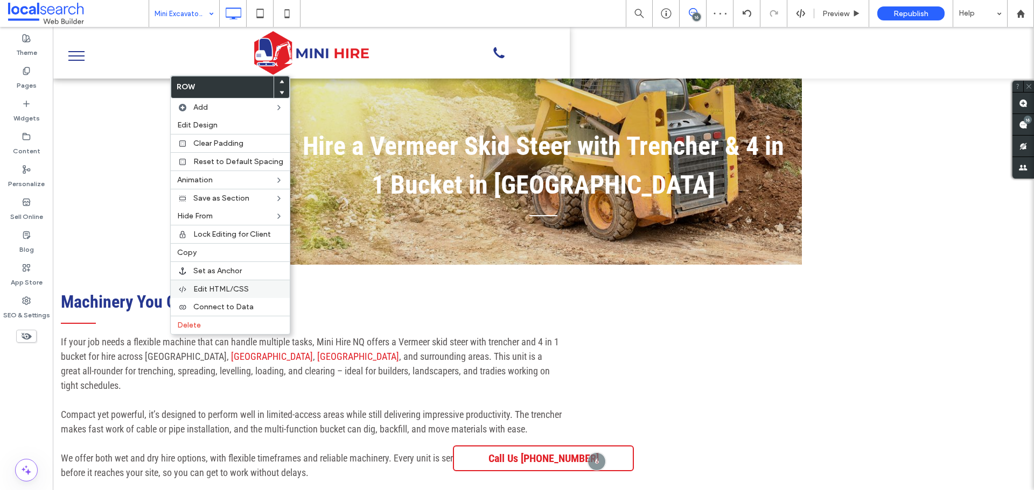
click at [210, 288] on span "Edit HTML/CSS" at bounding box center [220, 289] width 55 height 9
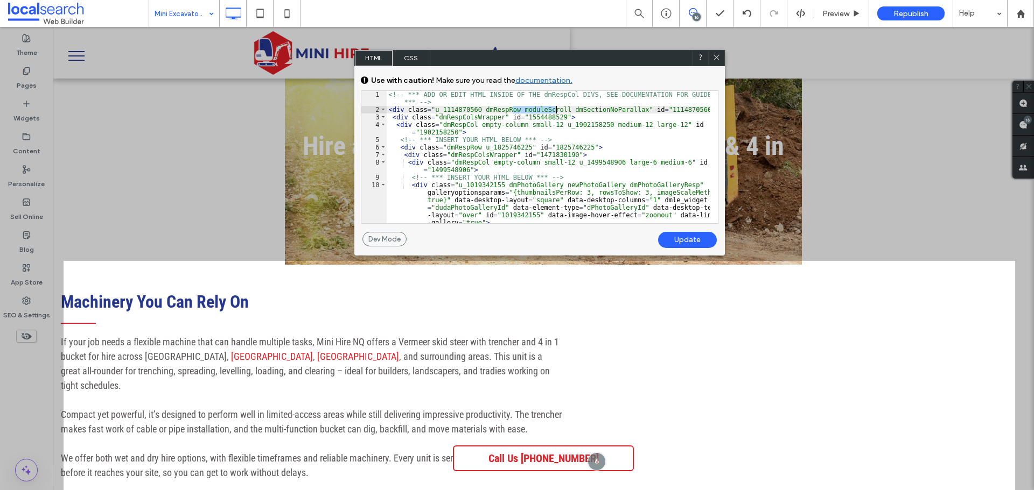
drag, startPoint x: 512, startPoint y: 109, endPoint x: 555, endPoint y: 110, distance: 43.1
click at [555, 110] on div "<!-- *** ADD OR EDIT HTML INSIDE OF THE dmRespCol DIVS, SEE DOCUMENTATION FOR G…" at bounding box center [548, 176] width 323 height 170
click at [512, 110] on div "<!-- *** ADD OR EDIT HTML INSIDE OF THE dmRespCol DIVS, SEE DOCUMENTATION FOR G…" at bounding box center [548, 176] width 323 height 170
click at [515, 110] on div "<!-- *** ADD OR EDIT HTML INSIDE OF THE dmRespCol DIVS, SEE DOCUMENTATION FOR G…" at bounding box center [548, 176] width 323 height 170
click at [683, 238] on div "Update" at bounding box center [687, 240] width 59 height 16
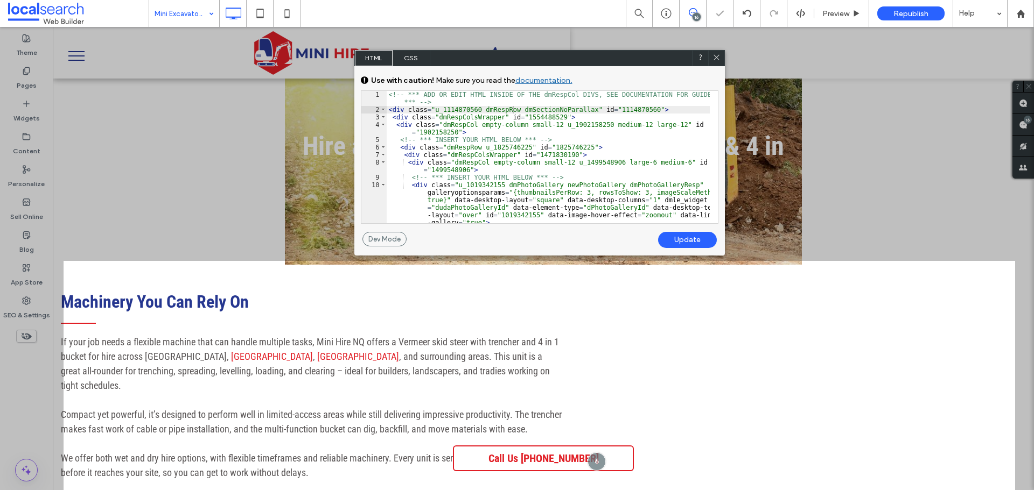
click at [718, 55] on icon at bounding box center [716, 57] width 8 height 8
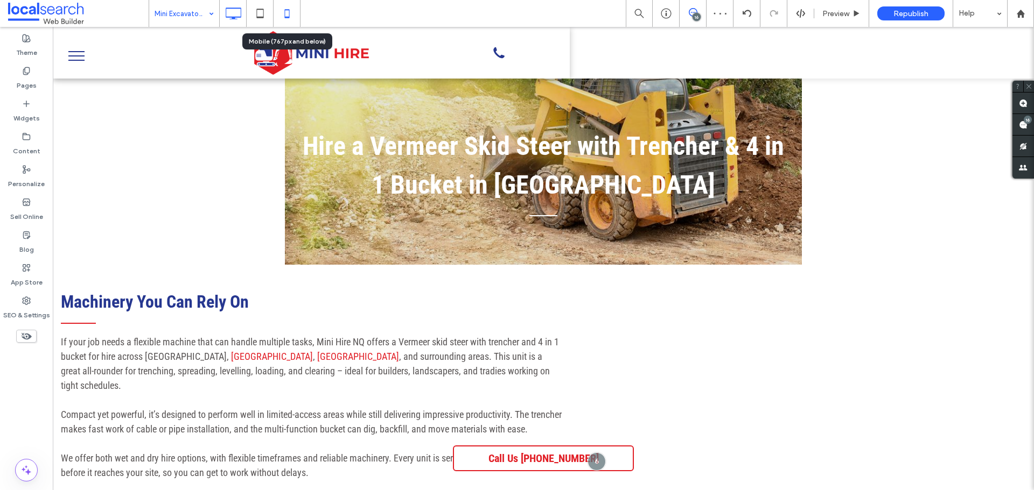
click at [287, 19] on icon at bounding box center [287, 14] width 22 height 22
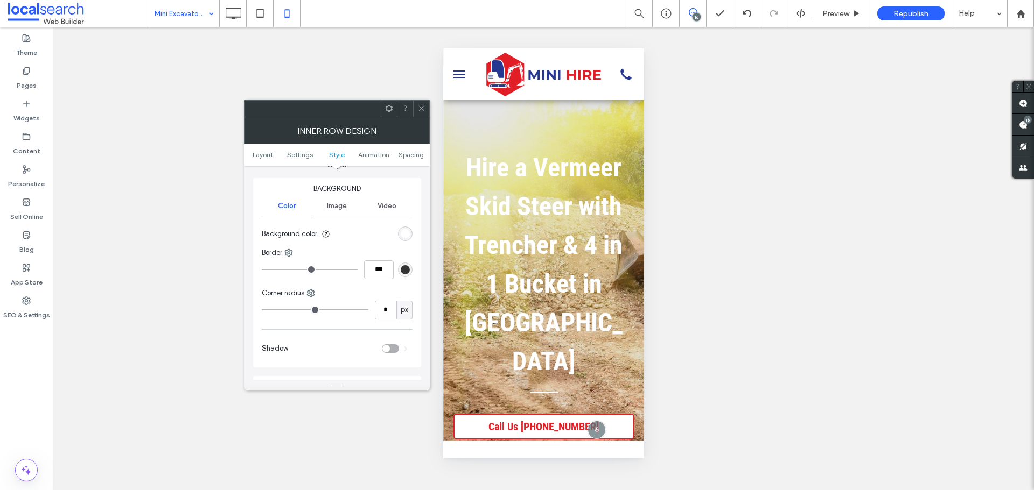
scroll to position [323, 0]
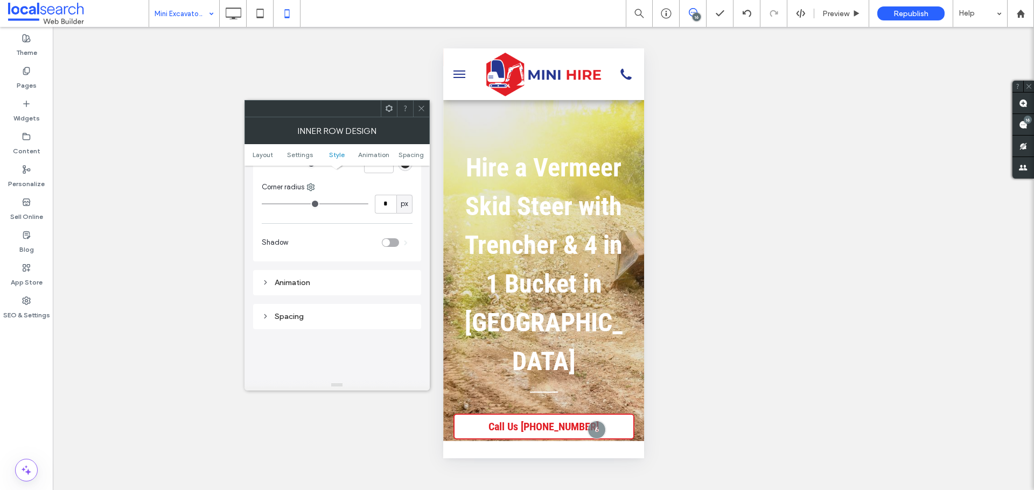
click at [339, 320] on div "Spacing" at bounding box center [337, 316] width 151 height 9
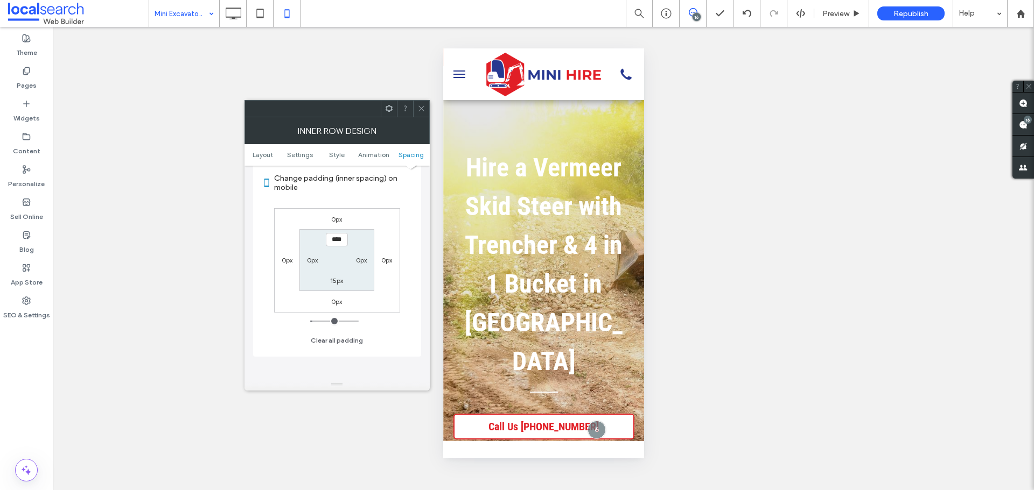
scroll to position [484, 0]
click at [335, 285] on div "15px" at bounding box center [336, 280] width 13 height 11
click at [335, 283] on label "15px" at bounding box center [336, 280] width 13 height 8
type input "*"
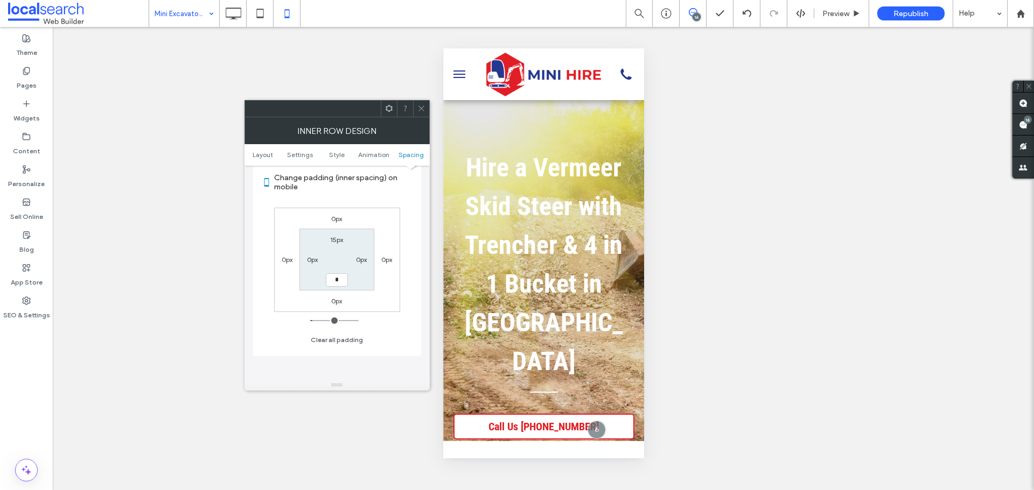
type input "***"
click at [418, 114] on span at bounding box center [421, 109] width 8 height 16
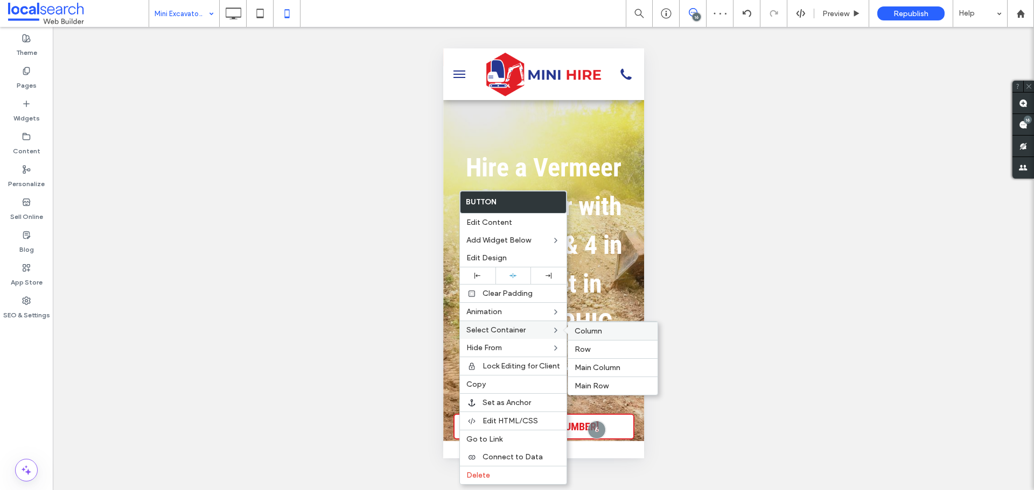
click at [585, 336] on div "Column" at bounding box center [612, 331] width 89 height 18
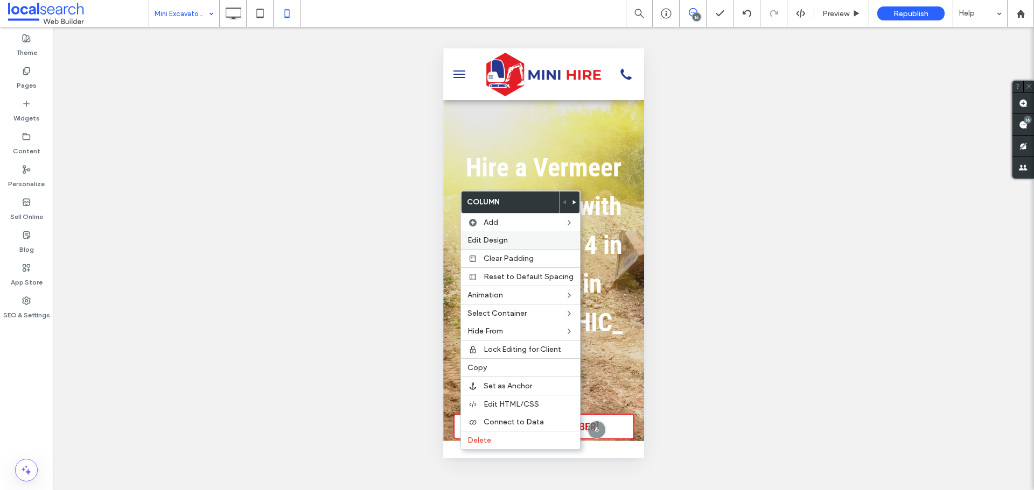
click at [500, 239] on span "Edit Design" at bounding box center [487, 240] width 40 height 9
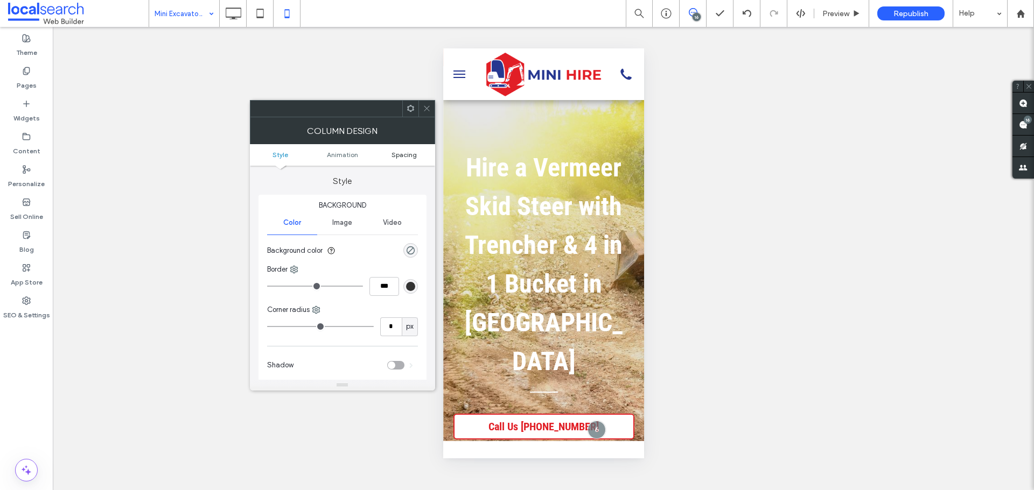
click at [407, 158] on span "Spacing" at bounding box center [403, 155] width 25 height 8
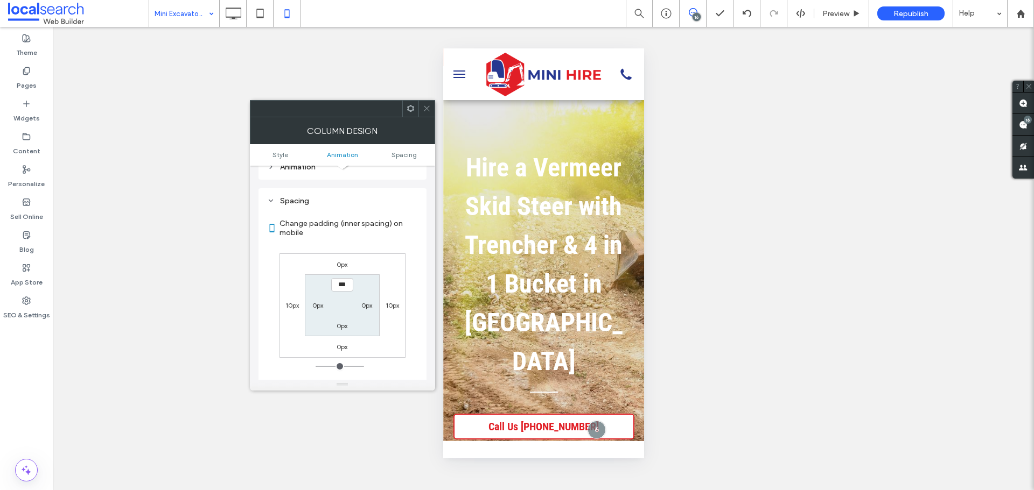
scroll to position [252, 0]
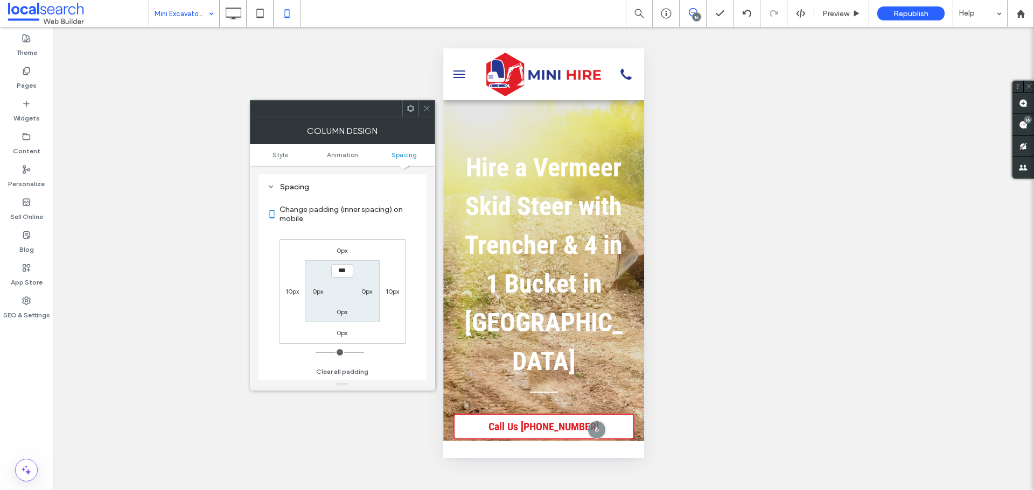
click at [290, 291] on label "10px" at bounding box center [291, 291] width 13 height 8
type input "**"
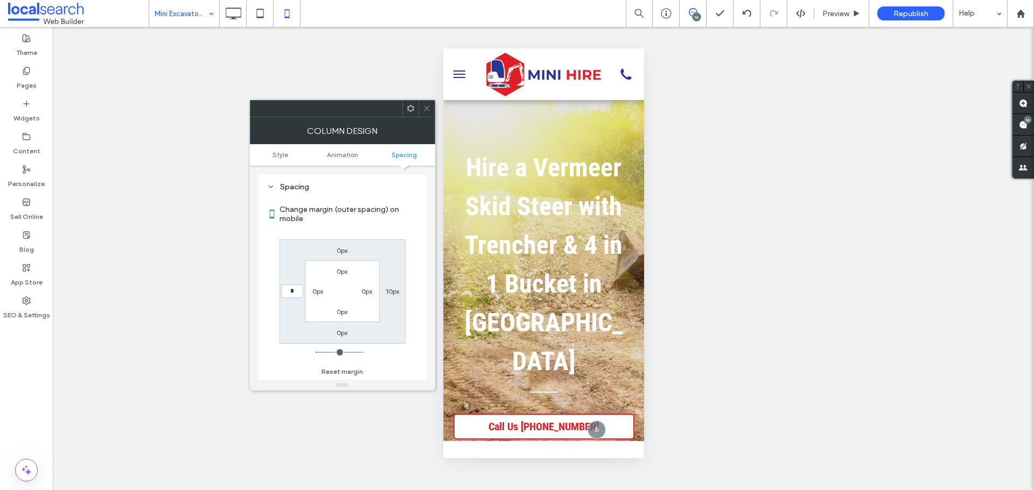
type input "*"
type input "***"
click at [394, 293] on label "10px" at bounding box center [391, 291] width 13 height 8
type input "**"
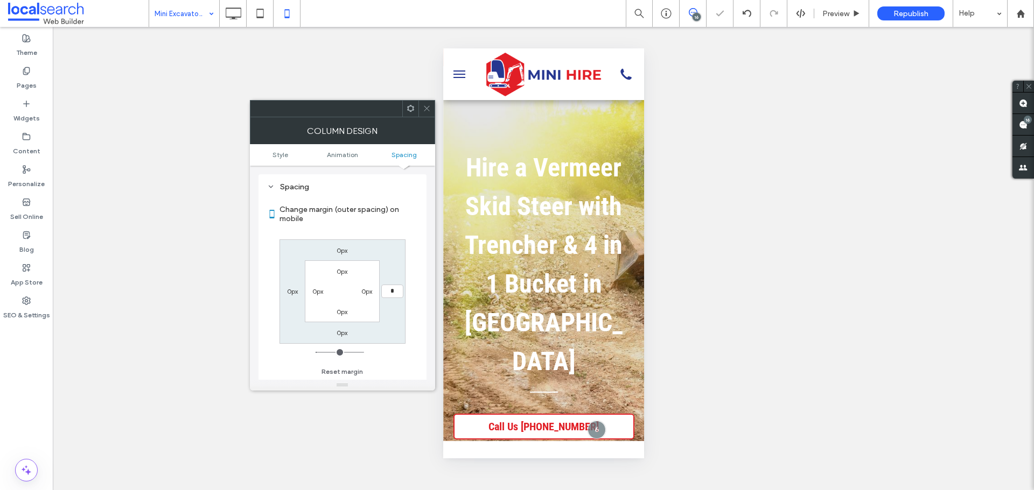
type input "*"
type input "***"
click at [343, 335] on label "0px" at bounding box center [341, 333] width 11 height 8
type input "**"
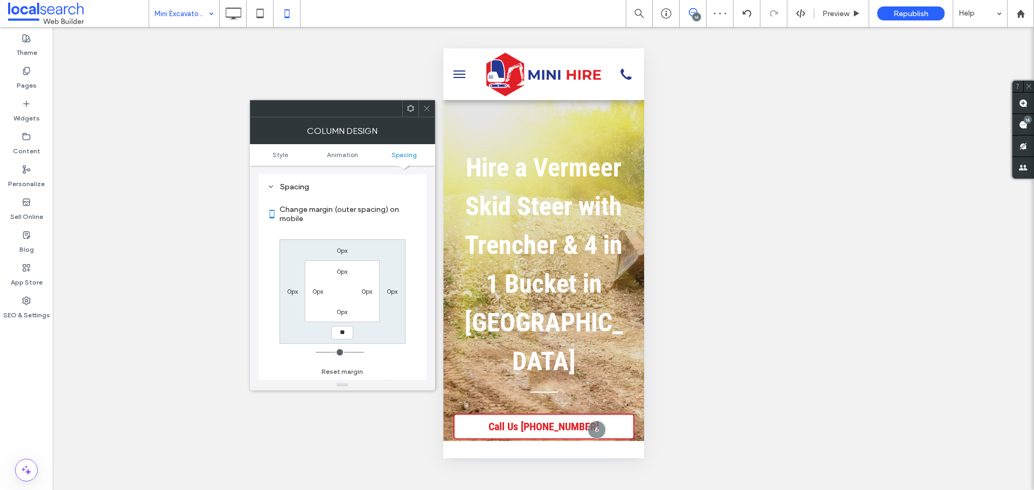
type input "**"
type input "****"
click at [426, 106] on icon at bounding box center [427, 108] width 8 height 8
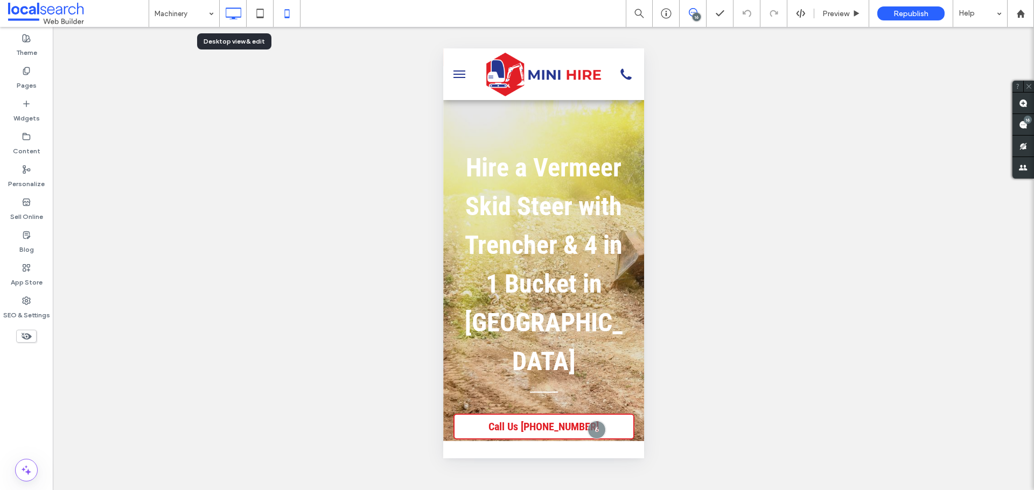
click at [237, 16] on icon at bounding box center [233, 14] width 22 height 22
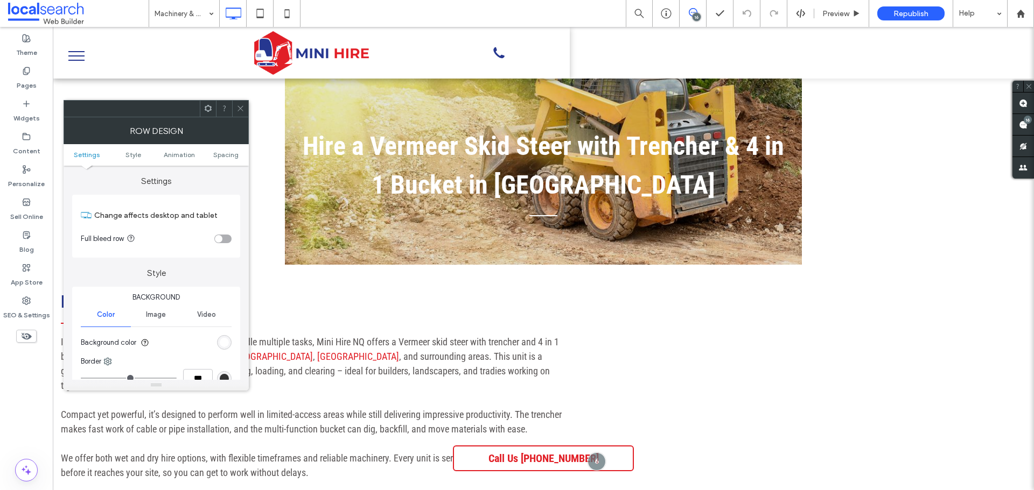
click at [222, 340] on div "rgb(255, 255, 255)" at bounding box center [224, 342] width 9 height 9
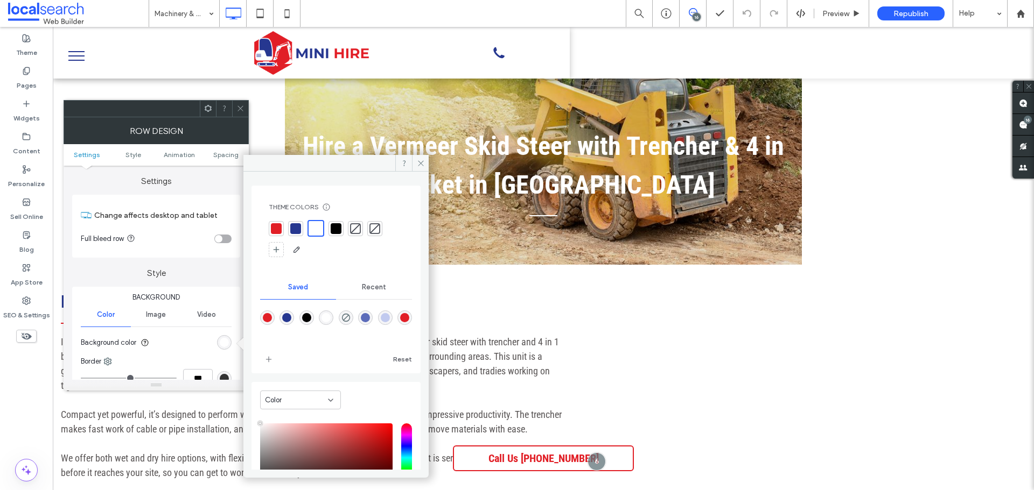
click at [276, 228] on div at bounding box center [276, 228] width 11 height 11
click at [238, 107] on use at bounding box center [239, 108] width 5 height 5
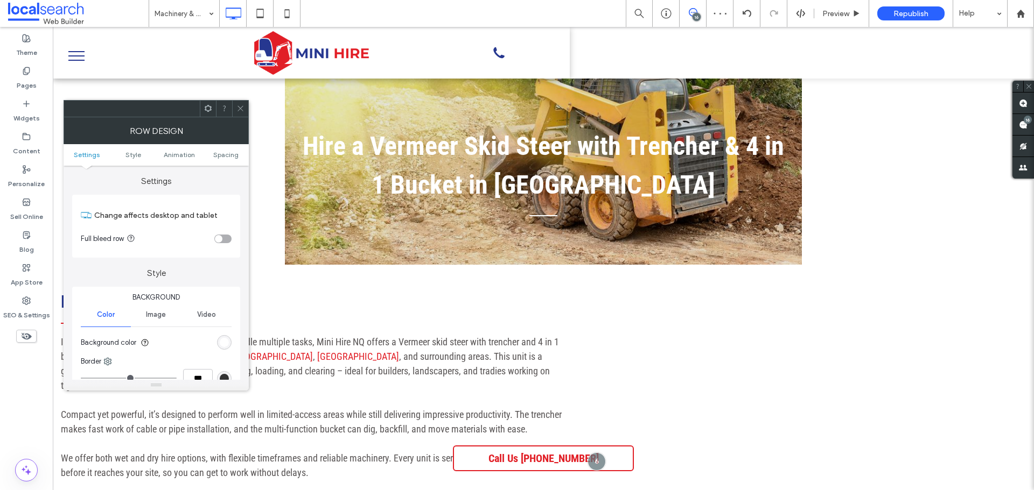
click at [221, 346] on div "rgb(255, 255, 255)" at bounding box center [224, 342] width 9 height 9
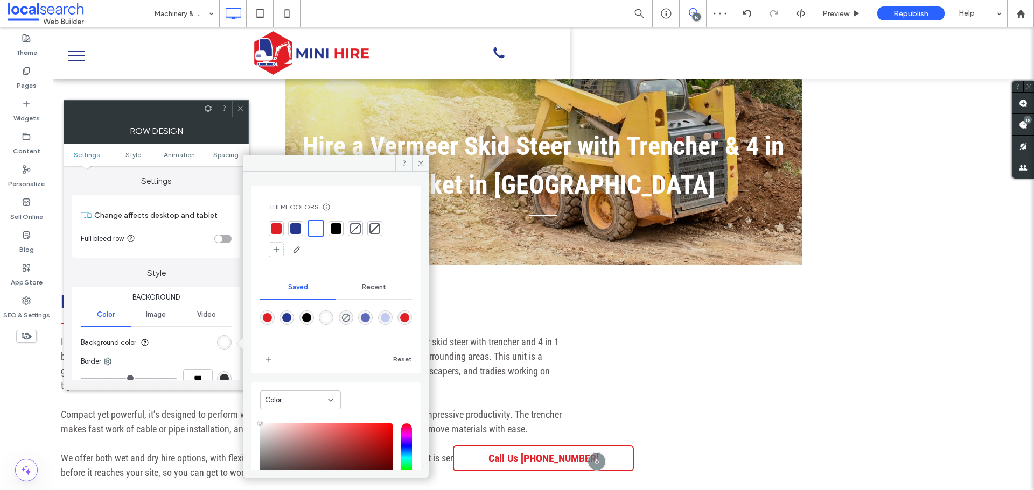
drag, startPoint x: 274, startPoint y: 228, endPoint x: 266, endPoint y: 232, distance: 8.4
click at [275, 228] on div at bounding box center [276, 228] width 11 height 11
click at [419, 161] on icon at bounding box center [421, 163] width 8 height 8
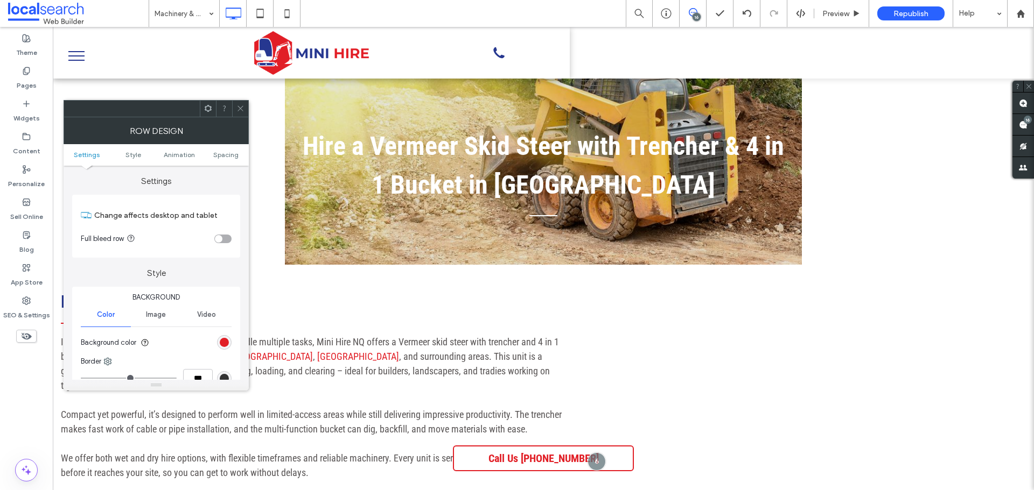
click at [244, 107] on icon at bounding box center [240, 108] width 8 height 8
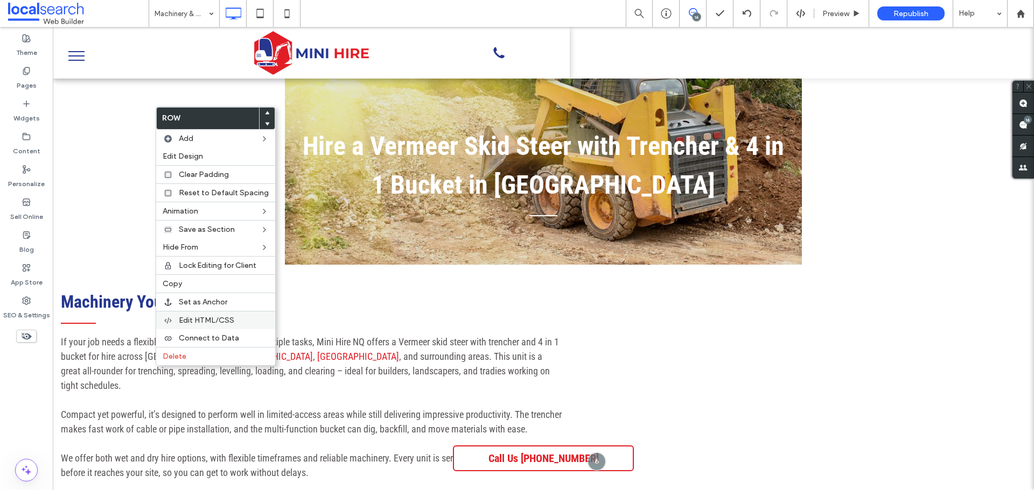
click at [199, 318] on span "Edit HTML/CSS" at bounding box center [206, 320] width 55 height 9
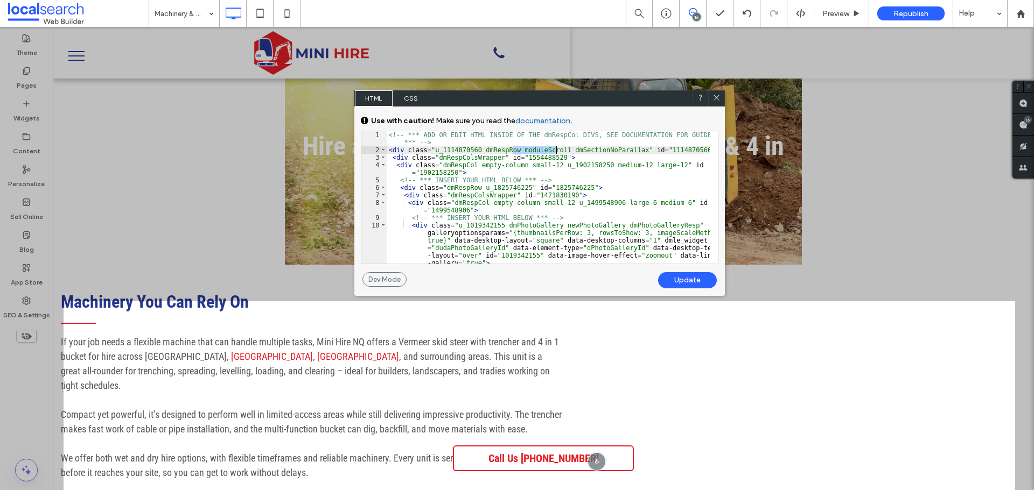
drag, startPoint x: 514, startPoint y: 150, endPoint x: 555, endPoint y: 152, distance: 41.5
click at [555, 152] on div "<!-- *** ADD OR EDIT HTML INSIDE OF THE dmRespCol DIVS, SEE DOCUMENTATION FOR G…" at bounding box center [548, 216] width 323 height 170
type textarea "**"
click at [678, 278] on div "Update" at bounding box center [687, 280] width 59 height 16
click at [716, 102] on span "No Alt Text (title tag missing)." at bounding box center [716, 99] width 8 height 10
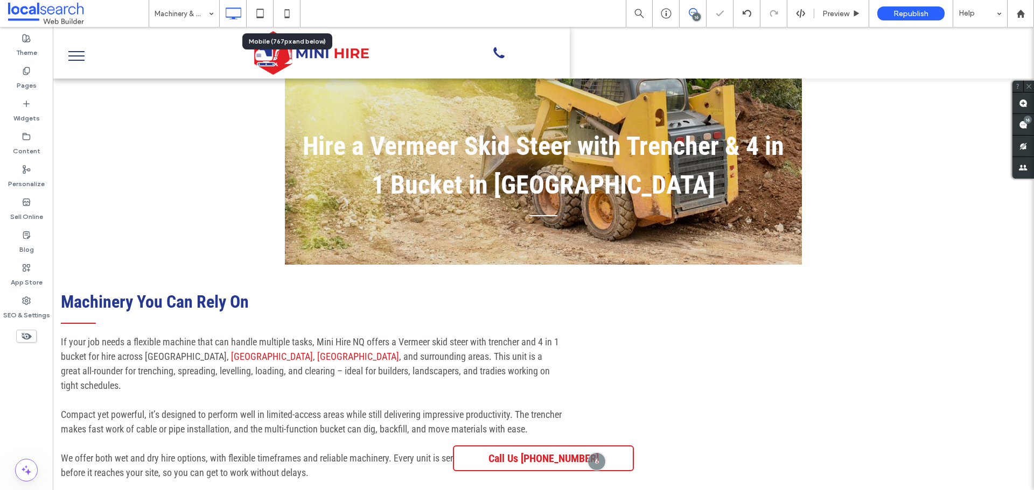
click at [287, 14] on icon at bounding box center [287, 14] width 22 height 22
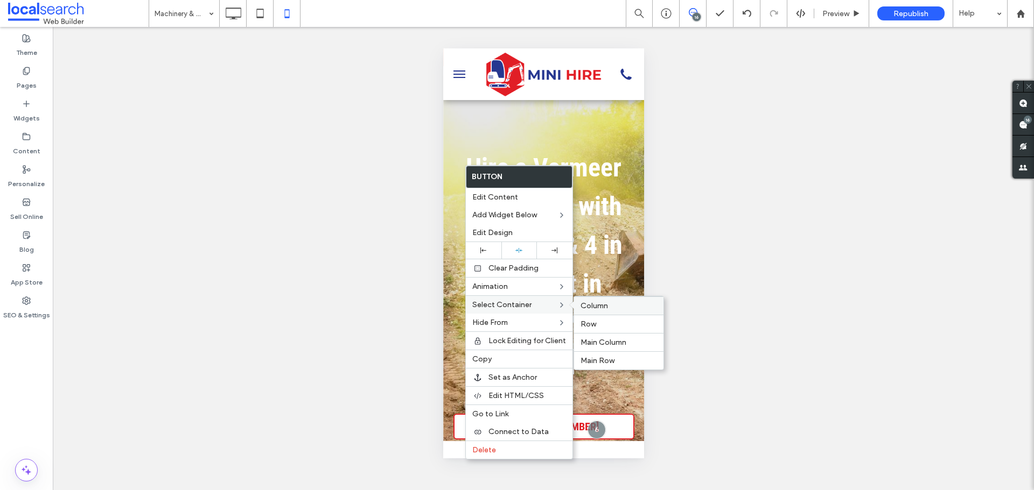
click at [618, 312] on div "Column" at bounding box center [618, 306] width 89 height 18
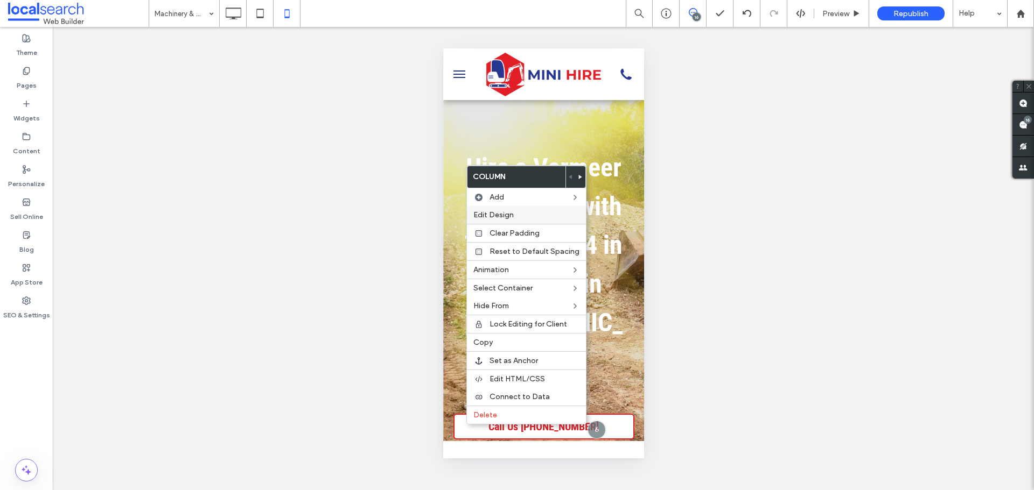
click at [502, 221] on div "Edit Design" at bounding box center [526, 215] width 119 height 18
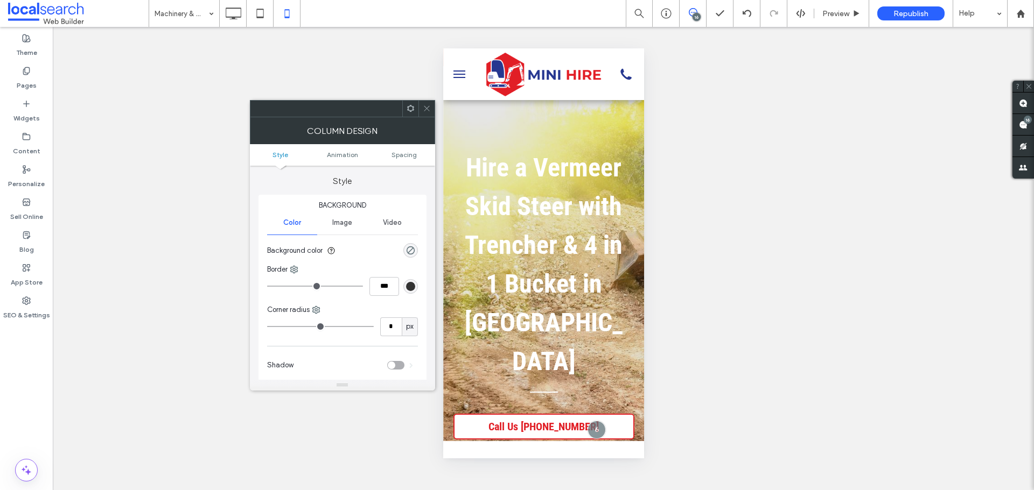
click at [403, 146] on ul "Style Animation Spacing" at bounding box center [342, 155] width 185 height 22
click at [401, 150] on ul "Style Animation Spacing" at bounding box center [342, 155] width 185 height 22
click at [400, 153] on span "Spacing" at bounding box center [403, 155] width 25 height 8
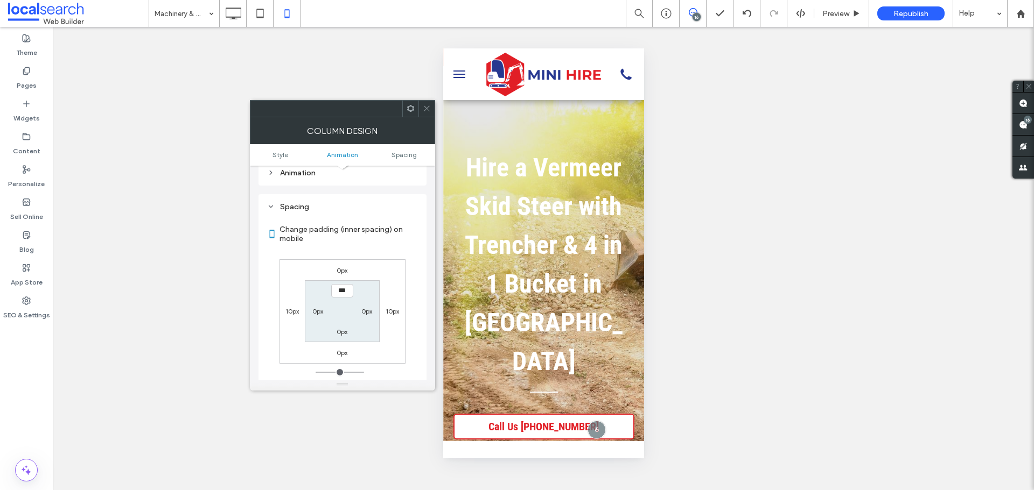
scroll to position [252, 0]
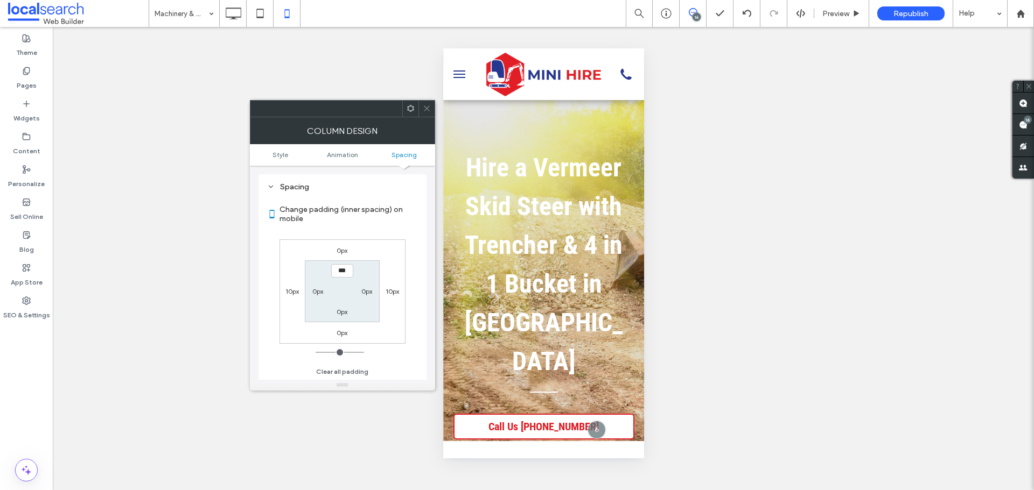
click at [293, 290] on label "10px" at bounding box center [291, 291] width 13 height 8
type input "**"
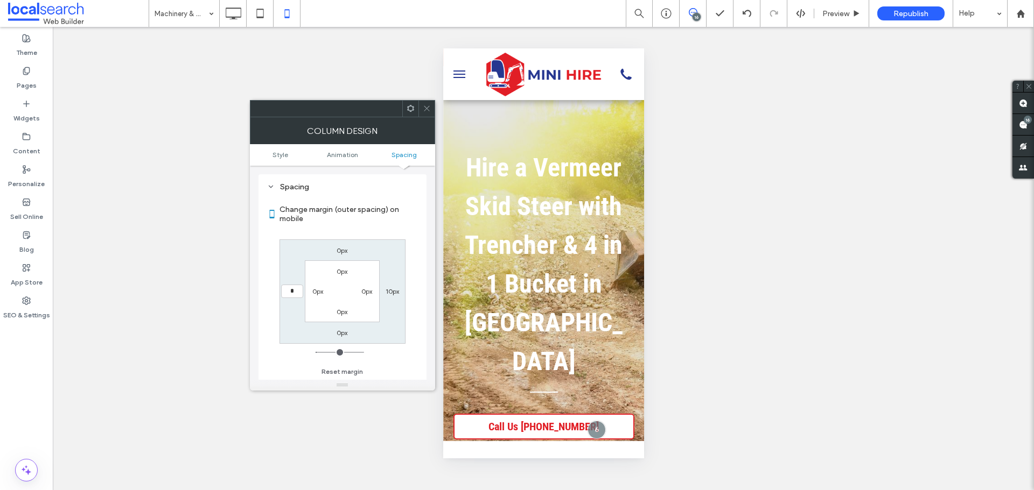
type input "*"
type input "***"
click at [395, 289] on label "10px" at bounding box center [391, 291] width 13 height 8
type input "**"
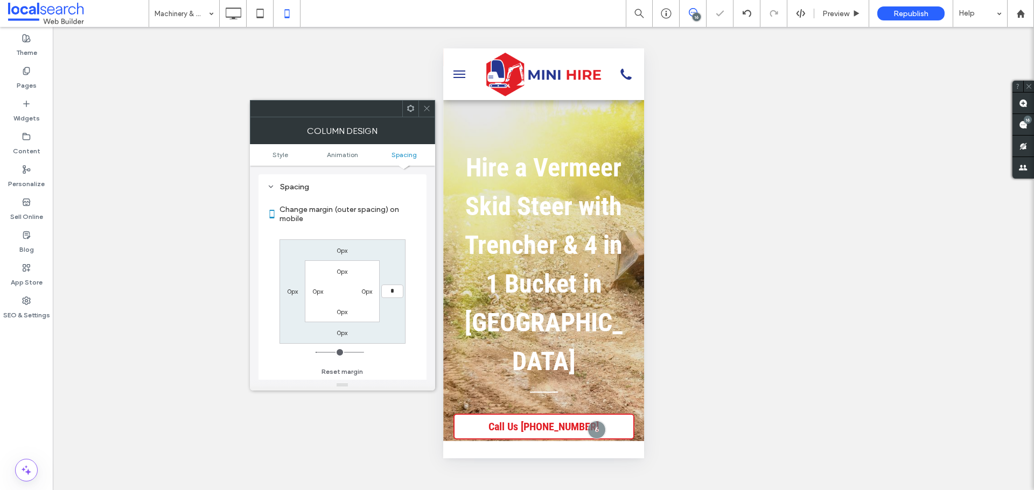
type input "*"
type input "***"
click at [336, 327] on div "0px *** 0px 0px 0px 0px 0px 0px" at bounding box center [342, 292] width 126 height 104
click at [343, 334] on label "0px" at bounding box center [341, 333] width 11 height 8
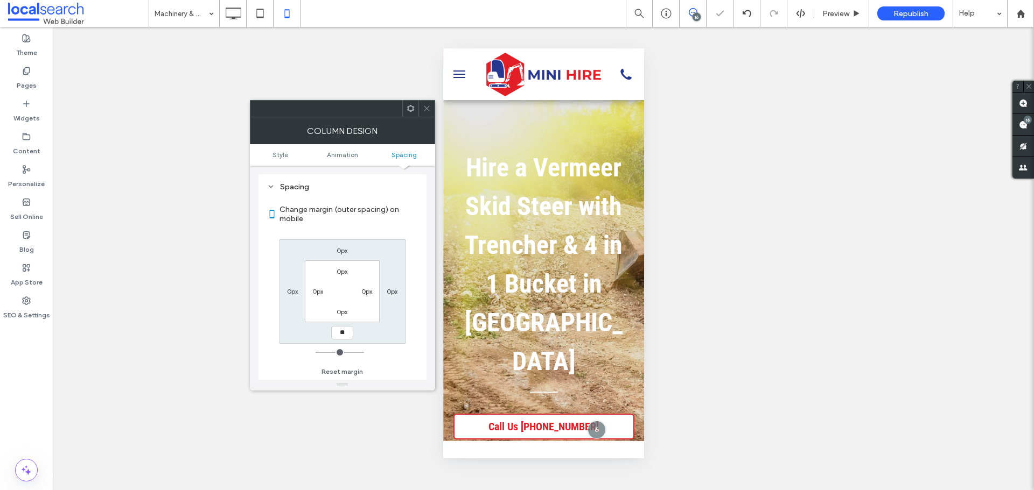
type input "**"
type input "****"
click at [427, 115] on span at bounding box center [427, 109] width 8 height 16
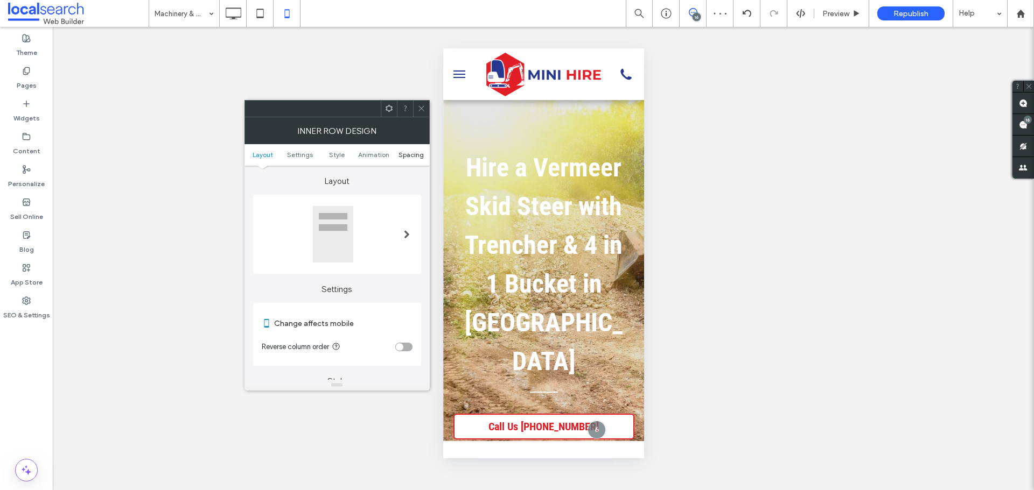
click at [422, 157] on span "Spacing" at bounding box center [410, 155] width 25 height 8
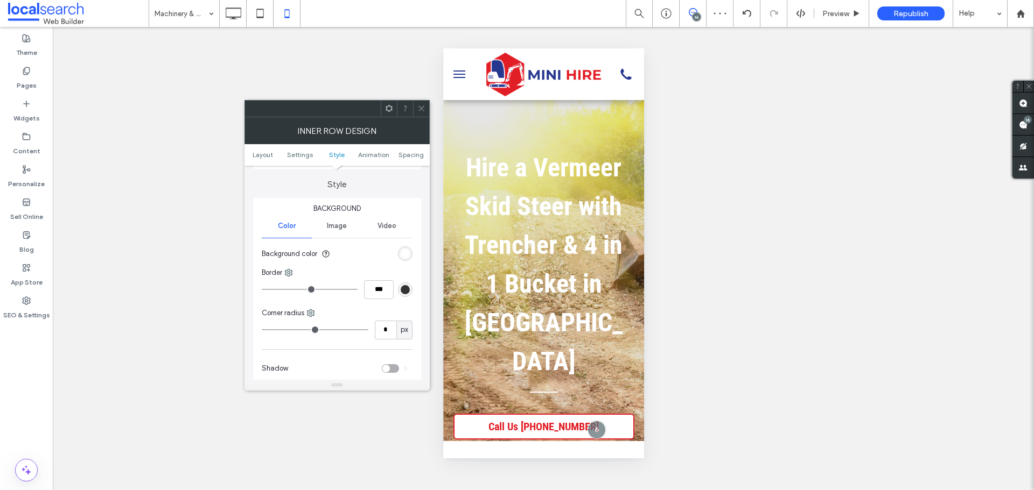
scroll to position [453, 0]
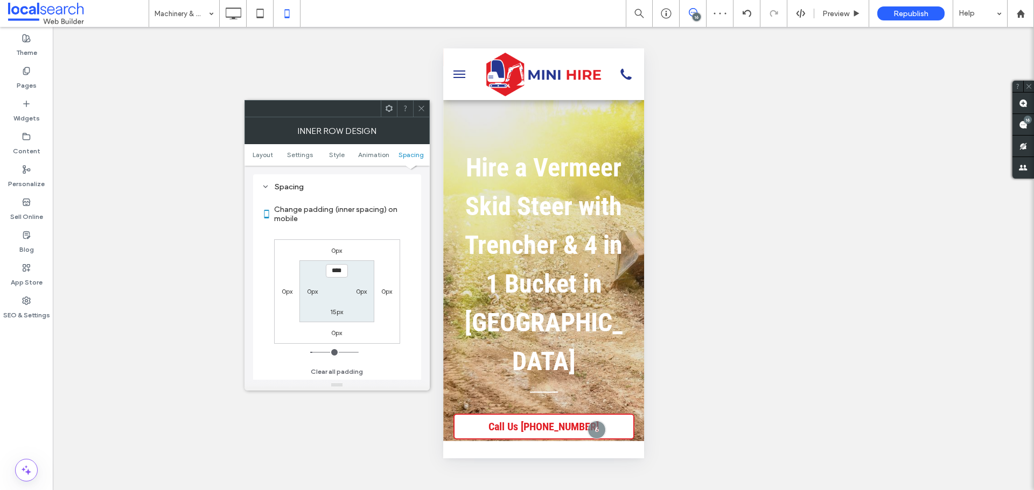
click at [340, 318] on section "**** 0px 15px 0px" at bounding box center [336, 292] width 75 height 62
click at [337, 314] on label "15px" at bounding box center [336, 312] width 13 height 8
type input "*"
type input "***"
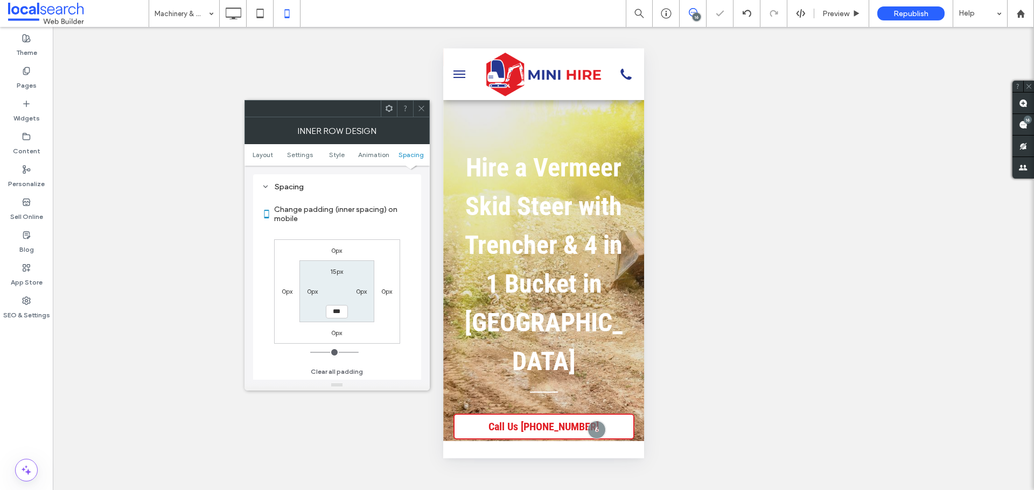
click at [419, 115] on span at bounding box center [421, 109] width 8 height 16
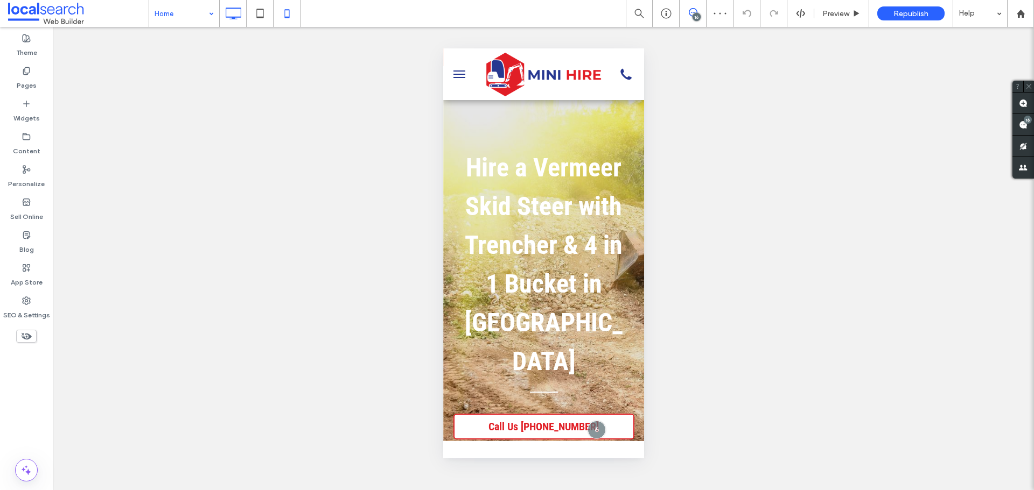
click at [239, 18] on icon at bounding box center [233, 14] width 22 height 22
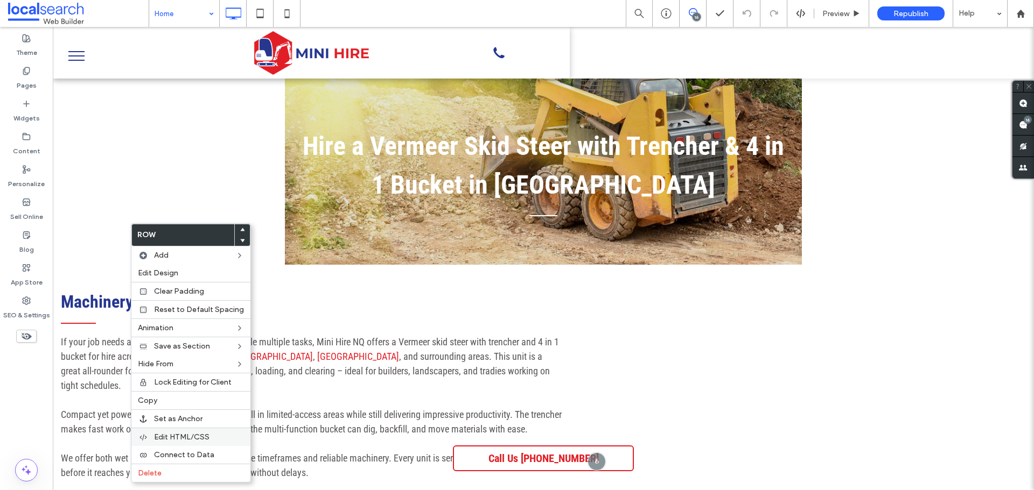
click at [181, 440] on span "Edit HTML/CSS" at bounding box center [181, 437] width 55 height 9
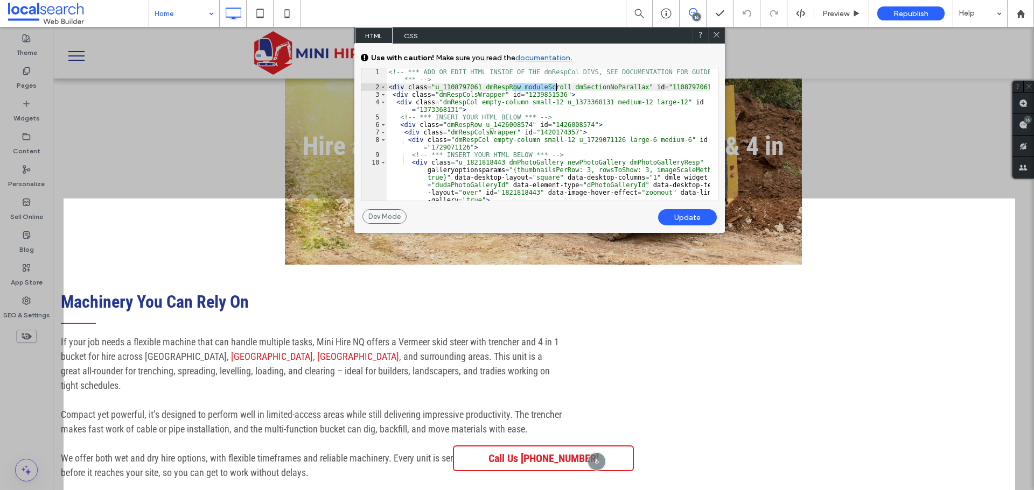
drag, startPoint x: 512, startPoint y: 86, endPoint x: 556, endPoint y: 86, distance: 44.1
click at [556, 86] on div "<!-- *** ADD OR EDIT HTML INSIDE OF THE dmRespCol DIVS, SEE DOCUMENTATION FOR G…" at bounding box center [548, 153] width 323 height 170
click at [691, 218] on div "Update" at bounding box center [687, 217] width 59 height 16
click at [715, 36] on use at bounding box center [715, 34] width 5 height 5
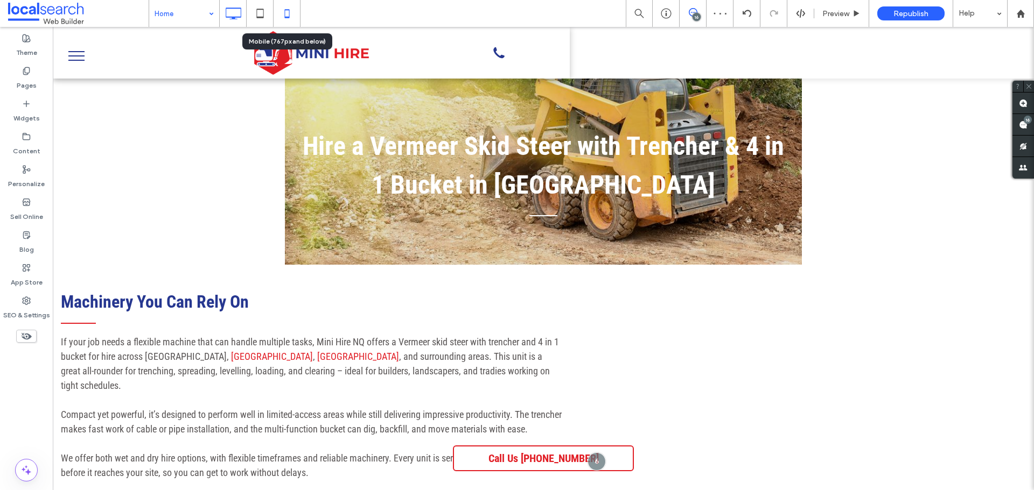
click at [290, 17] on icon at bounding box center [287, 14] width 22 height 22
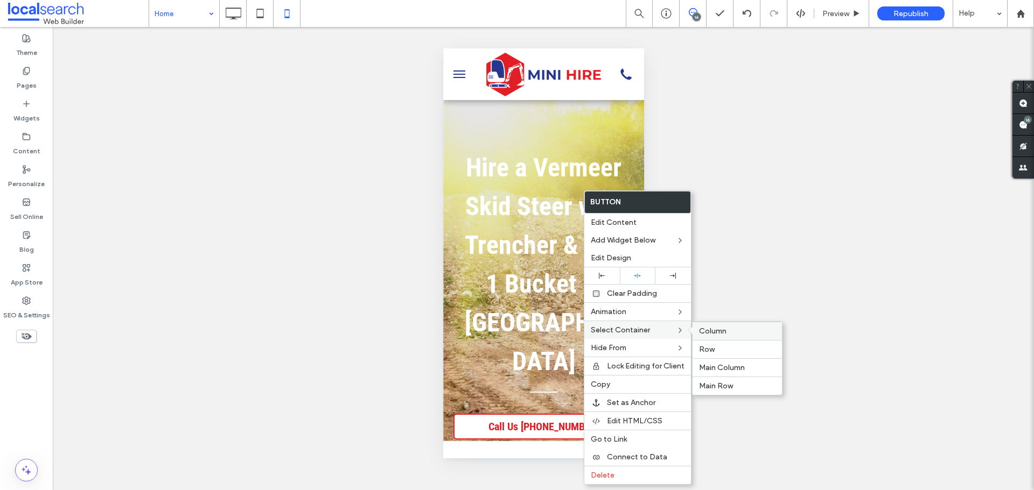
click at [715, 330] on span "Column" at bounding box center [712, 331] width 27 height 9
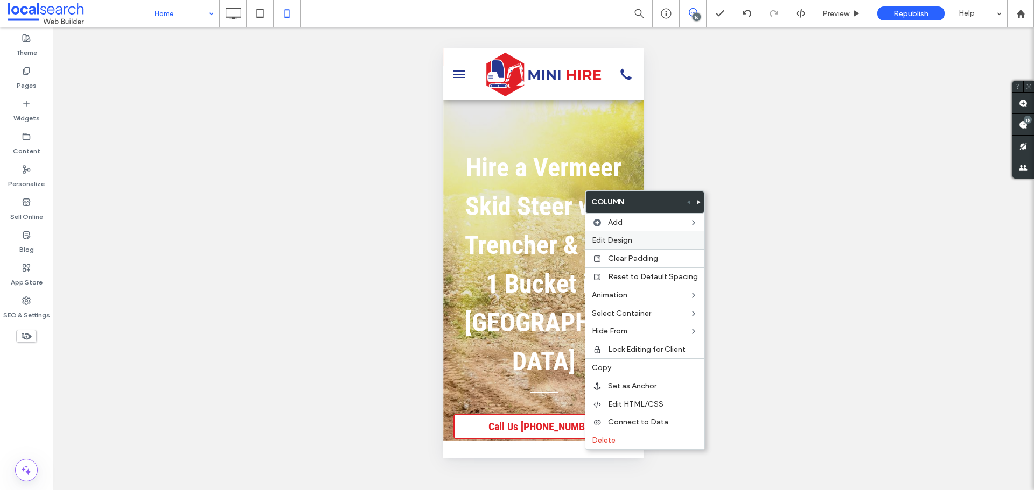
click at [614, 235] on div "Edit Design" at bounding box center [644, 240] width 119 height 18
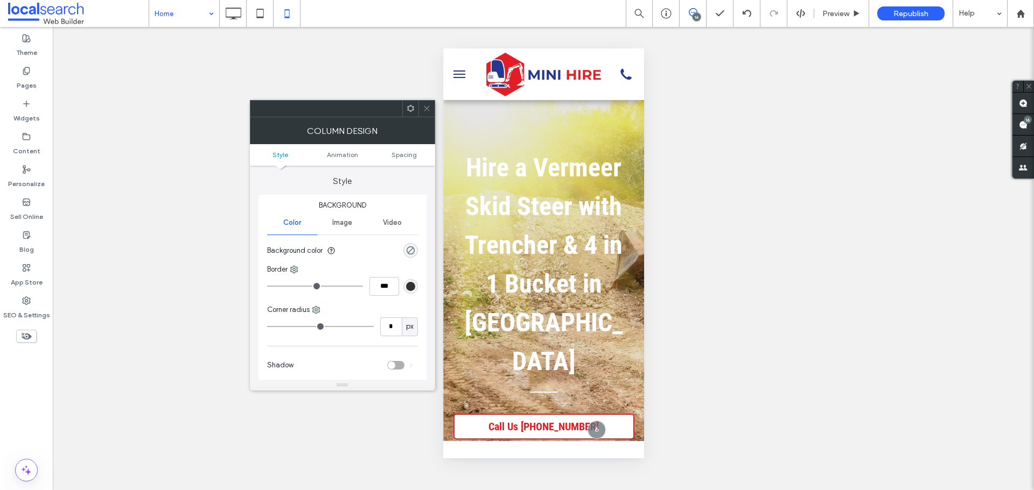
click at [415, 150] on ul "Style Animation Spacing" at bounding box center [342, 155] width 185 height 22
click at [414, 154] on span "Spacing" at bounding box center [403, 155] width 25 height 8
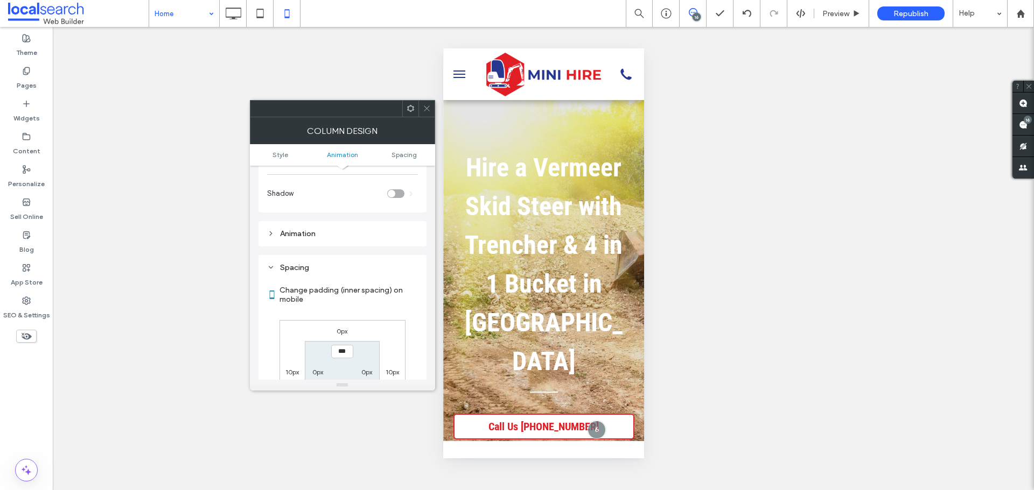
scroll to position [252, 0]
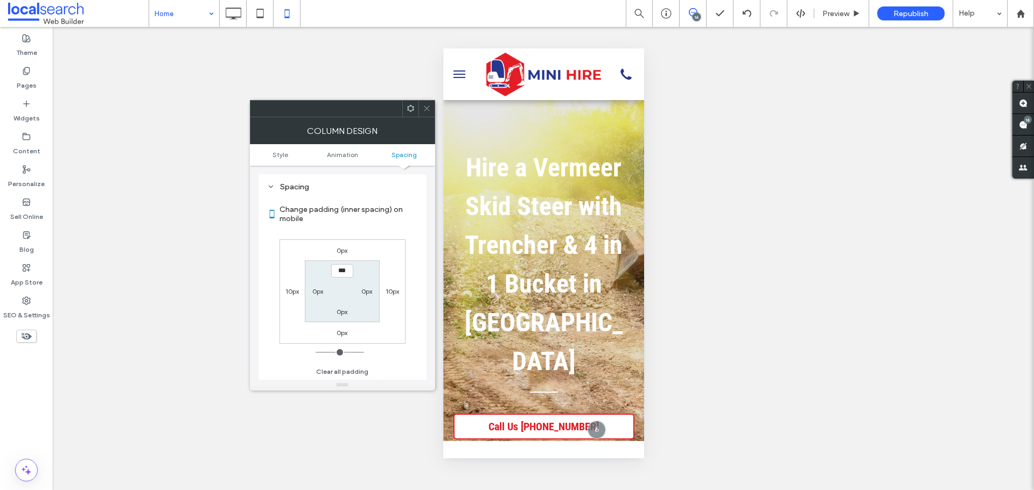
click at [297, 295] on label "10px" at bounding box center [291, 291] width 13 height 8
type input "**"
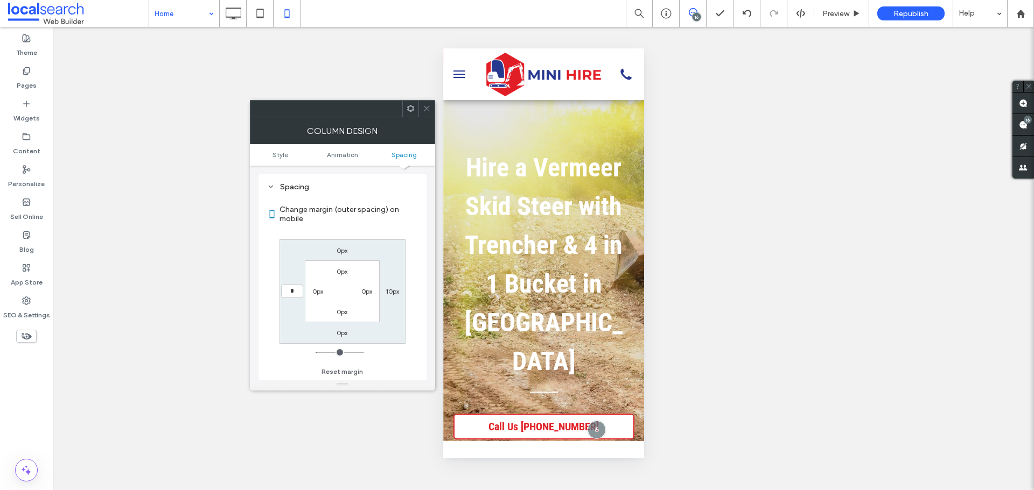
type input "*"
type input "***"
click at [389, 293] on label "10px" at bounding box center [391, 291] width 13 height 8
type input "**"
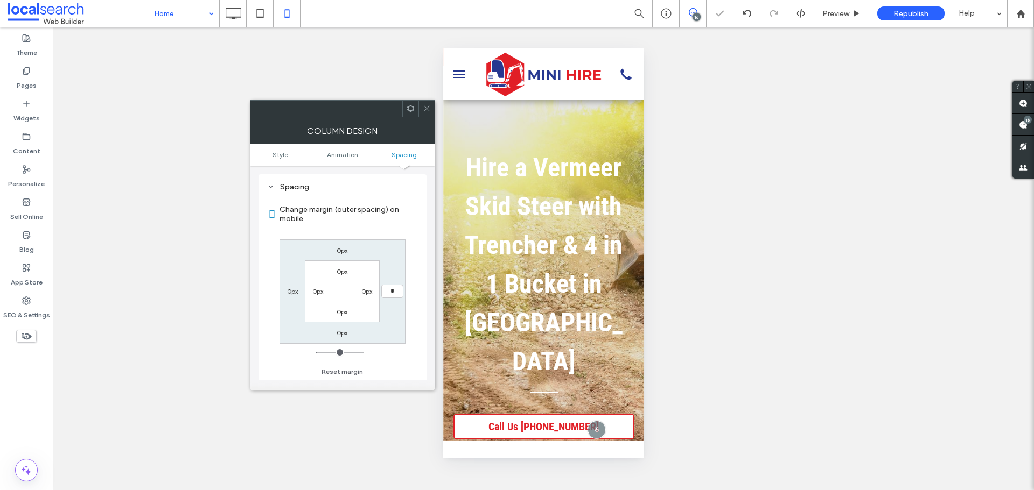
type input "***"
type input "*"
click at [337, 331] on label "0px" at bounding box center [341, 333] width 11 height 8
type input "**"
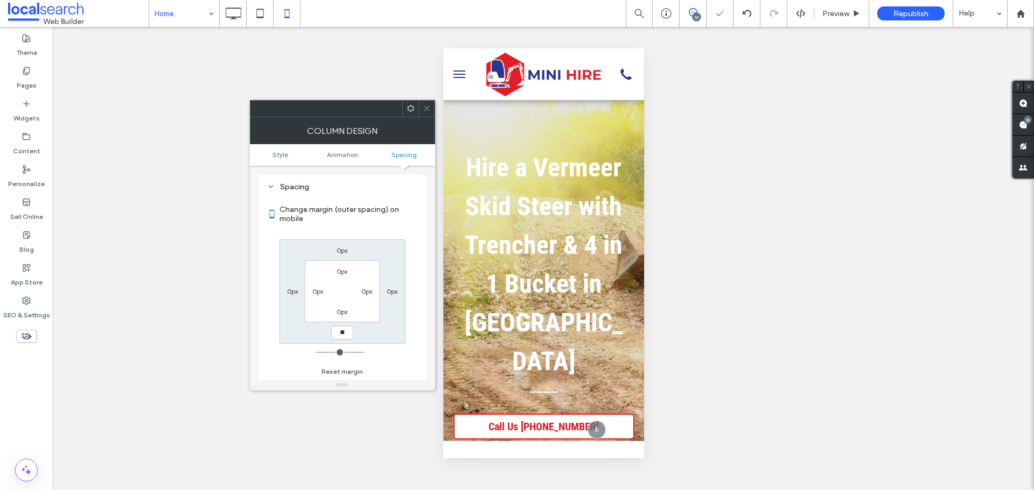
type input "****"
click at [427, 103] on span at bounding box center [427, 109] width 8 height 16
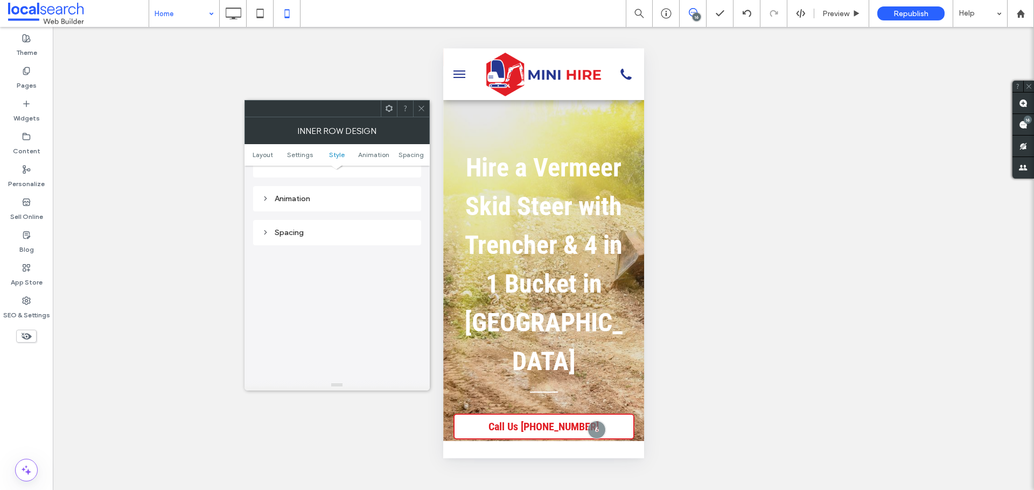
scroll to position [431, 0]
click at [314, 217] on div "Spacing" at bounding box center [337, 208] width 168 height 25
click at [318, 214] on div "Spacing" at bounding box center [337, 209] width 151 height 15
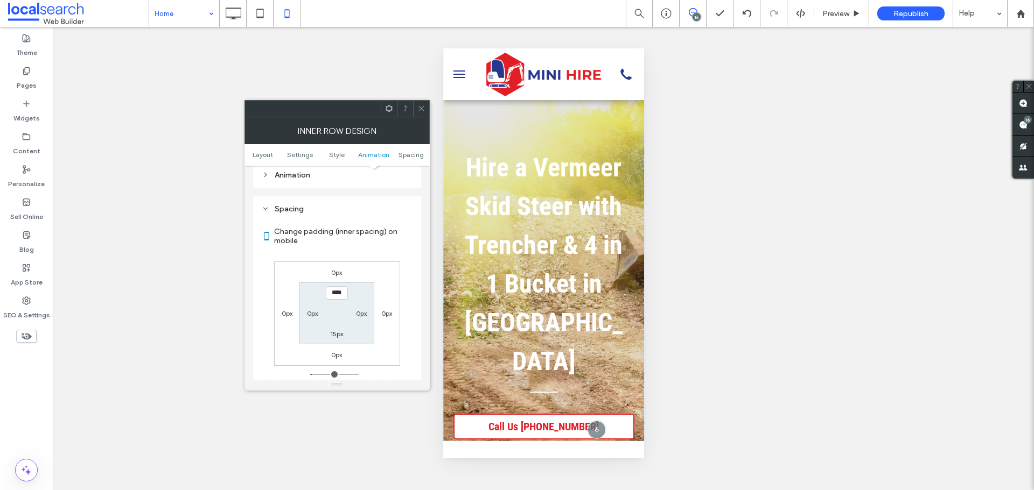
click at [341, 338] on label "15px" at bounding box center [336, 334] width 13 height 8
type input "***"
type input "*"
click at [426, 113] on div at bounding box center [421, 109] width 16 height 16
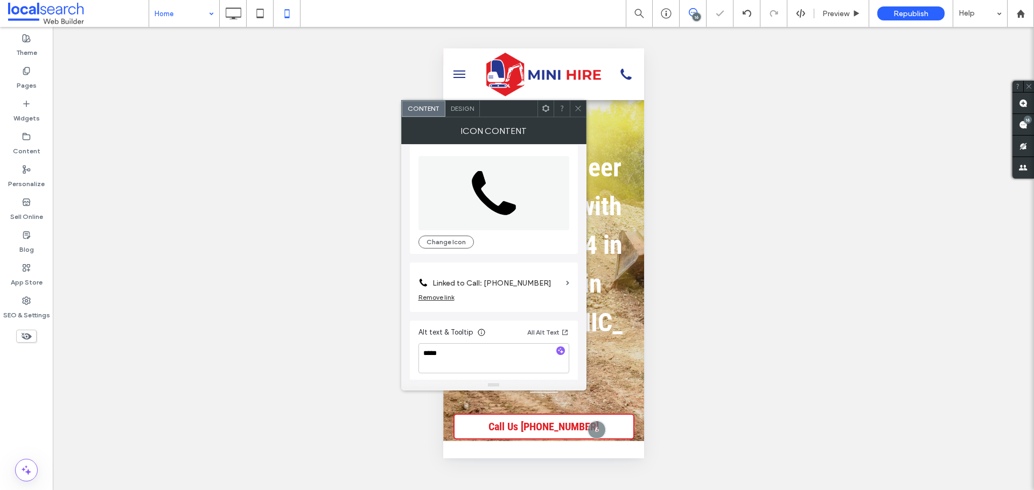
scroll to position [11, 0]
click at [502, 275] on label "Linked to Call: 0401 384 799" at bounding box center [496, 280] width 129 height 20
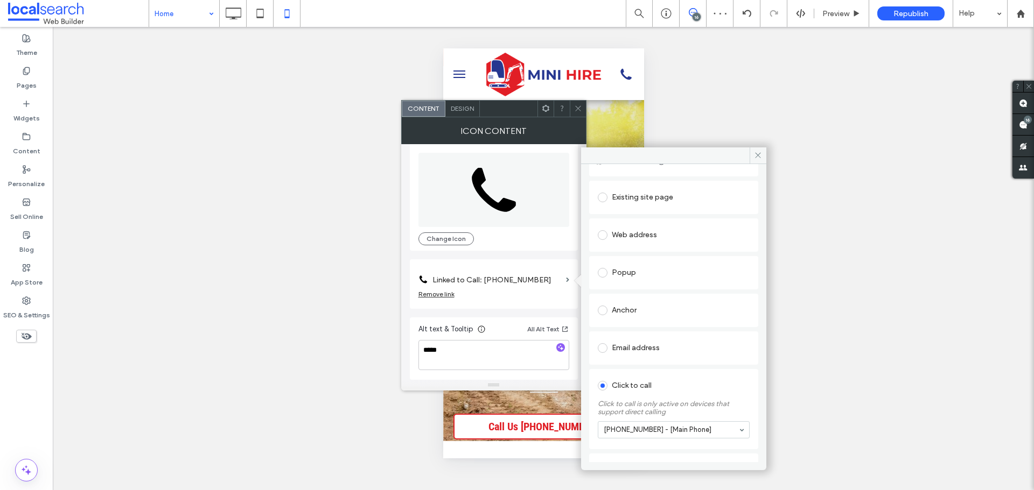
scroll to position [83, 0]
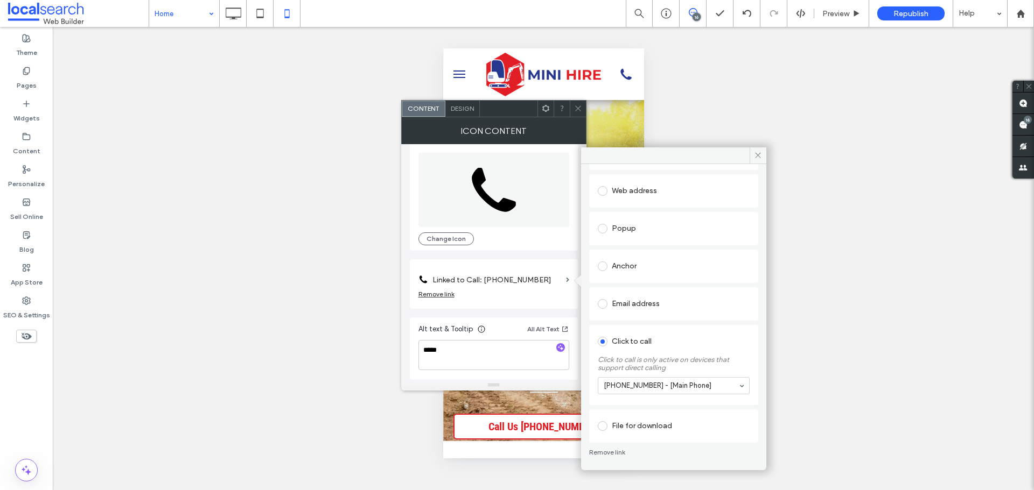
click at [733, 384] on div "0401 384 799 - [Main Phone]" at bounding box center [674, 385] width 152 height 17
click at [469, 359] on textarea "*****" at bounding box center [493, 355] width 151 height 30
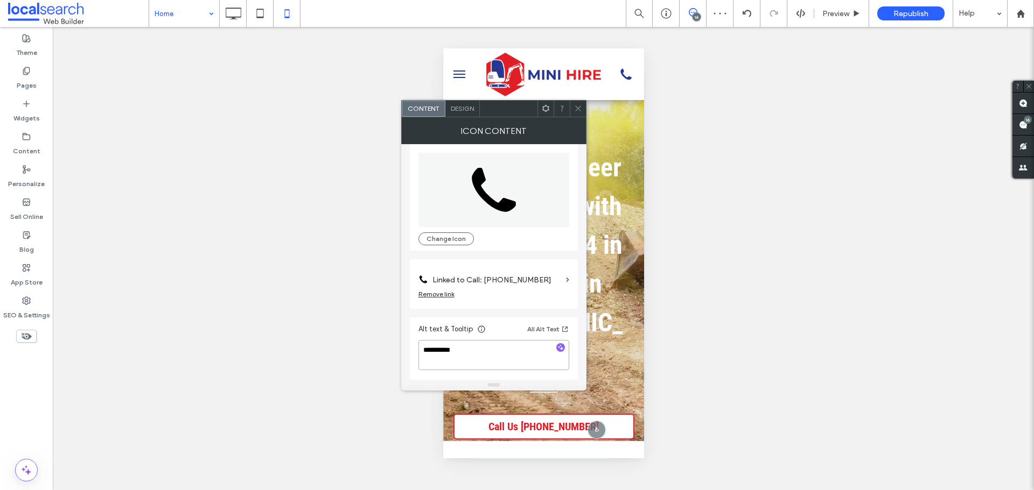
type textarea "**********"
click at [576, 109] on icon at bounding box center [578, 108] width 8 height 8
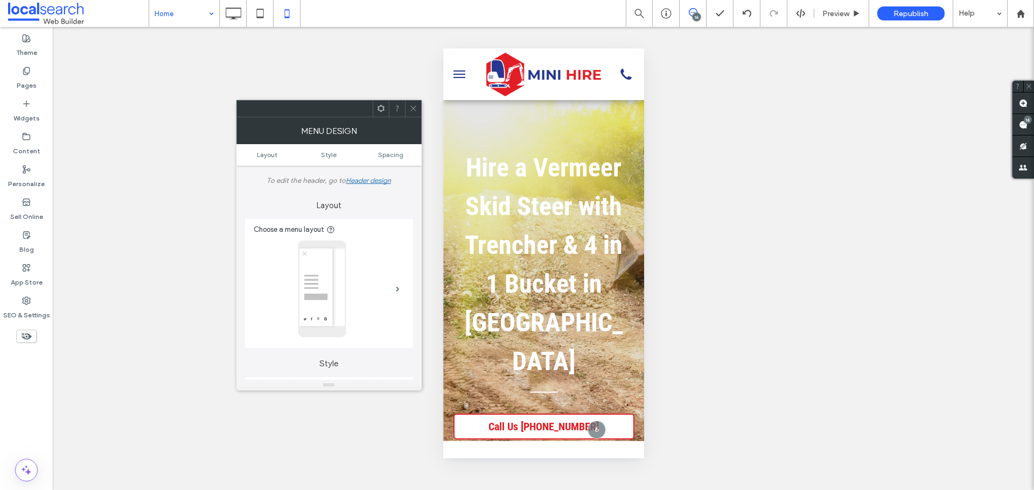
click at [414, 108] on icon at bounding box center [413, 108] width 8 height 8
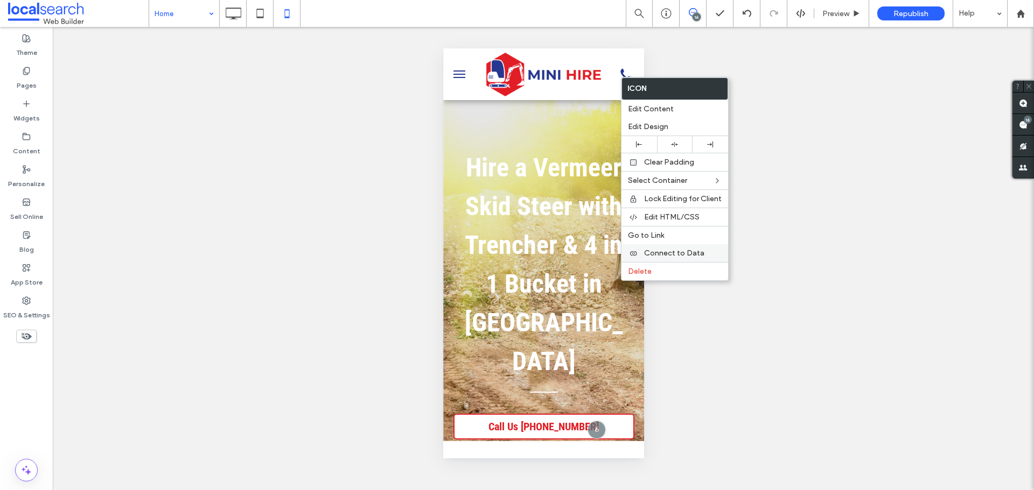
click at [667, 254] on span "Connect to Data" at bounding box center [674, 253] width 60 height 9
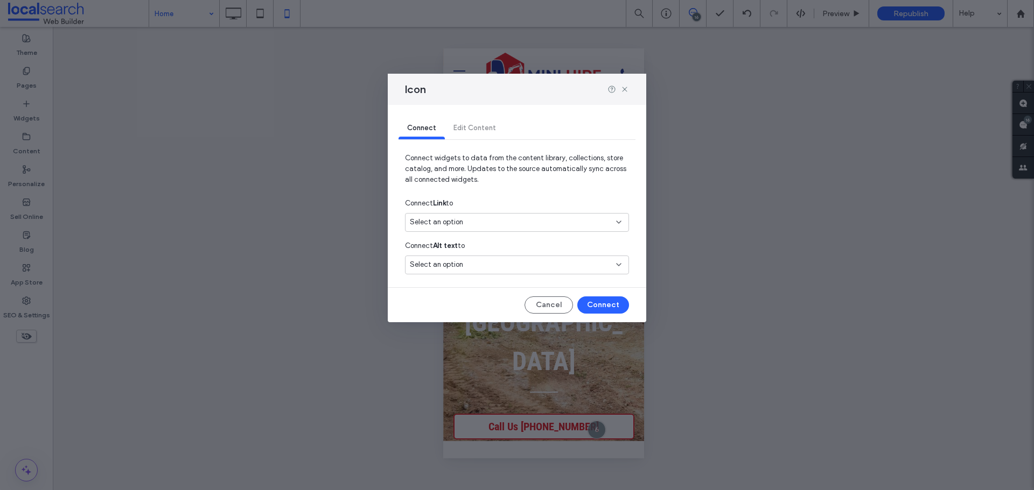
click at [496, 220] on div "Select an option" at bounding box center [510, 222] width 201 height 11
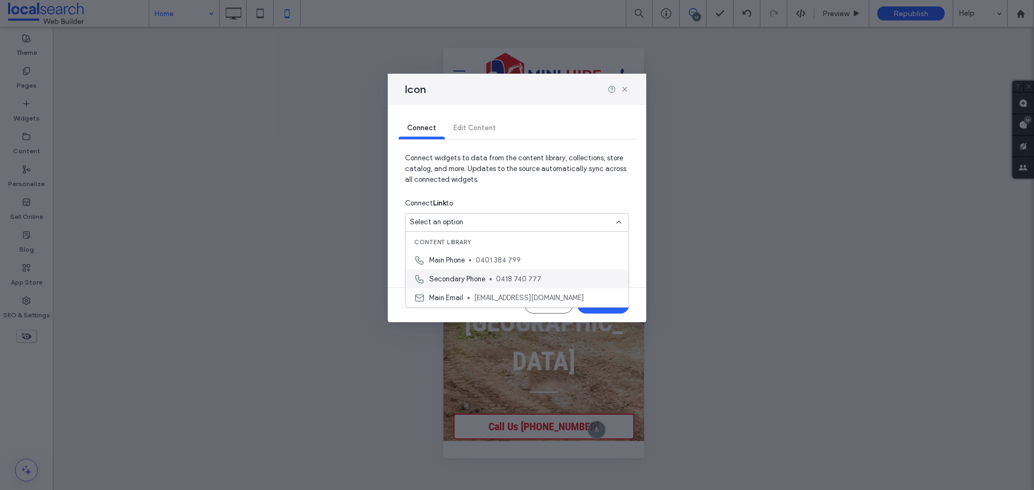
click at [496, 278] on span "0418 740 777" at bounding box center [558, 279] width 124 height 11
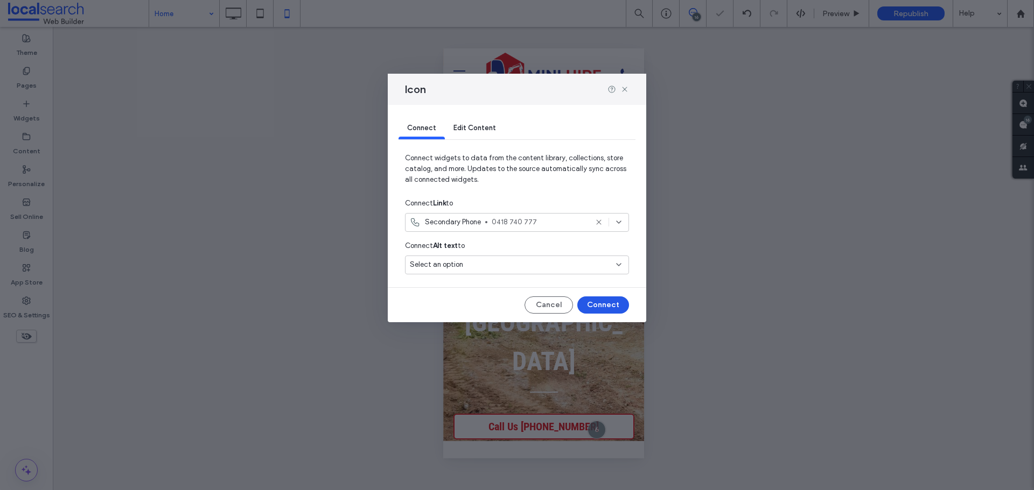
click at [604, 305] on button "Connect" at bounding box center [603, 305] width 52 height 17
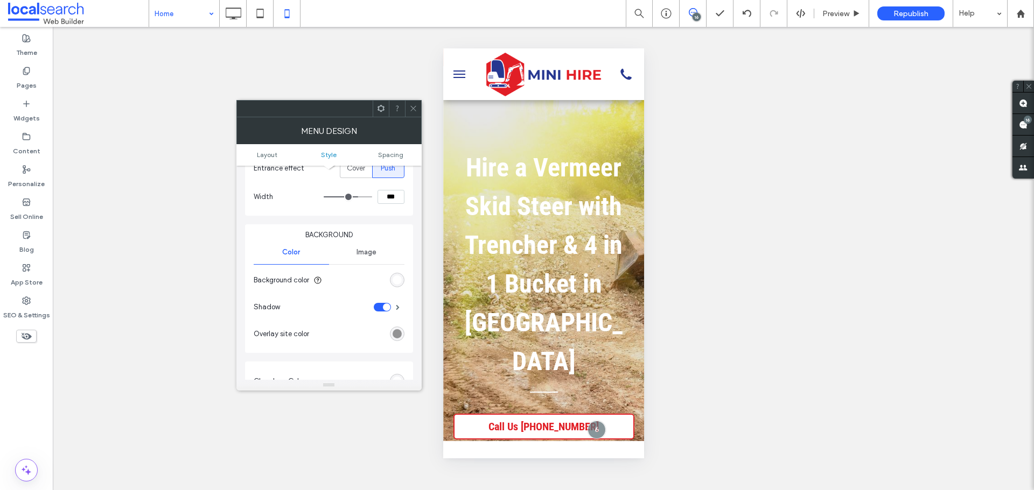
scroll to position [269, 0]
click at [398, 281] on div "rgb(255, 255, 255)" at bounding box center [396, 280] width 9 height 9
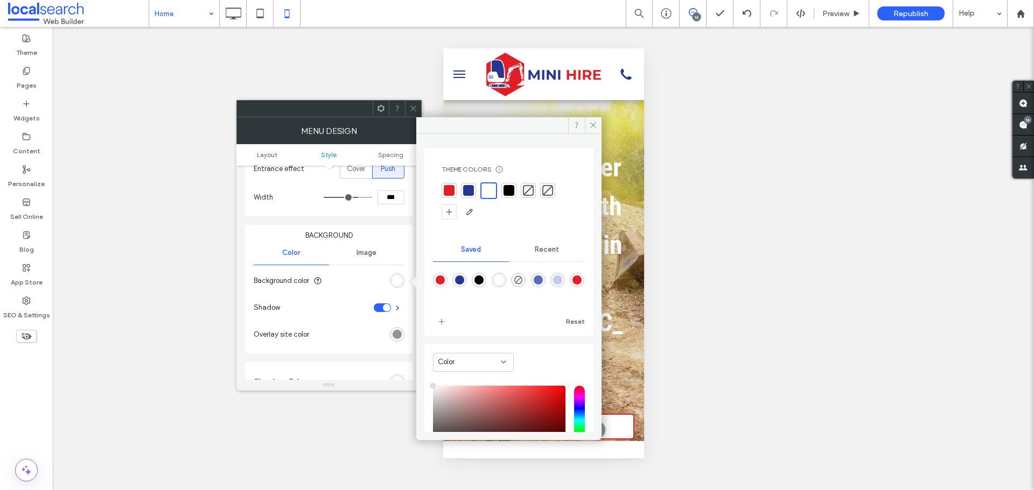
click at [398, 281] on div "rgb(255, 255, 255)" at bounding box center [396, 280] width 9 height 9
click at [599, 122] on span at bounding box center [593, 125] width 17 height 16
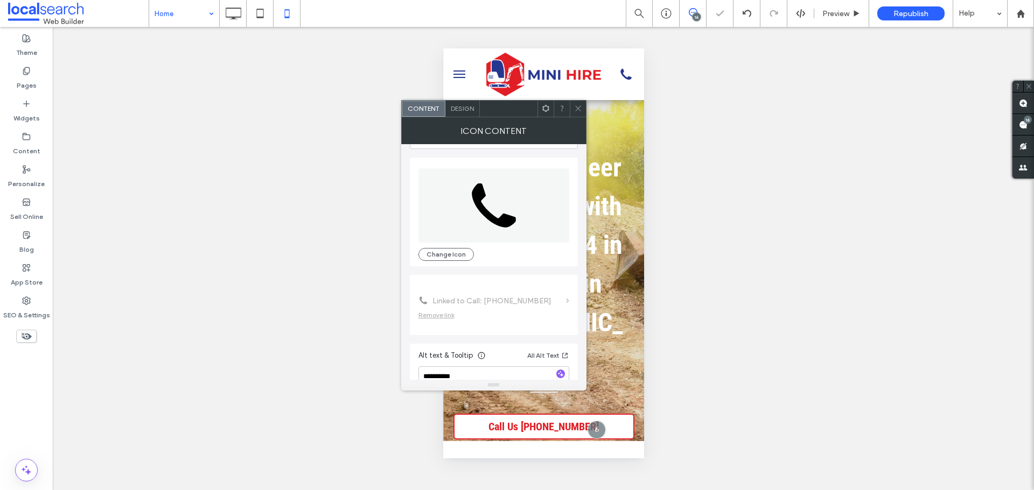
scroll to position [66, 0]
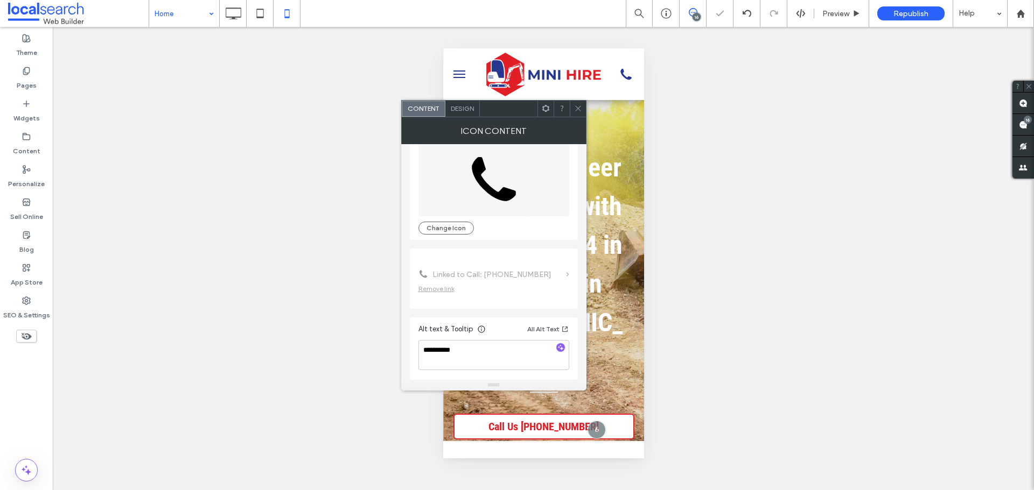
click at [467, 107] on span "Design" at bounding box center [462, 108] width 23 height 8
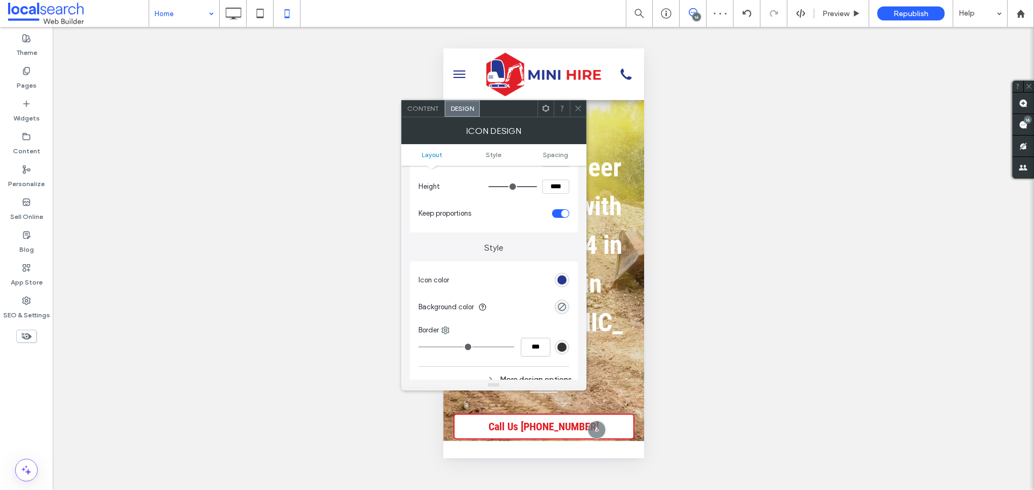
scroll to position [161, 0]
click at [567, 272] on div "rgb(38, 55, 144)" at bounding box center [561, 276] width 15 height 15
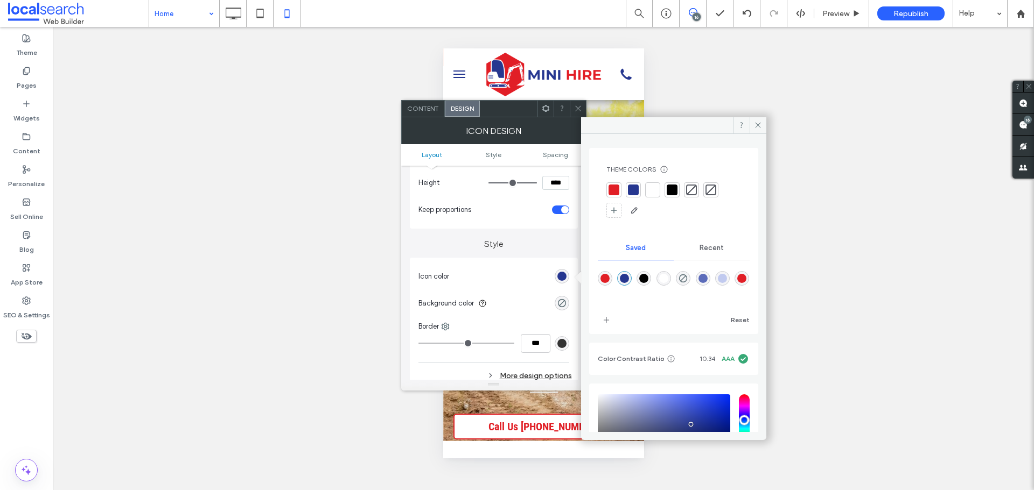
click at [615, 191] on div at bounding box center [613, 190] width 11 height 11
click at [760, 129] on icon at bounding box center [758, 125] width 8 height 8
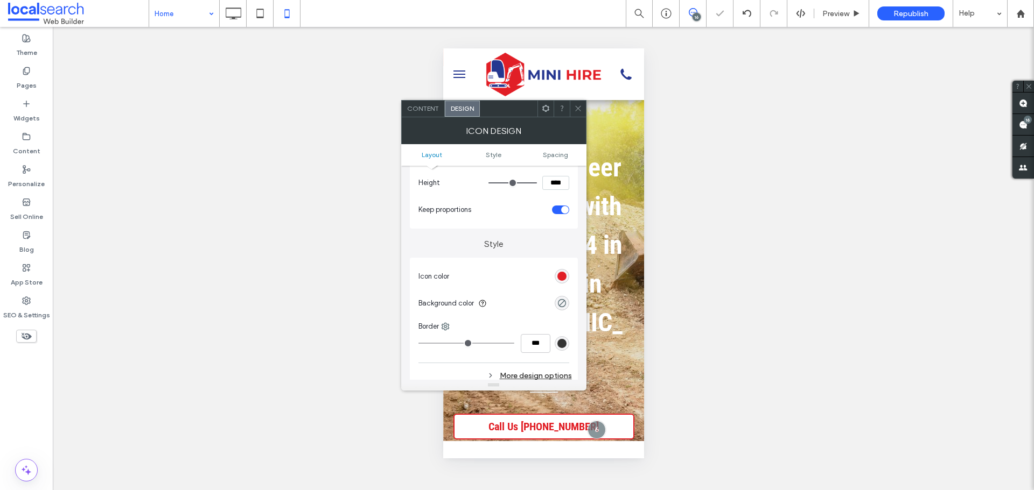
click at [579, 116] on span at bounding box center [578, 109] width 8 height 16
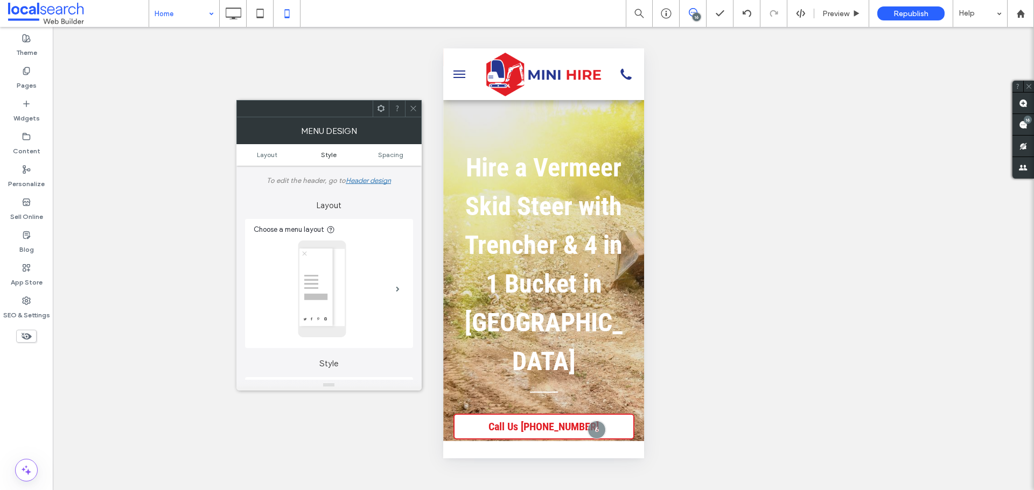
click at [318, 154] on link "Style" at bounding box center [329, 155] width 62 height 8
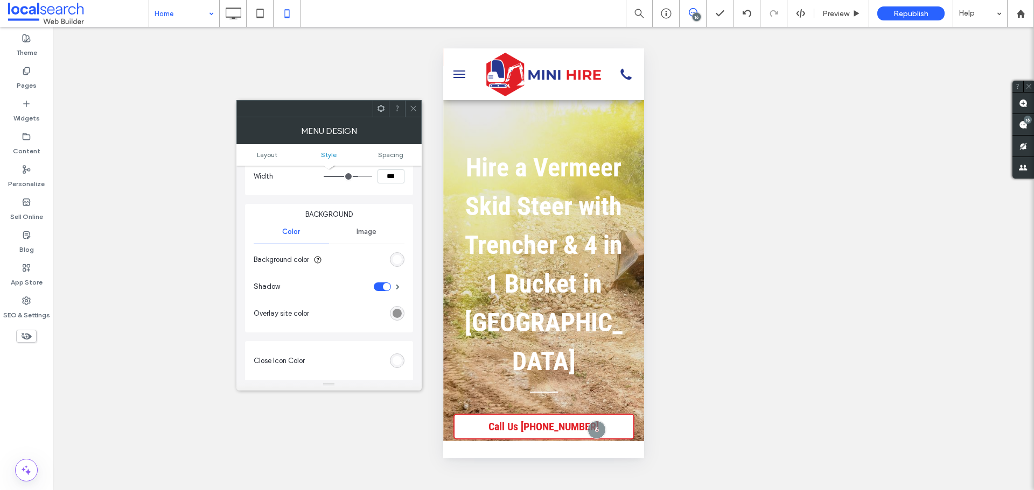
scroll to position [398, 0]
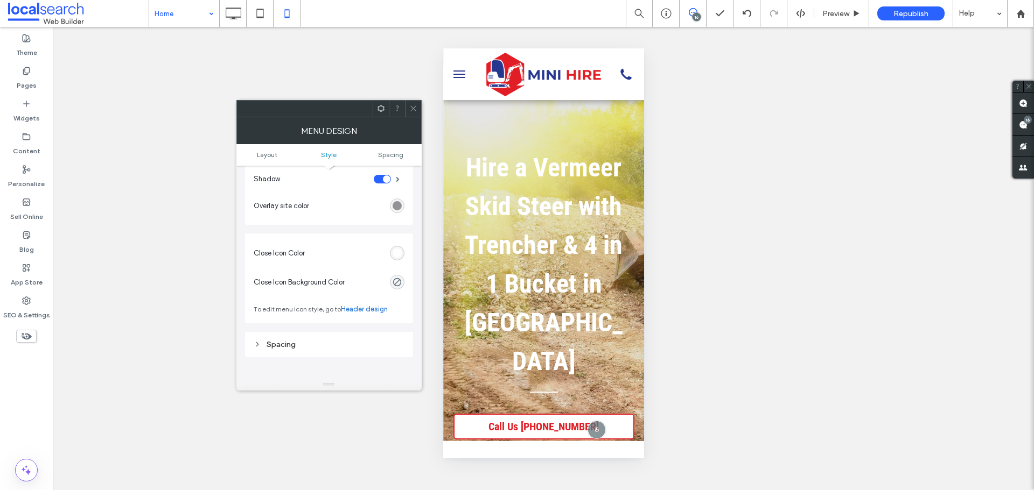
click at [396, 254] on div "rgb(255, 255, 255)" at bounding box center [396, 253] width 9 height 9
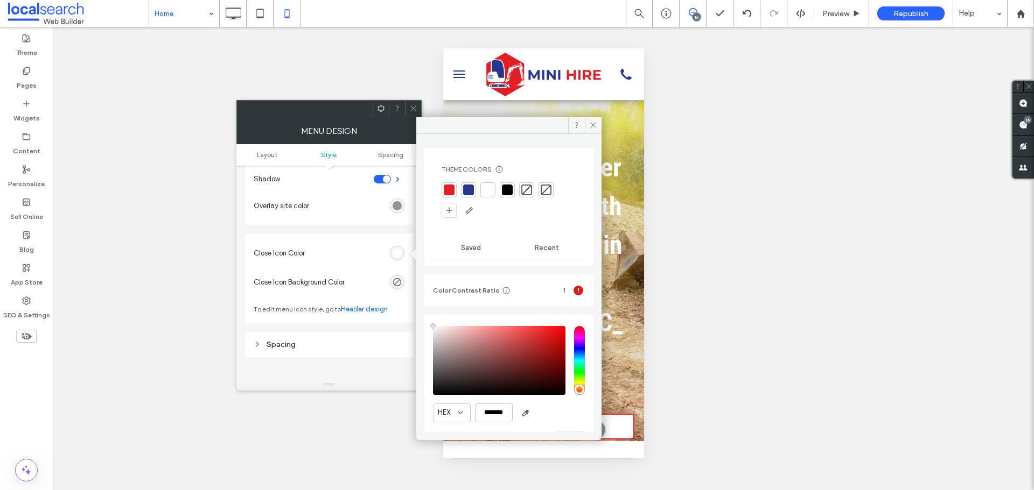
type input "****"
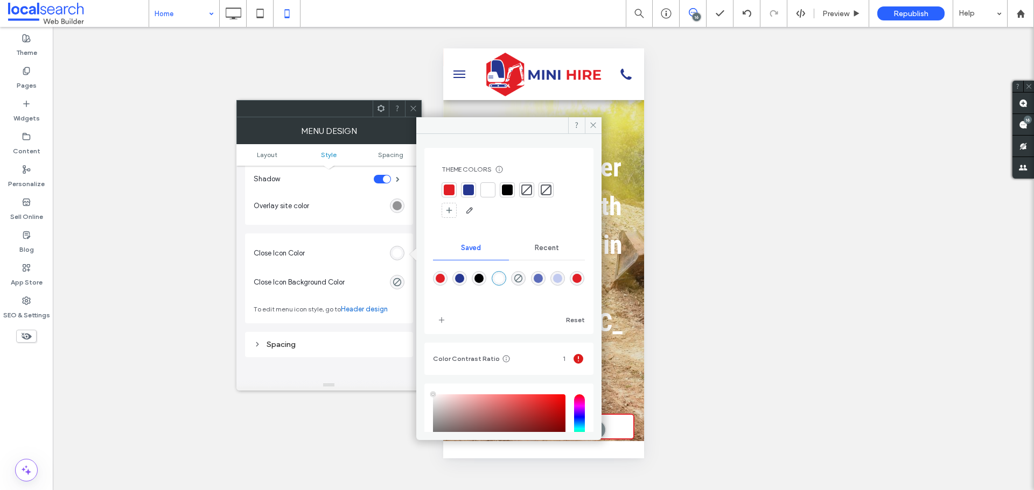
click at [447, 191] on div at bounding box center [449, 190] width 11 height 11
click at [490, 190] on div at bounding box center [489, 190] width 11 height 11
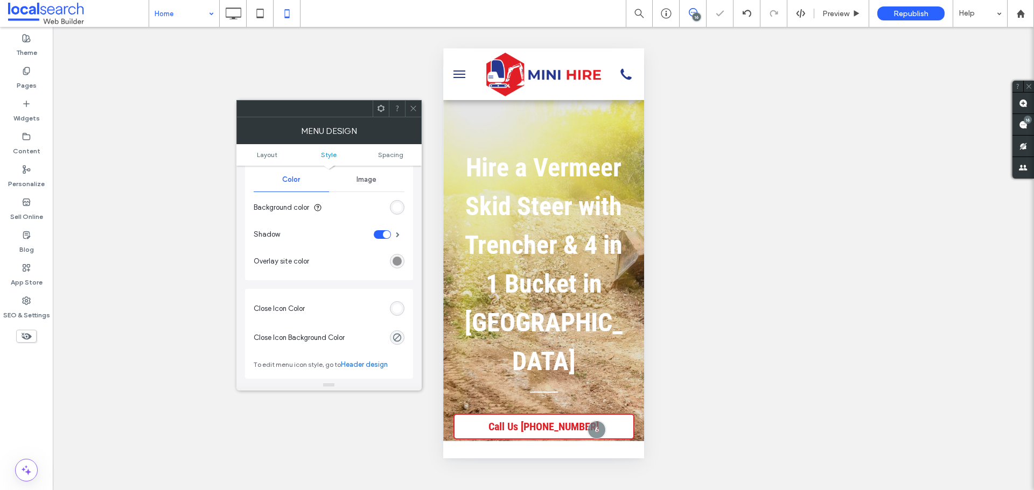
scroll to position [290, 0]
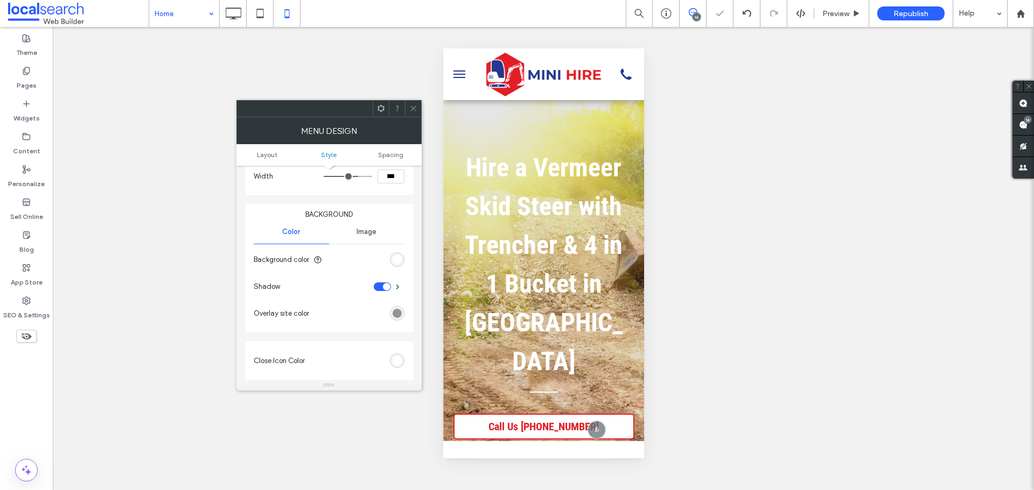
click at [393, 257] on div "rgb(255, 255, 255)" at bounding box center [396, 259] width 9 height 9
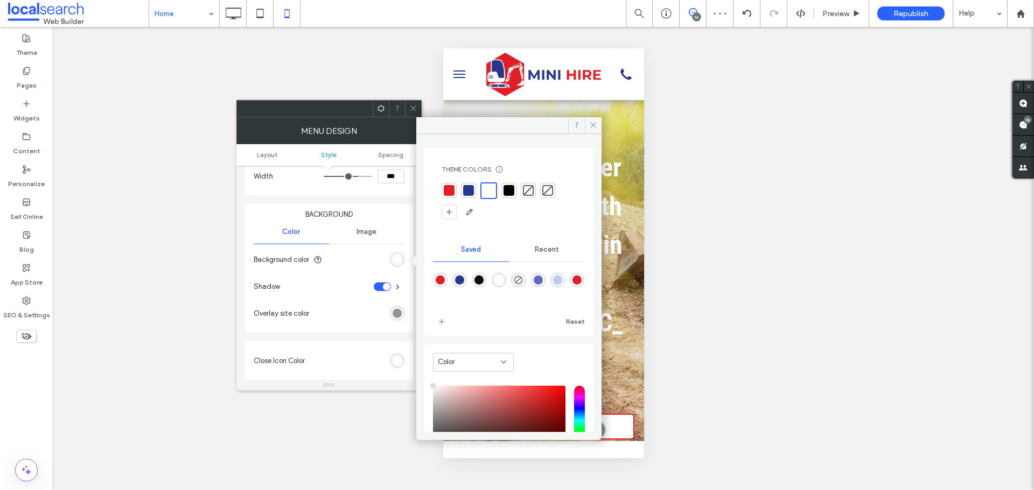
click at [448, 191] on div at bounding box center [449, 190] width 11 height 11
click at [495, 186] on div at bounding box center [489, 190] width 15 height 15
click at [593, 127] on icon at bounding box center [593, 125] width 8 height 8
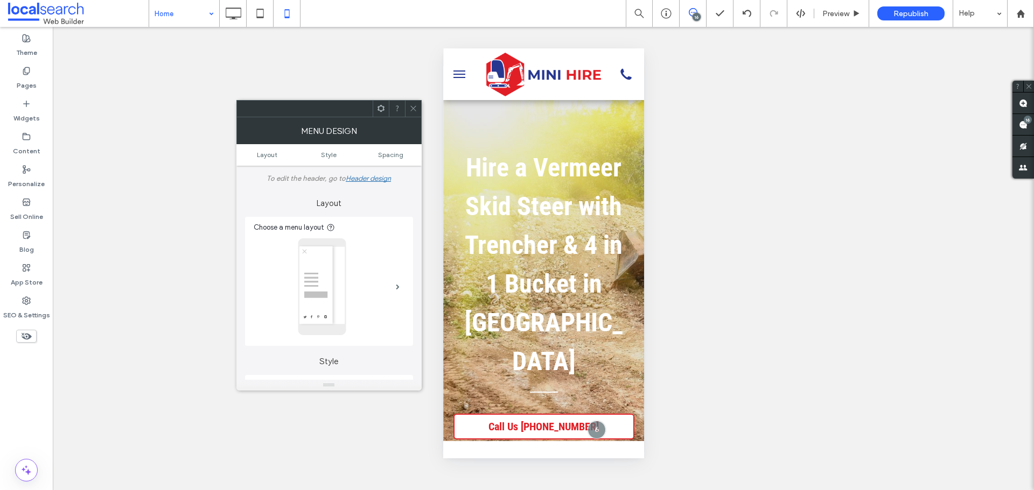
scroll to position [0, 0]
click at [382, 181] on div "Header design" at bounding box center [368, 181] width 45 height 8
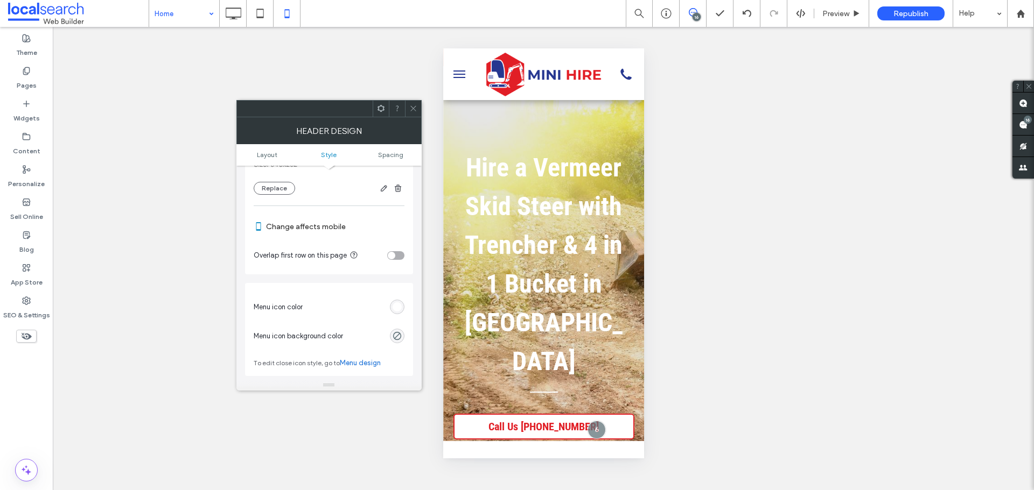
scroll to position [646, 0]
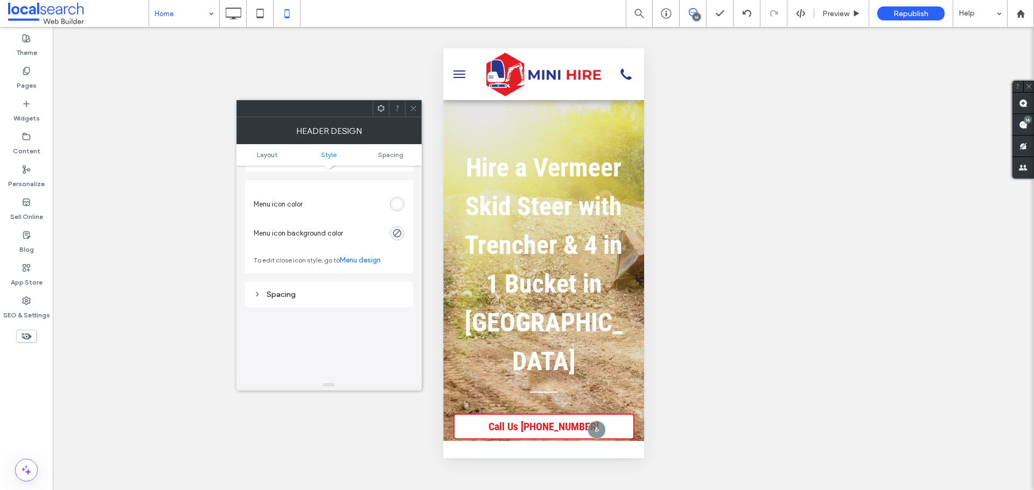
click at [395, 205] on div "rgb(255, 255, 255)" at bounding box center [396, 204] width 9 height 9
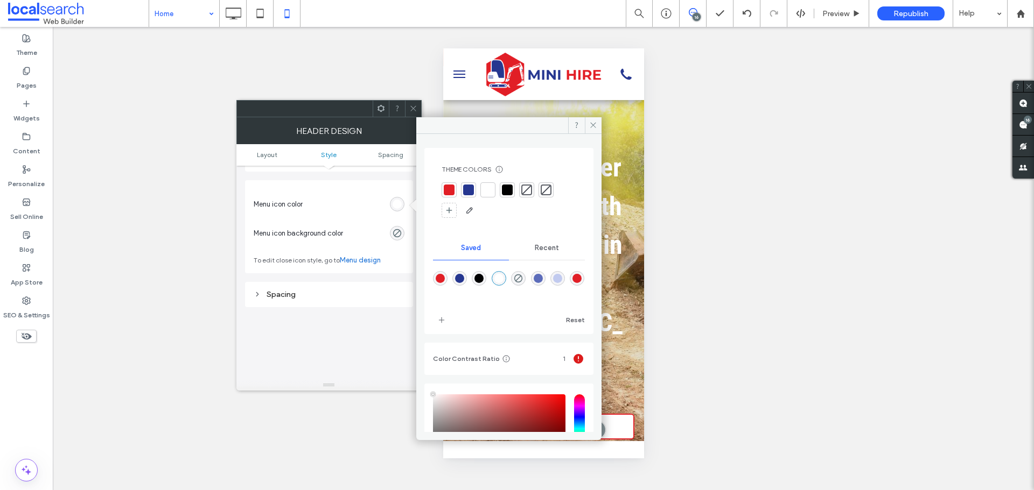
click at [472, 189] on div at bounding box center [468, 190] width 11 height 11
click at [451, 189] on div at bounding box center [449, 190] width 11 height 11
click at [593, 120] on span at bounding box center [593, 125] width 17 height 16
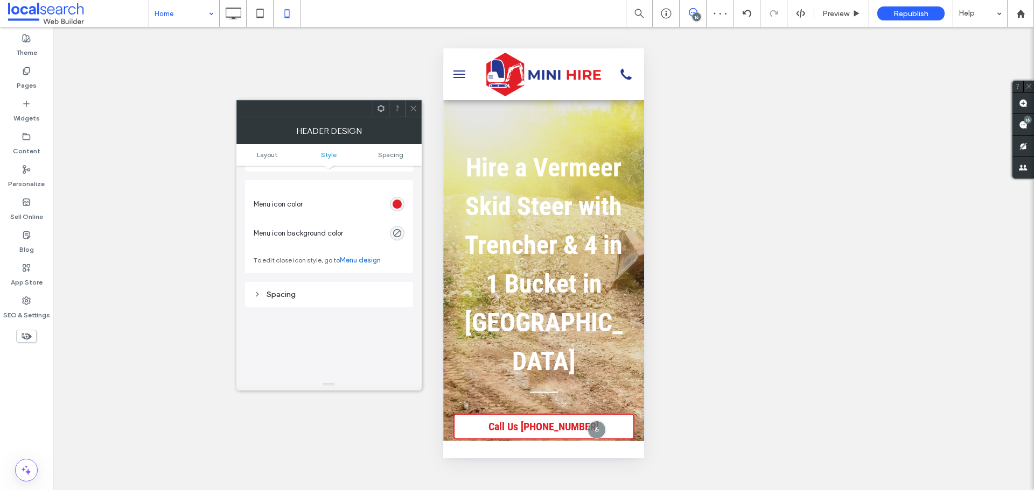
click at [416, 108] on icon at bounding box center [413, 108] width 8 height 8
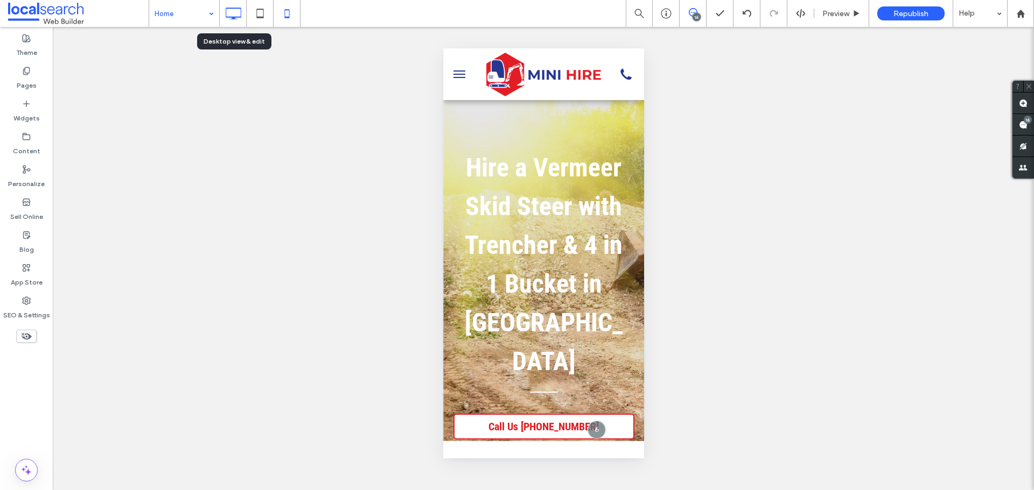
click at [227, 15] on icon at bounding box center [233, 14] width 22 height 22
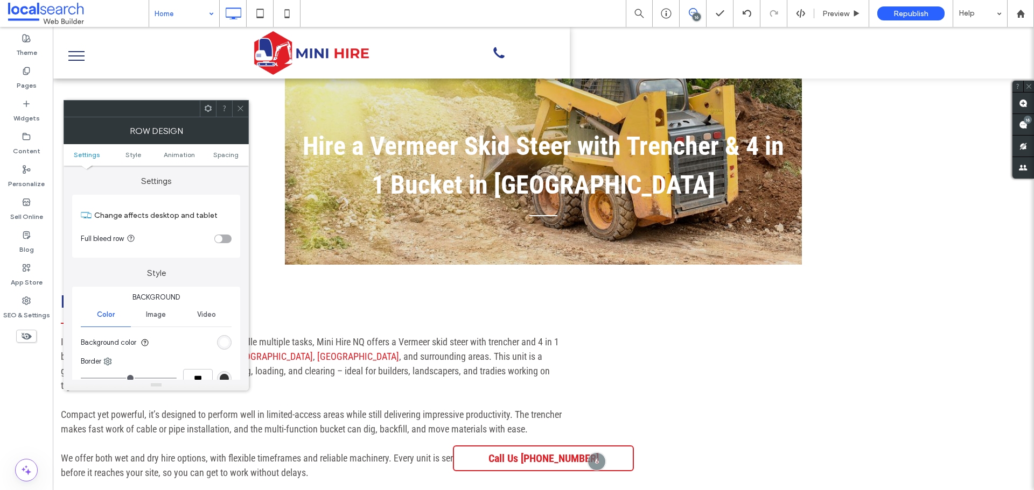
click at [222, 343] on div "rgb(255, 255, 255)" at bounding box center [224, 342] width 9 height 9
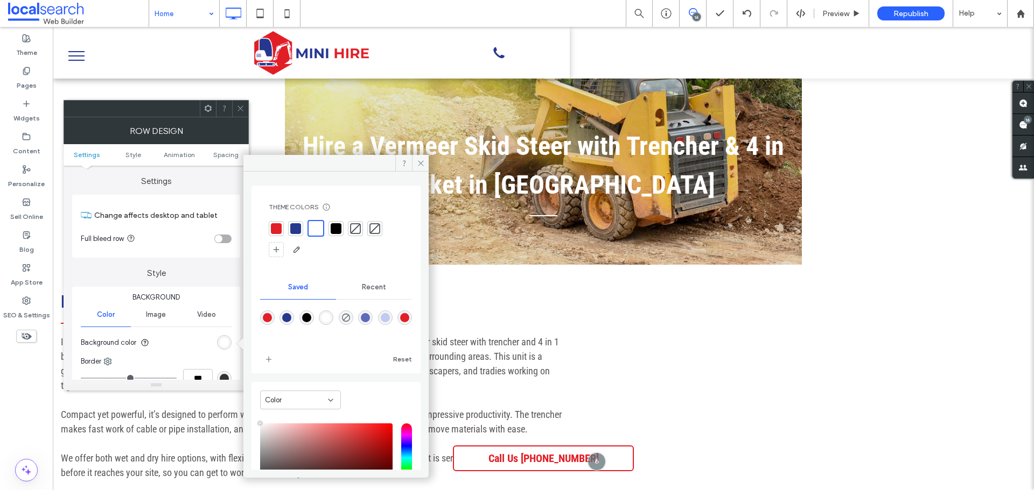
click at [278, 231] on div at bounding box center [276, 228] width 11 height 11
click at [422, 162] on icon at bounding box center [421, 163] width 8 height 8
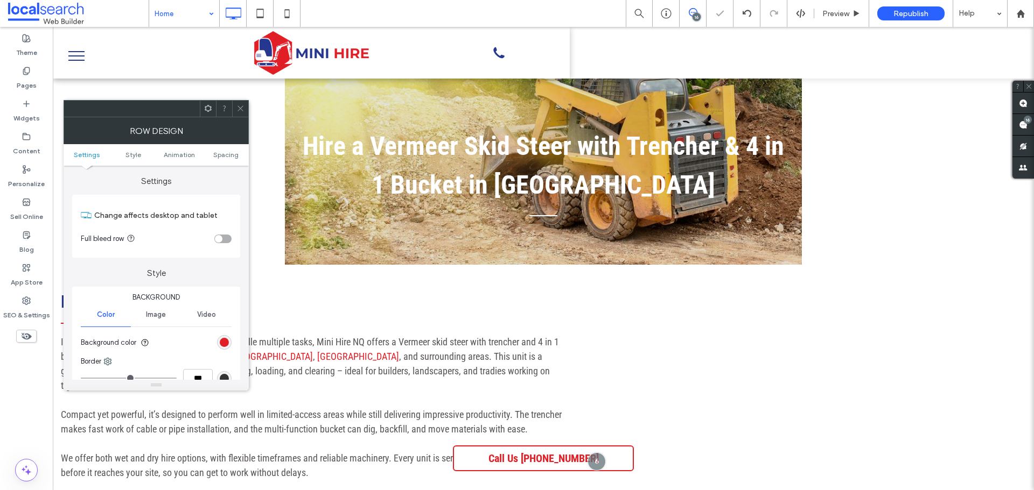
click at [238, 114] on span at bounding box center [240, 109] width 8 height 16
click at [228, 346] on div "rgb(255, 255, 255)" at bounding box center [224, 342] width 9 height 9
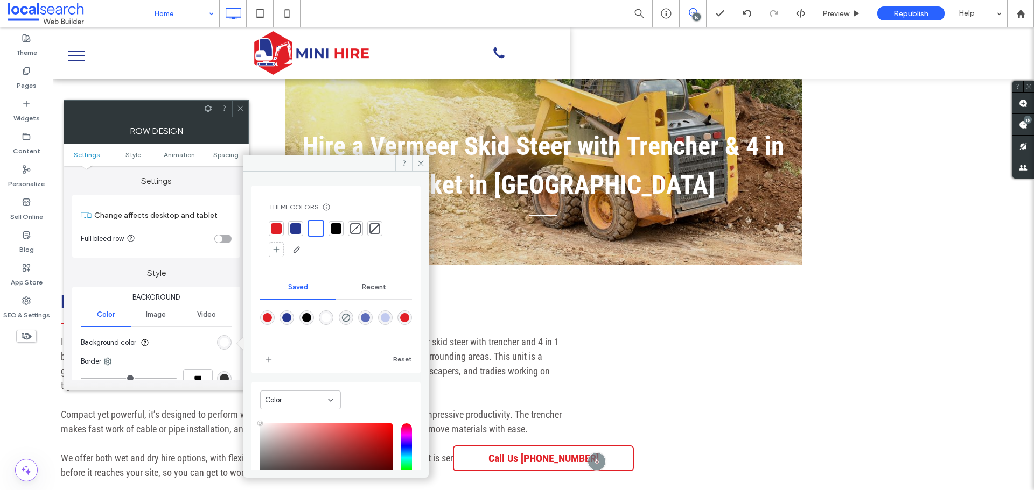
click at [274, 227] on div at bounding box center [276, 228] width 11 height 11
click at [424, 163] on icon at bounding box center [421, 163] width 8 height 8
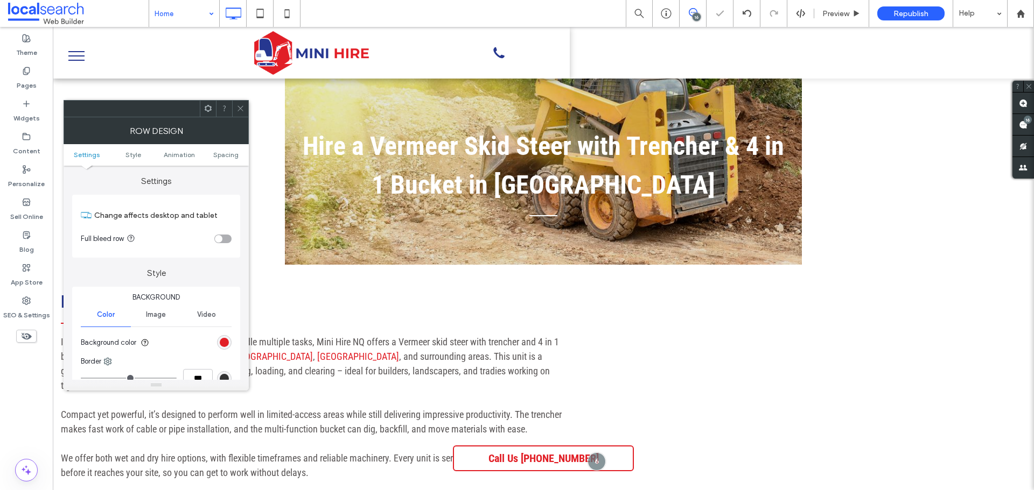
click at [241, 110] on icon at bounding box center [240, 108] width 8 height 8
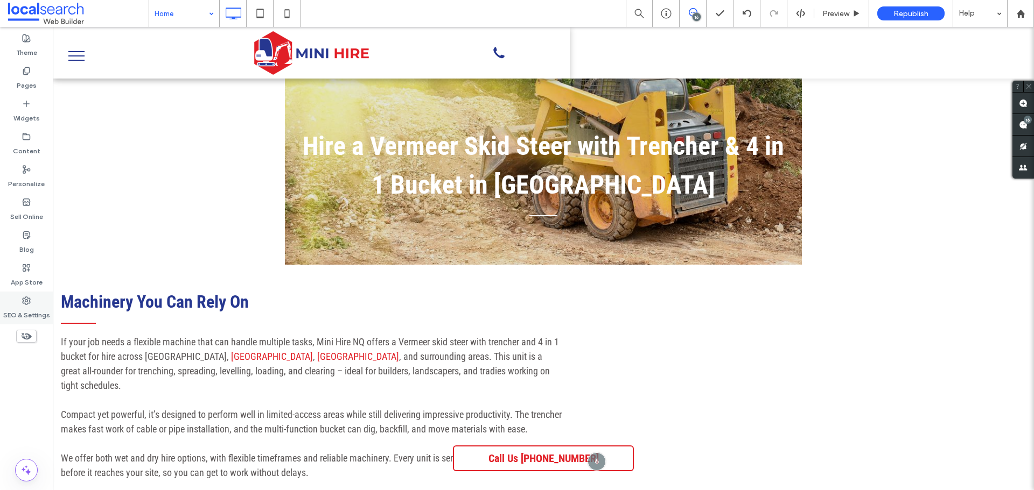
click at [37, 313] on label "SEO & Settings" at bounding box center [26, 312] width 47 height 15
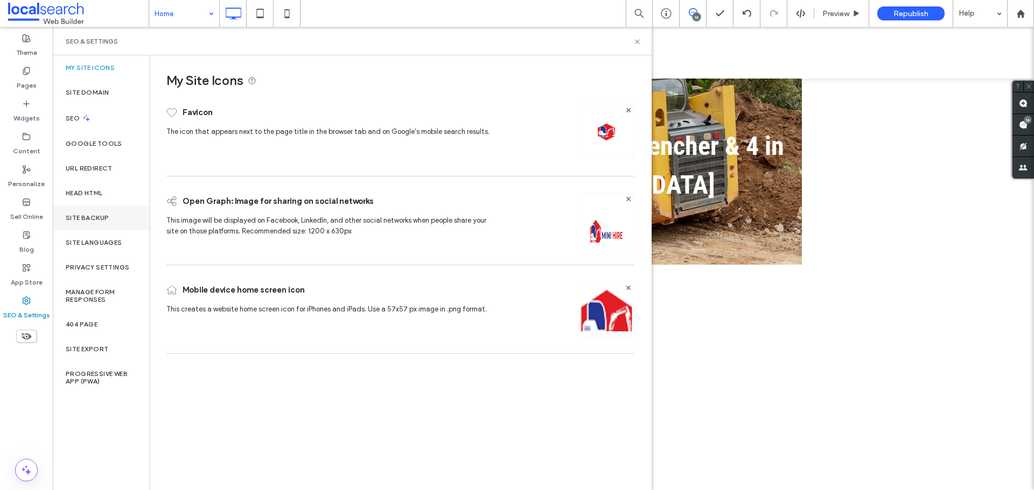
click at [66, 216] on label "Site Backup" at bounding box center [87, 218] width 43 height 8
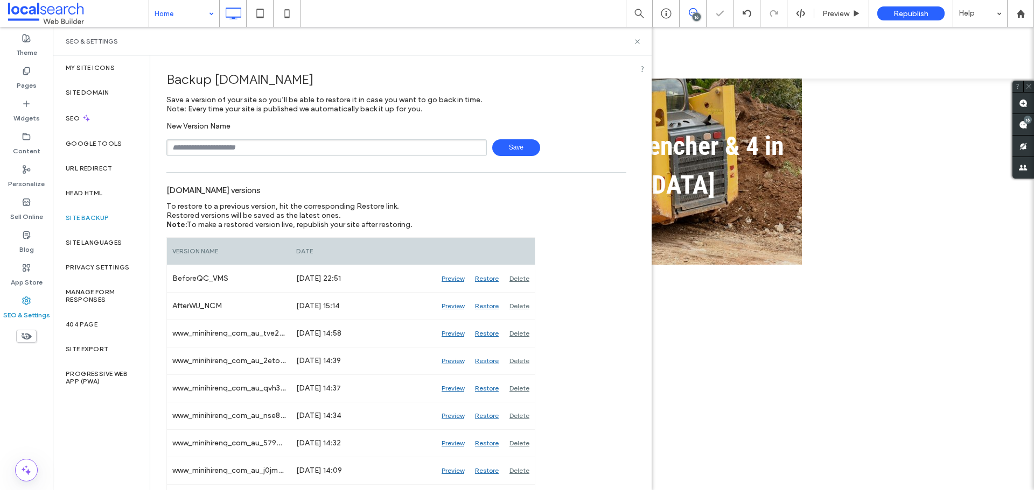
click at [523, 150] on span "Save" at bounding box center [516, 147] width 48 height 17
click at [250, 151] on input "text" at bounding box center [326, 147] width 320 height 17
drag, startPoint x: 237, startPoint y: 147, endPoint x: 149, endPoint y: 153, distance: 89.0
click at [149, 153] on div "**********" at bounding box center [352, 272] width 599 height 435
type input "******"
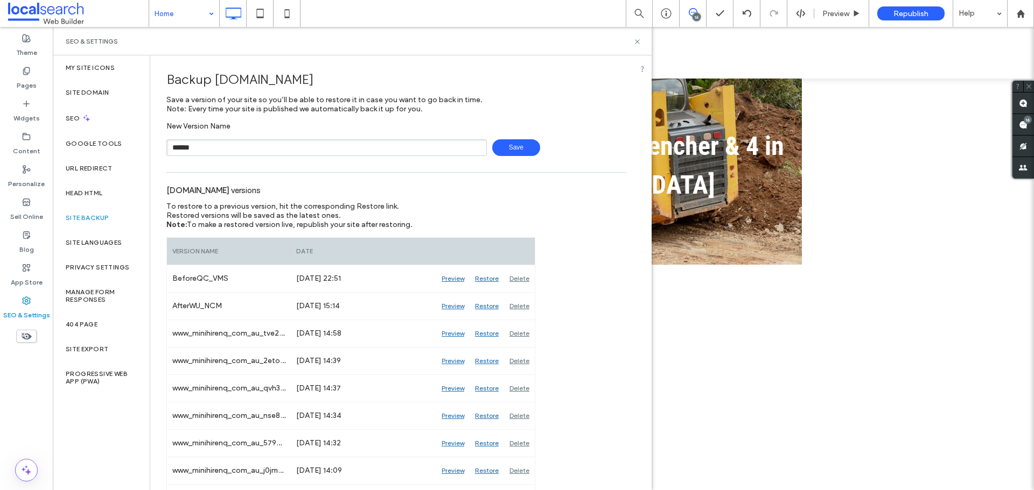
click at [510, 151] on span "Save" at bounding box center [516, 147] width 48 height 17
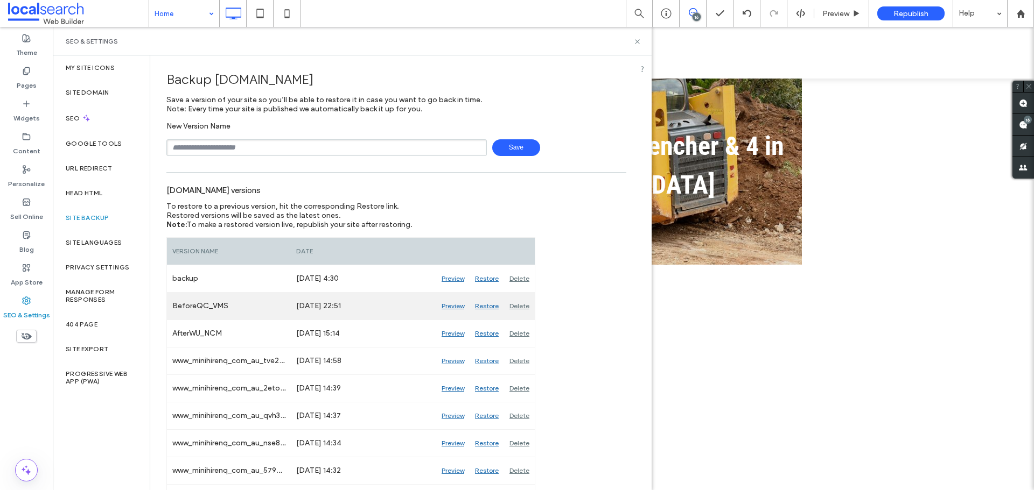
click at [451, 310] on div "Preview" at bounding box center [452, 306] width 33 height 27
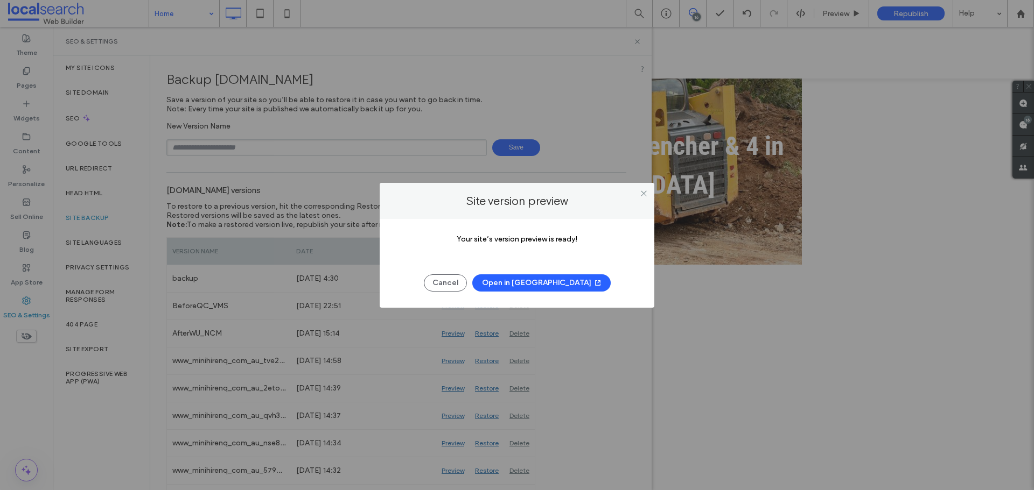
click at [516, 284] on button "Open in New Tab" at bounding box center [541, 283] width 138 height 17
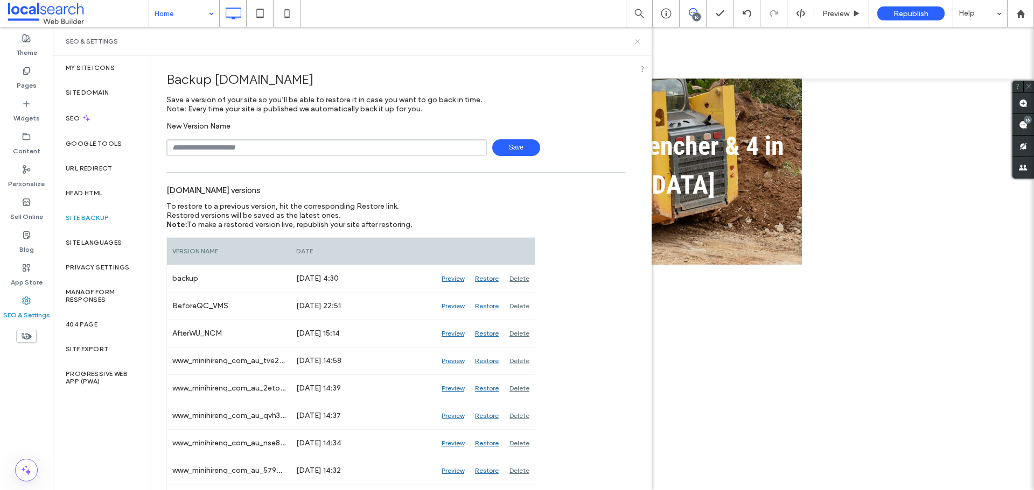
click at [639, 41] on icon at bounding box center [637, 42] width 8 height 8
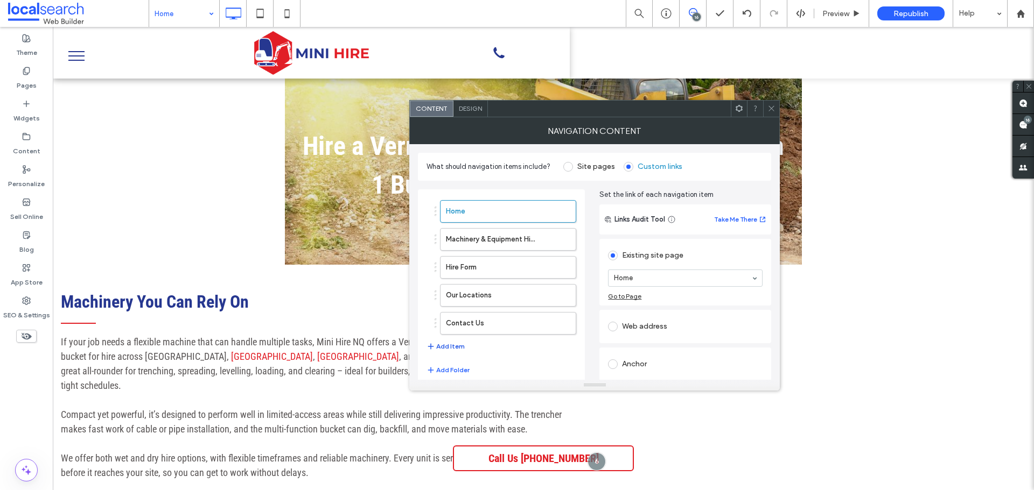
click at [447, 346] on button "Add Item" at bounding box center [445, 346] width 38 height 13
click at [502, 278] on ol "Home Machinery & Equipment Hire Hire Form Our Locations Contact Us Home" at bounding box center [501, 281] width 150 height 163
click at [0, 0] on label "Hire Form" at bounding box center [0, 0] width 0 height 0
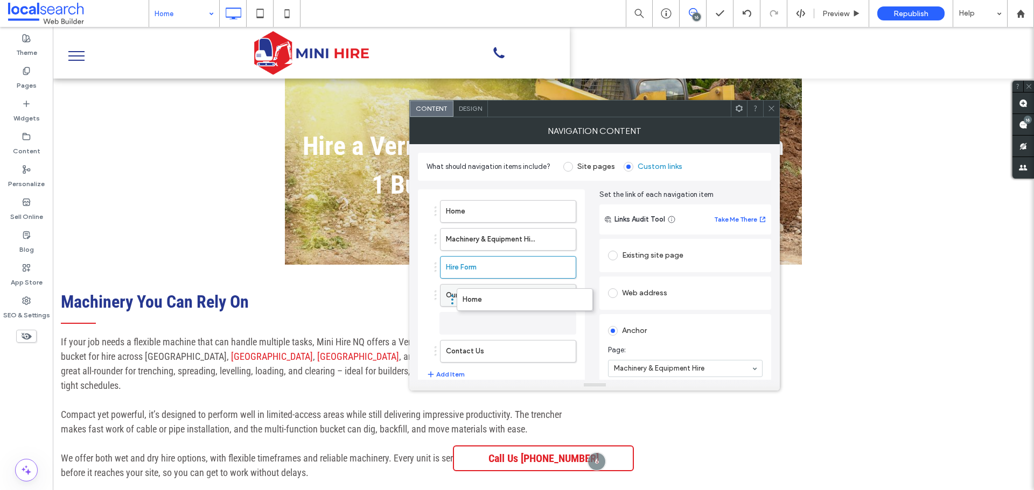
drag, startPoint x: 480, startPoint y: 357, endPoint x: 494, endPoint y: 294, distance: 65.0
drag, startPoint x: 482, startPoint y: 324, endPoint x: 484, endPoint y: 298, distance: 25.9
click at [484, 313] on label "Our Locations" at bounding box center [491, 324] width 90 height 22
click at [771, 108] on use at bounding box center [770, 108] width 5 height 5
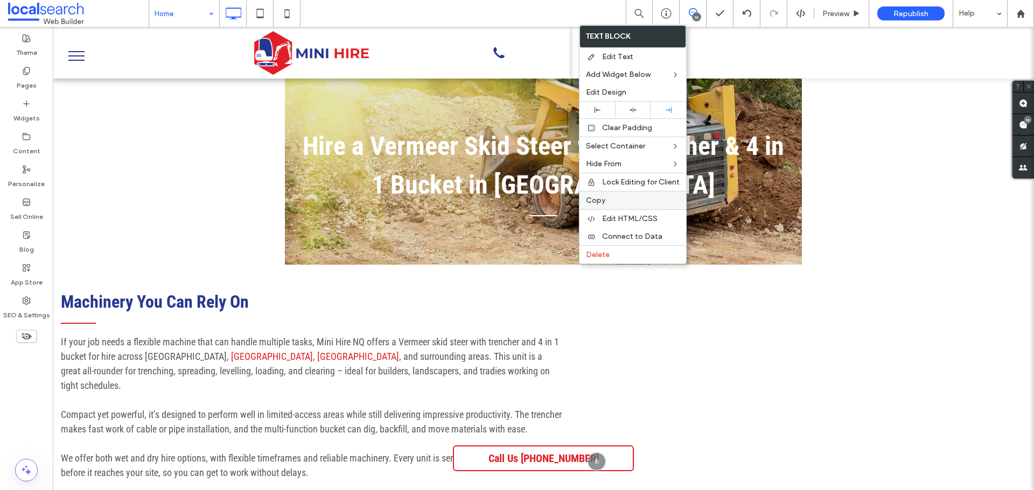
click at [605, 199] on label "Copy" at bounding box center [633, 200] width 94 height 9
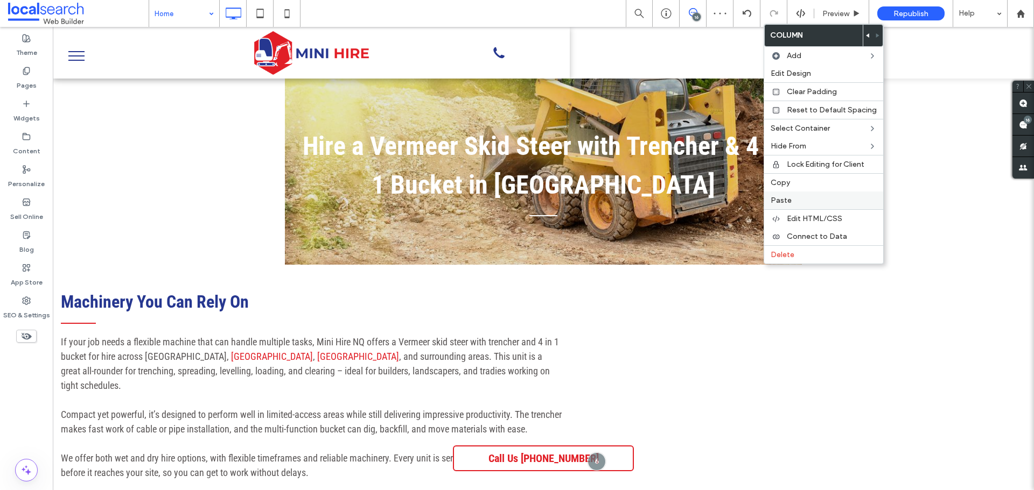
click at [808, 195] on div "Paste" at bounding box center [823, 201] width 119 height 18
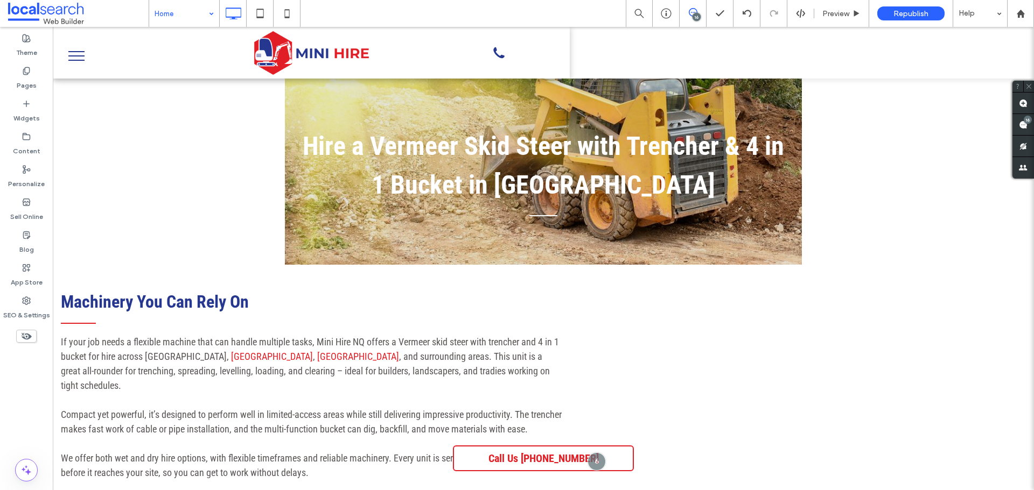
click at [0, 0] on div at bounding box center [0, 0] width 0 height 0
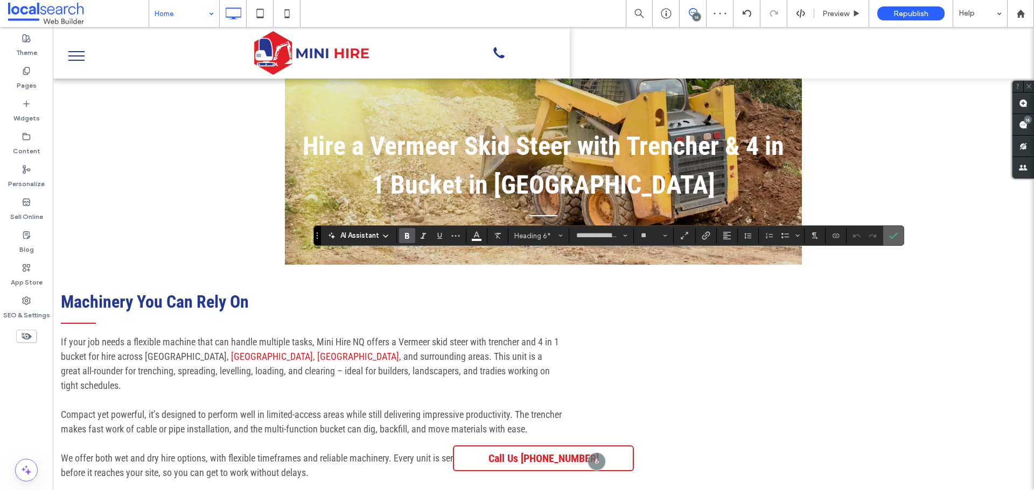
click at [895, 237] on icon "Confirm" at bounding box center [893, 235] width 9 height 9
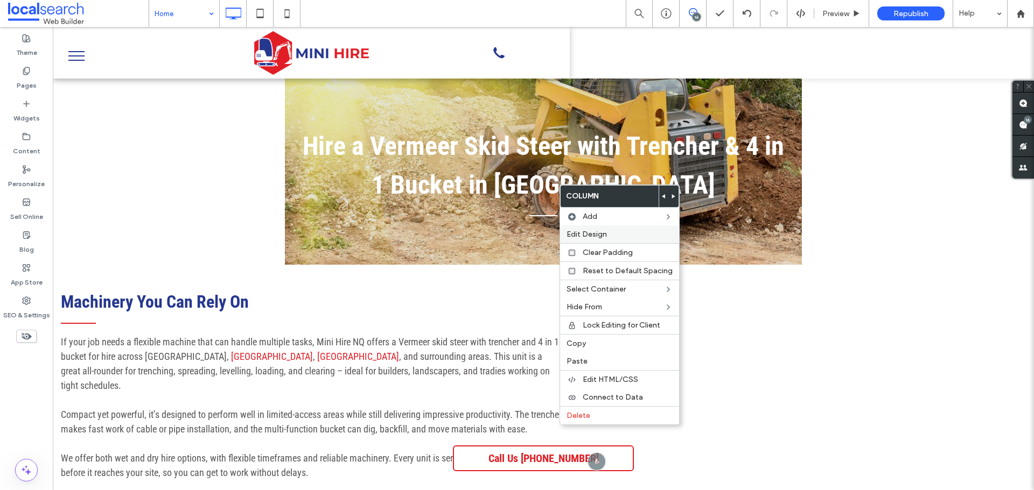
click at [599, 233] on span "Edit Design" at bounding box center [586, 234] width 40 height 9
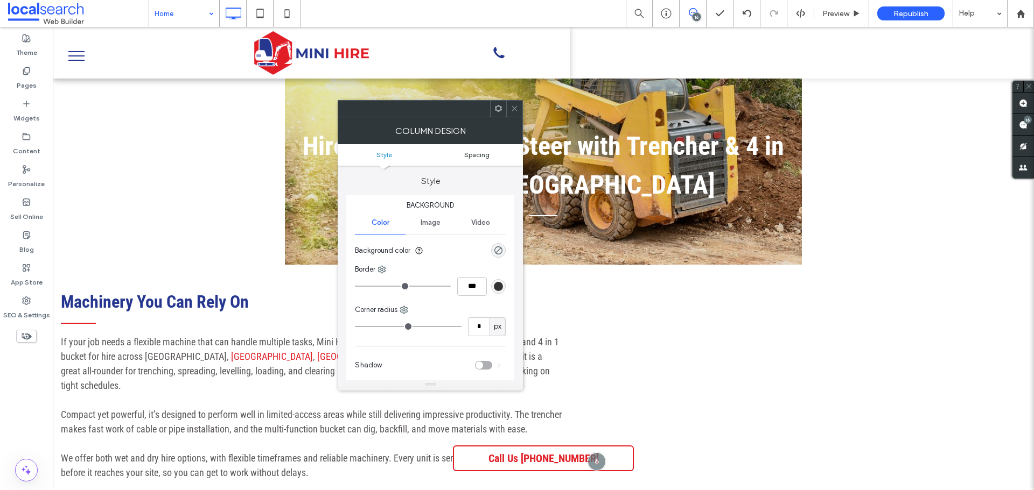
click at [484, 152] on span "Spacing" at bounding box center [476, 155] width 25 height 8
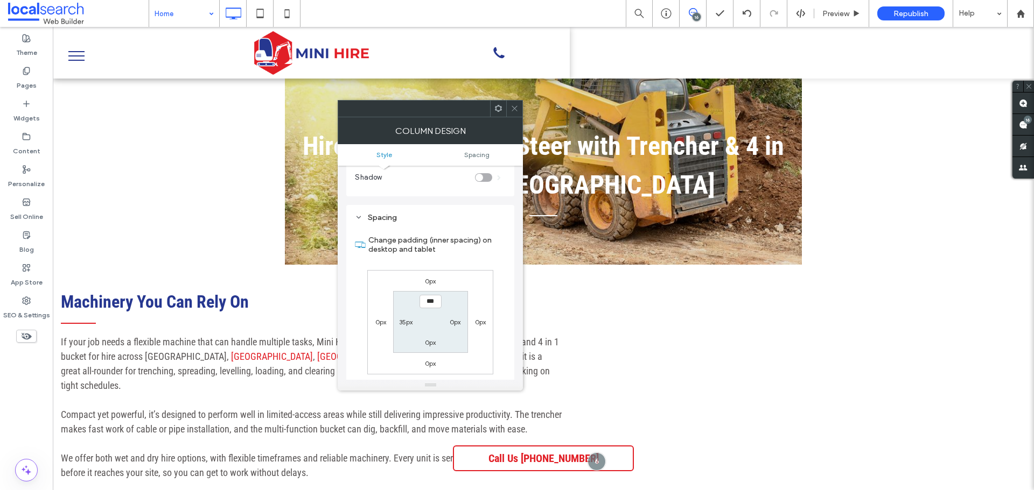
scroll to position [219, 0]
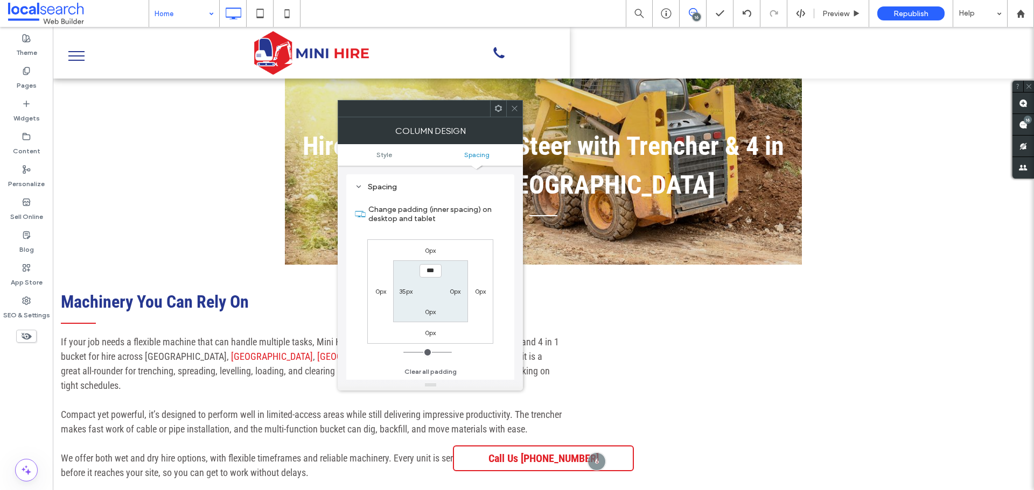
click at [516, 104] on icon at bounding box center [514, 108] width 8 height 8
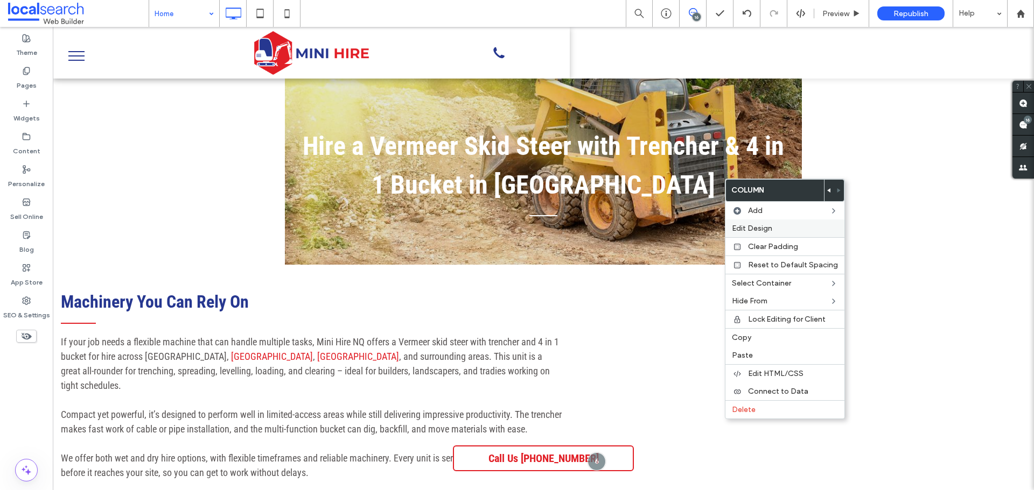
click at [767, 229] on span "Edit Design" at bounding box center [752, 228] width 40 height 9
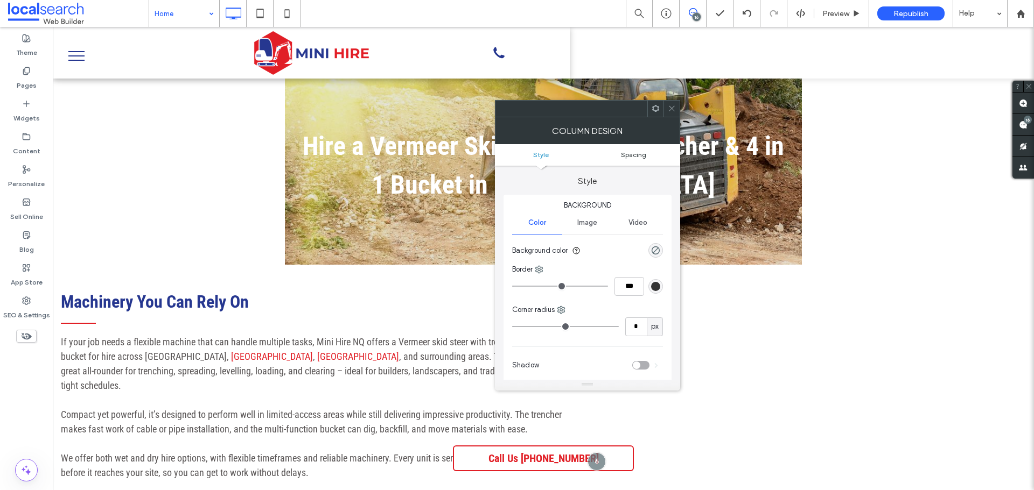
click at [633, 154] on span "Spacing" at bounding box center [633, 155] width 25 height 8
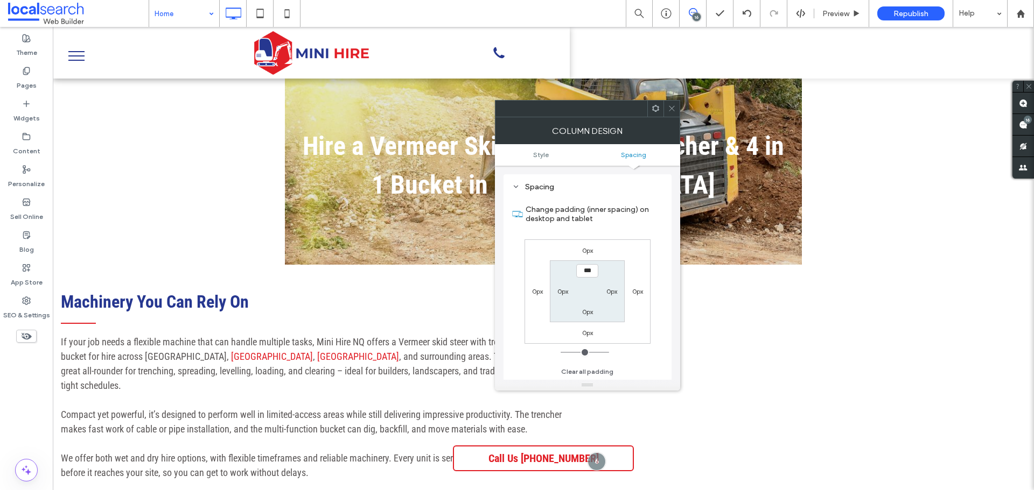
click at [561, 293] on label "0px" at bounding box center [562, 291] width 11 height 8
type input "**"
type input "****"
click at [670, 105] on icon at bounding box center [671, 108] width 8 height 8
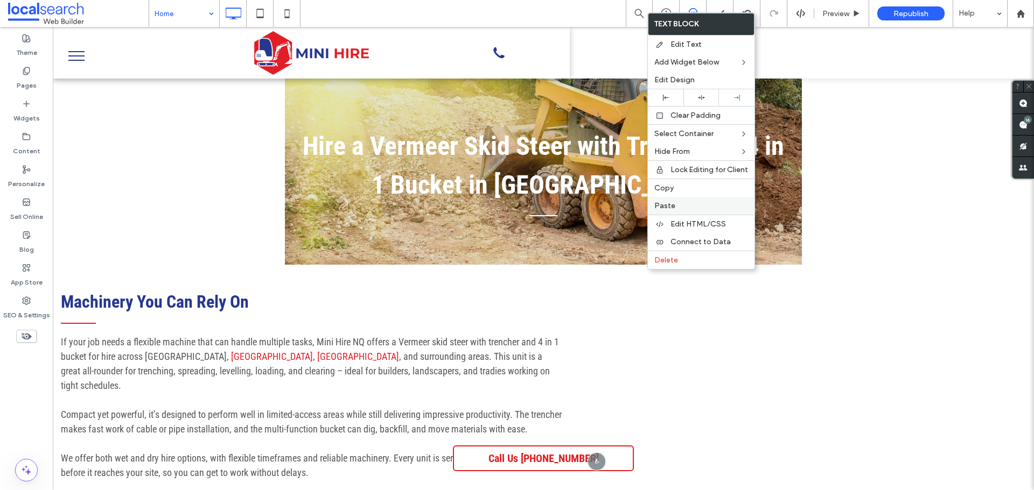
click at [684, 205] on label "Paste" at bounding box center [701, 205] width 94 height 9
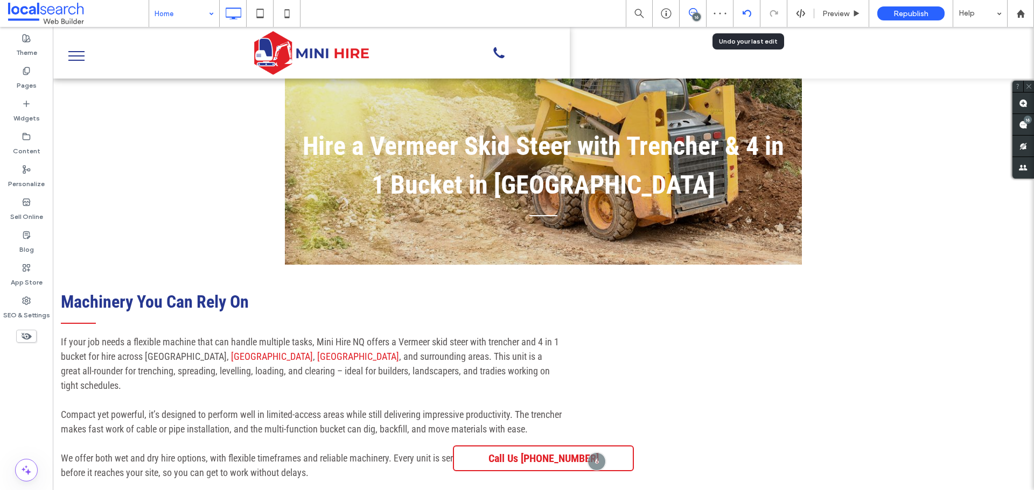
click at [740, 16] on div at bounding box center [746, 13] width 26 height 9
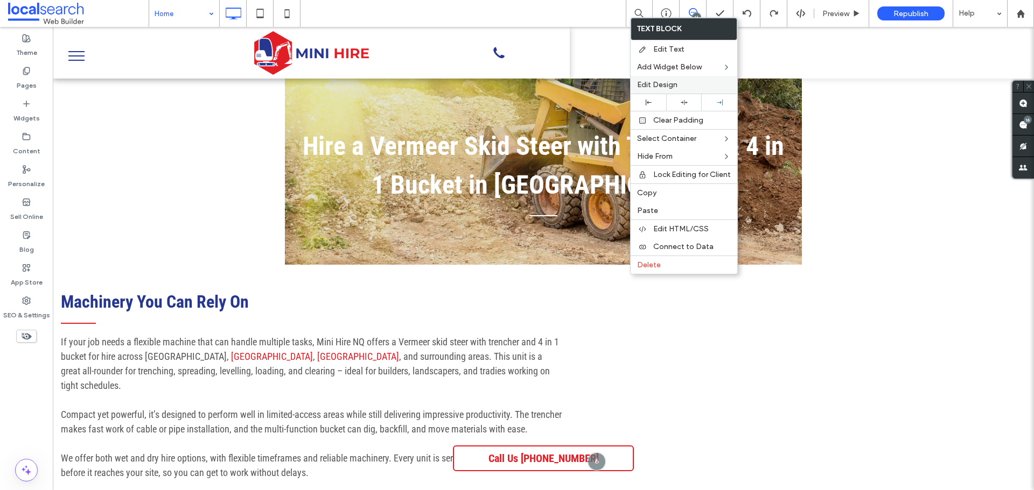
click at [667, 85] on span "Edit Design" at bounding box center [657, 84] width 40 height 9
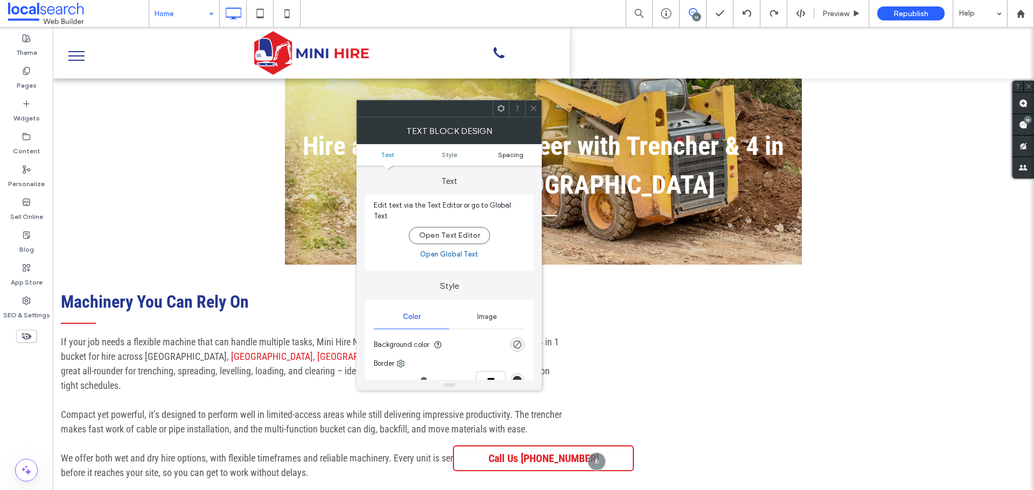
click at [511, 157] on span "Spacing" at bounding box center [510, 155] width 25 height 8
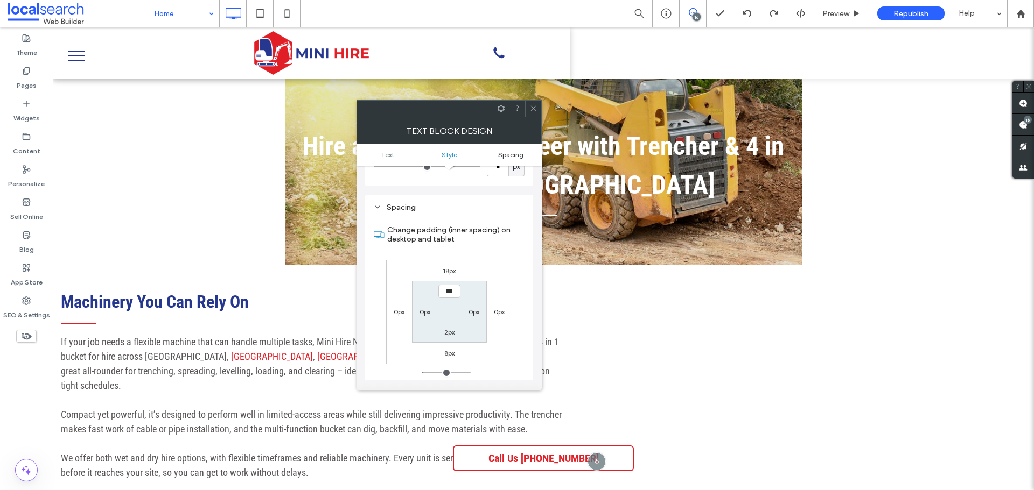
scroll to position [269, 0]
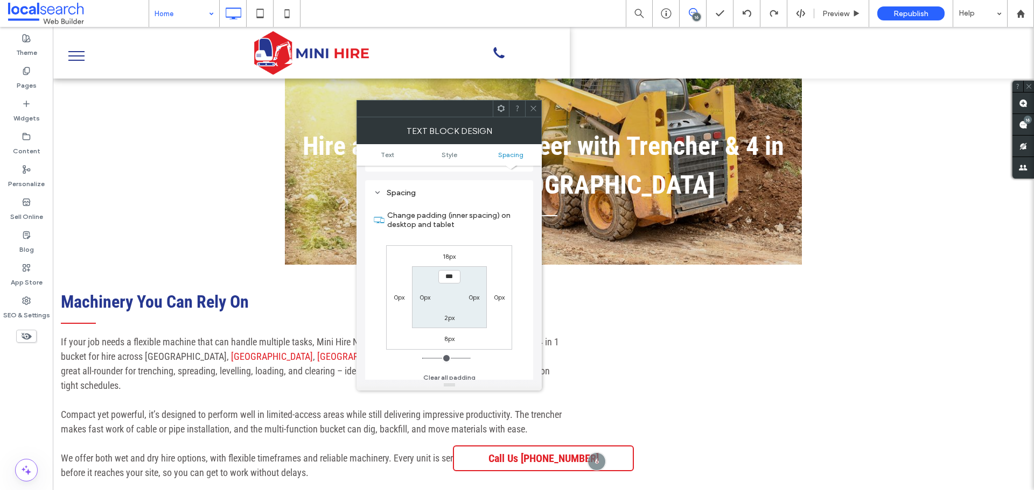
click at [532, 107] on icon at bounding box center [533, 108] width 8 height 8
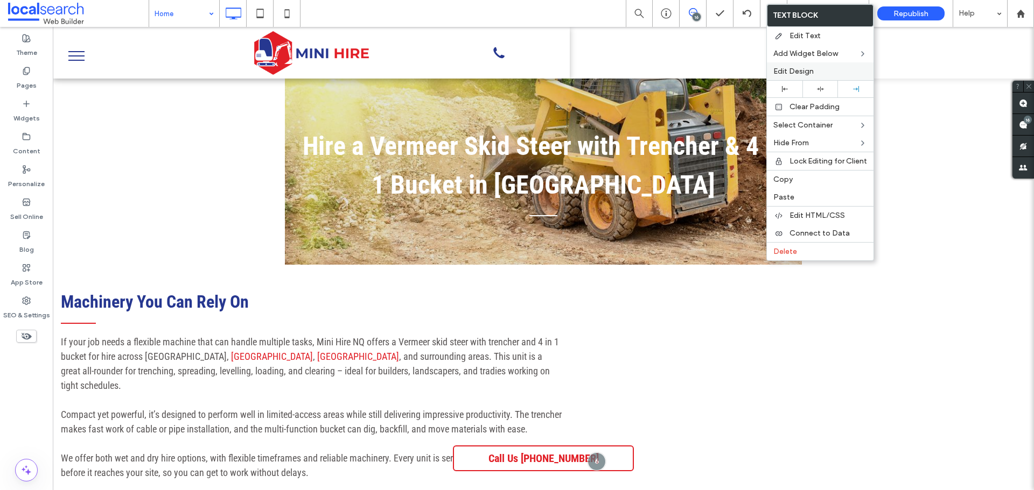
click at [799, 76] on div "Edit Design" at bounding box center [820, 71] width 107 height 18
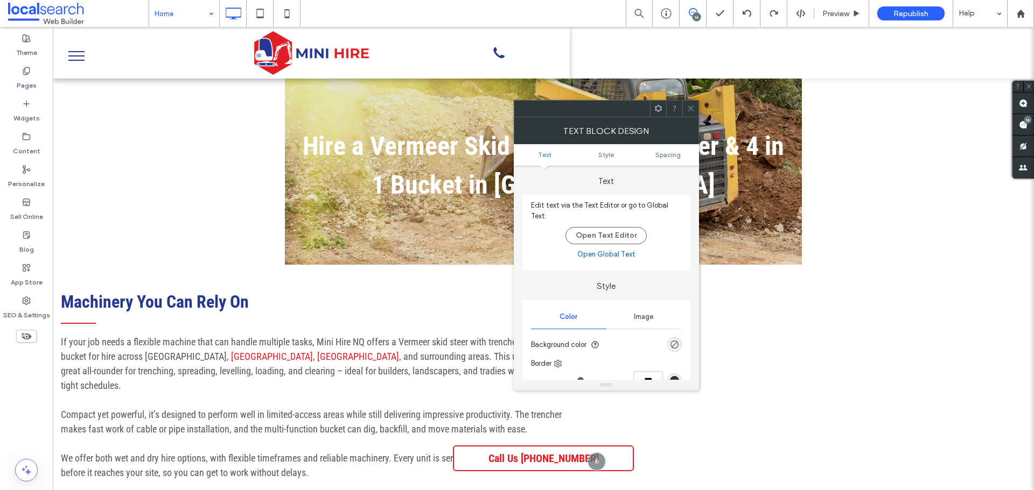
click at [678, 159] on ul "Text Style Spacing" at bounding box center [606, 155] width 185 height 22
click at [671, 156] on span "Spacing" at bounding box center [667, 155] width 25 height 8
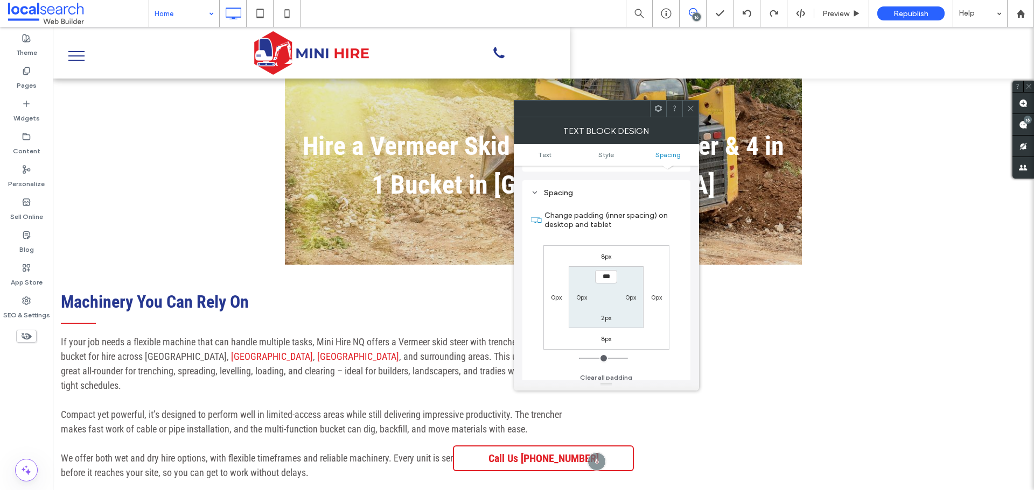
click at [608, 252] on label "8px" at bounding box center [606, 256] width 10 height 8
type input "*"
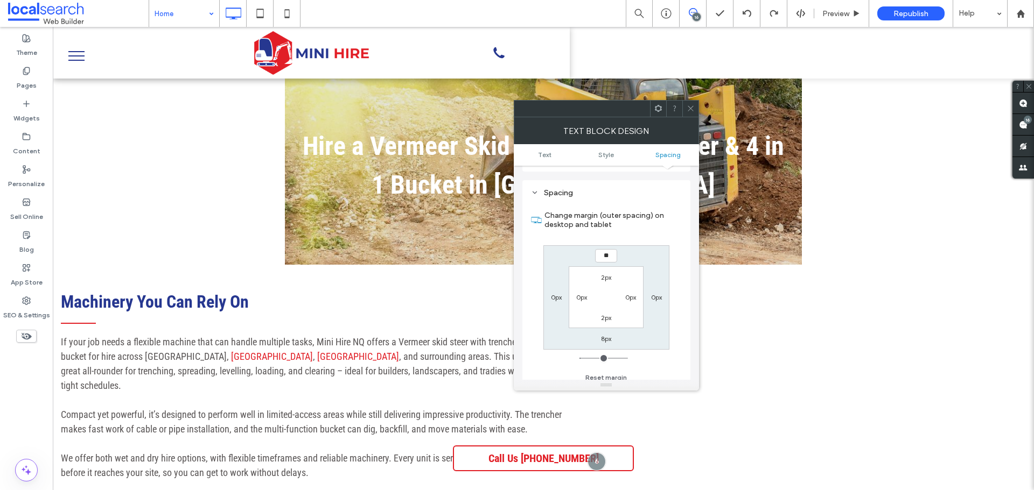
type input "**"
type input "****"
click at [691, 110] on icon at bounding box center [690, 108] width 8 height 8
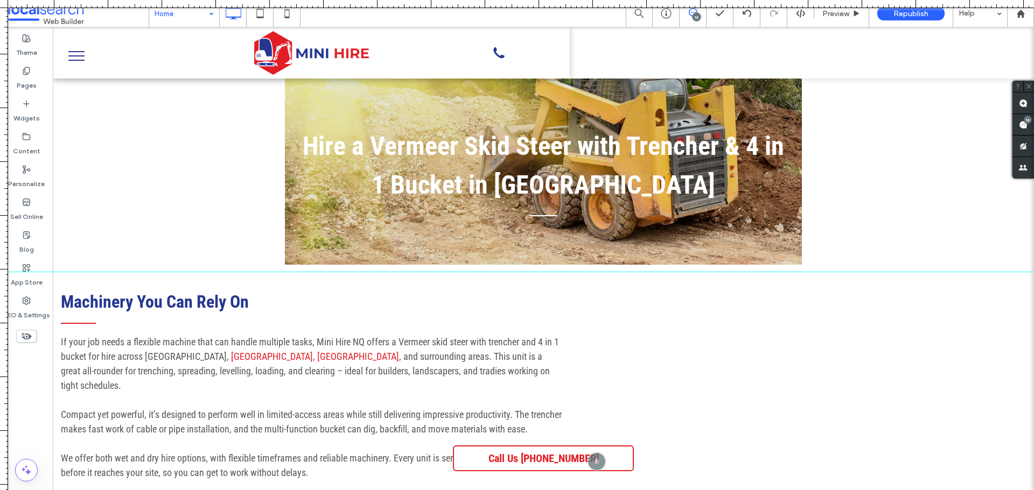
drag, startPoint x: 685, startPoint y: 5, endPoint x: 683, endPoint y: 272, distance: 267.0
click at [683, 490] on div at bounding box center [517, 490] width 1034 height 0
click at [683, 272] on div at bounding box center [517, 272] width 1034 height 1
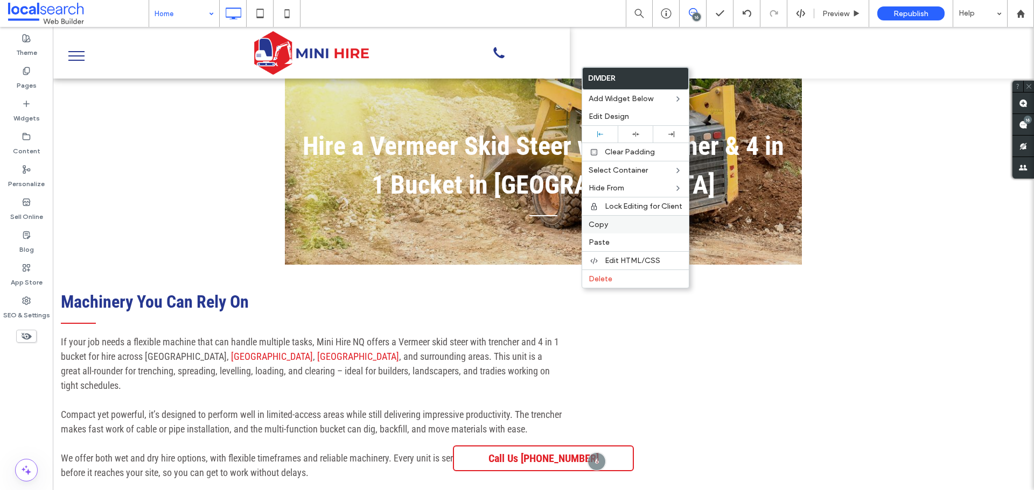
click at [610, 222] on label "Copy" at bounding box center [635, 224] width 94 height 9
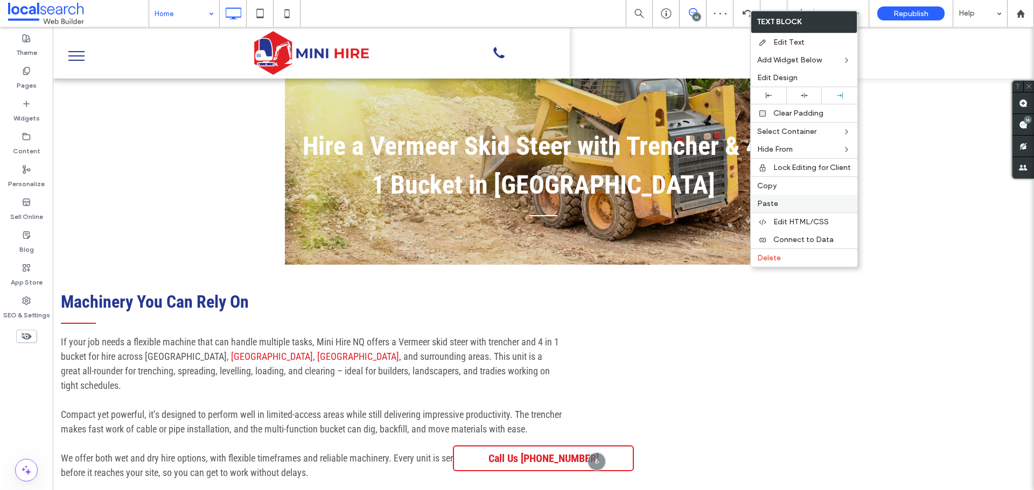
click at [781, 202] on label "Paste" at bounding box center [804, 203] width 94 height 9
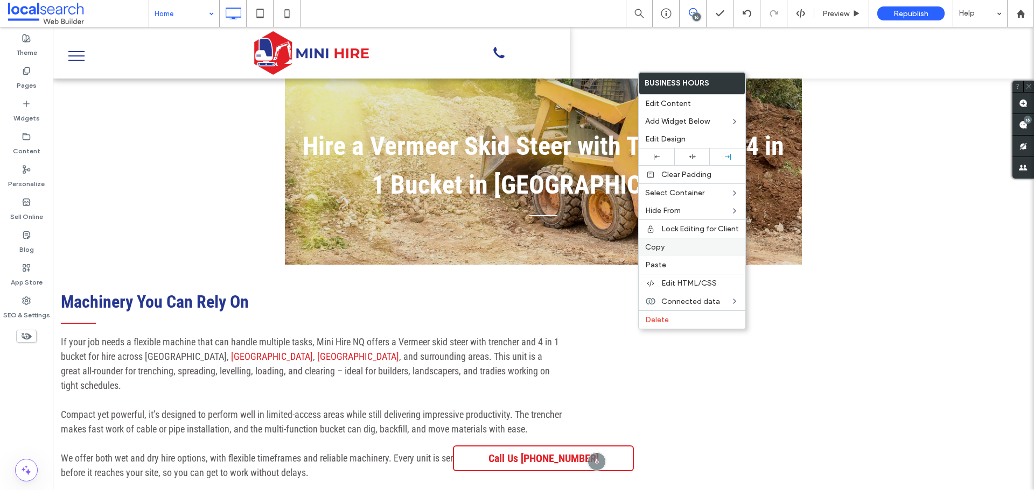
click at [663, 245] on span "Copy" at bounding box center [654, 247] width 19 height 9
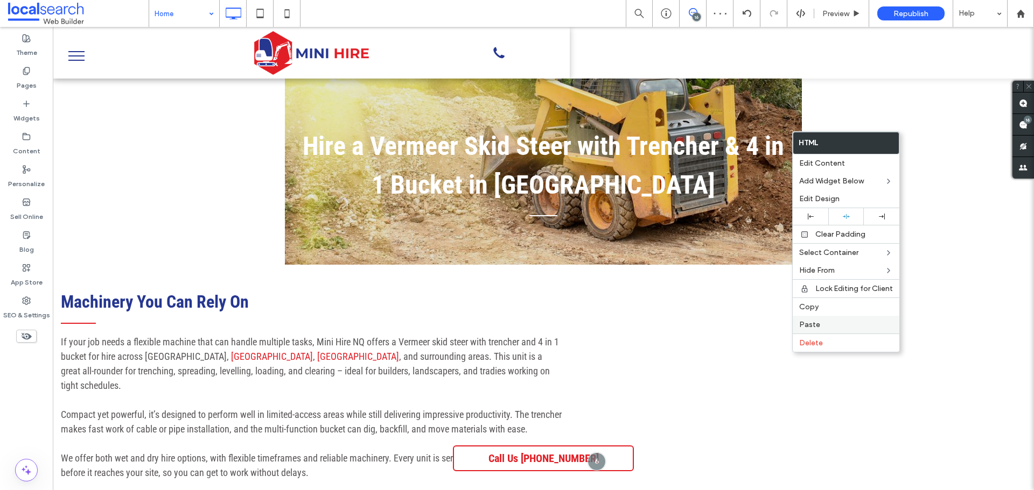
click at [805, 324] on span "Paste" at bounding box center [809, 324] width 21 height 9
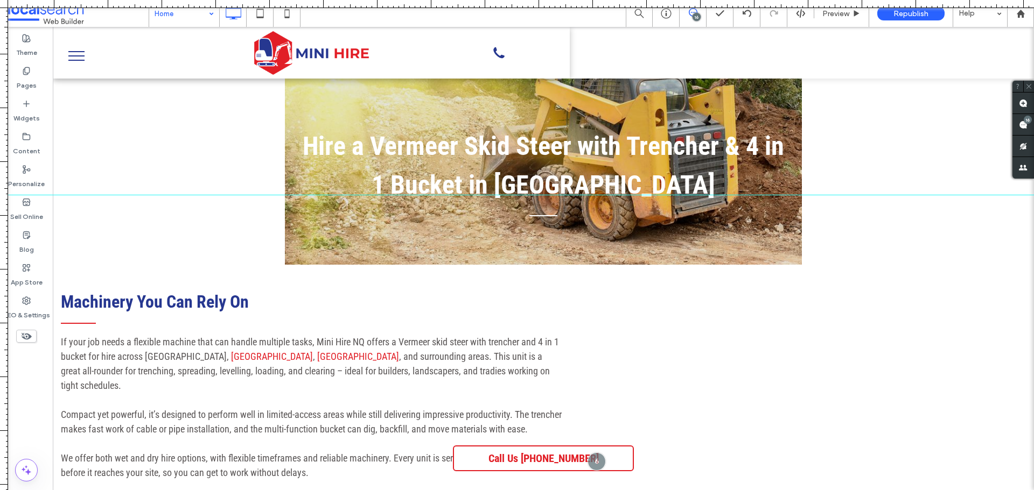
drag, startPoint x: 578, startPoint y: 270, endPoint x: 600, endPoint y: 195, distance: 78.5
click at [600, 195] on div at bounding box center [517, 195] width 1034 height 9
drag, startPoint x: 600, startPoint y: 195, endPoint x: 678, endPoint y: -1, distance: 210.6
click at [678, 0] on html ".wqwq-1{fill:#231f20;} .cls-1q, .cls-2q { fill-rule: evenodd; } .cls-2q { fill:…" at bounding box center [517, 245] width 1034 height 490
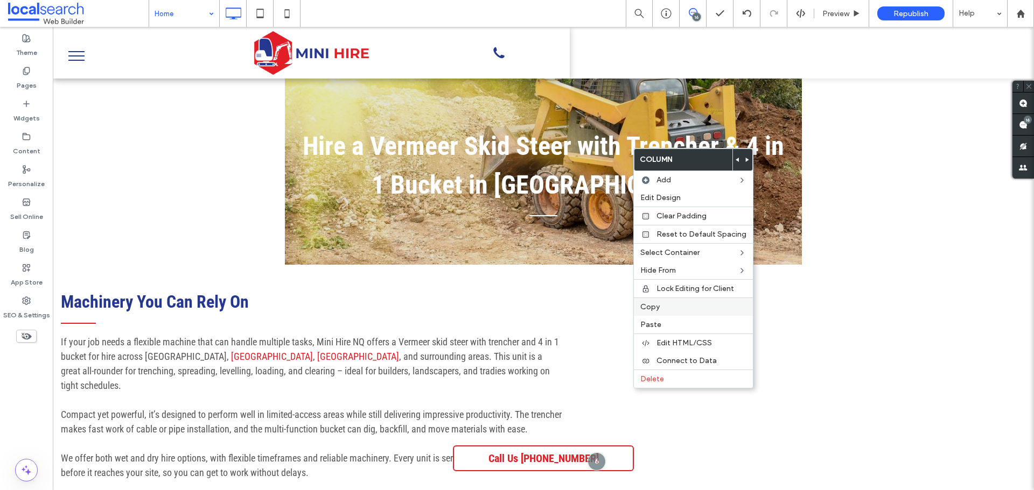
click at [661, 308] on label "Copy" at bounding box center [693, 307] width 106 height 9
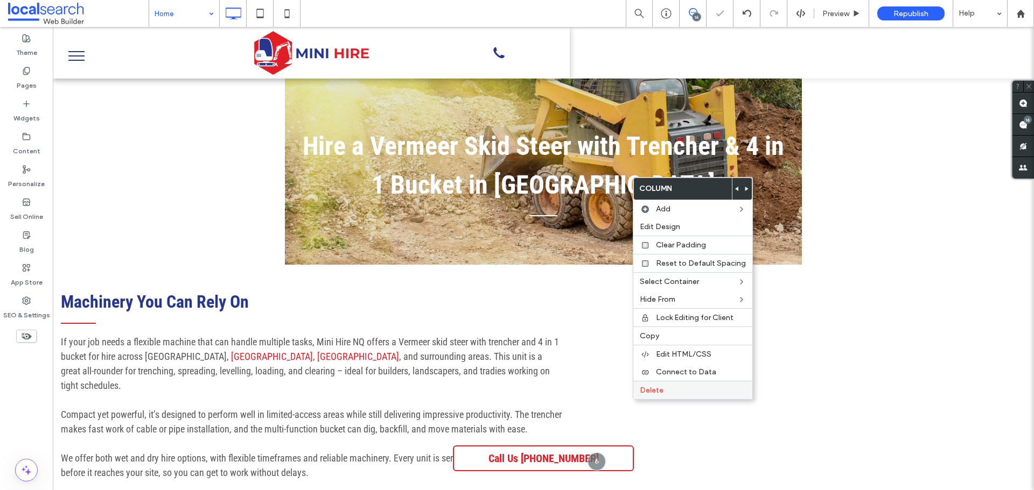
click at [651, 395] on div "Delete" at bounding box center [692, 390] width 119 height 18
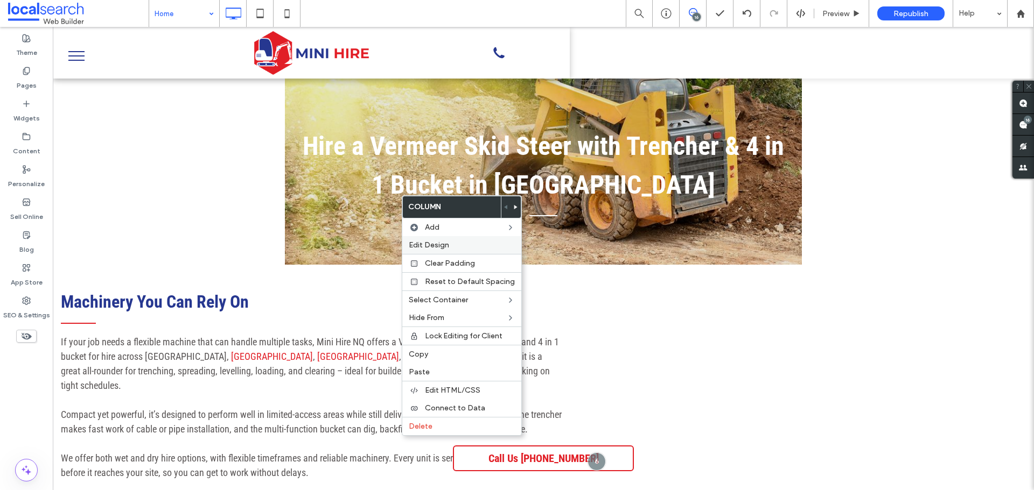
click at [467, 240] on div "Edit Design" at bounding box center [461, 245] width 119 height 18
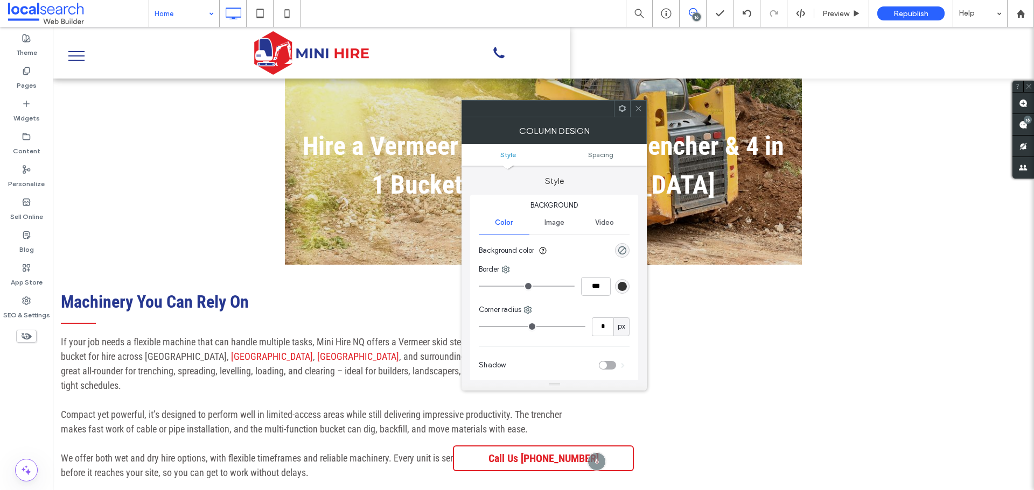
click at [609, 150] on ul "Style Spacing" at bounding box center [553, 155] width 185 height 22
click at [607, 155] on span "Spacing" at bounding box center [600, 155] width 25 height 8
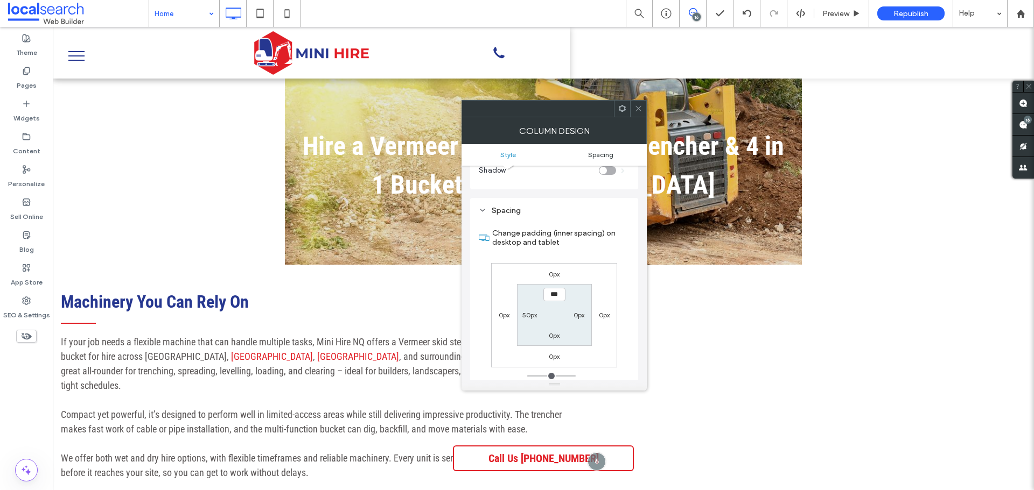
scroll to position [219, 0]
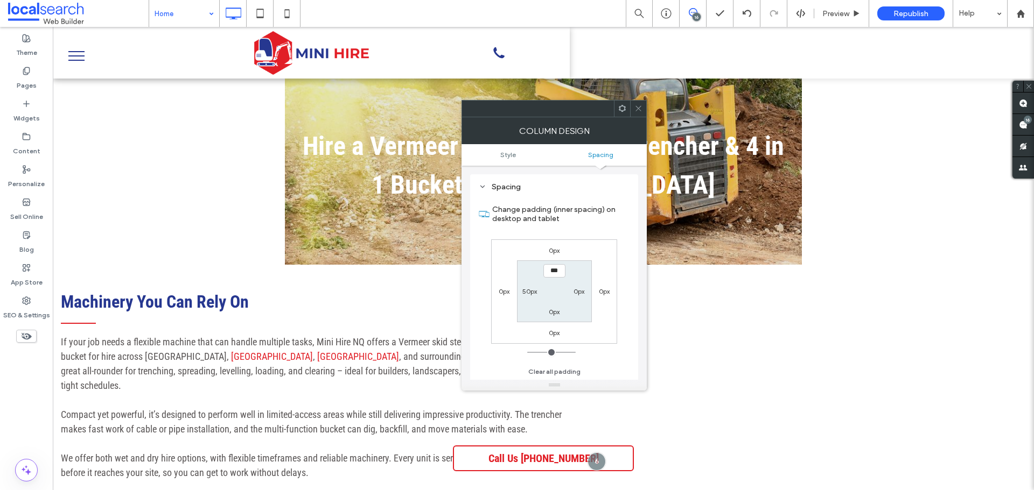
click at [534, 292] on label "50px" at bounding box center [529, 291] width 15 height 8
type input "**"
click at [532, 296] on input "****" at bounding box center [529, 291] width 22 height 13
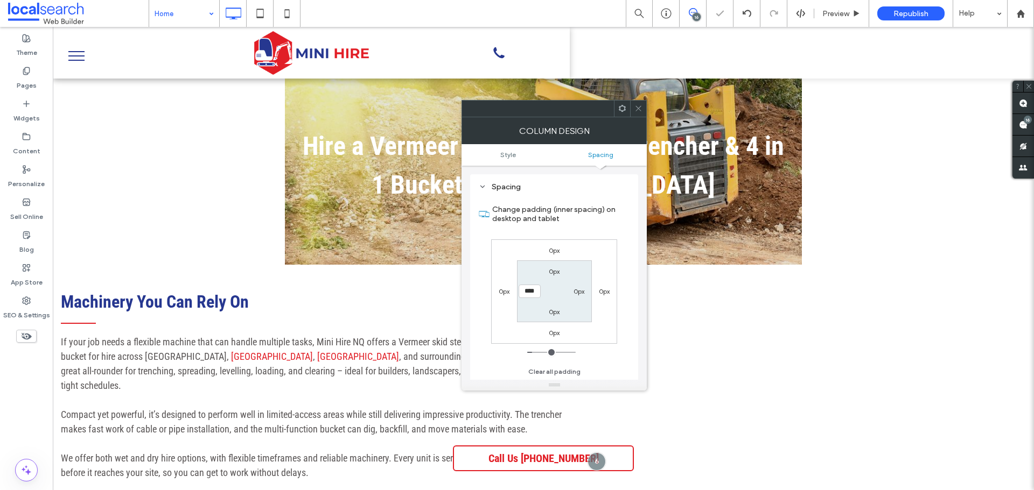
click at [532, 296] on input "****" at bounding box center [529, 291] width 22 height 13
type input "**"
type input "****"
click at [638, 107] on icon at bounding box center [638, 108] width 8 height 8
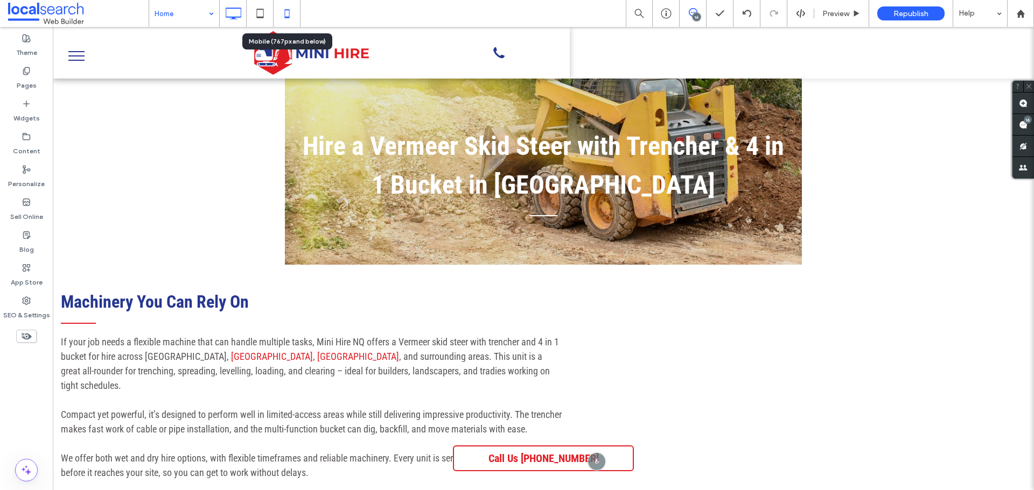
click at [289, 18] on use at bounding box center [286, 13] width 5 height 9
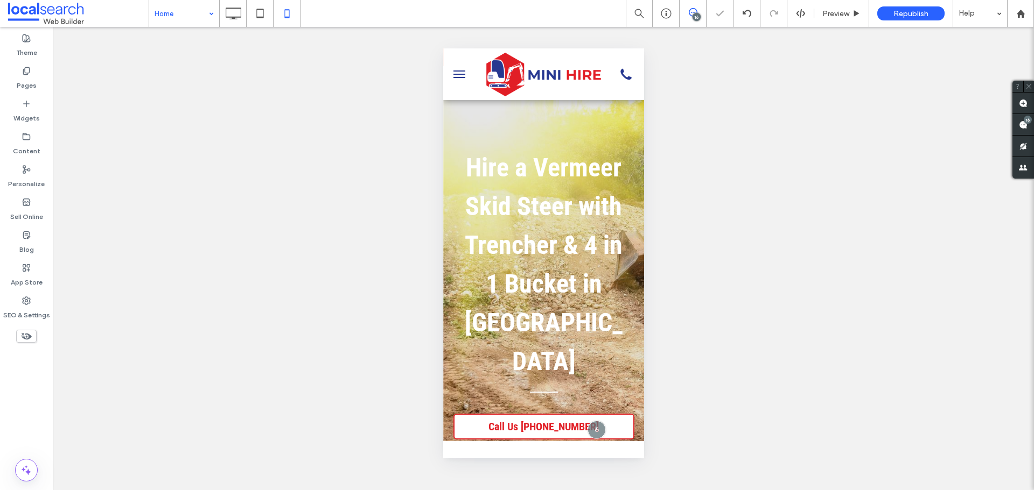
drag, startPoint x: 648, startPoint y: 333, endPoint x: 647, endPoint y: 400, distance: 67.3
click at [647, 400] on div "Unhide? Yes Unhide? Yes Unhide? Yes Unhide? Yes Unhide? Yes Unhide? Yes Unhide?…" at bounding box center [543, 258] width 981 height 463
drag, startPoint x: 650, startPoint y: 440, endPoint x: 650, endPoint y: 392, distance: 48.5
click at [650, 425] on div "Unhide? Yes Unhide? Yes Unhide? Yes Unhide? Yes Unhide? Yes Unhide? Yes Unhide?…" at bounding box center [543, 258] width 981 height 463
click at [650, 378] on div "Unhide? Yes Unhide? Yes Unhide? Yes Unhide? Yes Unhide? Yes Unhide? Yes Unhide?…" at bounding box center [543, 258] width 981 height 463
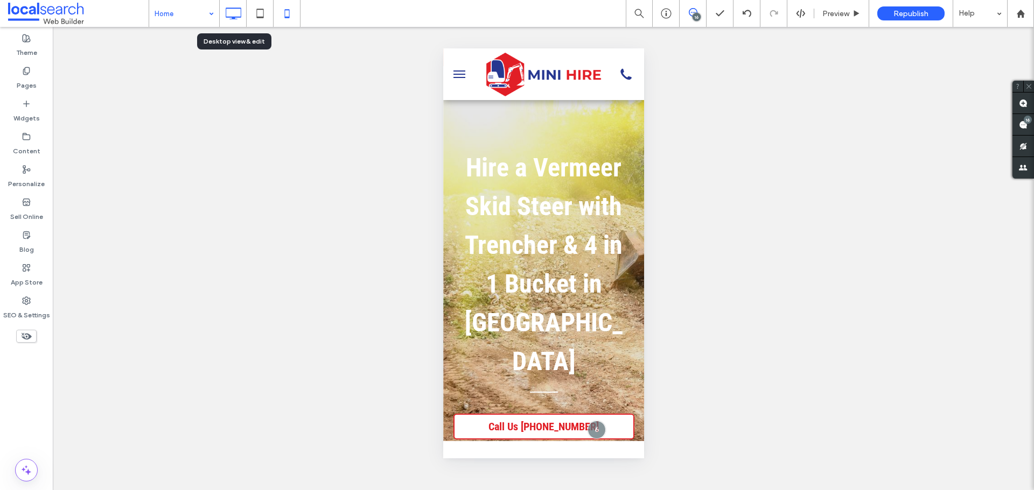
click at [238, 20] on icon at bounding box center [233, 14] width 22 height 22
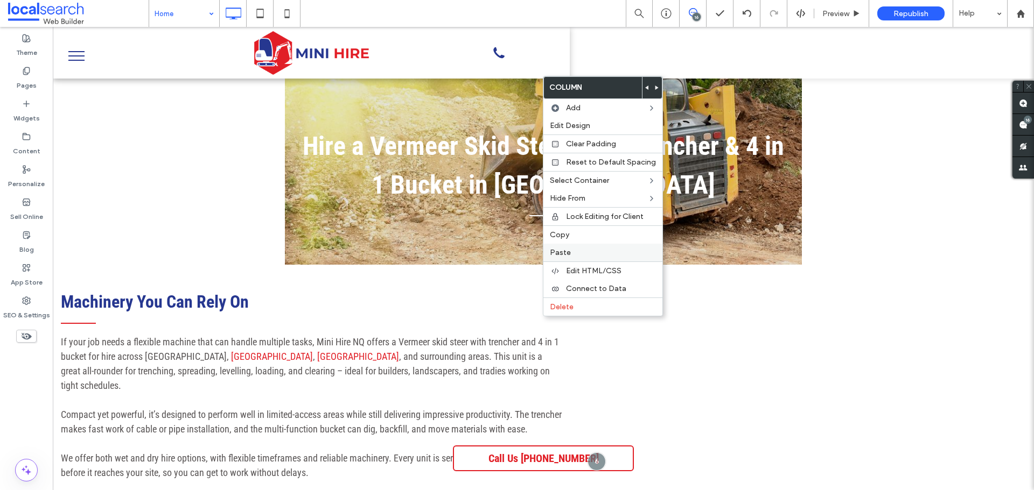
click at [584, 250] on label "Paste" at bounding box center [603, 252] width 106 height 9
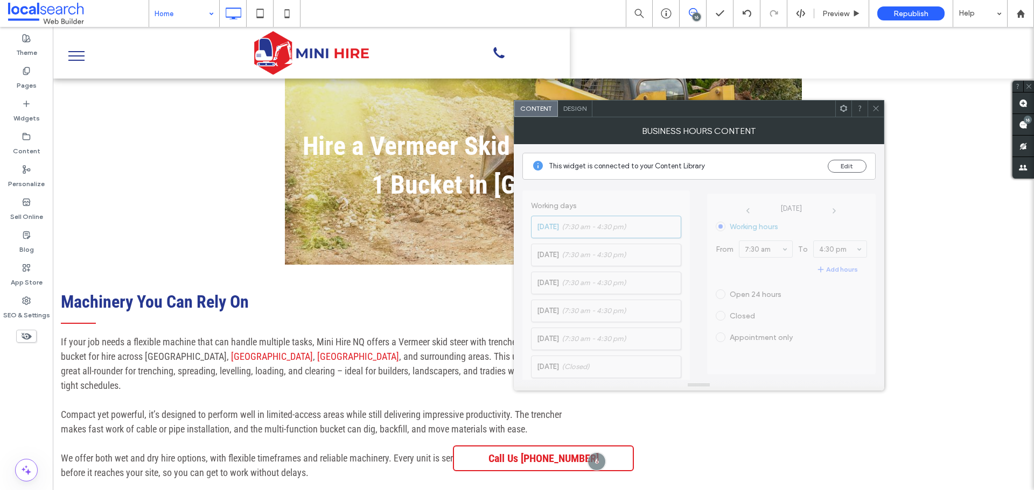
click at [580, 111] on span "Design" at bounding box center [574, 108] width 23 height 8
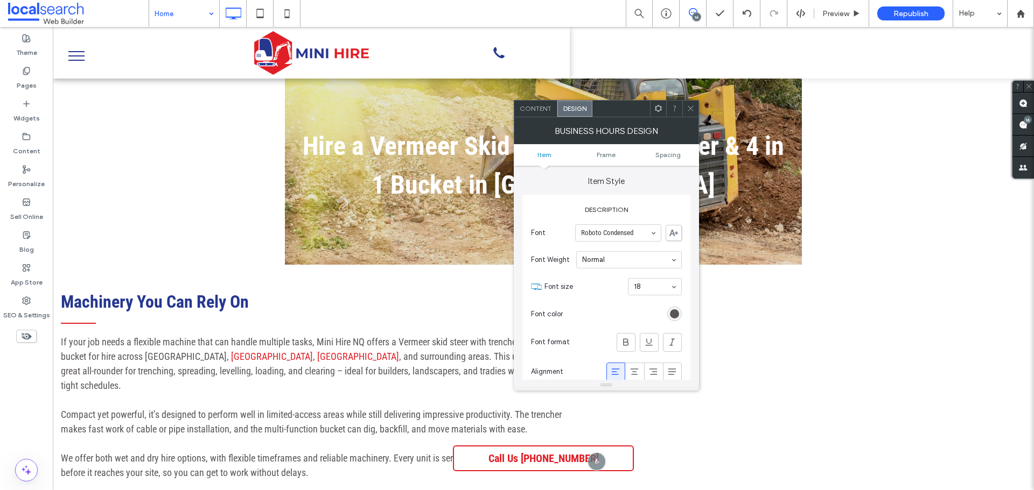
click at [670, 163] on ul "Item Frame Spacing" at bounding box center [606, 155] width 185 height 22
click at [670, 160] on ul "Item Frame Spacing" at bounding box center [606, 155] width 185 height 22
click at [664, 151] on span "Spacing" at bounding box center [667, 155] width 25 height 8
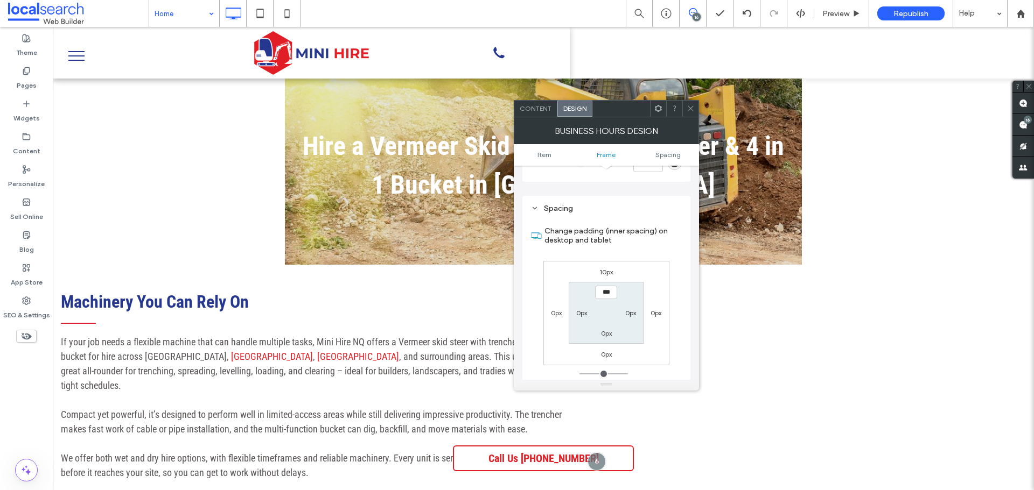
scroll to position [391, 0]
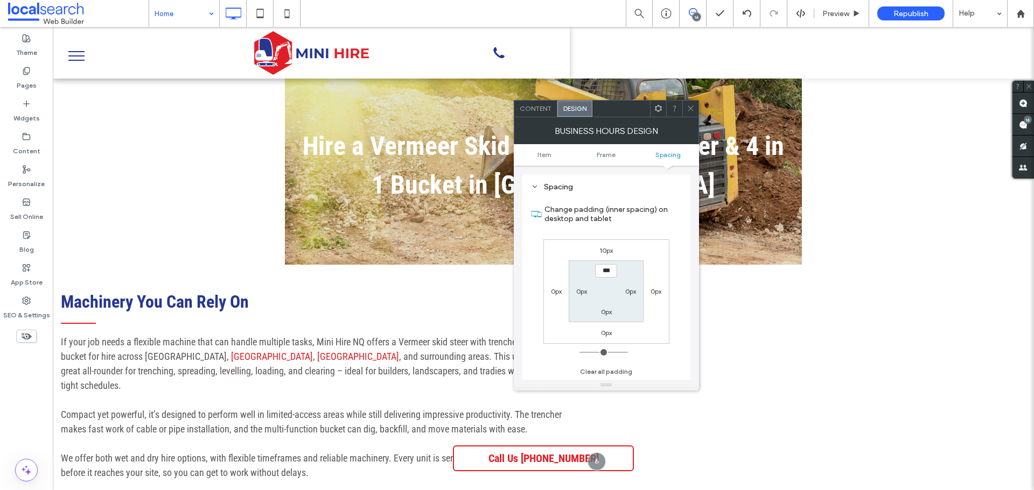
click at [688, 109] on icon at bounding box center [690, 108] width 8 height 8
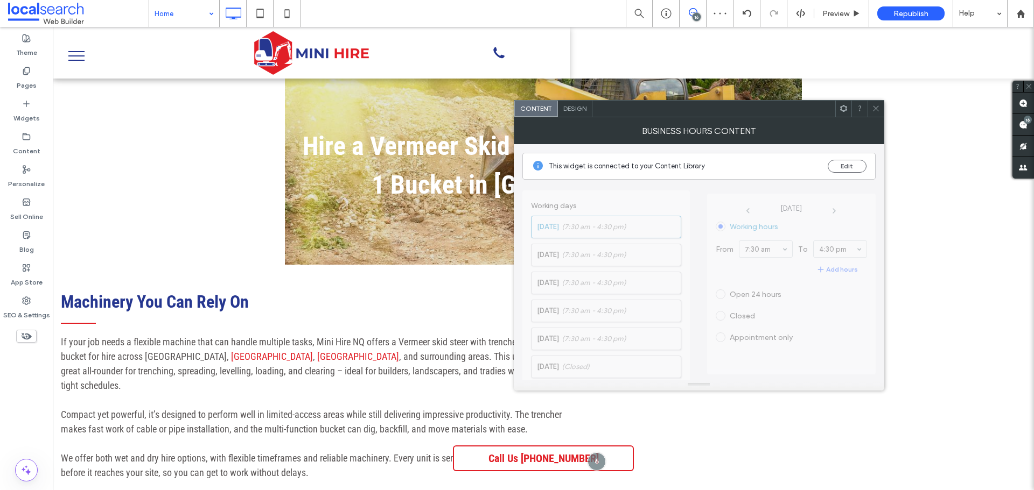
click at [581, 113] on div "Design" at bounding box center [575, 109] width 34 height 16
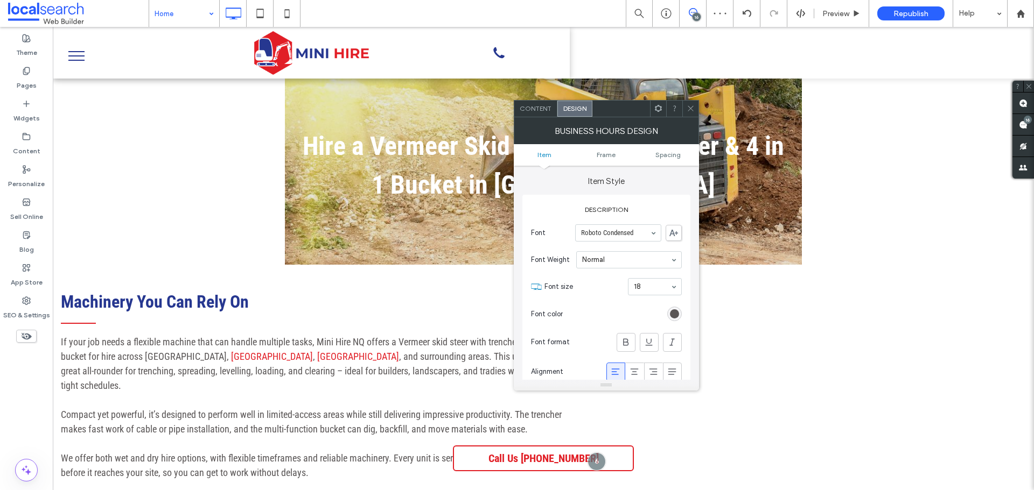
click at [580, 106] on span "Design" at bounding box center [574, 108] width 23 height 8
click at [674, 315] on div "rgb(89, 85, 85)" at bounding box center [674, 314] width 9 height 9
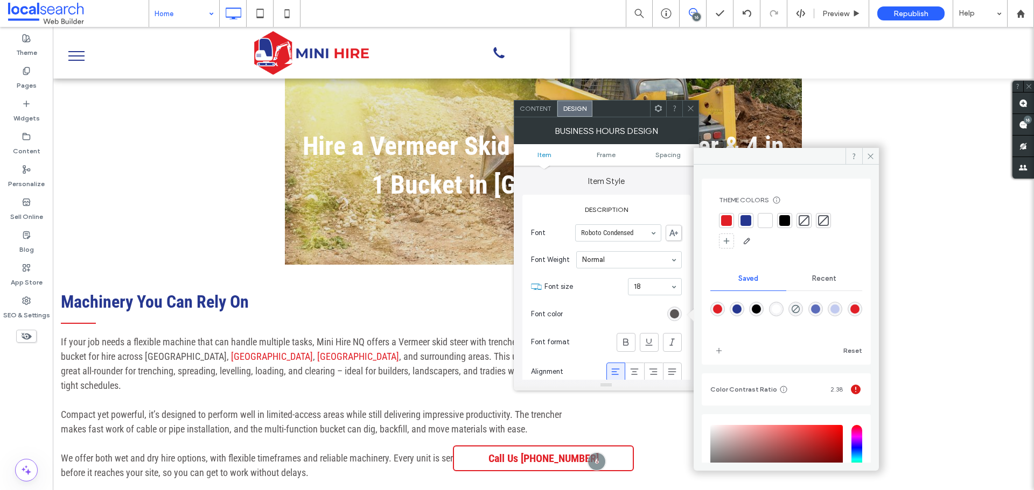
click at [762, 219] on div at bounding box center [765, 220] width 11 height 11
click at [871, 156] on use at bounding box center [869, 155] width 5 height 5
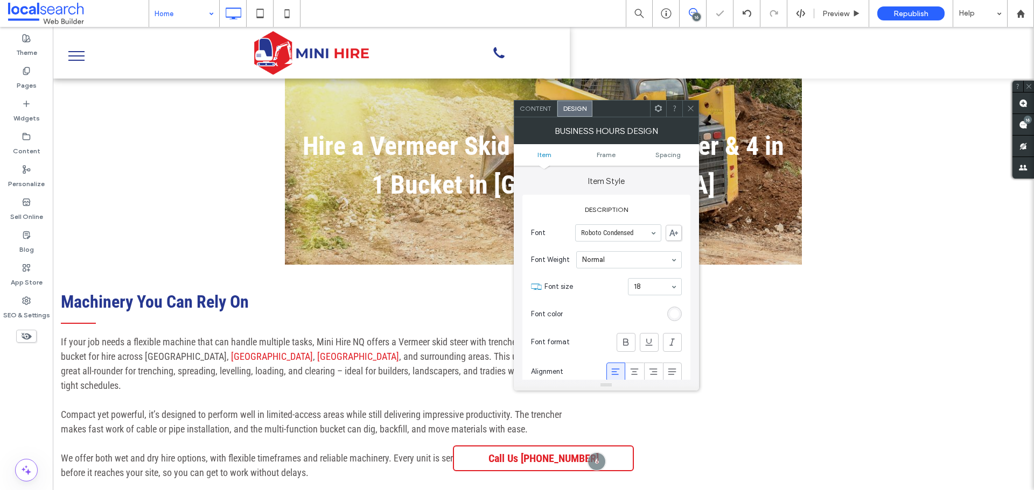
click at [685, 108] on div at bounding box center [690, 109] width 16 height 16
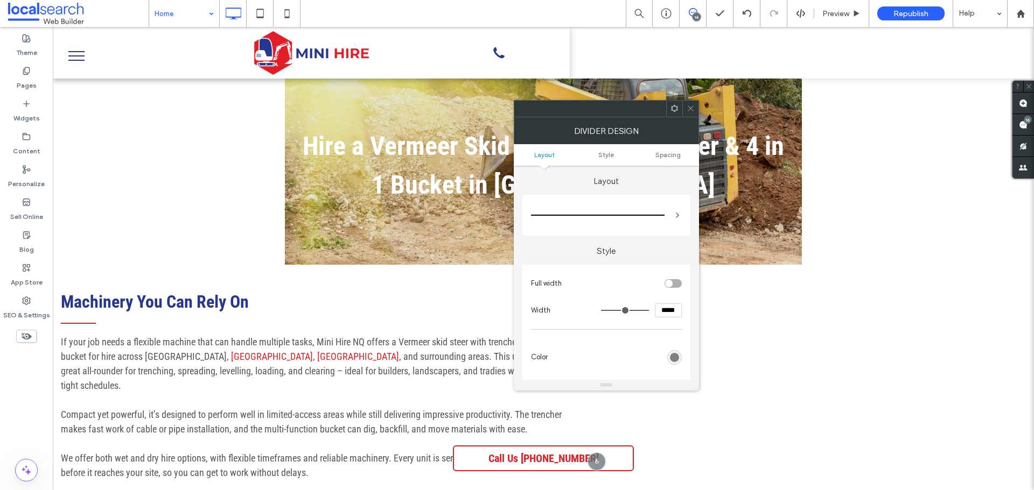
click at [674, 358] on div "rgb(128, 128, 128)" at bounding box center [674, 357] width 9 height 9
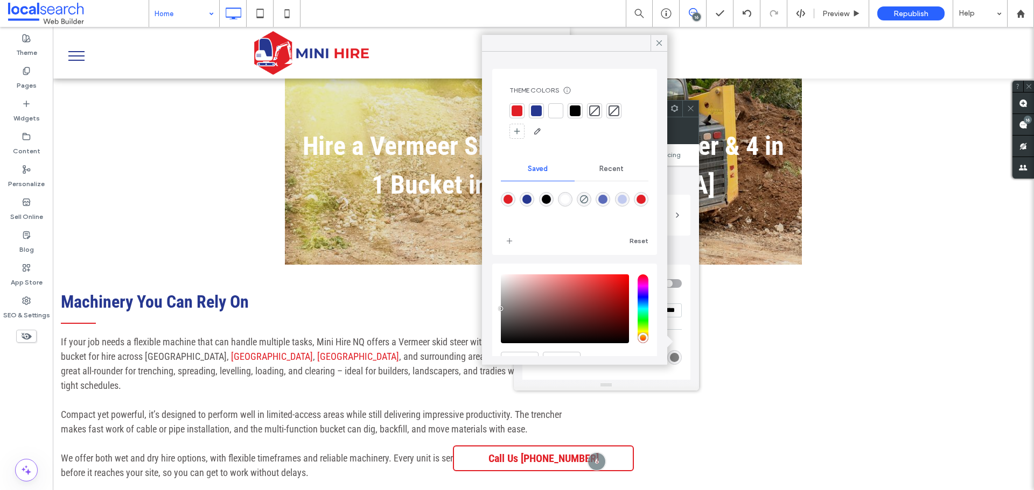
click at [508, 200] on div "rgba(225,31,38,1)" at bounding box center [507, 199] width 9 height 9
type input "*******"
click at [660, 45] on icon at bounding box center [659, 43] width 10 height 10
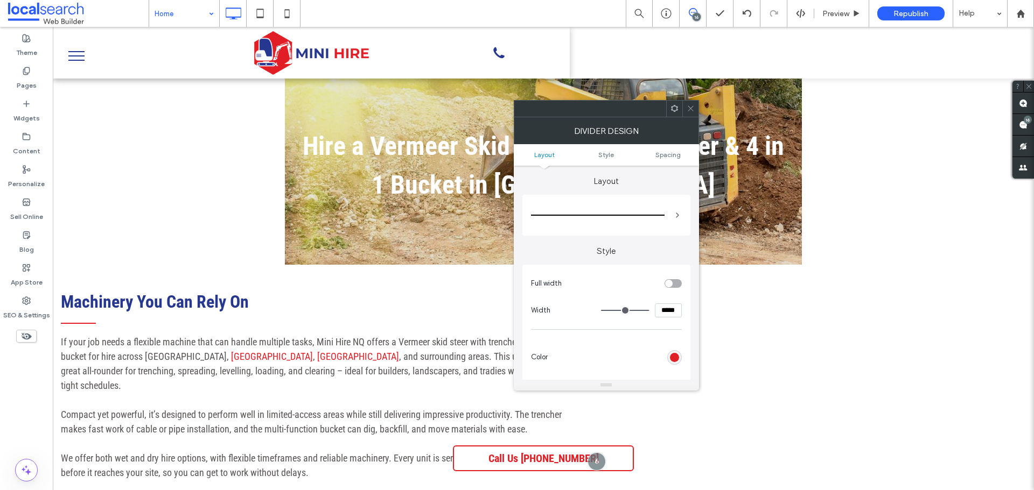
type input "**"
type input "****"
type input "**"
click at [613, 310] on input "range" at bounding box center [625, 310] width 48 height 1
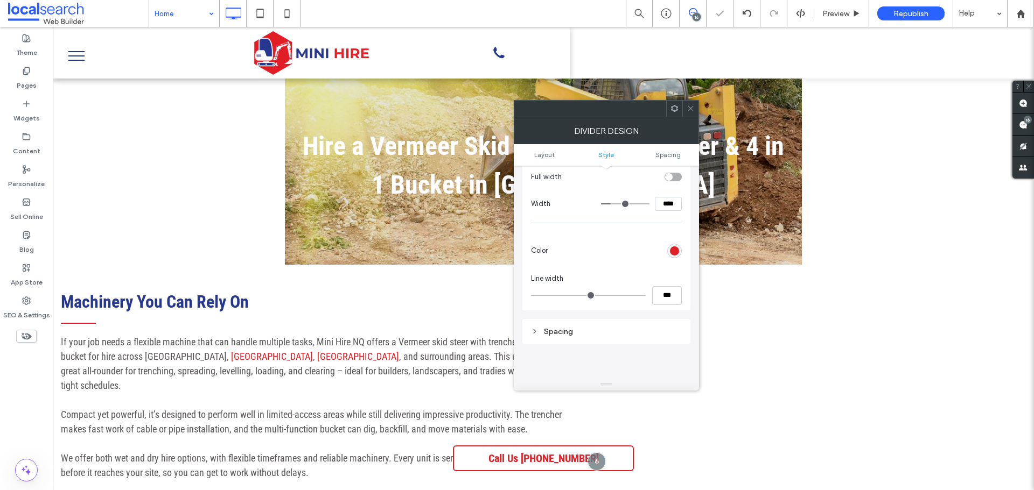
scroll to position [108, 0]
click at [678, 247] on div "rgba(225,31,38,1)" at bounding box center [674, 249] width 9 height 9
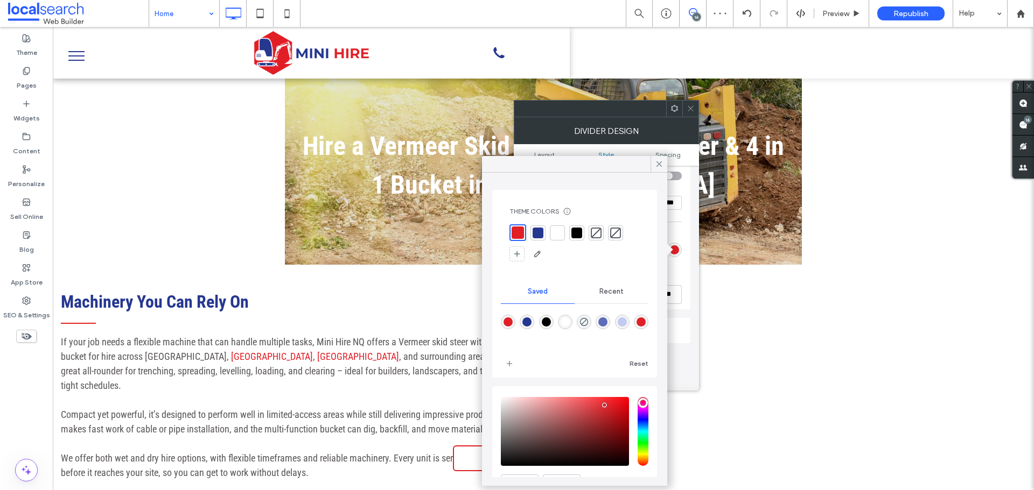
click at [524, 233] on div at bounding box center [517, 232] width 17 height 17
click at [662, 161] on icon at bounding box center [659, 164] width 10 height 10
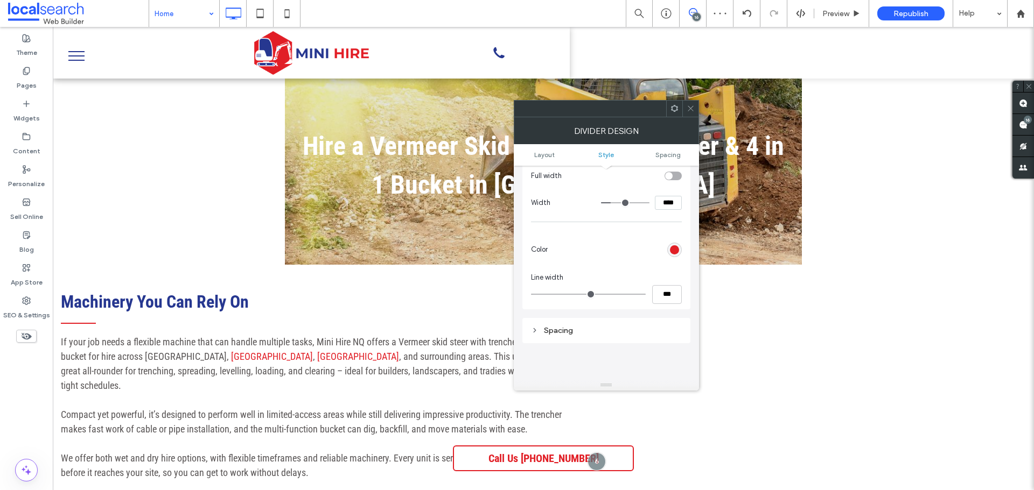
click at [684, 110] on div at bounding box center [690, 109] width 16 height 16
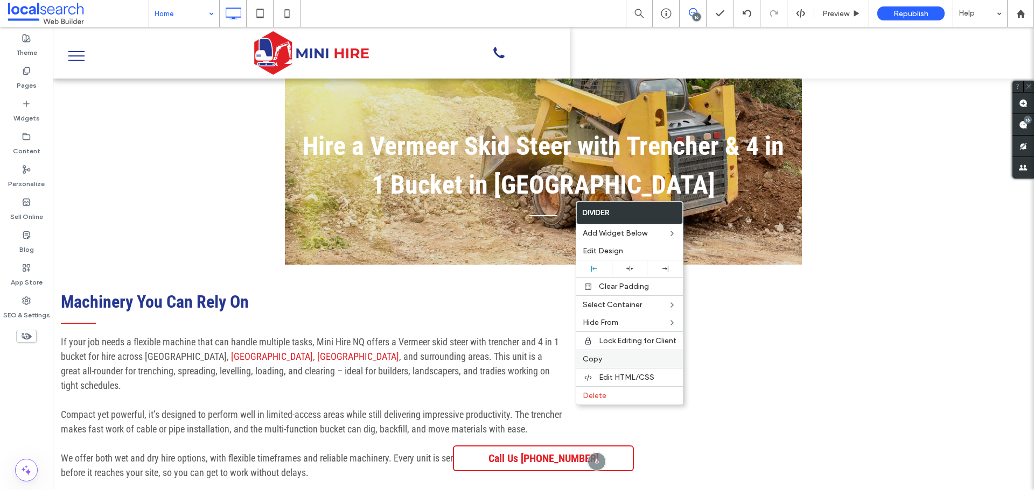
click at [605, 357] on label "Copy" at bounding box center [629, 359] width 94 height 9
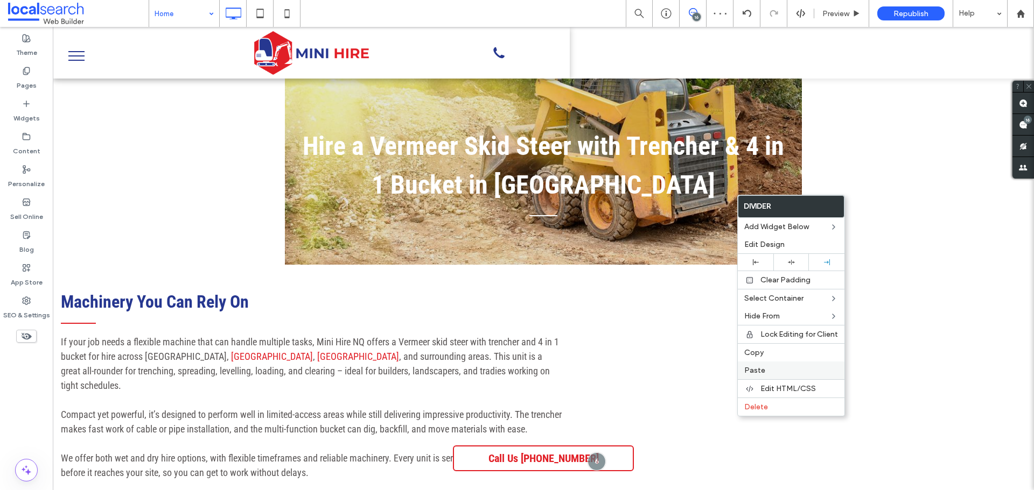
click at [768, 370] on label "Paste" at bounding box center [791, 370] width 94 height 9
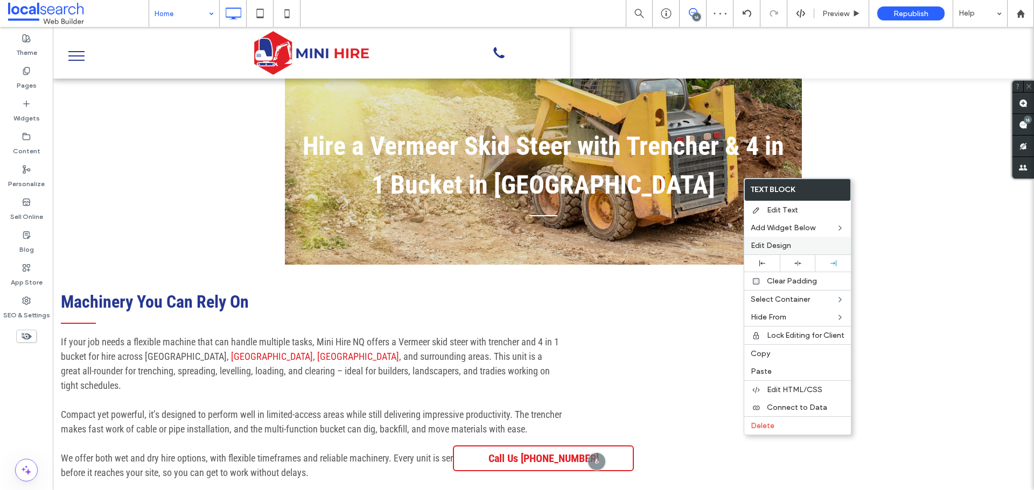
click at [771, 240] on div "Edit Design" at bounding box center [797, 246] width 107 height 18
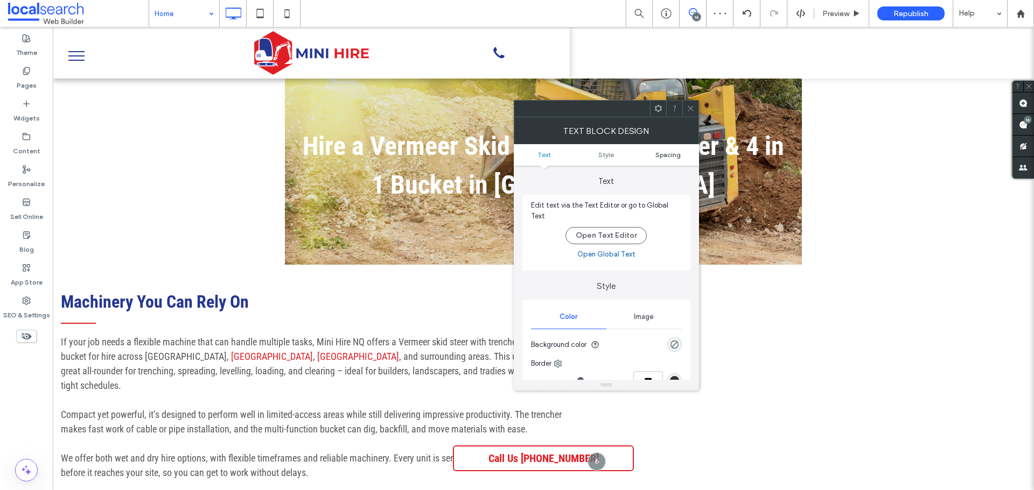
click at [668, 157] on span "Spacing" at bounding box center [667, 155] width 25 height 8
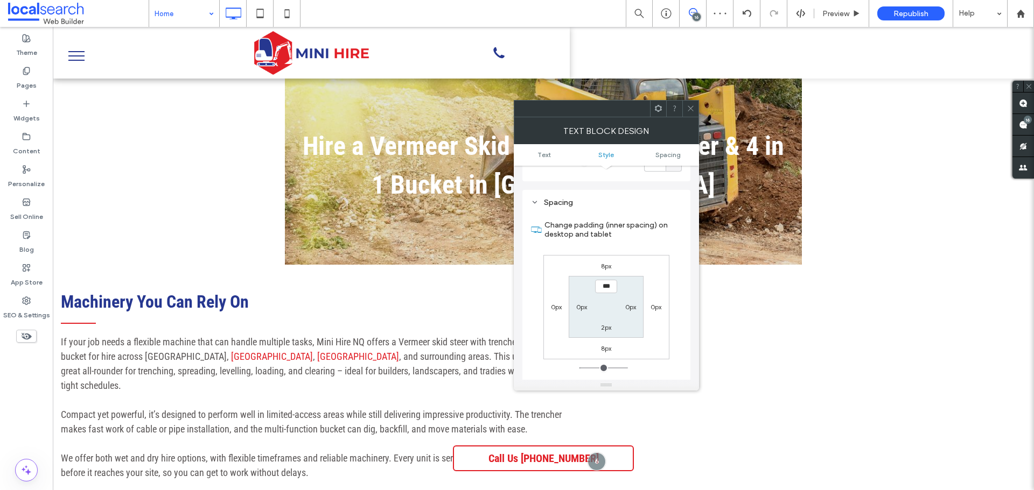
scroll to position [269, 0]
click at [609, 252] on label "8px" at bounding box center [606, 256] width 10 height 8
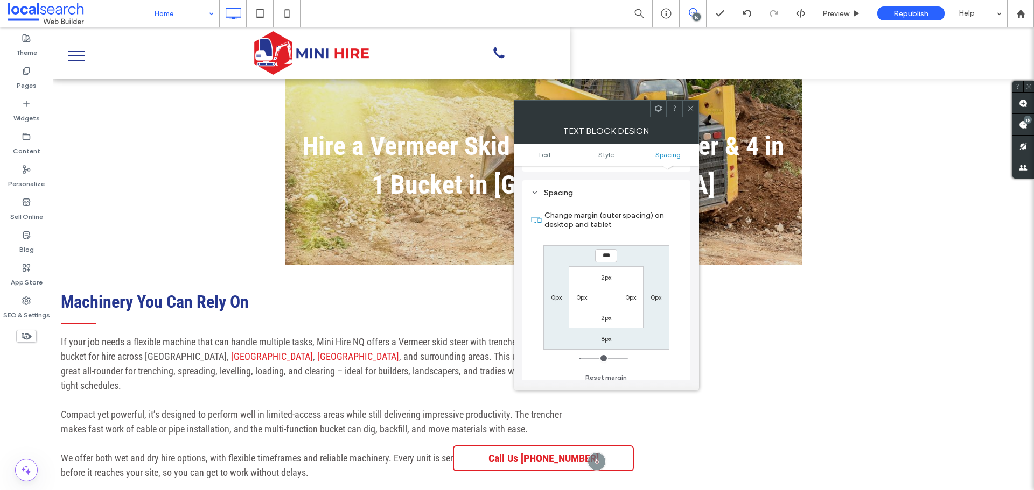
type input "*"
type input "**"
type input "****"
click at [690, 106] on icon at bounding box center [690, 108] width 8 height 8
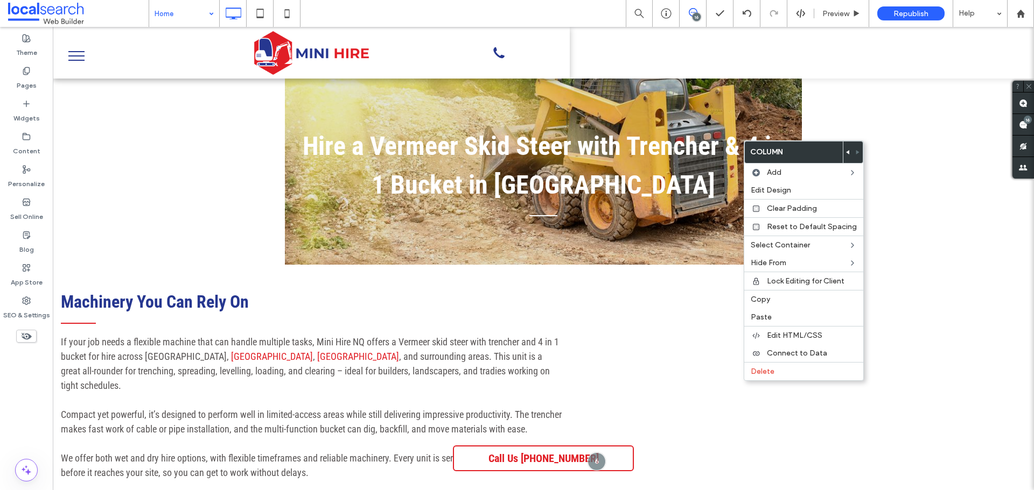
click at [846, 153] on icon at bounding box center [848, 152] width 4 height 4
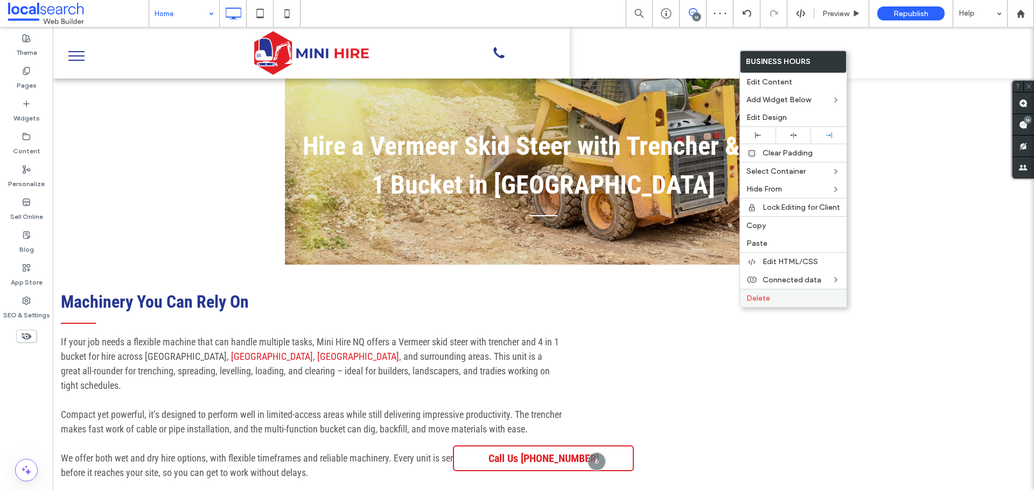
click at [765, 301] on span "Delete" at bounding box center [758, 298] width 24 height 9
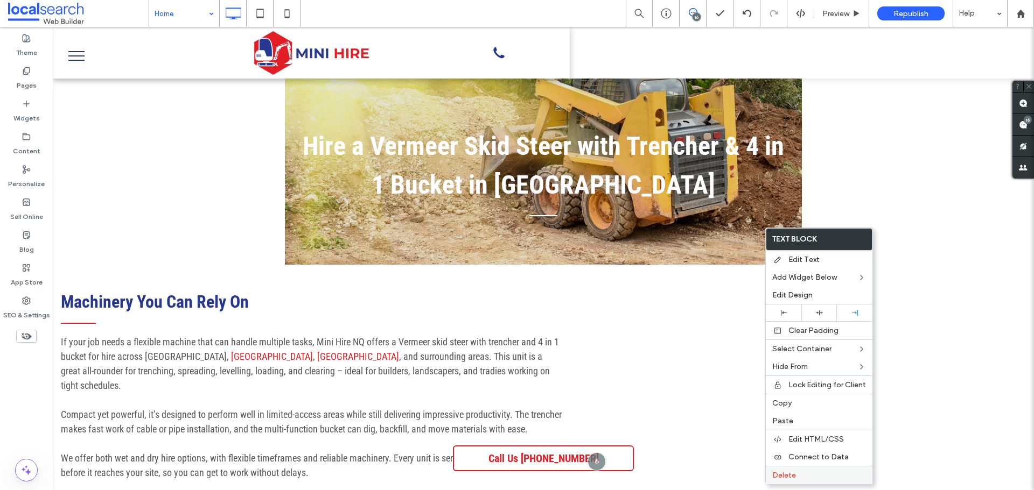
click at [786, 471] on span "Delete" at bounding box center [784, 475] width 24 height 9
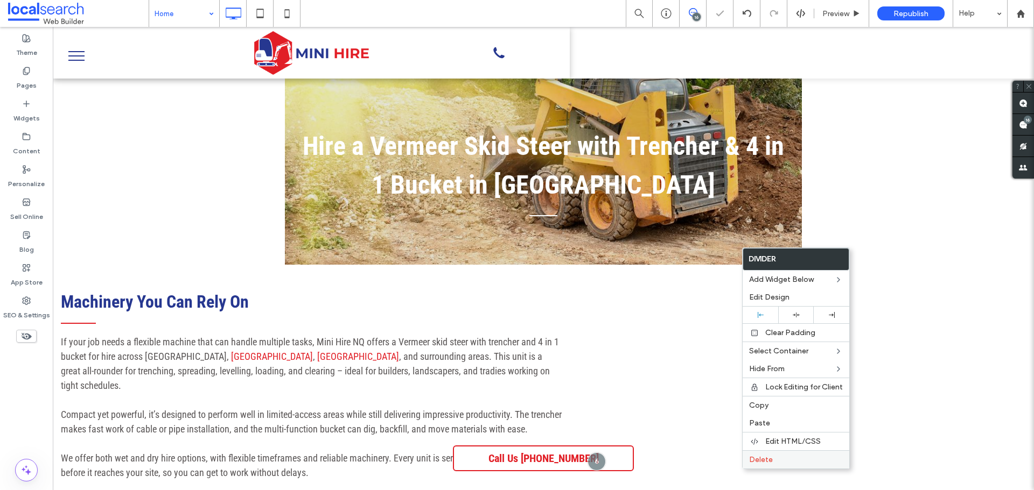
click at [760, 462] on span "Delete" at bounding box center [761, 459] width 24 height 9
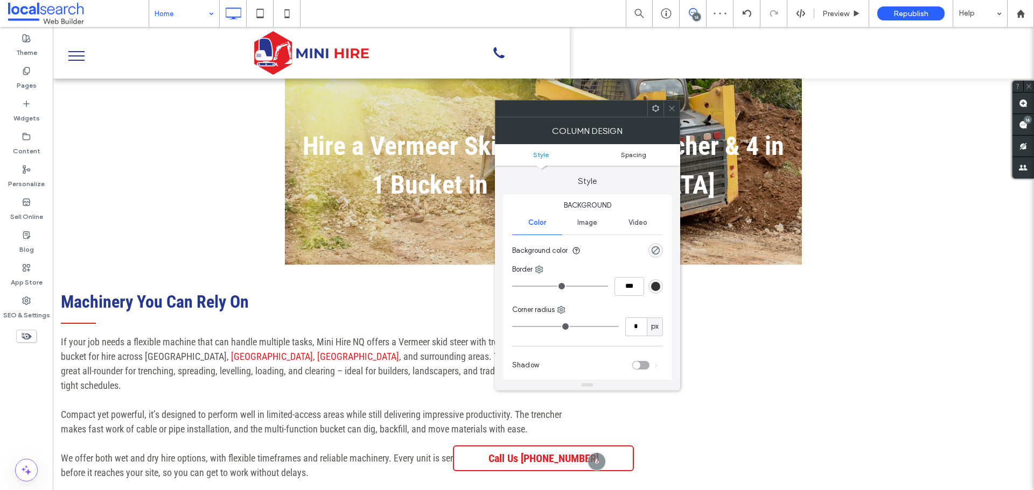
click at [643, 154] on span "Spacing" at bounding box center [633, 155] width 25 height 8
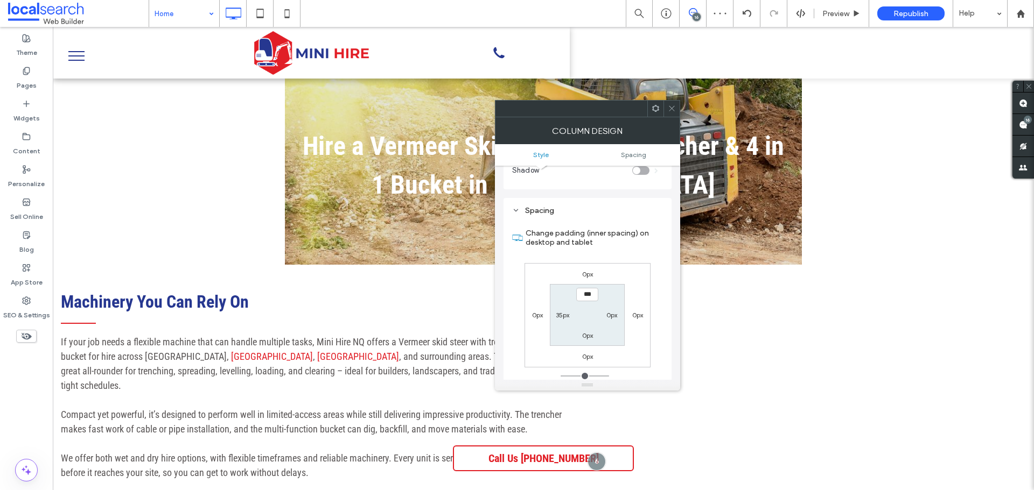
scroll to position [219, 0]
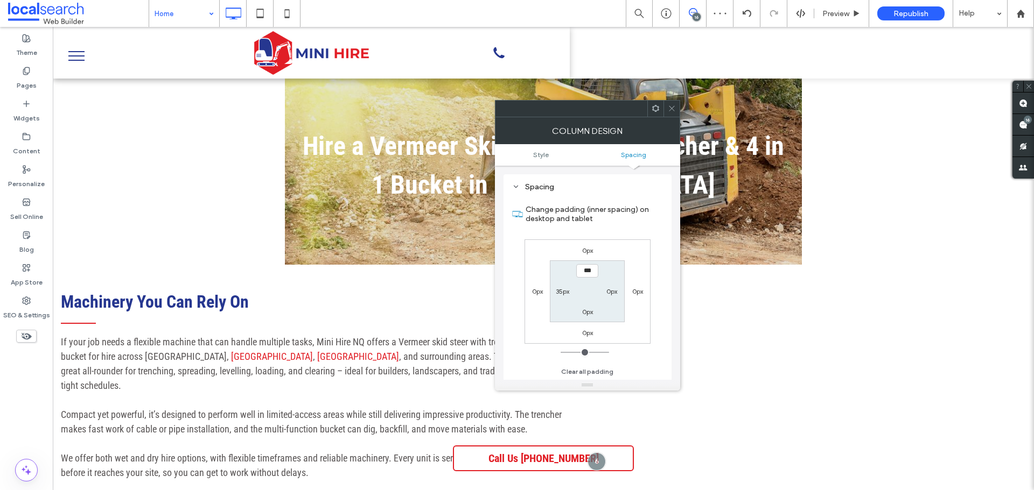
click at [556, 292] on label "35px" at bounding box center [562, 291] width 13 height 8
type input "**"
type input "*"
type input "***"
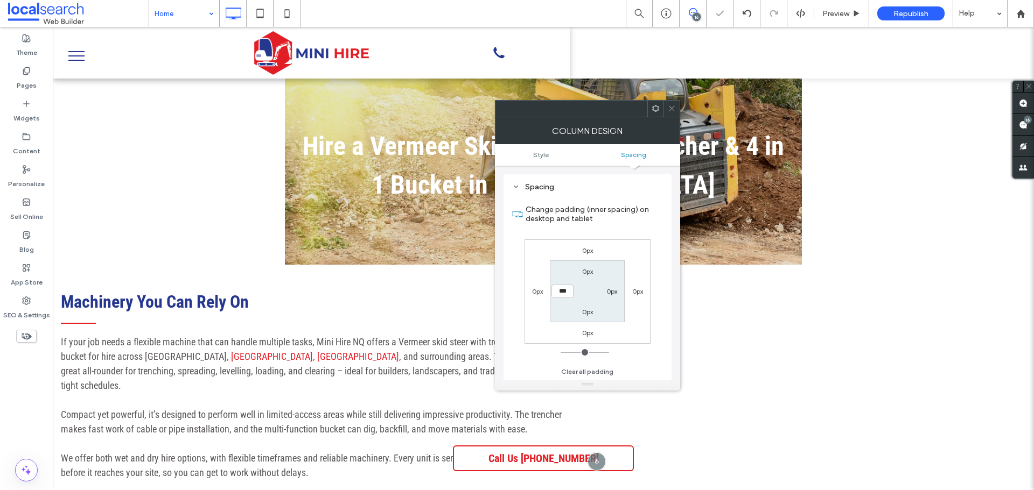
click at [674, 110] on icon at bounding box center [671, 108] width 8 height 8
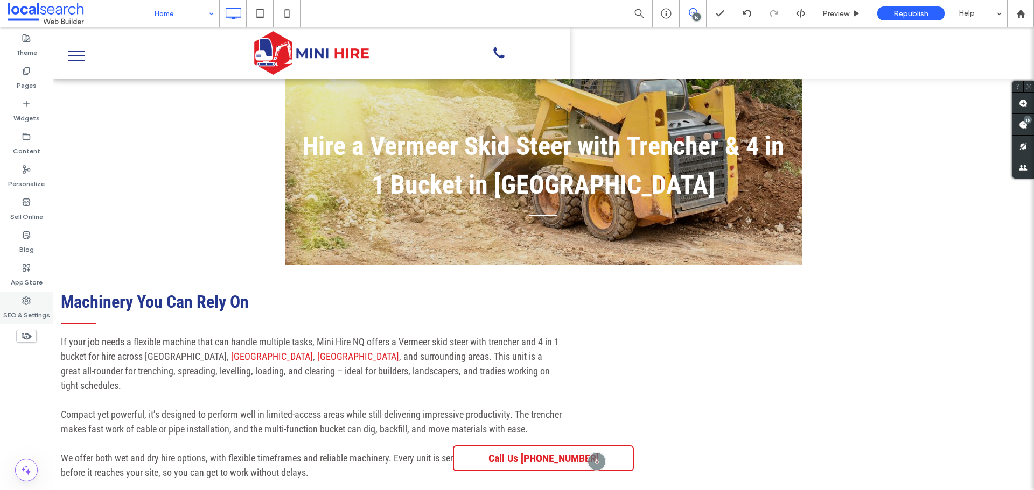
click at [38, 305] on div "SEO & Settings" at bounding box center [26, 308] width 53 height 33
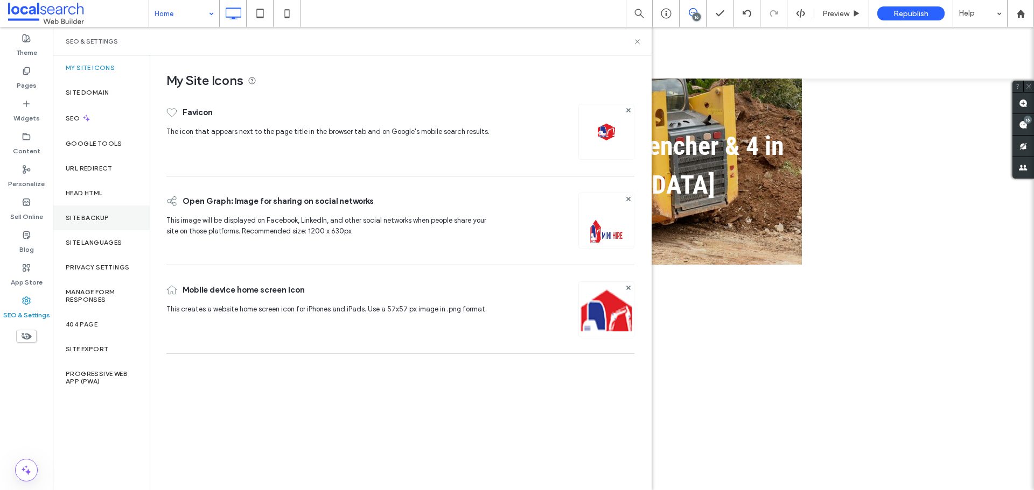
click at [78, 215] on label "Site Backup" at bounding box center [87, 218] width 43 height 8
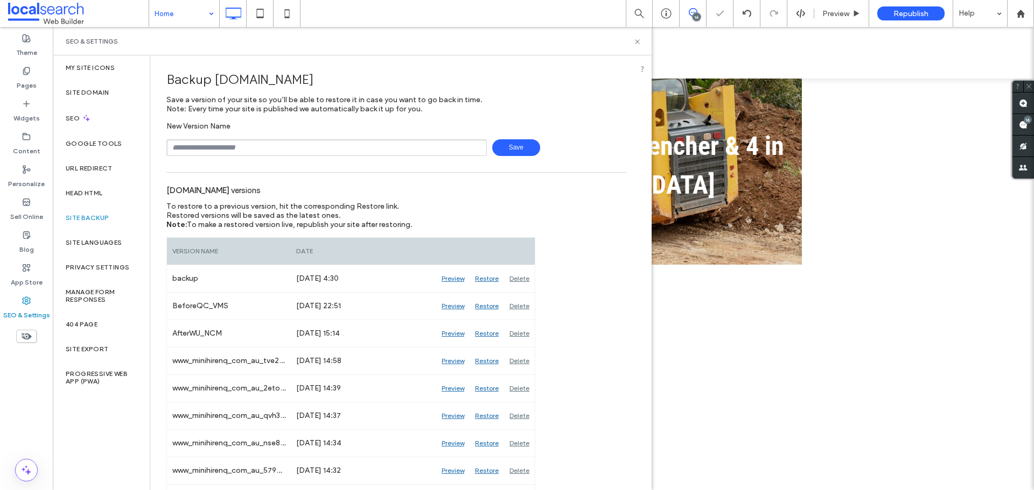
click at [274, 143] on input "text" at bounding box center [326, 147] width 320 height 17
type input "**********"
click at [518, 146] on span "Save" at bounding box center [516, 147] width 48 height 17
click at [637, 42] on use at bounding box center [637, 41] width 4 height 4
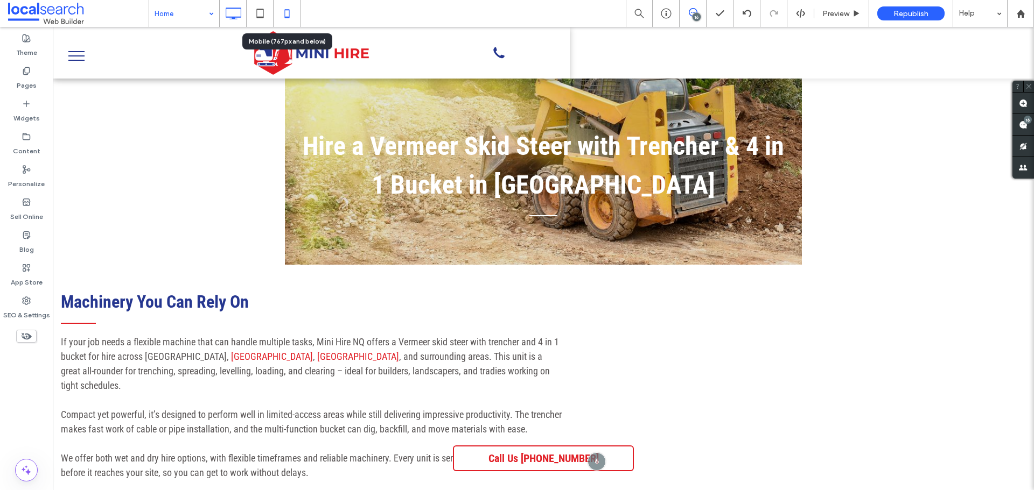
click at [280, 20] on icon at bounding box center [287, 14] width 22 height 22
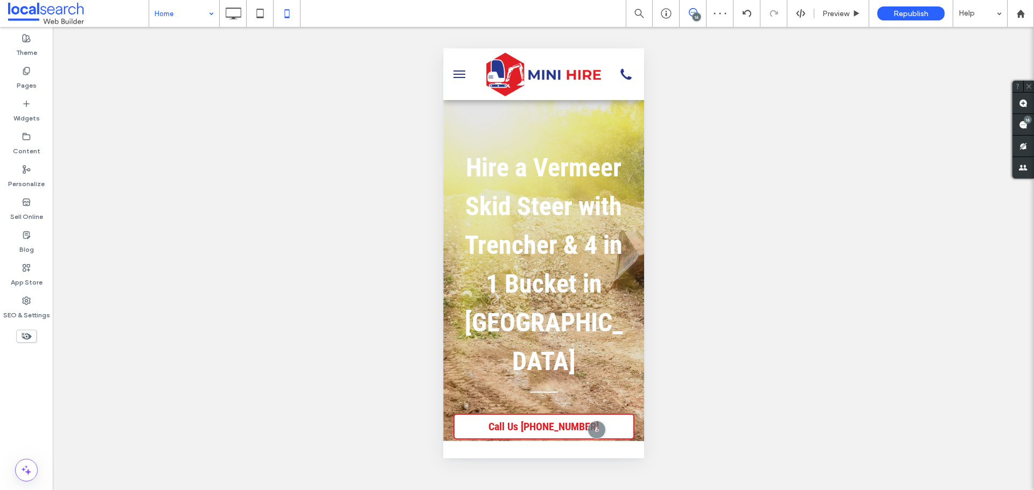
drag, startPoint x: 655, startPoint y: 359, endPoint x: 663, endPoint y: 113, distance: 246.7
click at [663, 113] on div "Unhide? Yes Unhide? Yes Unhide? Yes Unhide? Yes Unhide? Yes Unhide? Yes Unhide?…" at bounding box center [543, 258] width 981 height 463
click at [663, 112] on div "Unhide? Yes Unhide? Yes Unhide? Yes Unhide? Yes Unhide? Yes Unhide? Yes Unhide?…" at bounding box center [543, 258] width 981 height 463
click at [227, 16] on icon at bounding box center [233, 14] width 22 height 22
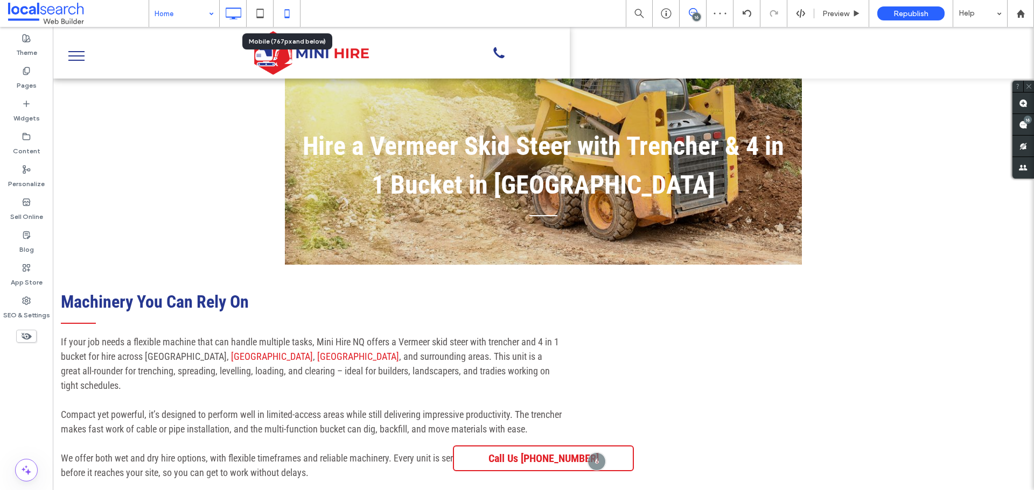
click at [291, 8] on icon at bounding box center [287, 14] width 22 height 22
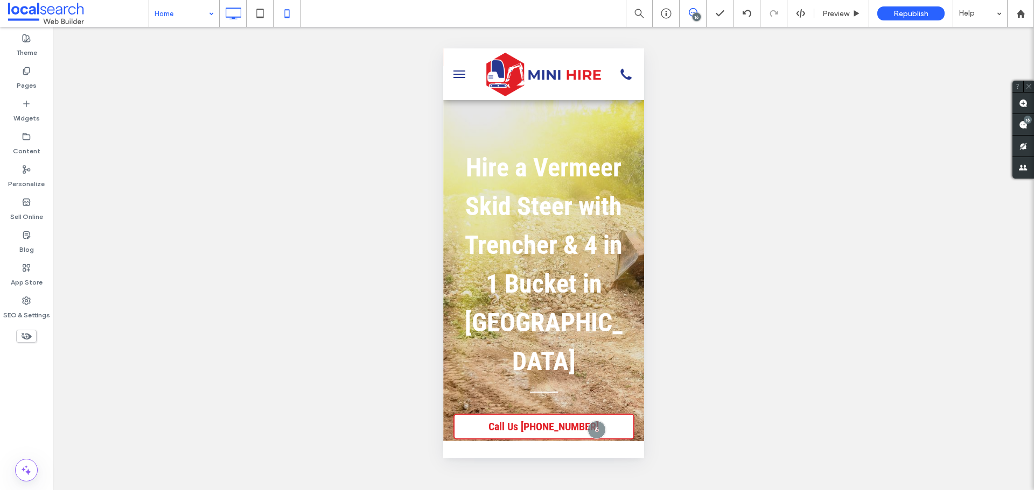
click at [233, 19] on use at bounding box center [234, 14] width 16 height 12
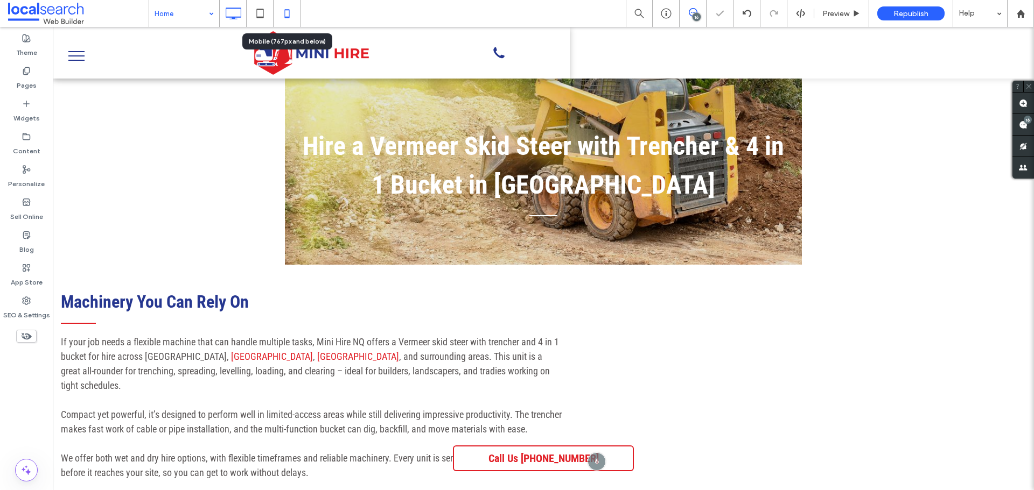
click at [280, 18] on icon at bounding box center [287, 14] width 22 height 22
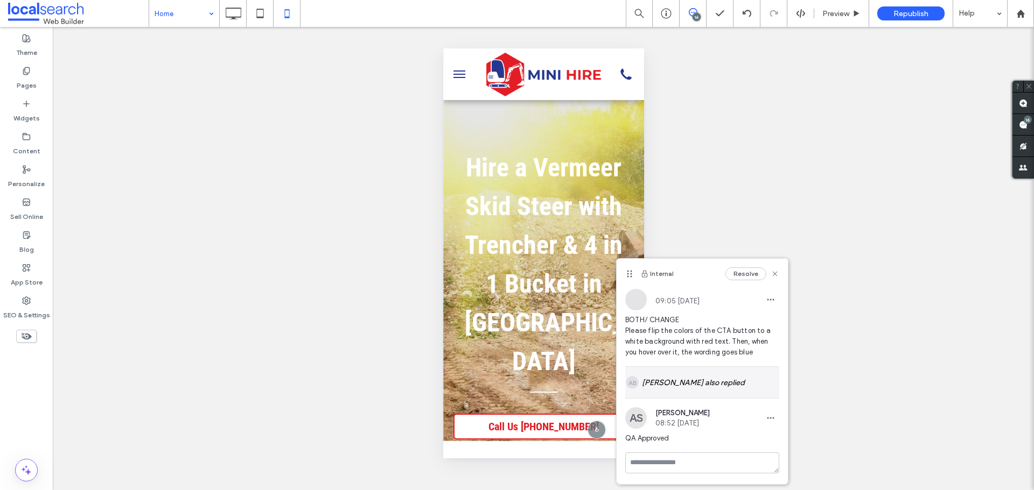
click at [697, 381] on div "AB Alt: Author Avatar Anna Balili also replied" at bounding box center [702, 382] width 154 height 31
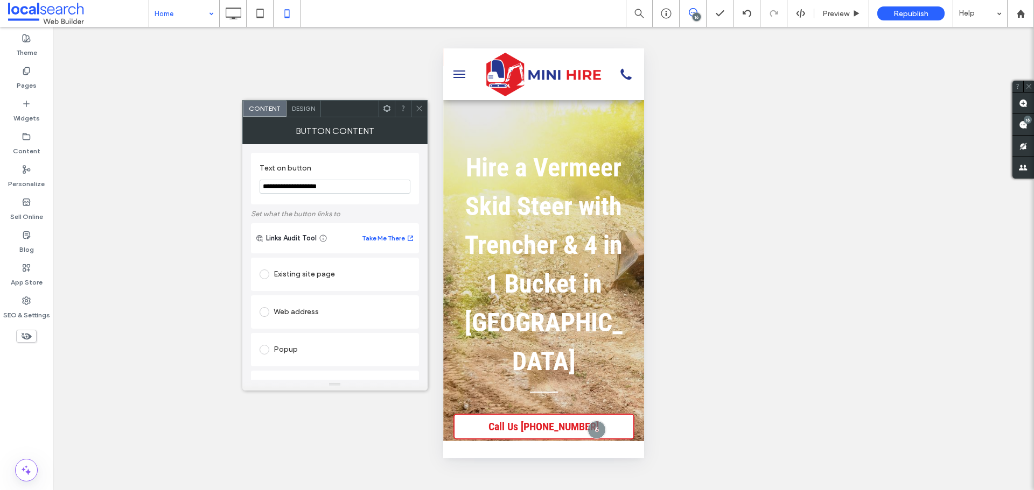
click at [293, 191] on input "**********" at bounding box center [334, 187] width 151 height 14
drag, startPoint x: 288, startPoint y: 188, endPoint x: 357, endPoint y: 188, distance: 69.4
click at [357, 188] on input "**********" at bounding box center [334, 187] width 151 height 14
paste input "Text on button"
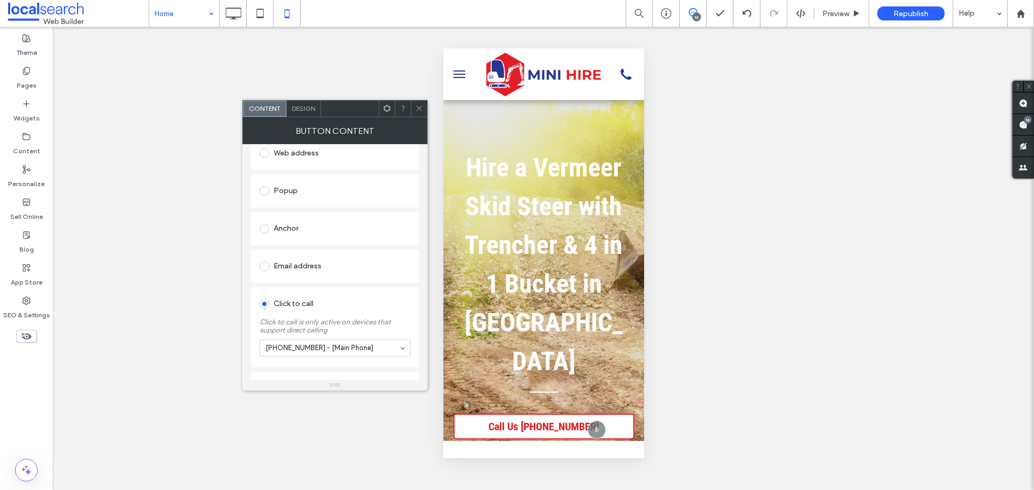
scroll to position [161, 0]
type input "**********"
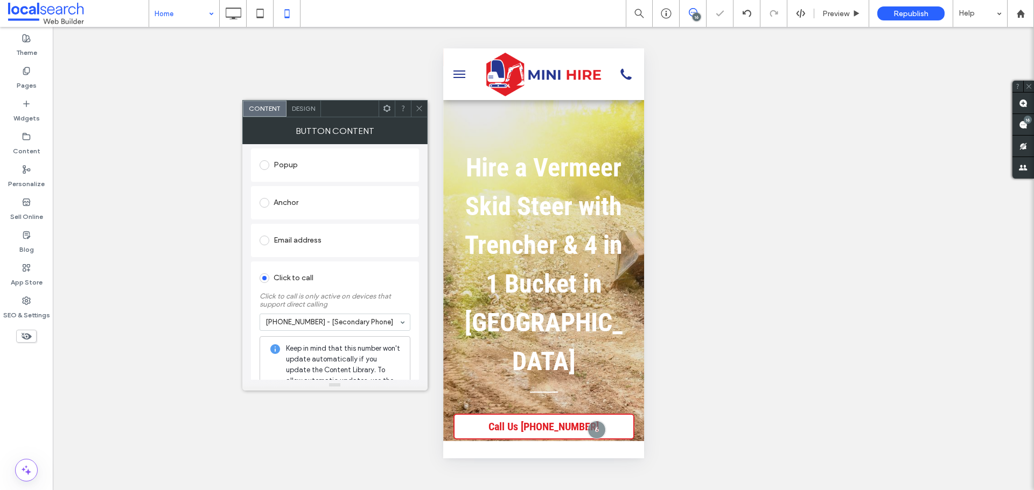
click at [422, 107] on icon at bounding box center [419, 108] width 8 height 8
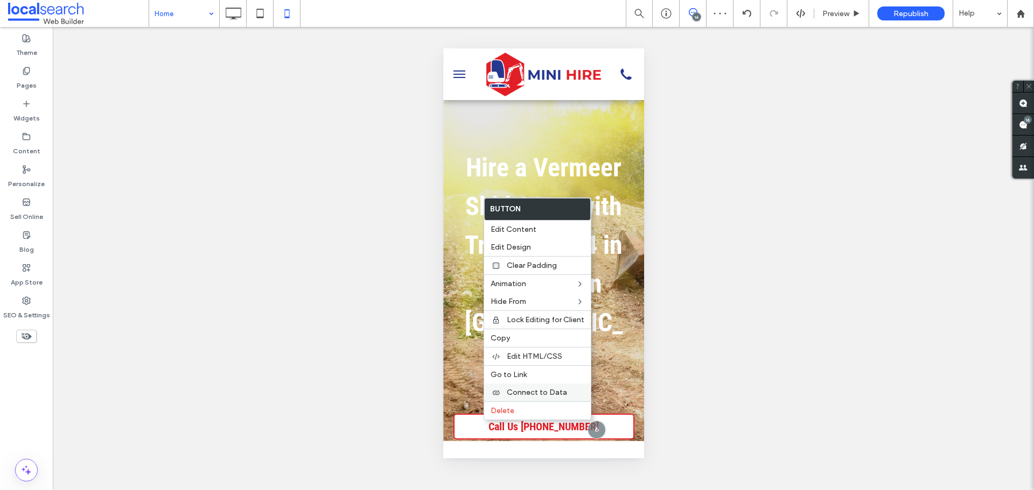
click at [530, 393] on span "Connect to Data" at bounding box center [537, 392] width 60 height 9
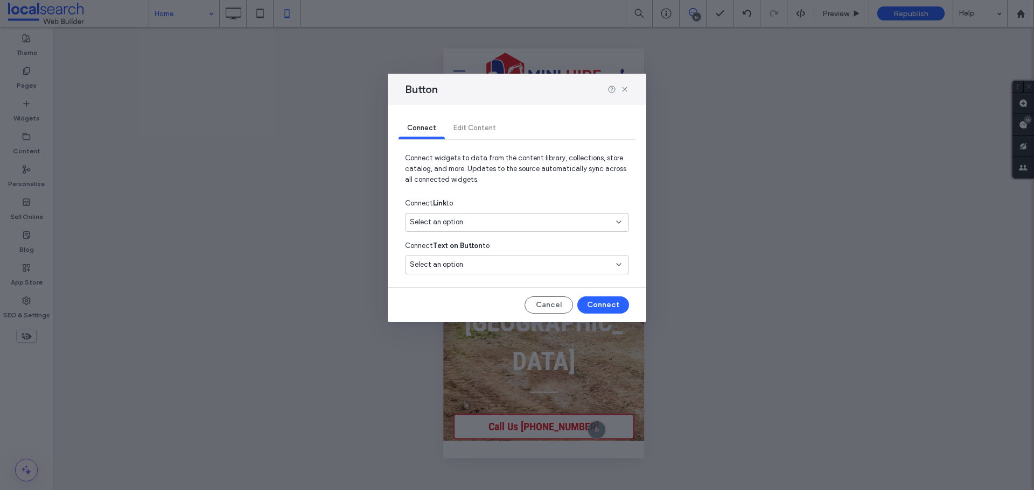
click at [485, 219] on div "Select an option" at bounding box center [510, 222] width 201 height 11
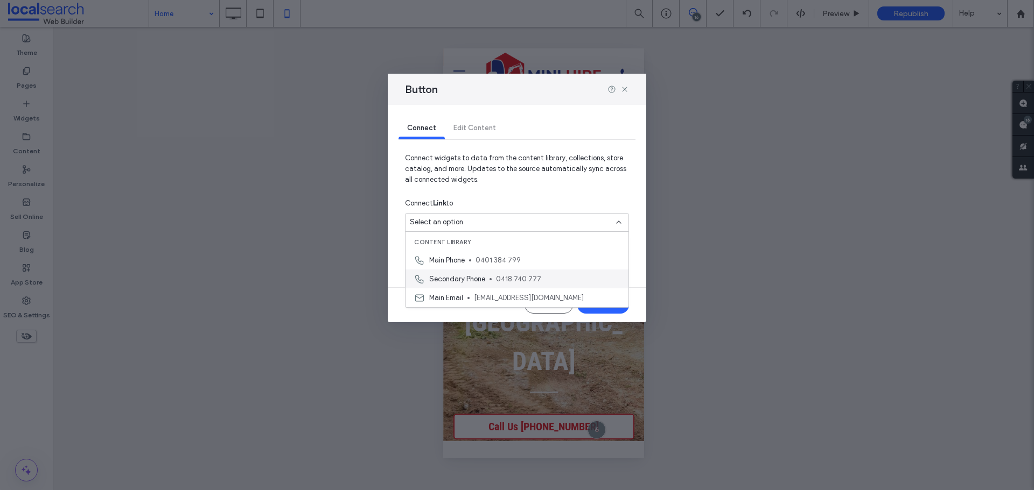
click at [479, 277] on span "Secondary Phone" at bounding box center [457, 279] width 56 height 11
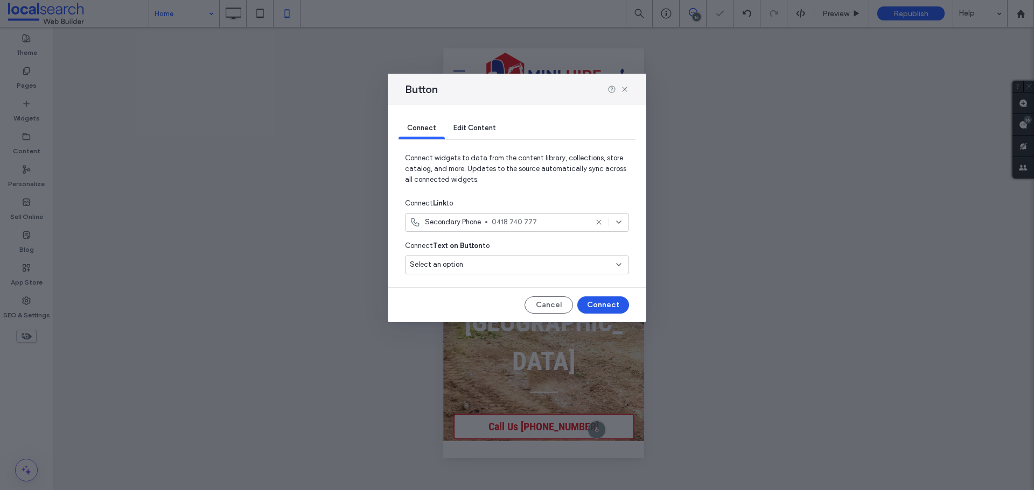
click at [589, 307] on button "Connect" at bounding box center [603, 305] width 52 height 17
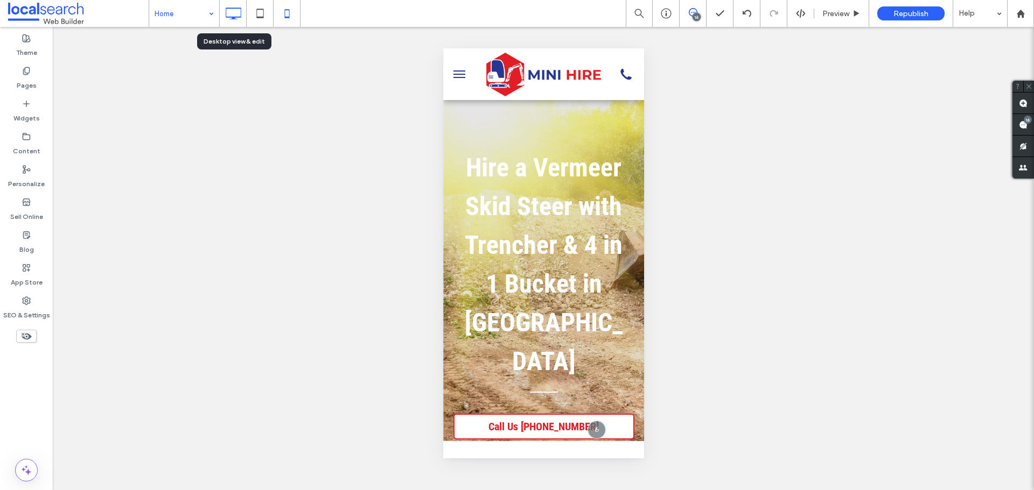
click at [240, 16] on icon at bounding box center [233, 14] width 22 height 22
